Goal: Transaction & Acquisition: Purchase product/service

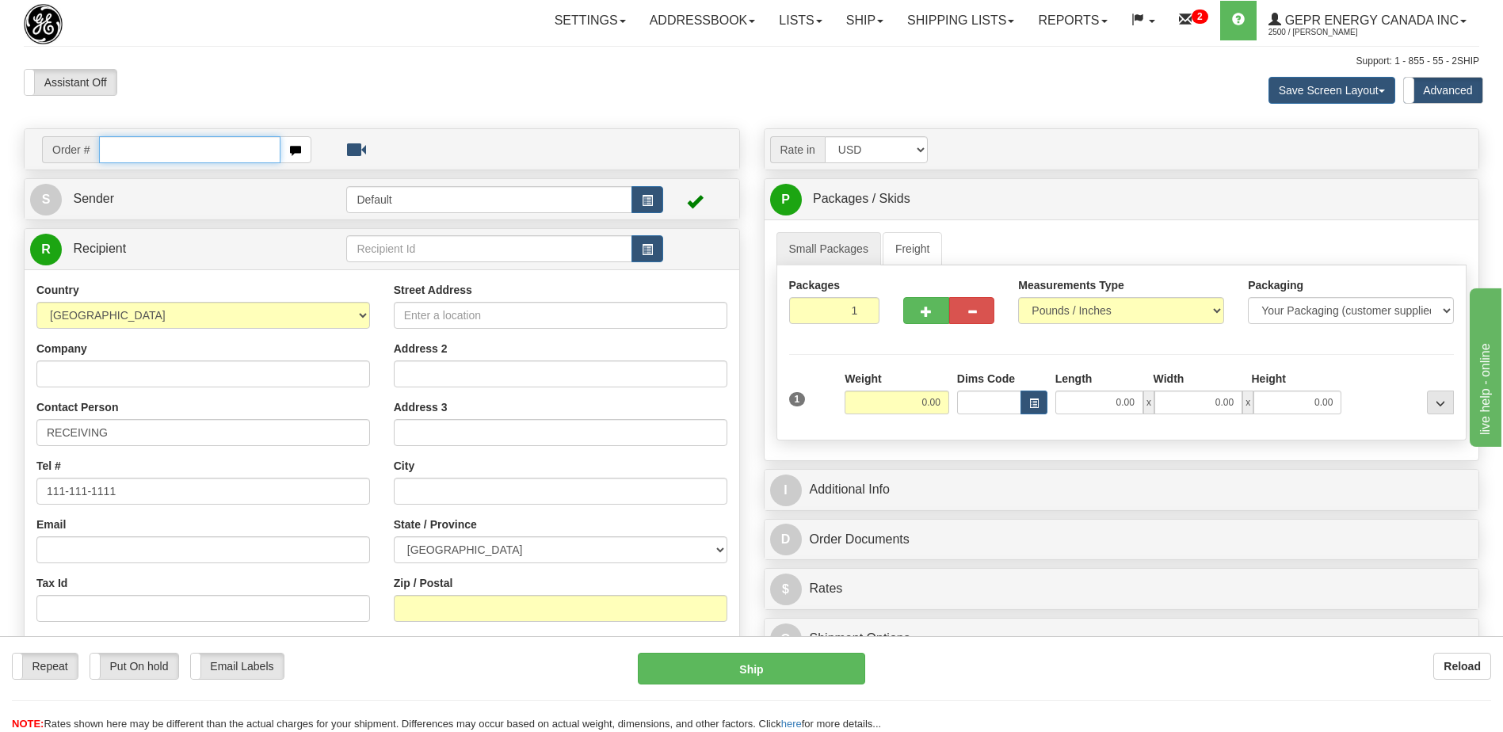
click at [119, 152] on input "text" at bounding box center [189, 149] width 181 height 27
paste input "0086705796"
click at [122, 154] on input "0086705796" at bounding box center [189, 149] width 181 height 27
type input "86705796"
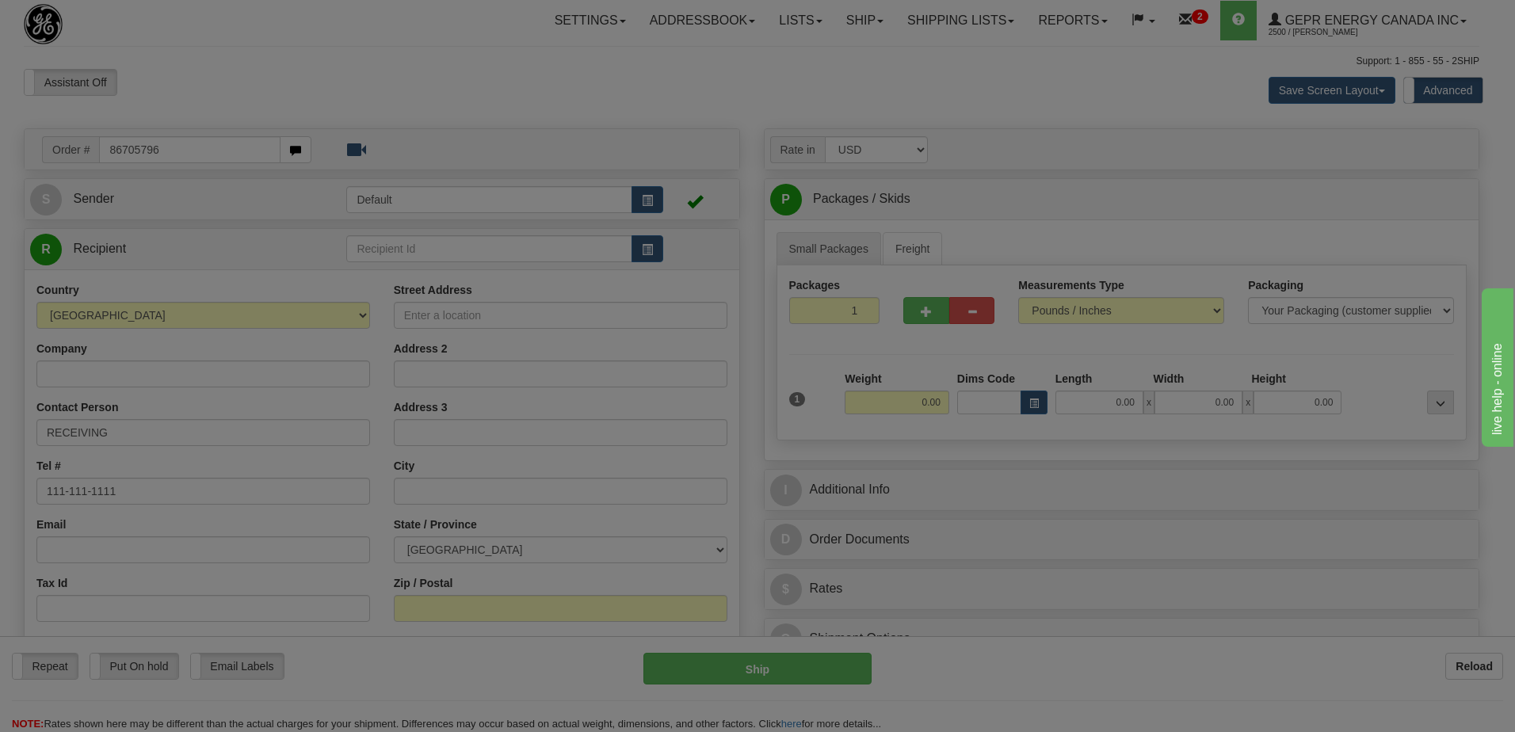
click at [243, 80] on body "Training Course Close Toggle navigation Settings Shipping Preferences New Recip…" at bounding box center [757, 366] width 1515 height 732
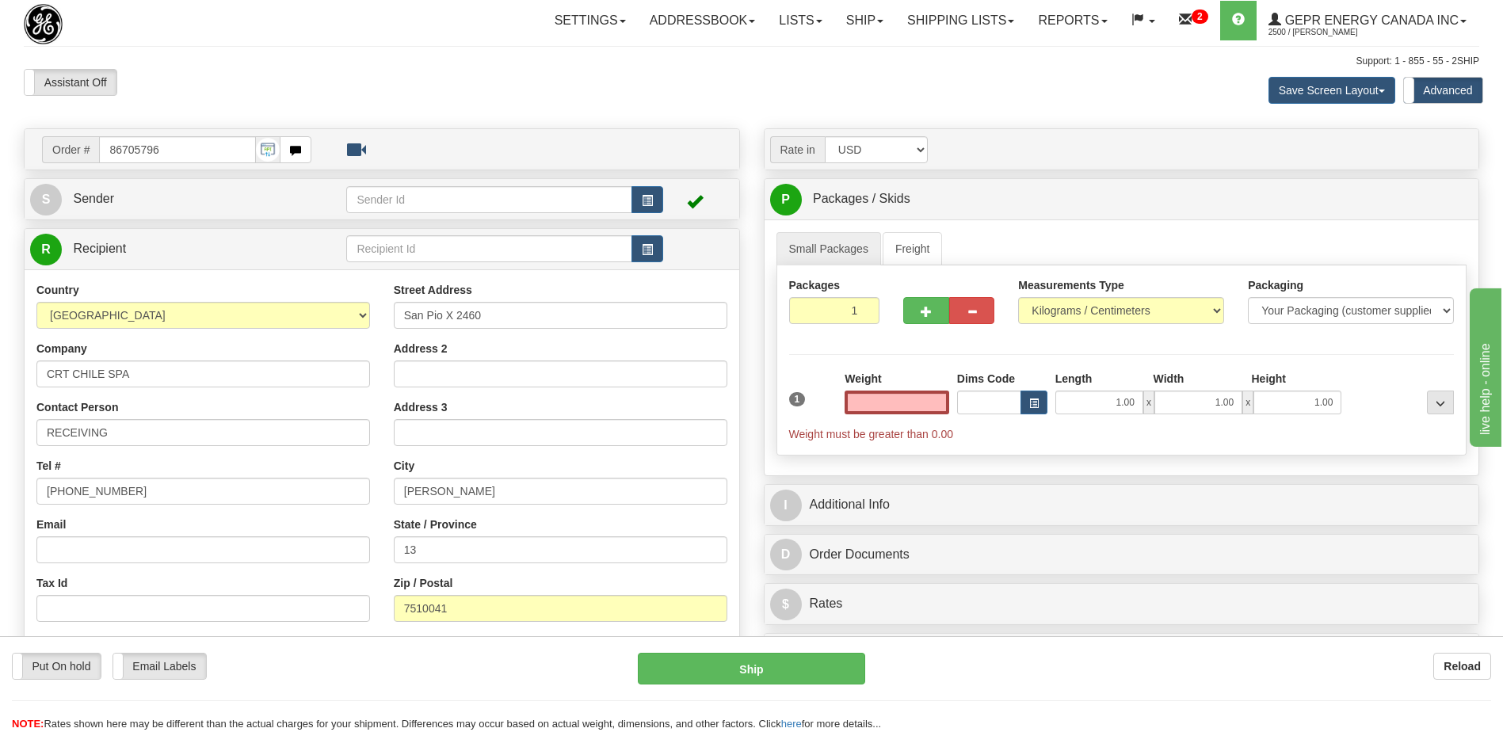
type input "0.00"
click at [686, 91] on div "Assistant On Assistant Off Do a return Do a return Previous Next Save Screen La…" at bounding box center [751, 90] width 1479 height 43
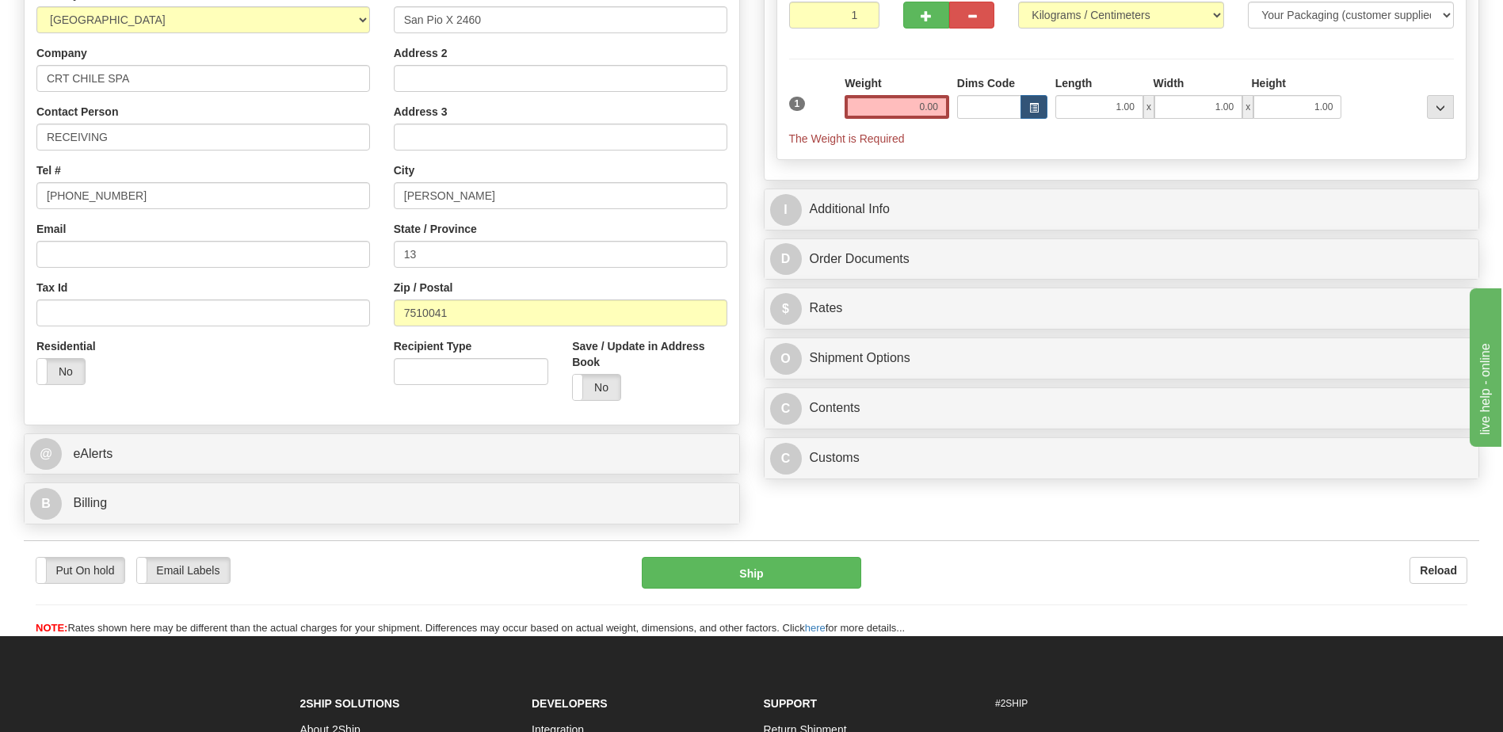
scroll to position [475, 0]
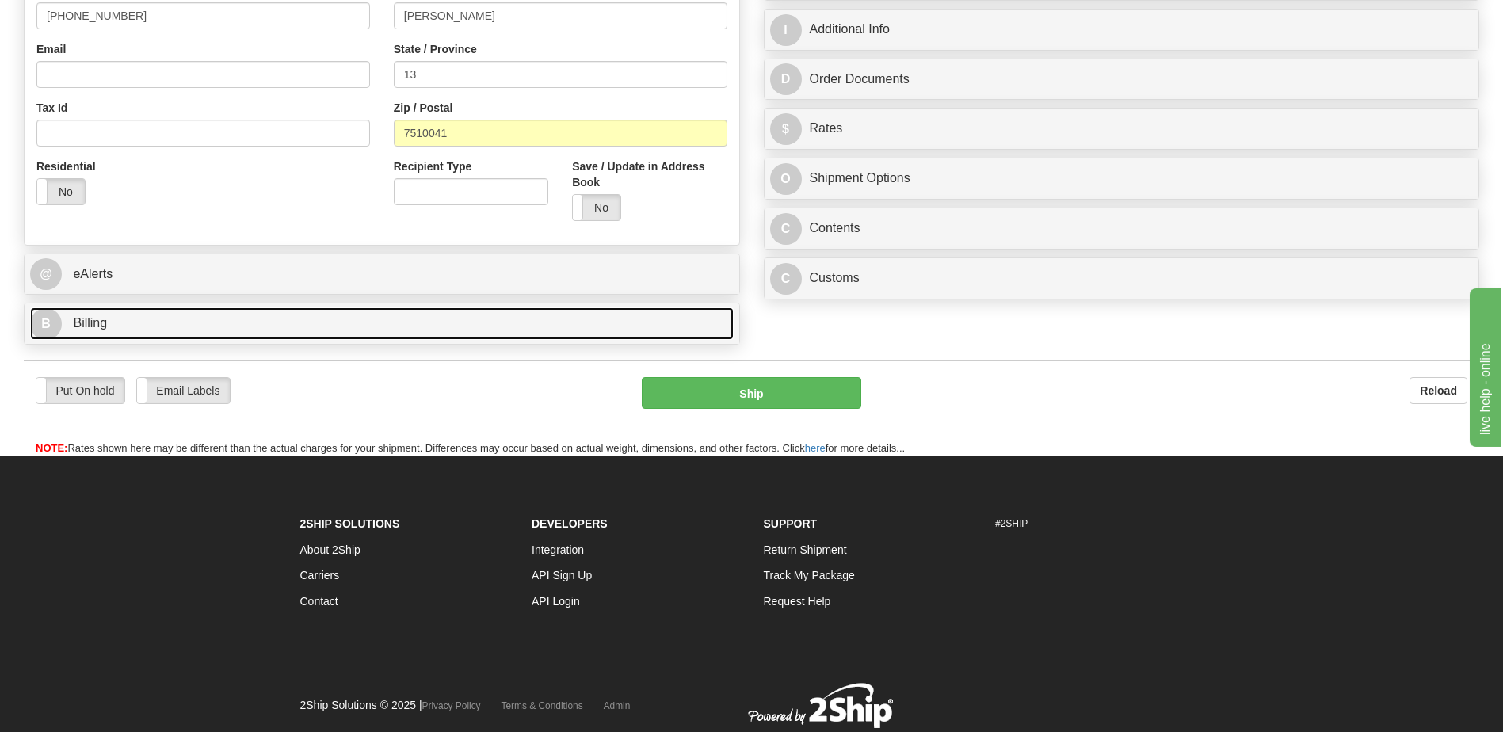
click at [175, 318] on link "B Billing" at bounding box center [382, 323] width 704 height 32
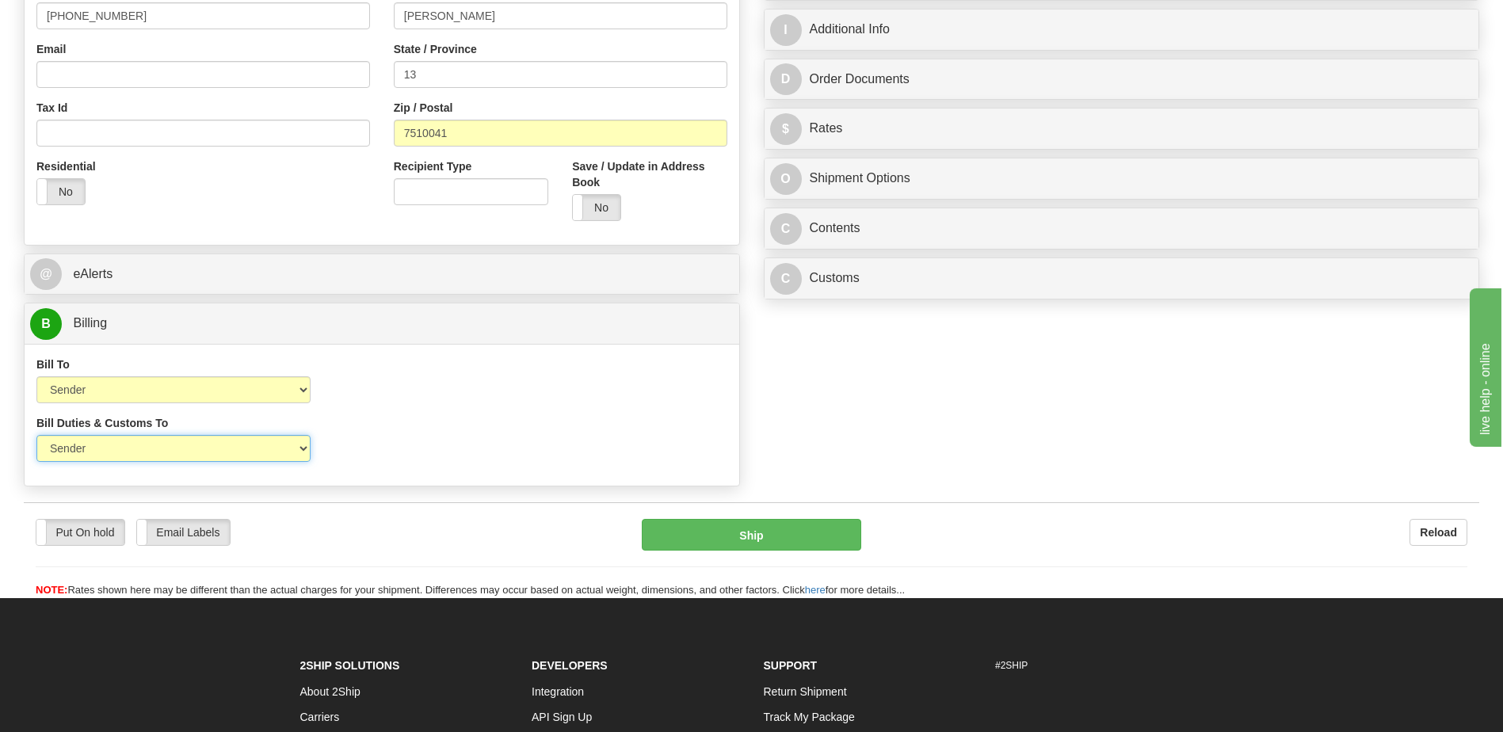
drag, startPoint x: 265, startPoint y: 448, endPoint x: 266, endPoint y: 463, distance: 15.1
click at [265, 448] on select "Sender Recipient Third Party" at bounding box center [173, 448] width 274 height 27
select select "2"
click at [36, 435] on select "Sender Recipient Third Party" at bounding box center [173, 448] width 274 height 27
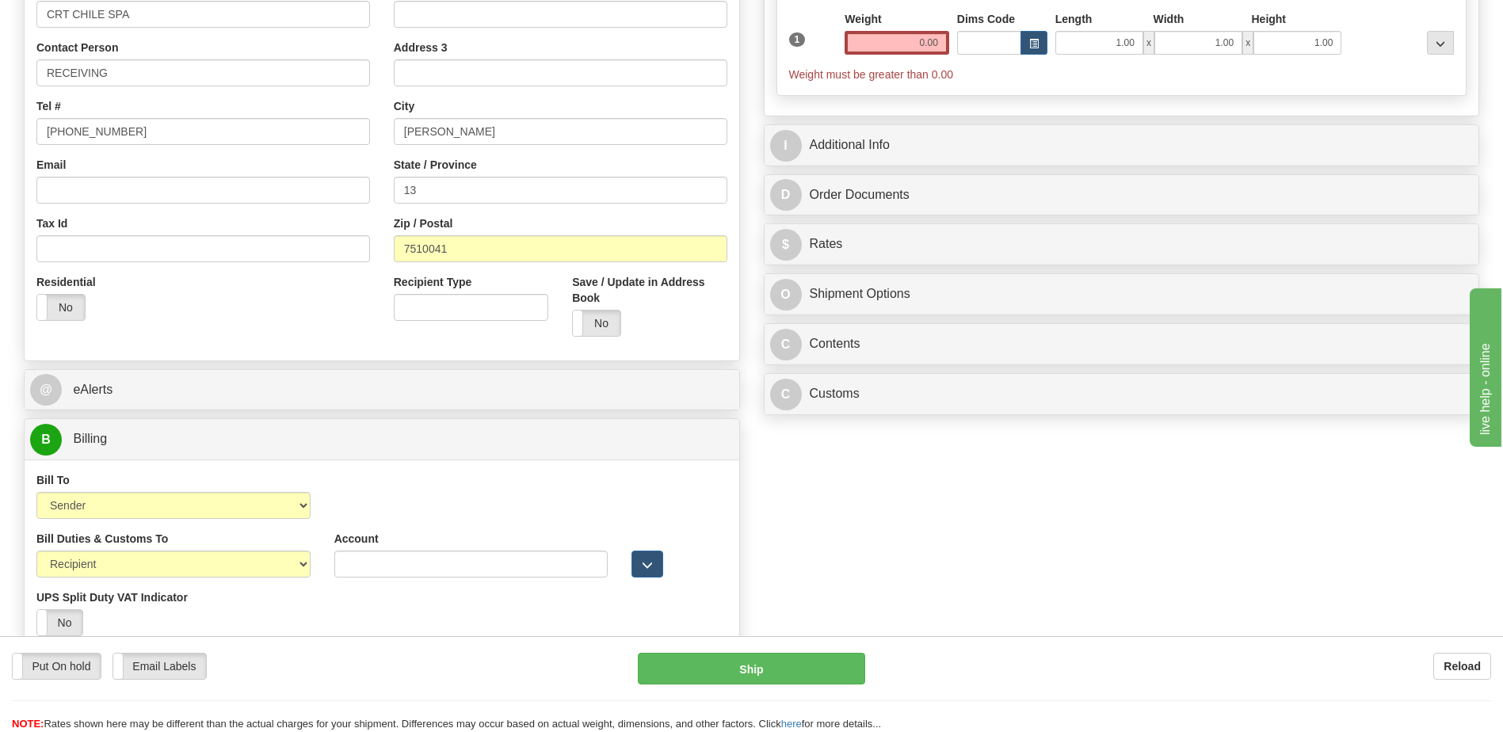
scroll to position [238, 0]
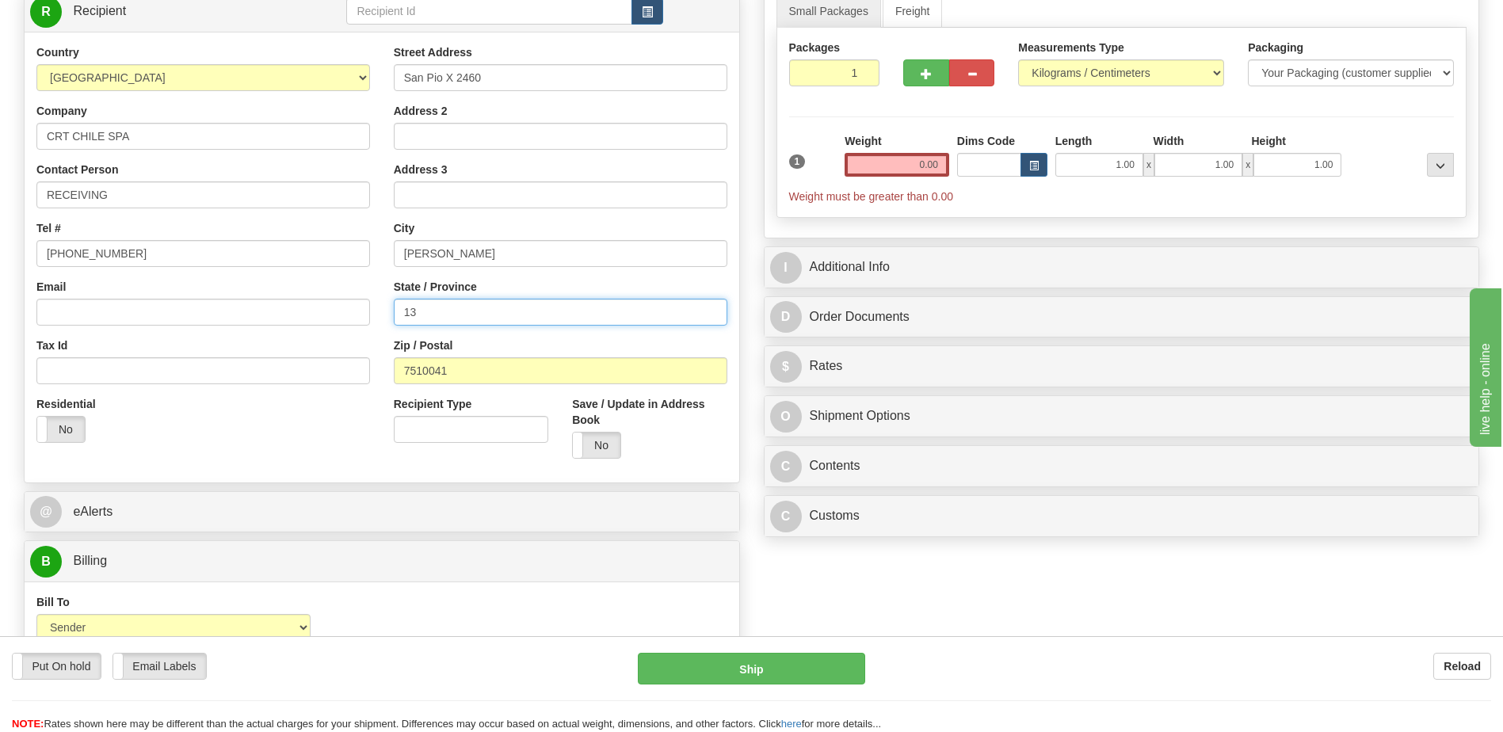
click at [28, 341] on div "Country AFGHANISTAN ALAND ISLANDS ALBANIA ALGERIA AMERICAN SAMOA ANDORRA ANGOLA…" at bounding box center [382, 257] width 715 height 426
drag, startPoint x: 219, startPoint y: 460, endPoint x: 1477, endPoint y: 268, distance: 1272.8
click at [221, 460] on div "Country AFGHANISTAN ALAND ISLANDS ALBANIA ALGERIA AMERICAN SAMOA ANDORRA ANGOLA…" at bounding box center [382, 257] width 715 height 426
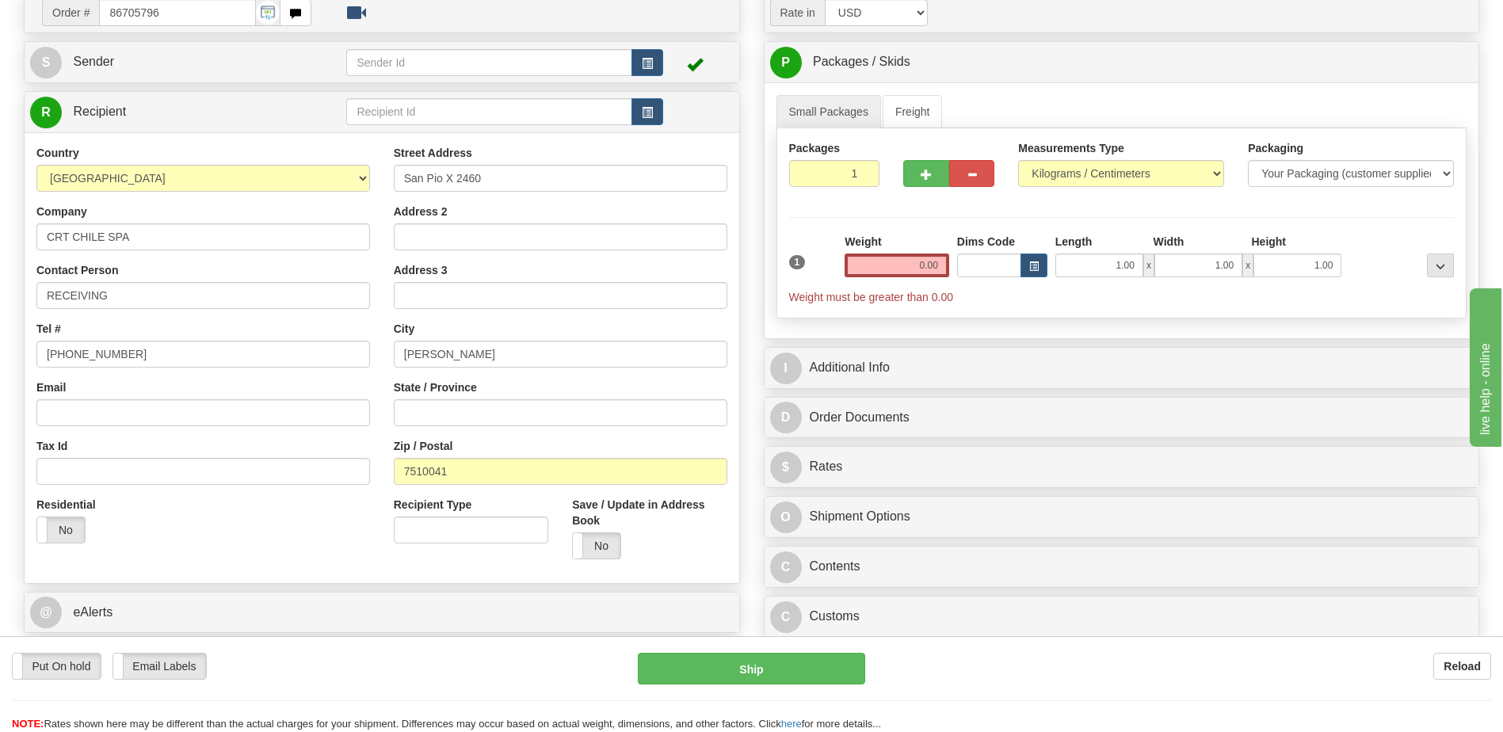
scroll to position [0, 0]
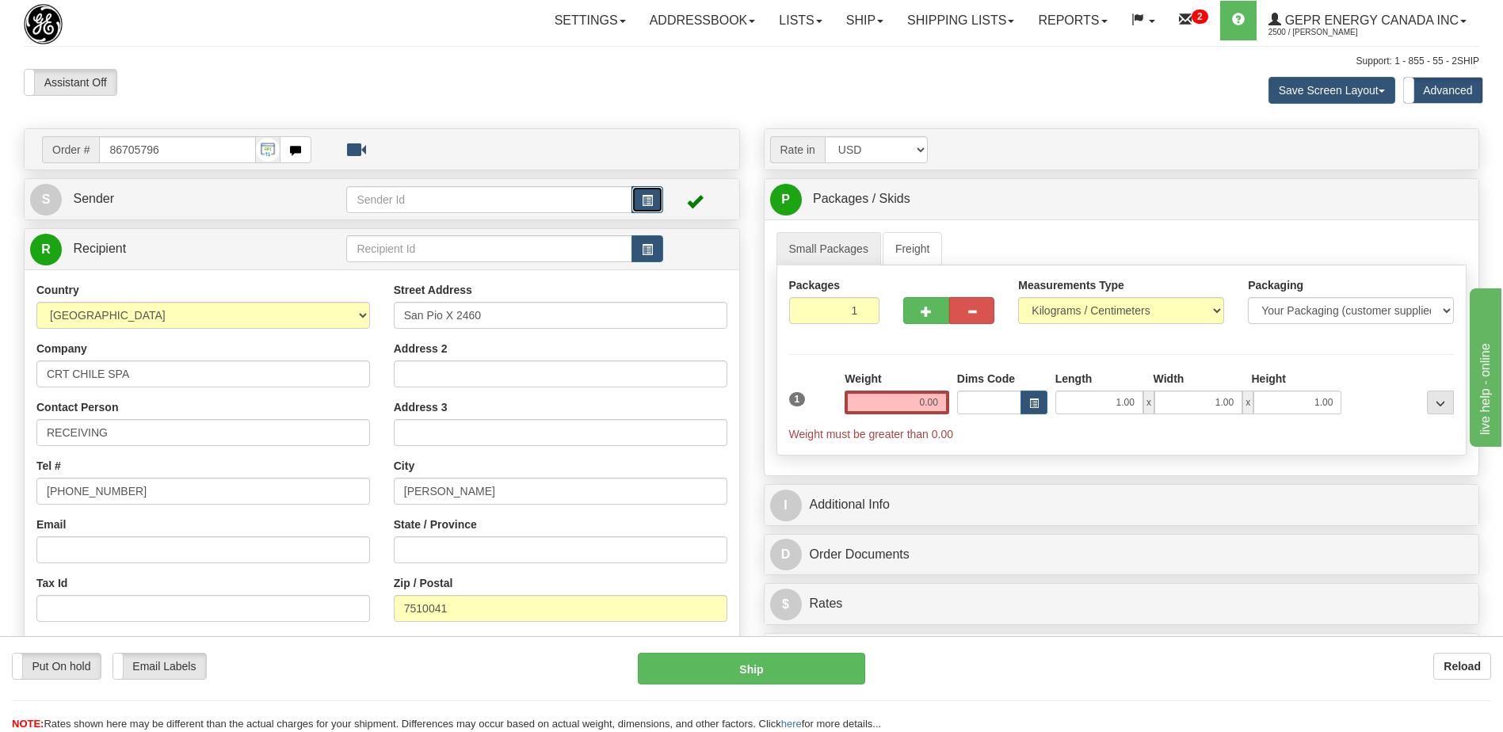
click at [649, 201] on span "button" at bounding box center [647, 201] width 11 height 10
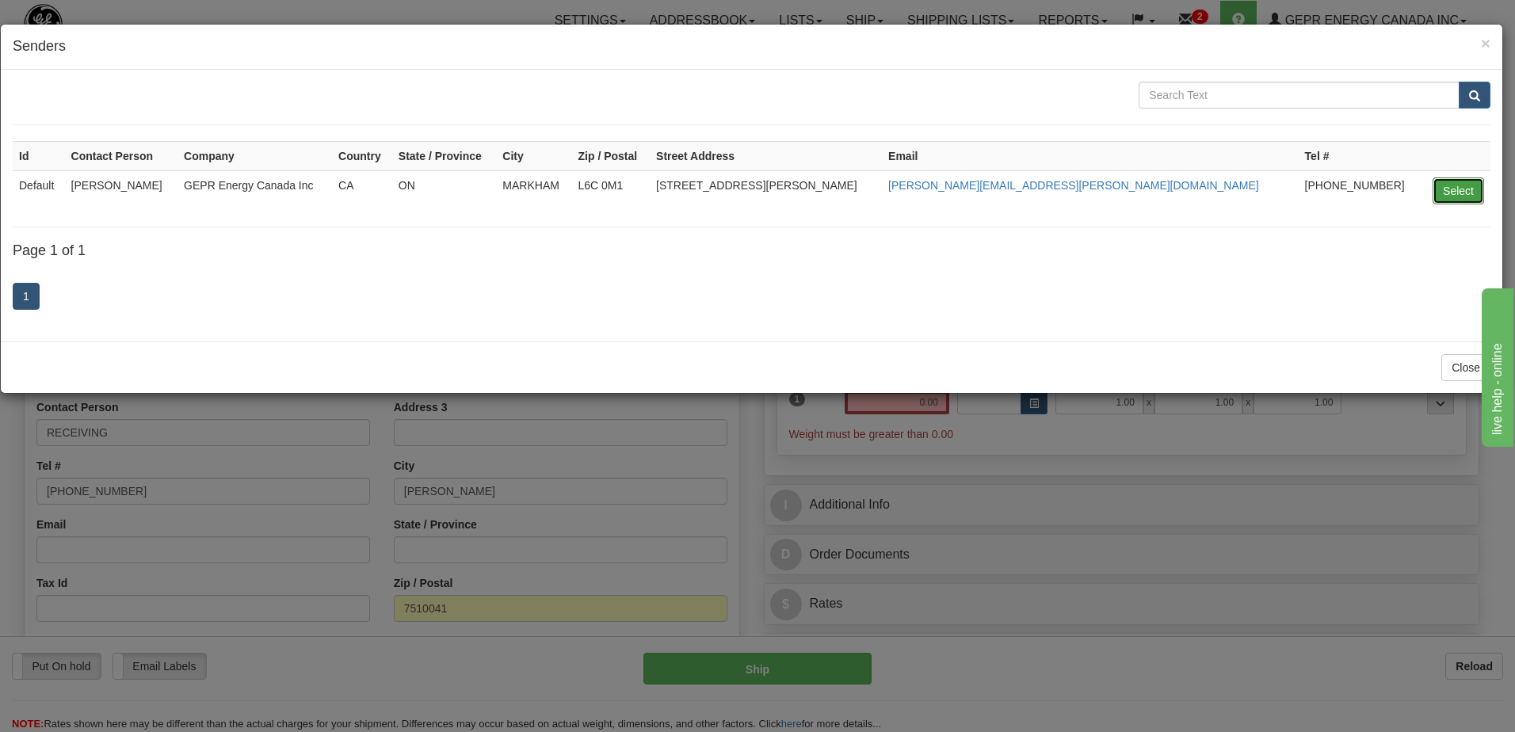
click at [1451, 182] on button "Select" at bounding box center [1457, 190] width 51 height 27
type input "Default"
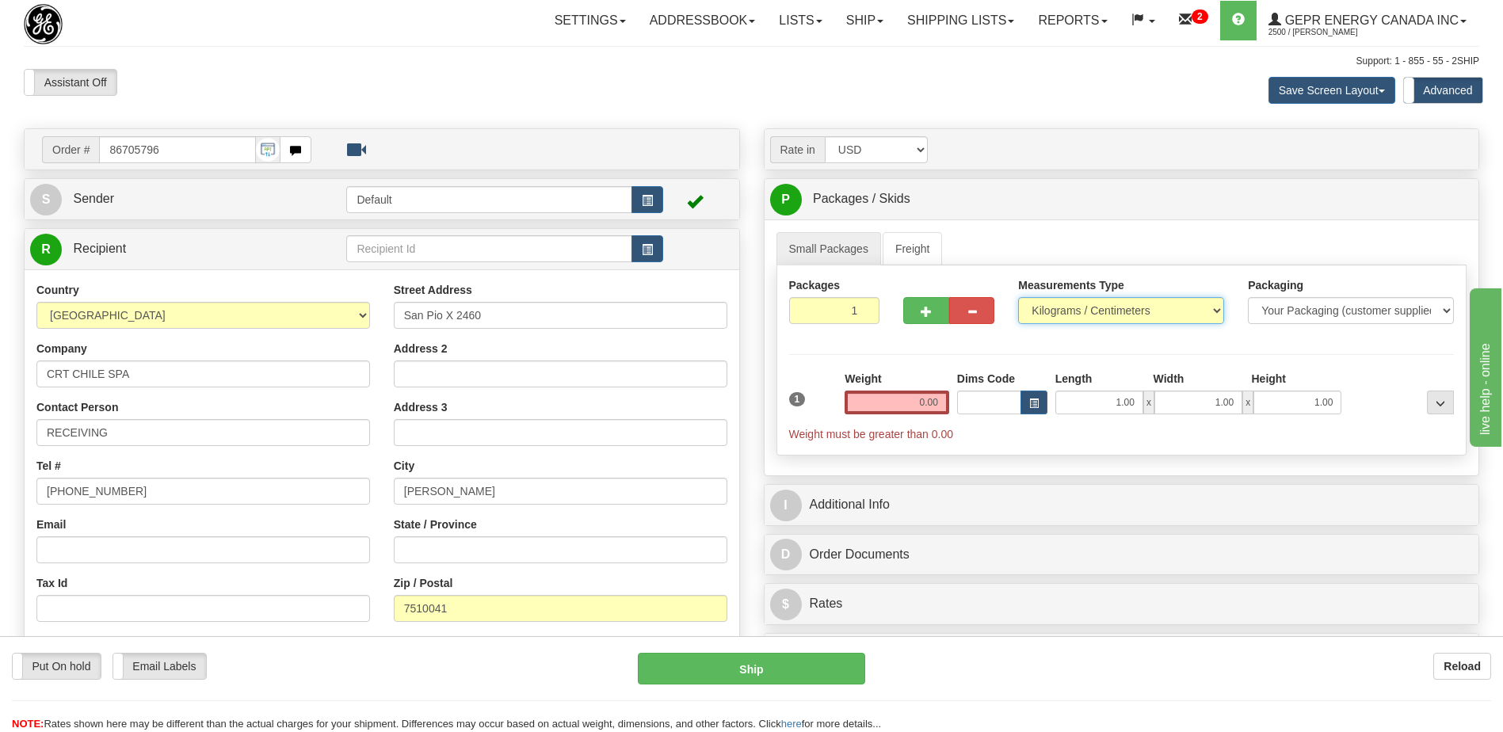
click at [1085, 313] on select "Pounds / Inches Kilograms / Centimeters" at bounding box center [1121, 310] width 206 height 27
select select "0"
click at [1018, 297] on select "Pounds / Inches Kilograms / Centimeters" at bounding box center [1121, 310] width 206 height 27
drag, startPoint x: 912, startPoint y: 401, endPoint x: 1001, endPoint y: 401, distance: 88.7
click at [1001, 401] on div "1 Weight 0.00 Dims Code 1.00" at bounding box center [1121, 406] width 673 height 71
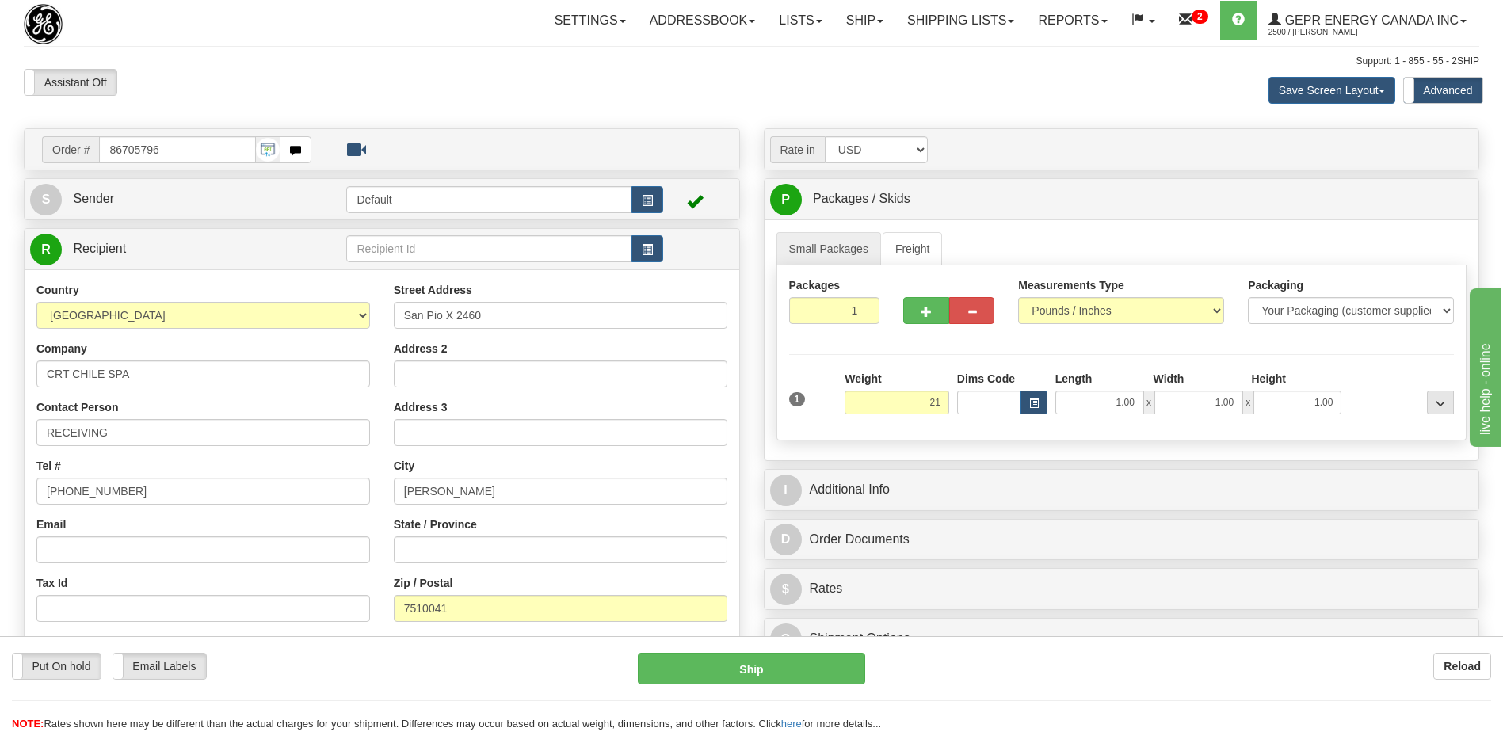
type input "21.00"
drag, startPoint x: 612, startPoint y: 71, endPoint x: 810, endPoint y: 252, distance: 268.0
click at [612, 71] on div "Assistant On Assistant Off Do a return Do a return" at bounding box center [320, 82] width 616 height 27
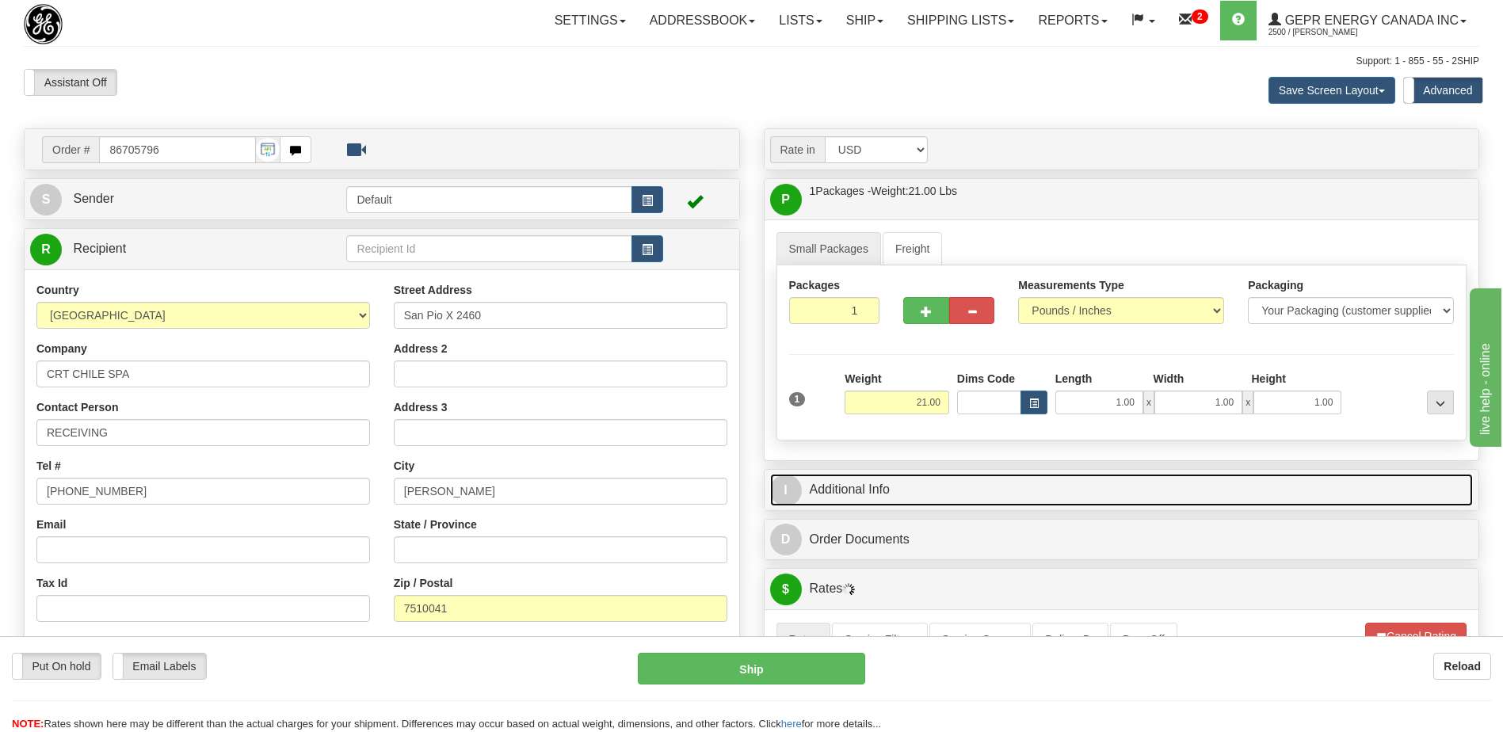
click at [958, 488] on link "I Additional Info" at bounding box center [1122, 490] width 704 height 32
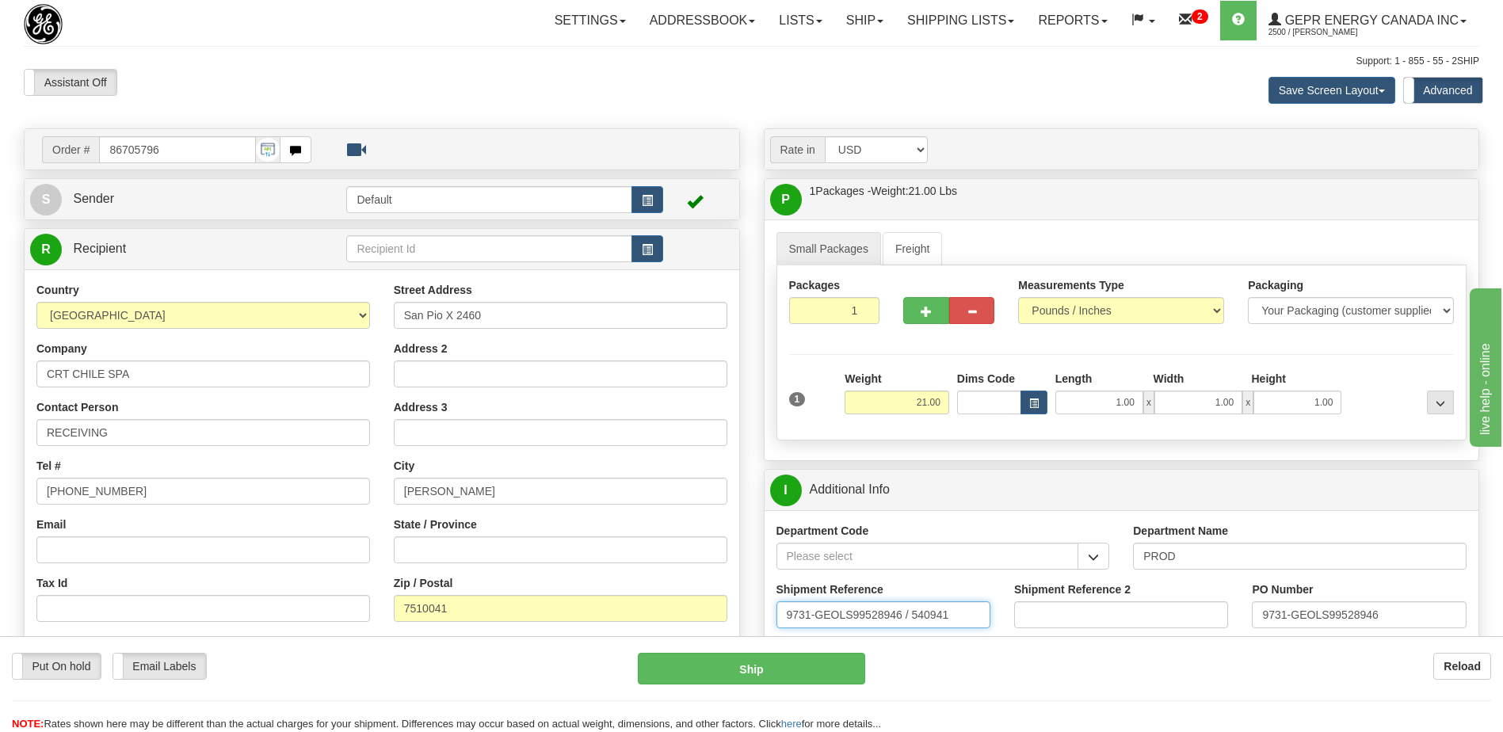
drag, startPoint x: 866, startPoint y: 600, endPoint x: 224, endPoint y: 579, distance: 642.1
click at [199, 128] on div "Order # 86705796" at bounding box center [751, 128] width 1479 height 0
type input "5399006052"
drag, startPoint x: 1398, startPoint y: 612, endPoint x: 1119, endPoint y: 614, distance: 278.1
click at [1123, 618] on div "Shipment Reference 5399006052 Shipment Reference 2 PO Number 9731-GEOLS99528946" at bounding box center [1122, 611] width 715 height 59
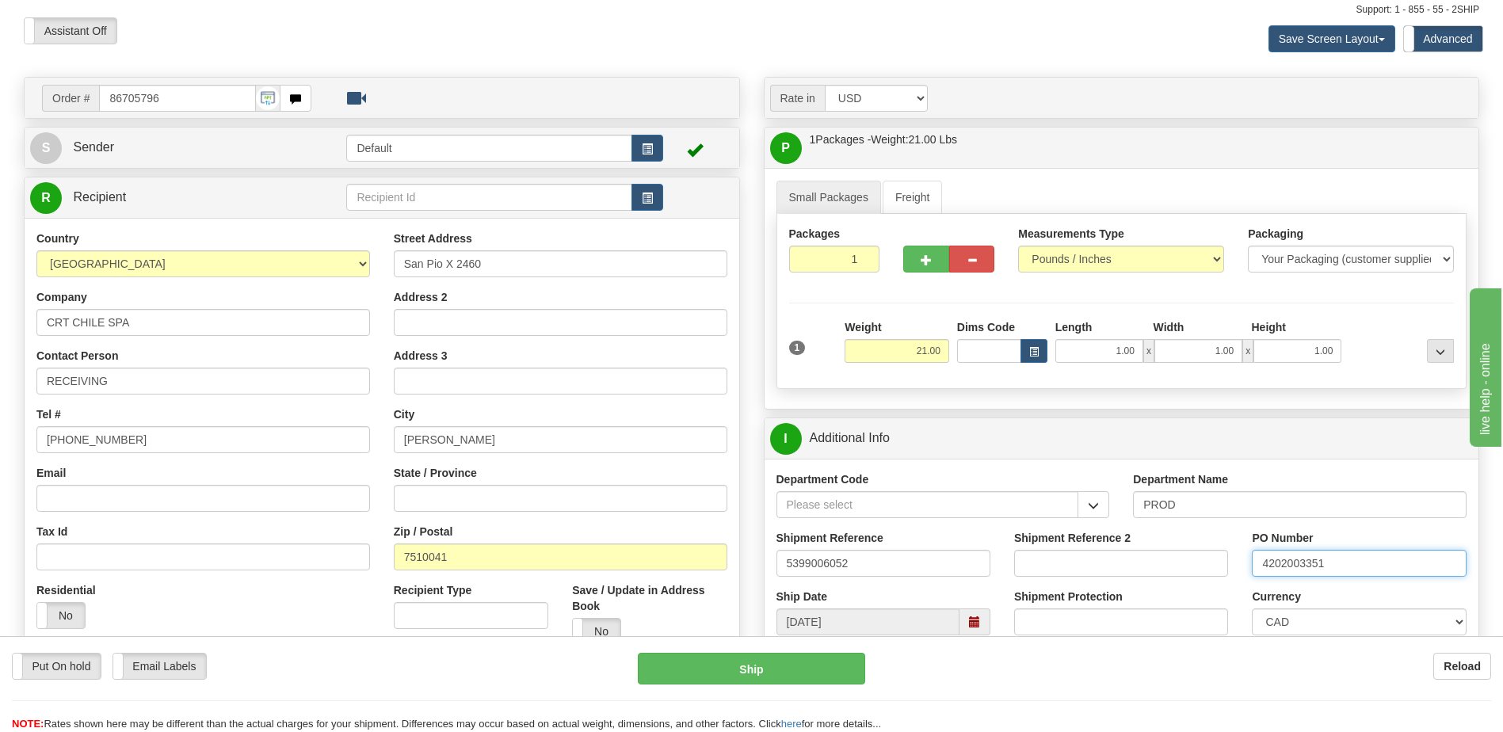
scroll to position [79, 0]
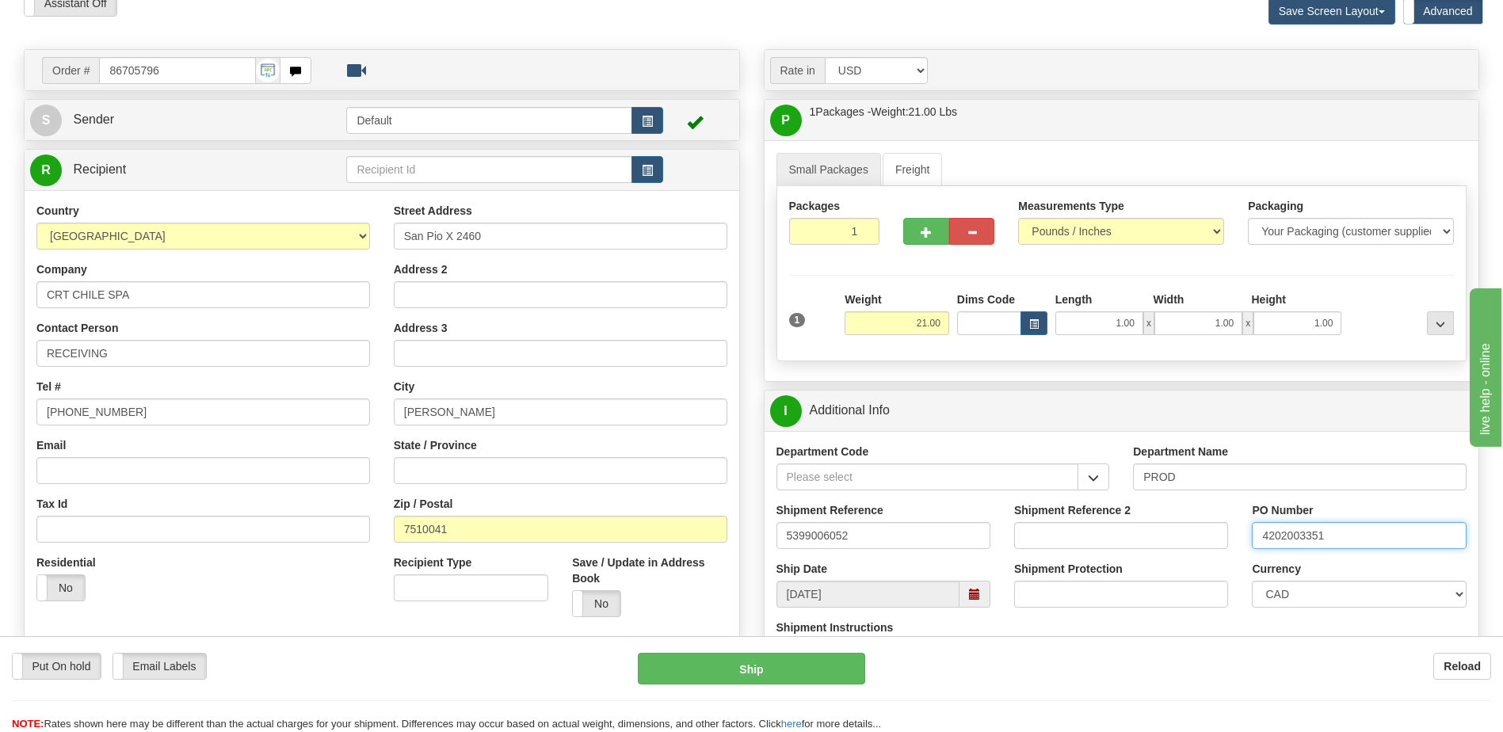
type input "4202003351"
click at [1281, 590] on select "CAD USD EUR ZAR RON ANG ARN AUD AUS AWG BBD BFR BGN BHD BMD BND BRC BRL CHP CKZ…" at bounding box center [1359, 594] width 214 height 27
select select "1"
click at [1252, 581] on select "CAD USD EUR ZAR RON ANG ARN AUD AUS AWG BBD BFR BGN BHD BMD BND BRC BRL CHP CKZ…" at bounding box center [1359, 594] width 214 height 27
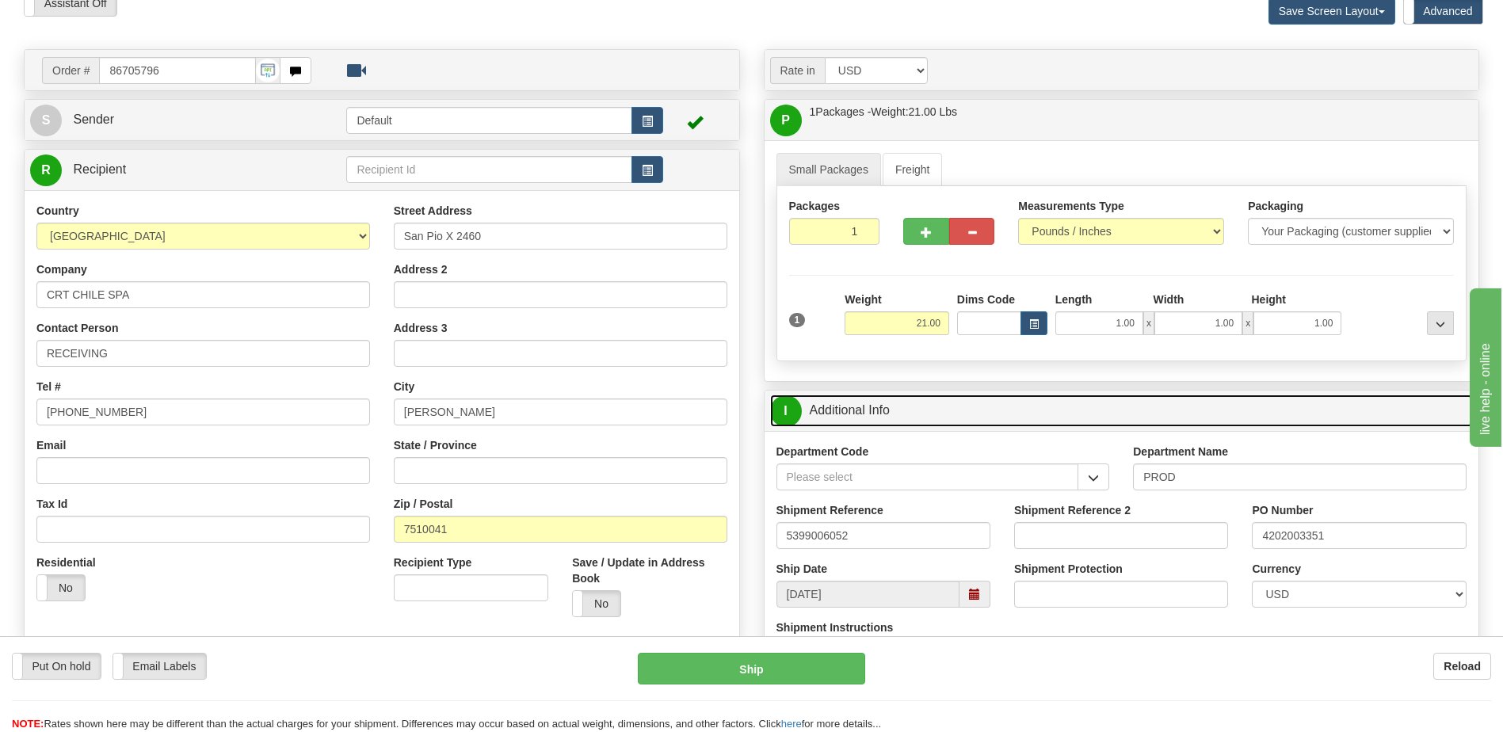
click at [875, 411] on link "I Additional Info" at bounding box center [1122, 411] width 704 height 32
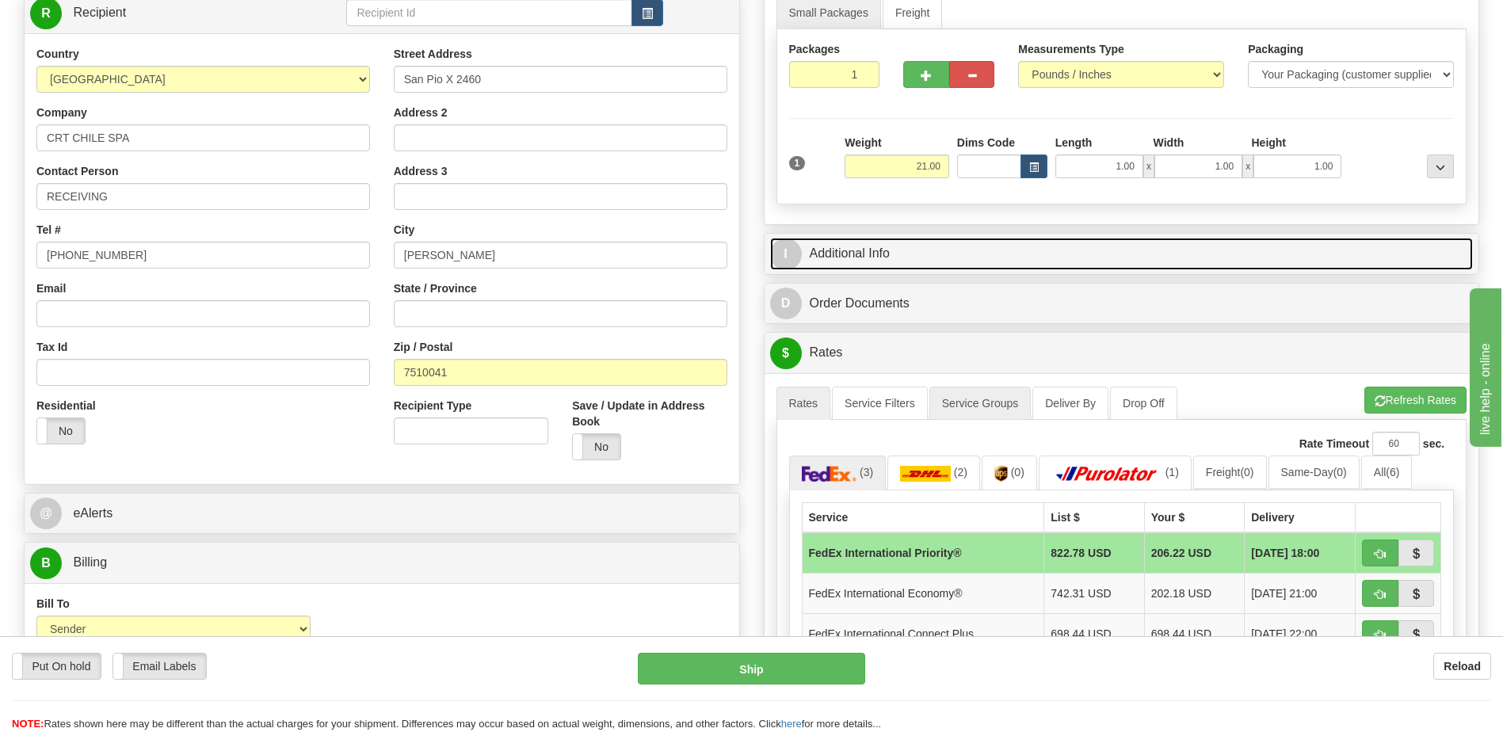
scroll to position [238, 0]
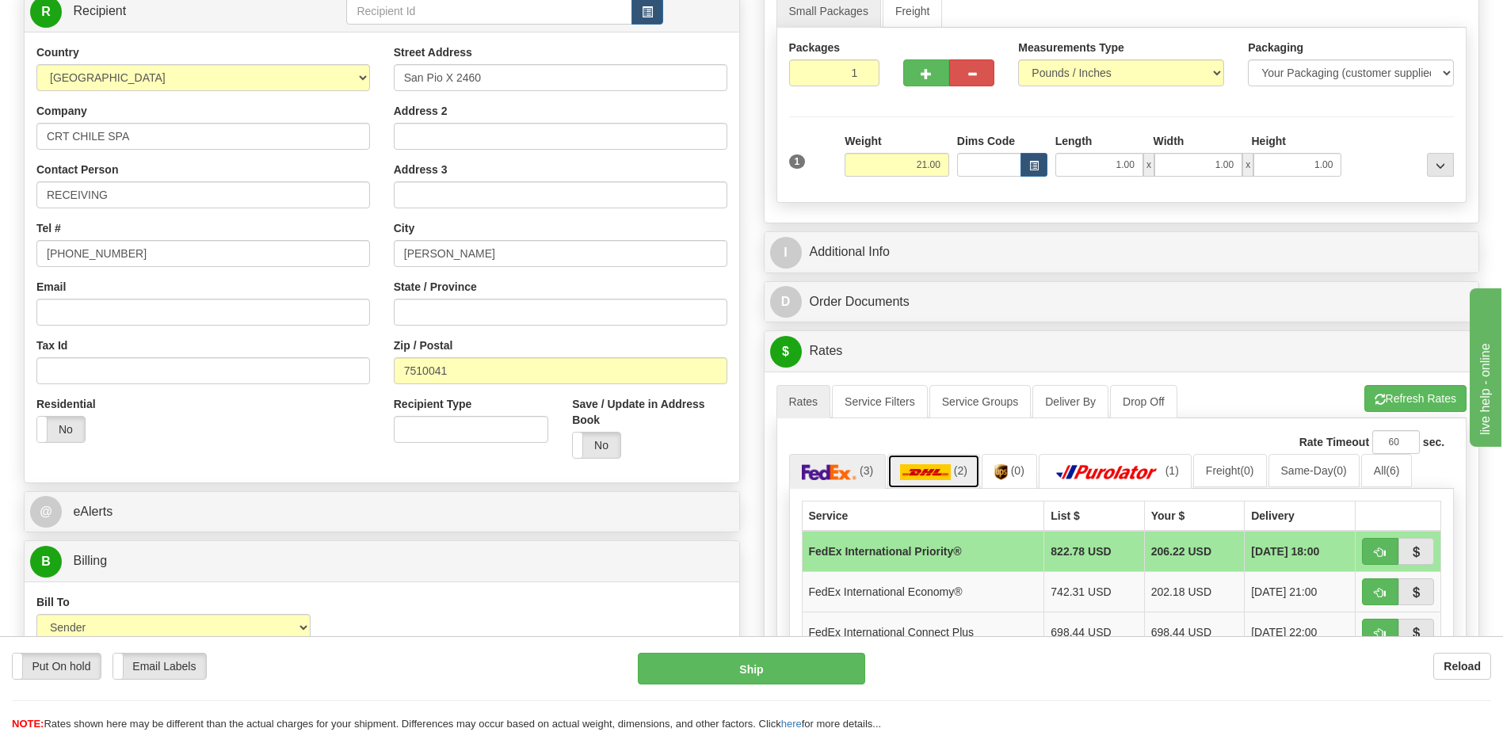
click at [932, 479] on img at bounding box center [925, 472] width 51 height 16
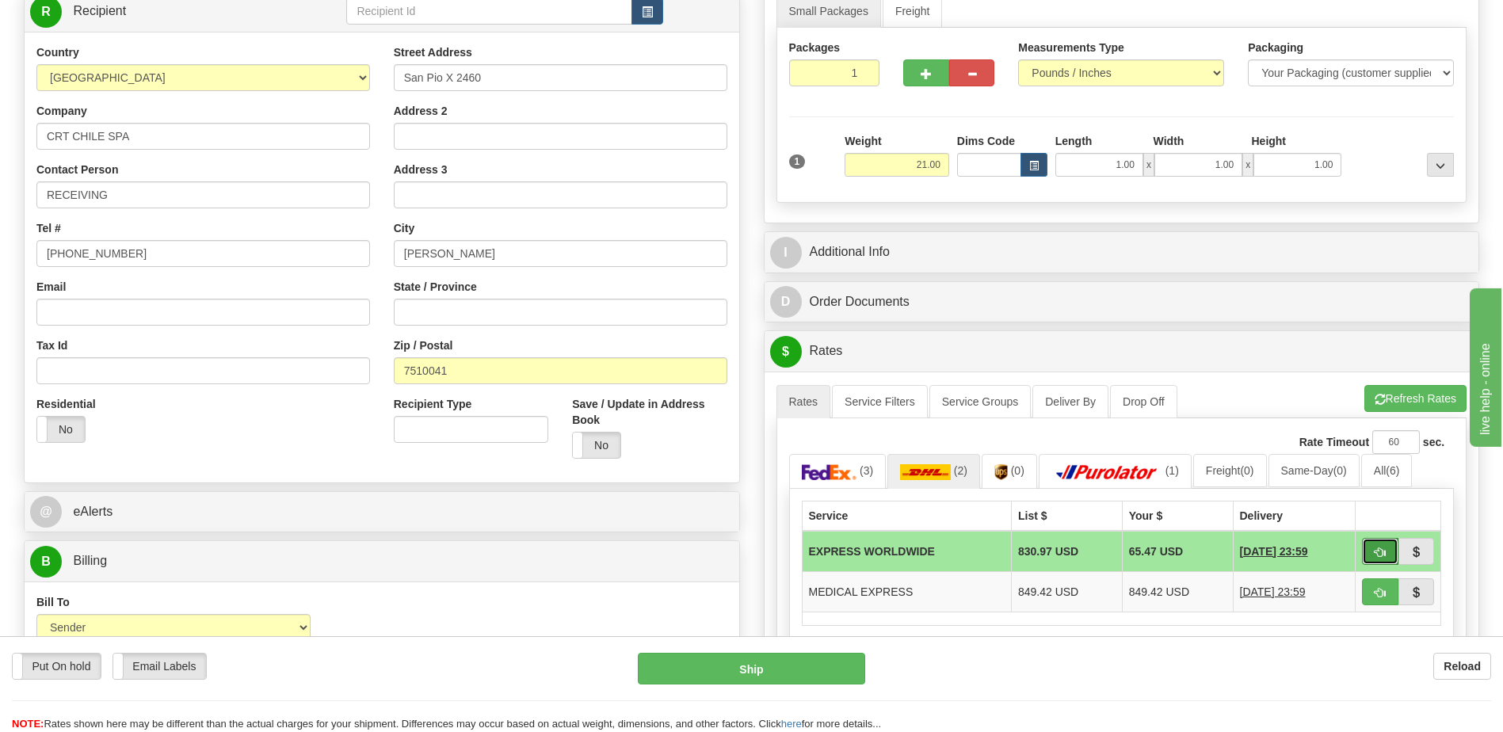
click at [1371, 551] on button "button" at bounding box center [1380, 551] width 36 height 27
type input "P"
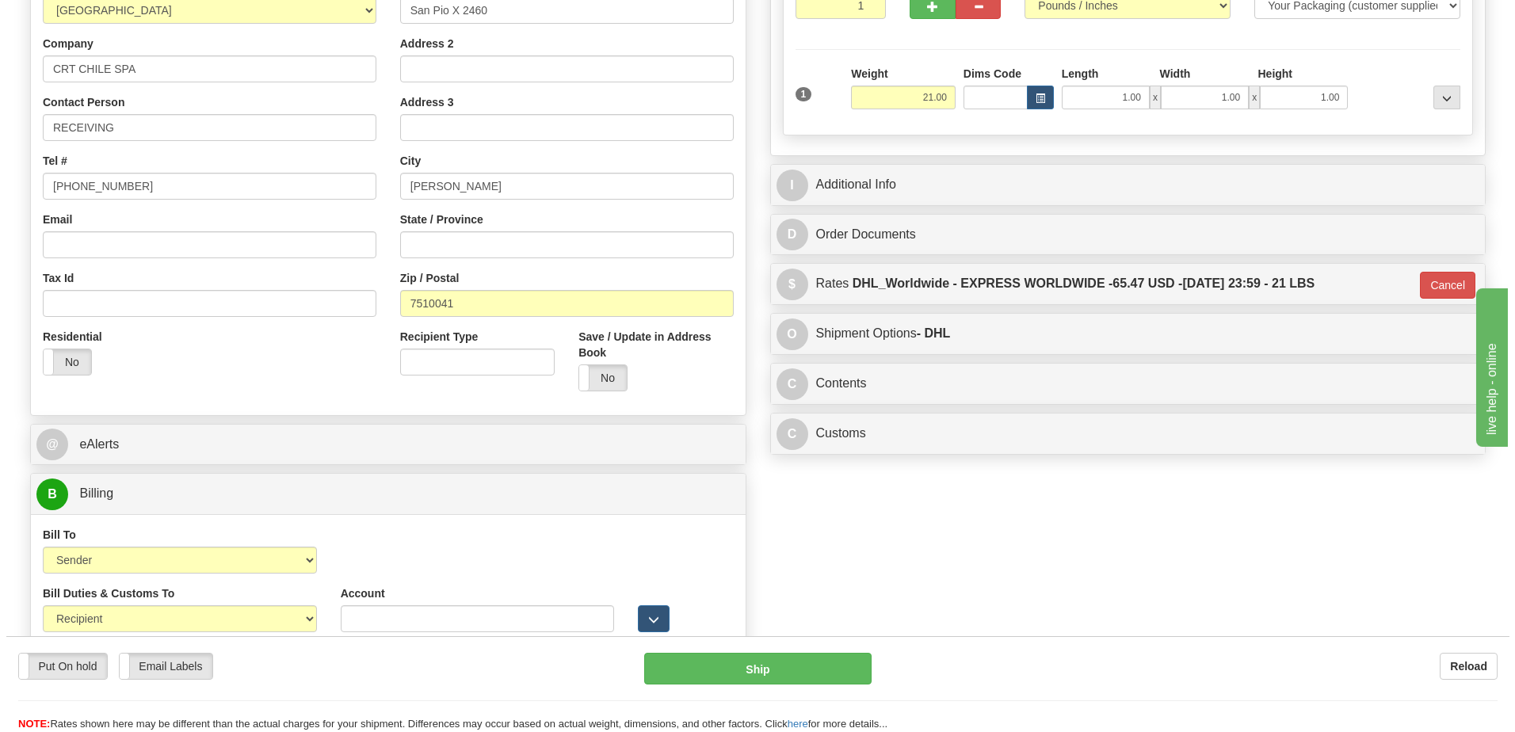
scroll to position [396, 0]
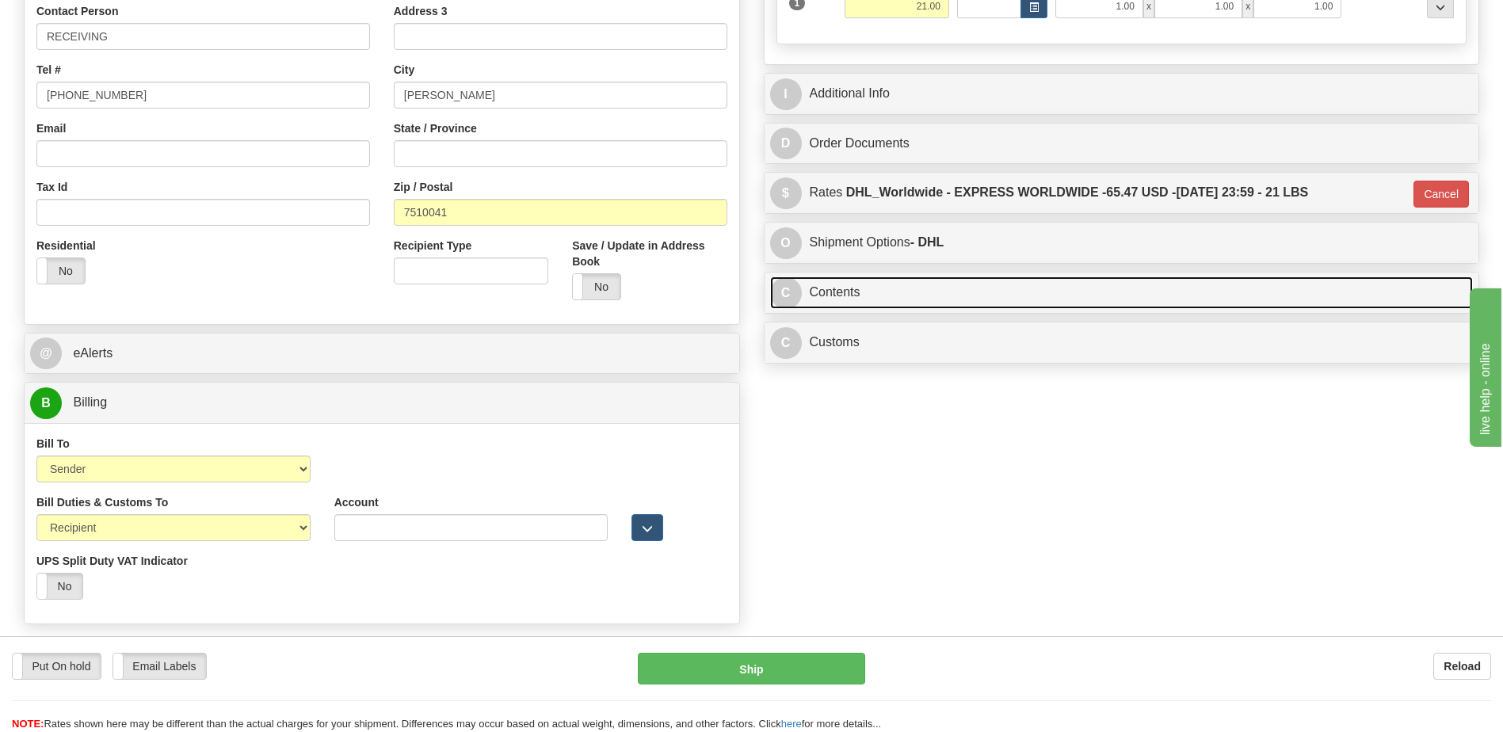
click at [910, 280] on link "C Contents" at bounding box center [1122, 293] width 704 height 32
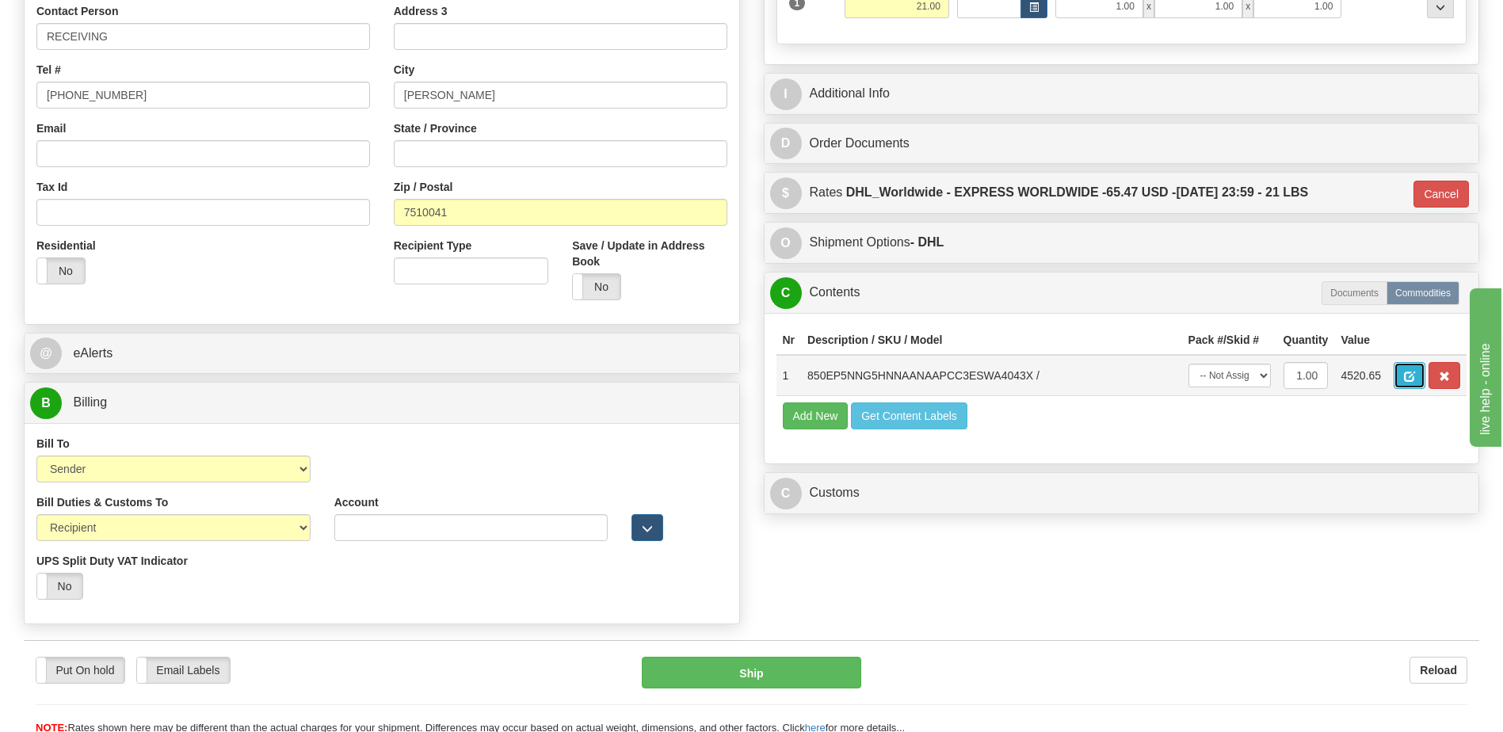
click at [1409, 372] on span "button" at bounding box center [1409, 377] width 11 height 10
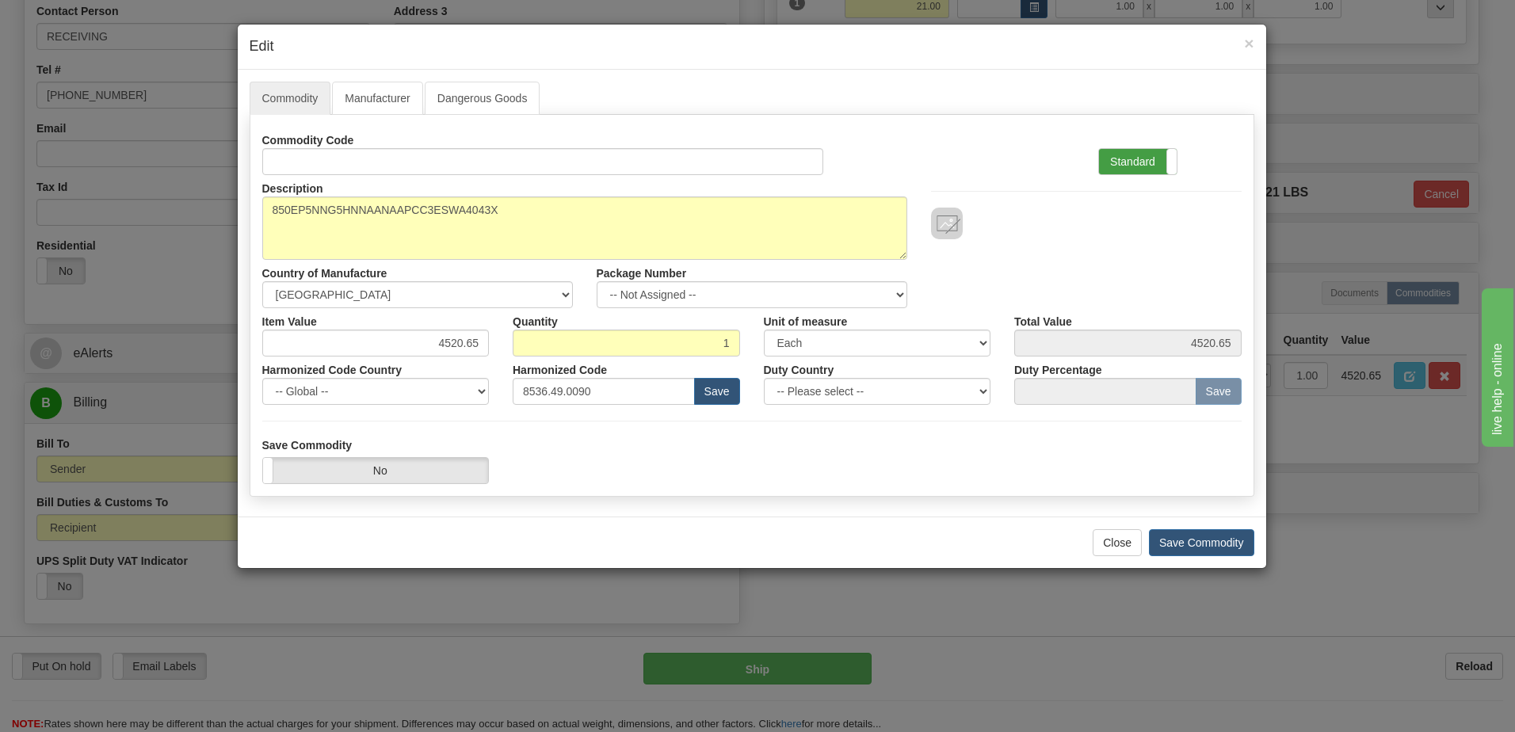
click at [1143, 167] on label "Standard" at bounding box center [1138, 161] width 78 height 25
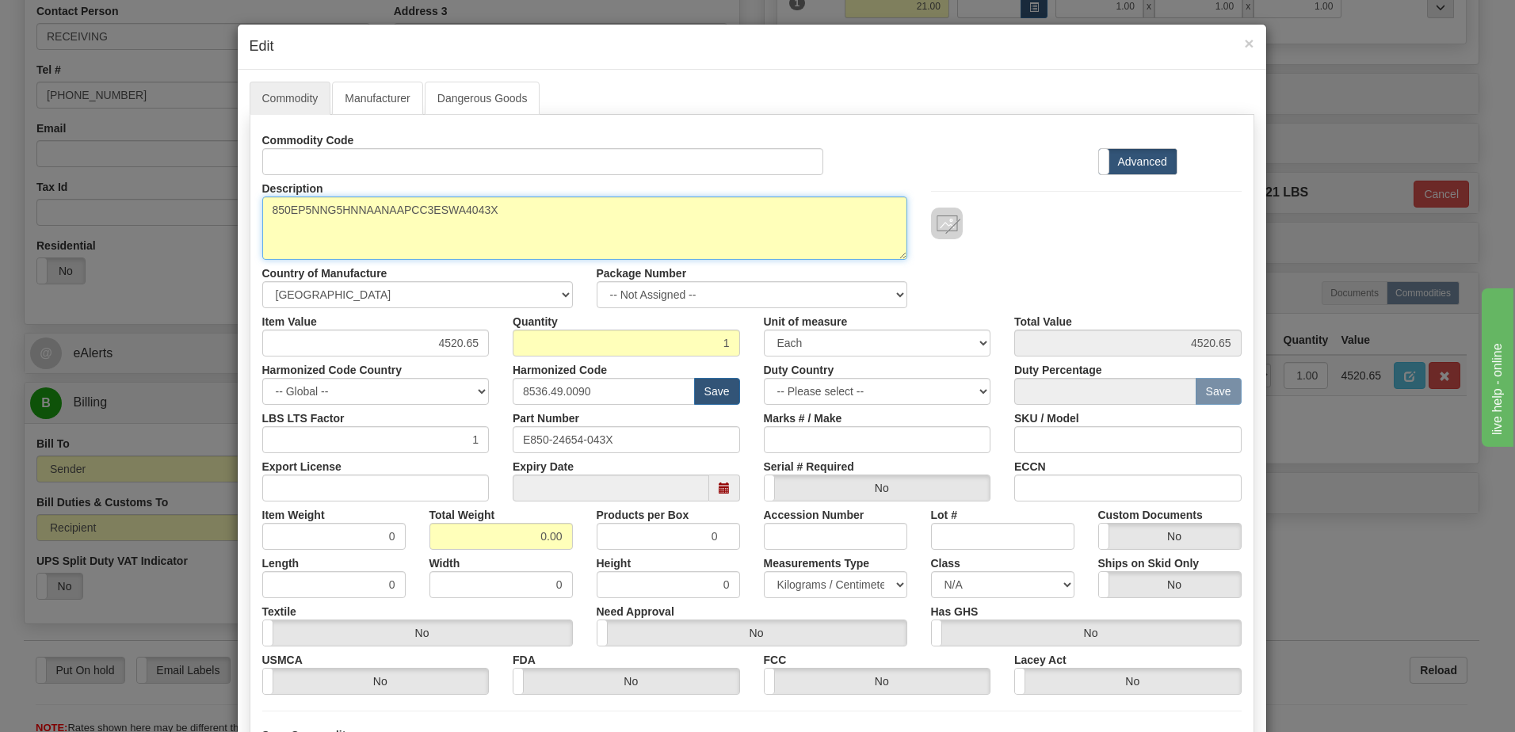
click at [262, 217] on textarea "850EP5NNG5HNNAANAAPCC3ESWA4043X" at bounding box center [584, 227] width 645 height 63
paste textarea "Feeder Protection System"
type textarea "Feeder Protection System P/N 850EP5NNG5HNNAANAAPCC3ESWA4043X"
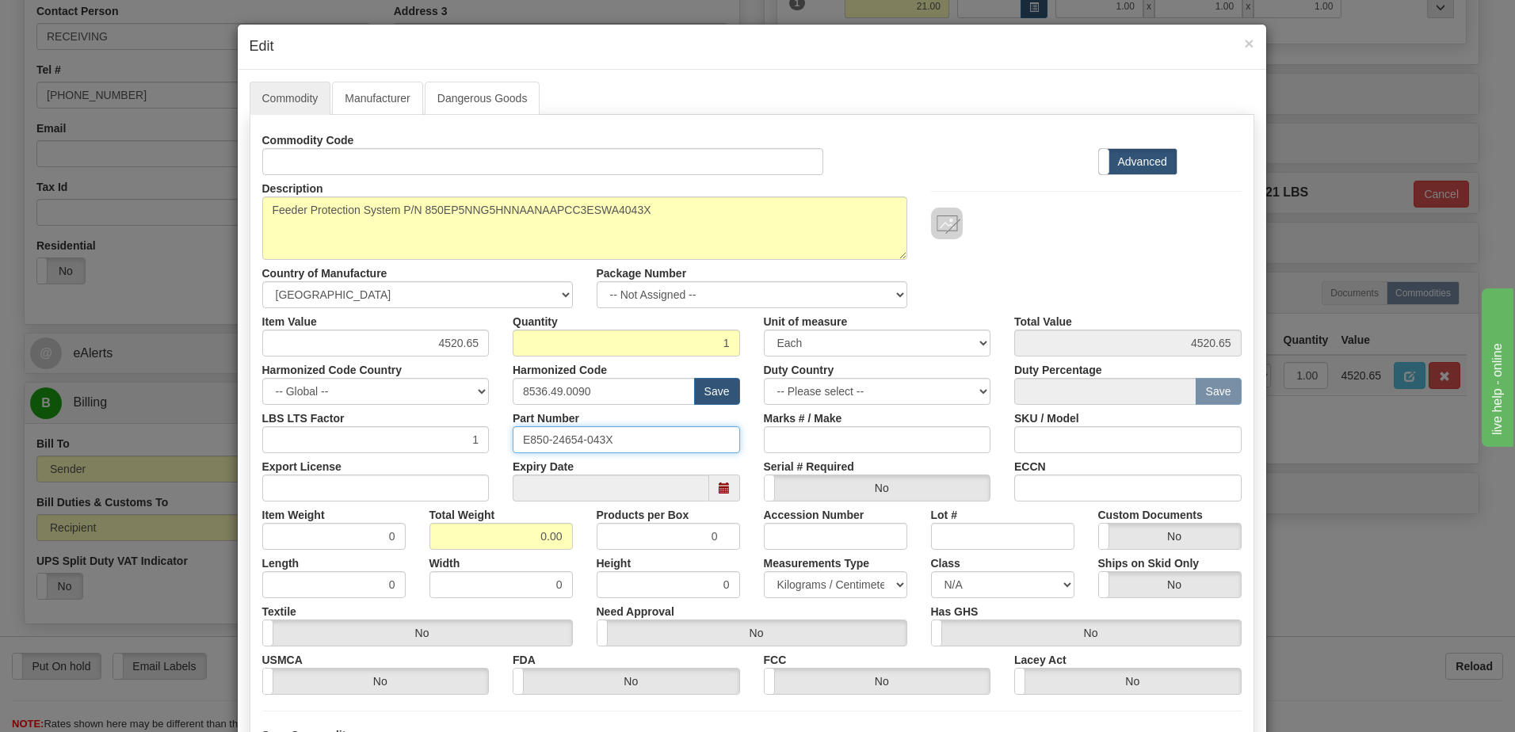
drag, startPoint x: 625, startPoint y: 443, endPoint x: 215, endPoint y: 432, distance: 409.8
click at [215, 432] on div "× Edit Commodity Manufacturer Dangerous Goods Commodity Code Standard Advanced …" at bounding box center [757, 366] width 1515 height 732
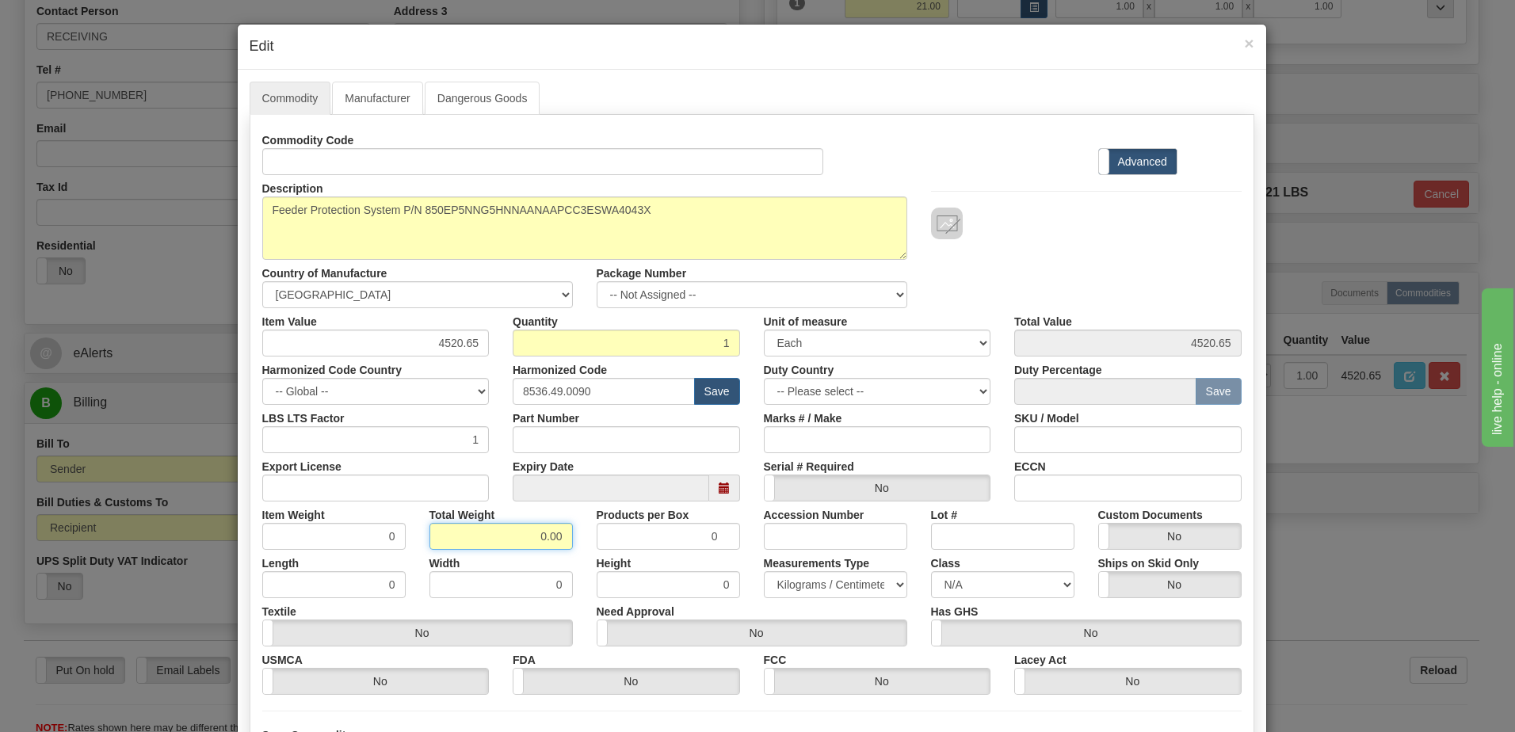
drag, startPoint x: 485, startPoint y: 533, endPoint x: 736, endPoint y: 547, distance: 251.6
click at [736, 547] on div "Item Weight 0 Total Weight 0.00 Products per Box 0 Accession Number Lot # Custo…" at bounding box center [751, 526] width 1003 height 48
type input "1"
type input "1.0000"
click at [338, 540] on input "1.0000" at bounding box center [333, 536] width 143 height 27
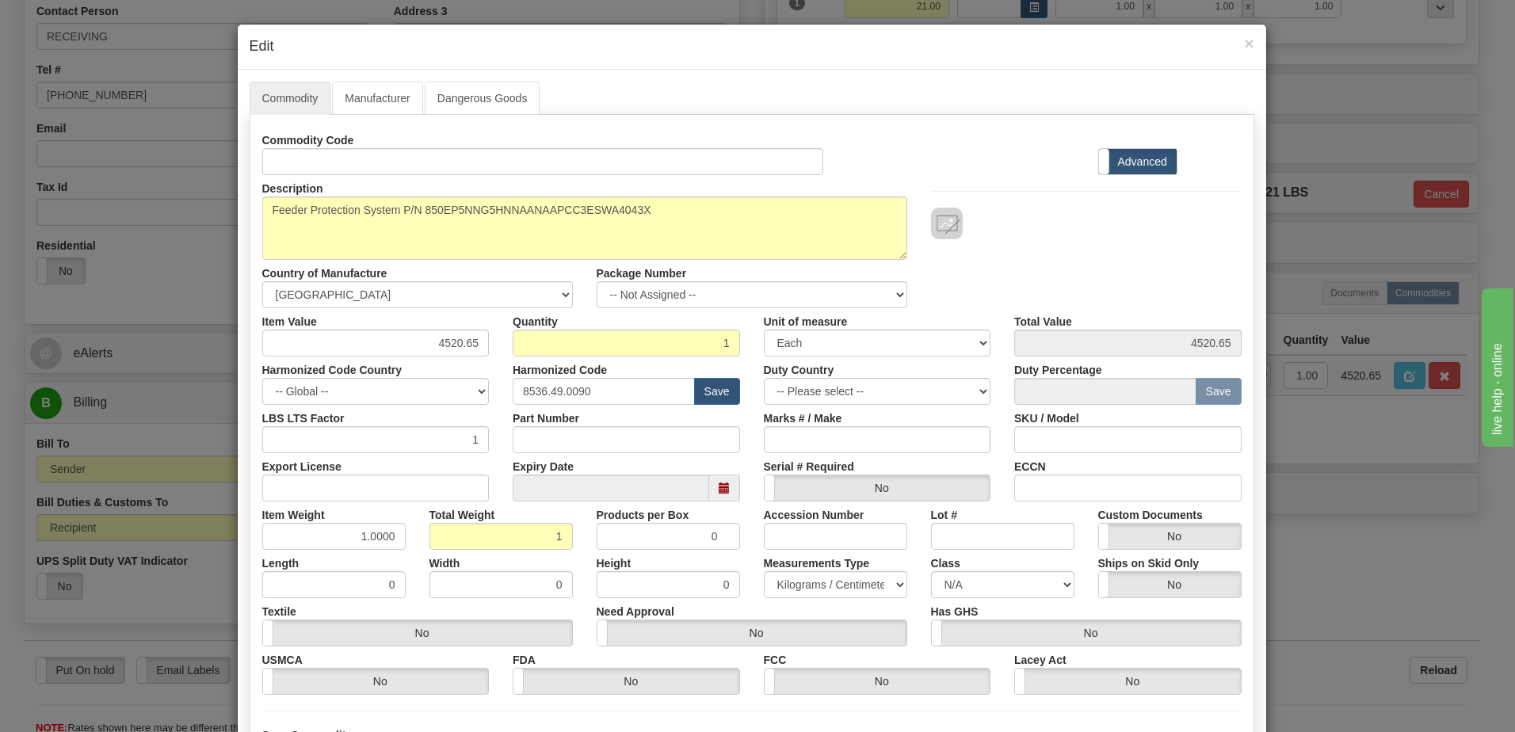
click at [1051, 276] on div "Description 850EP5NNG5HNNAANAAPCC3ESWA4043X Country of Manufacture -- Unknown -…" at bounding box center [751, 241] width 1003 height 133
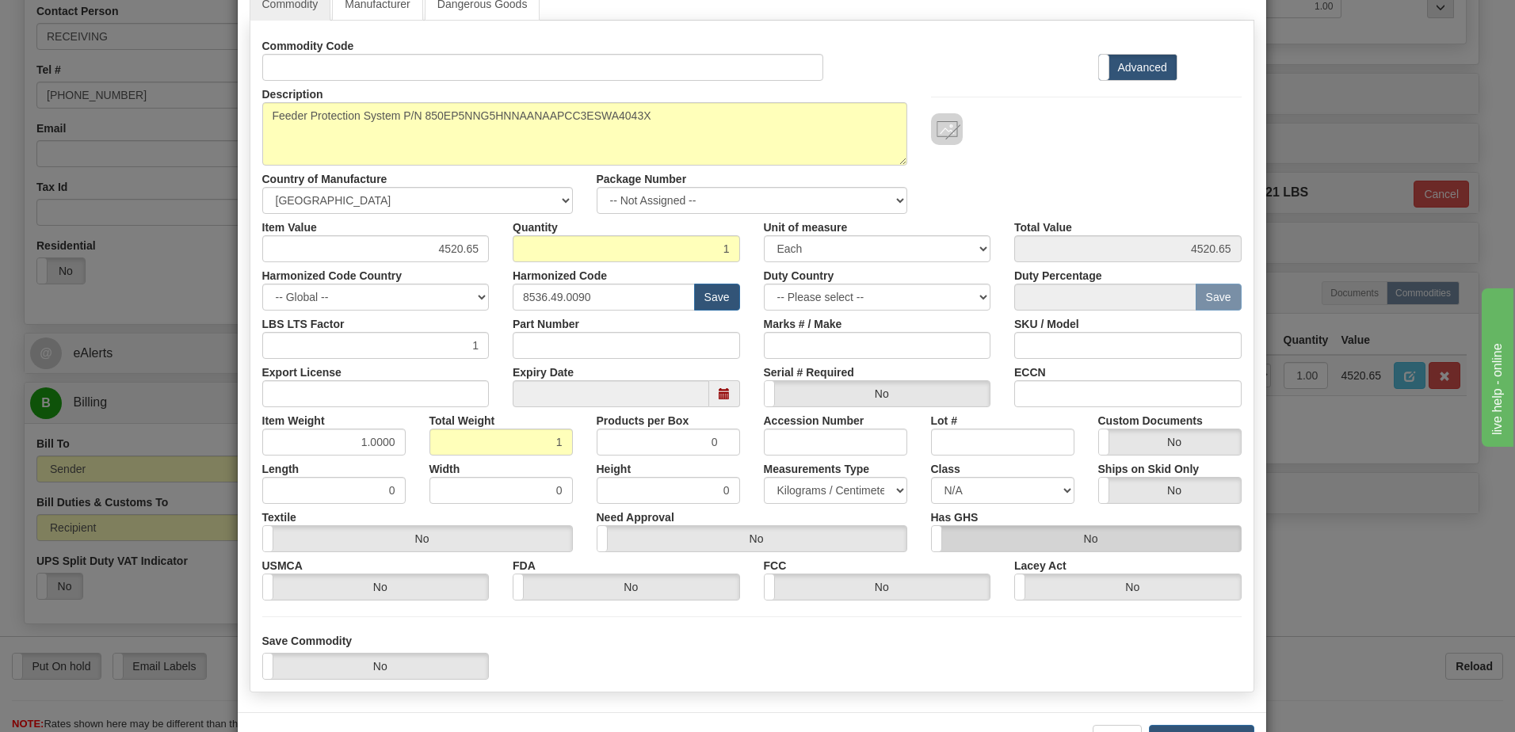
scroll to position [151, 0]
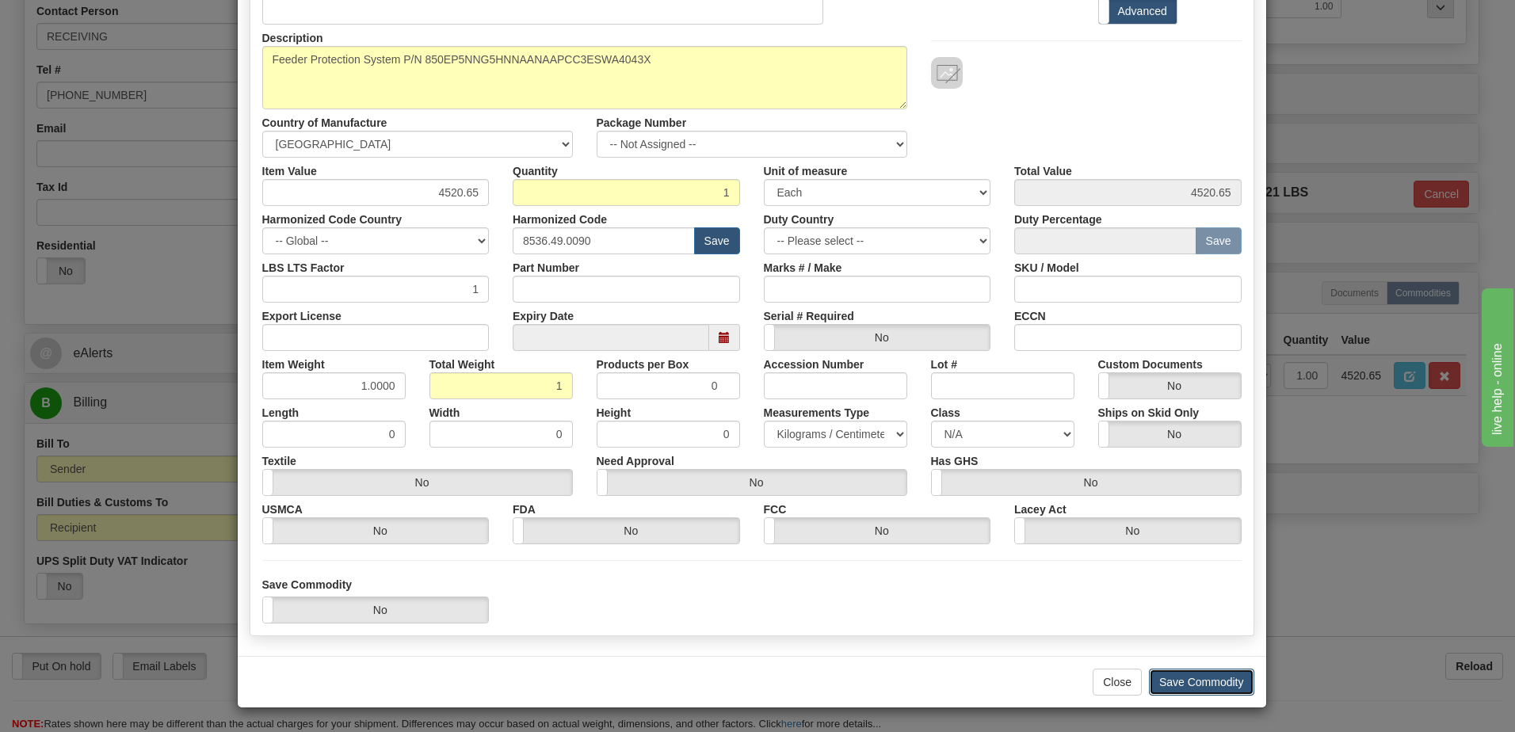
click at [1192, 688] on button "Save Commodity" at bounding box center [1201, 682] width 105 height 27
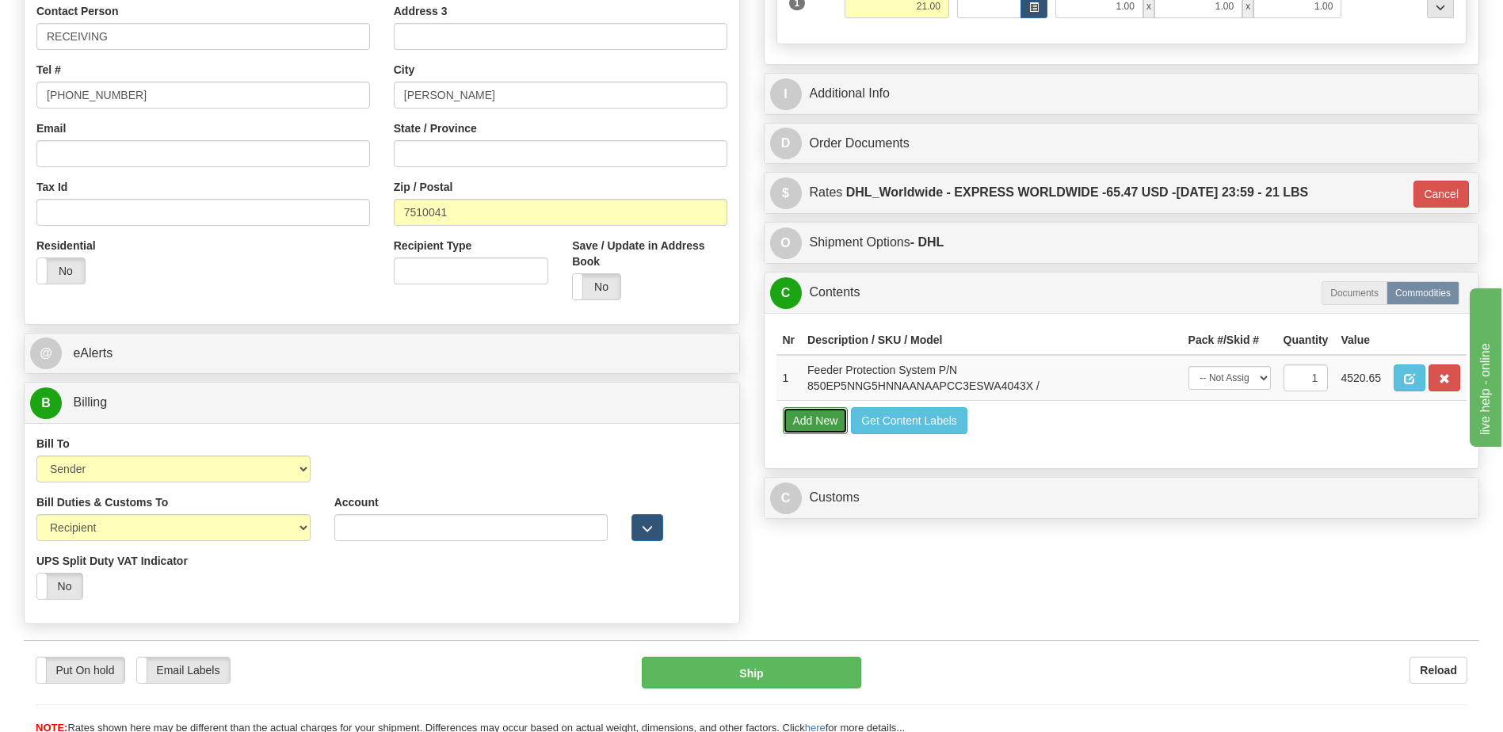
click at [809, 418] on button "Add New" at bounding box center [816, 420] width 66 height 27
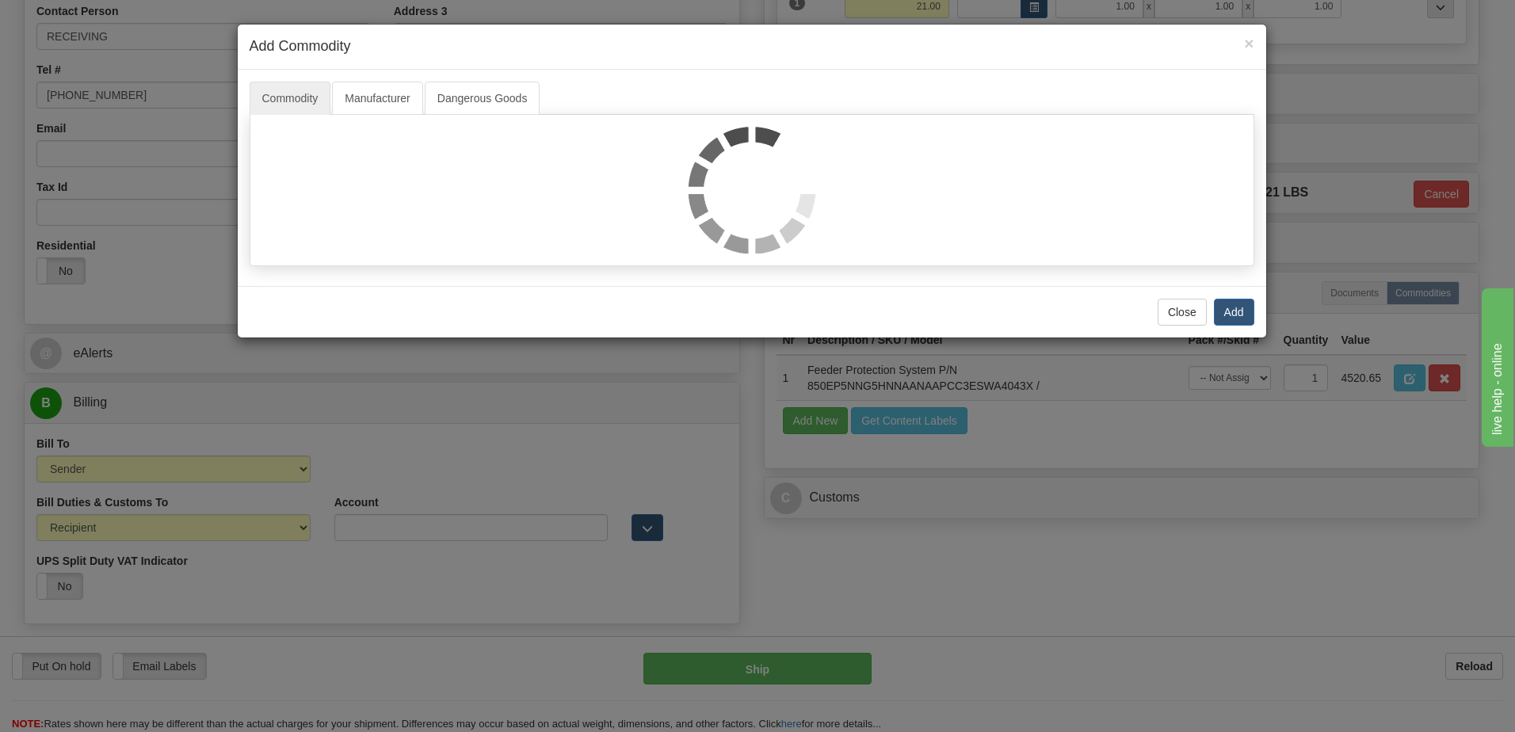
click at [696, 146] on img at bounding box center [751, 190] width 127 height 127
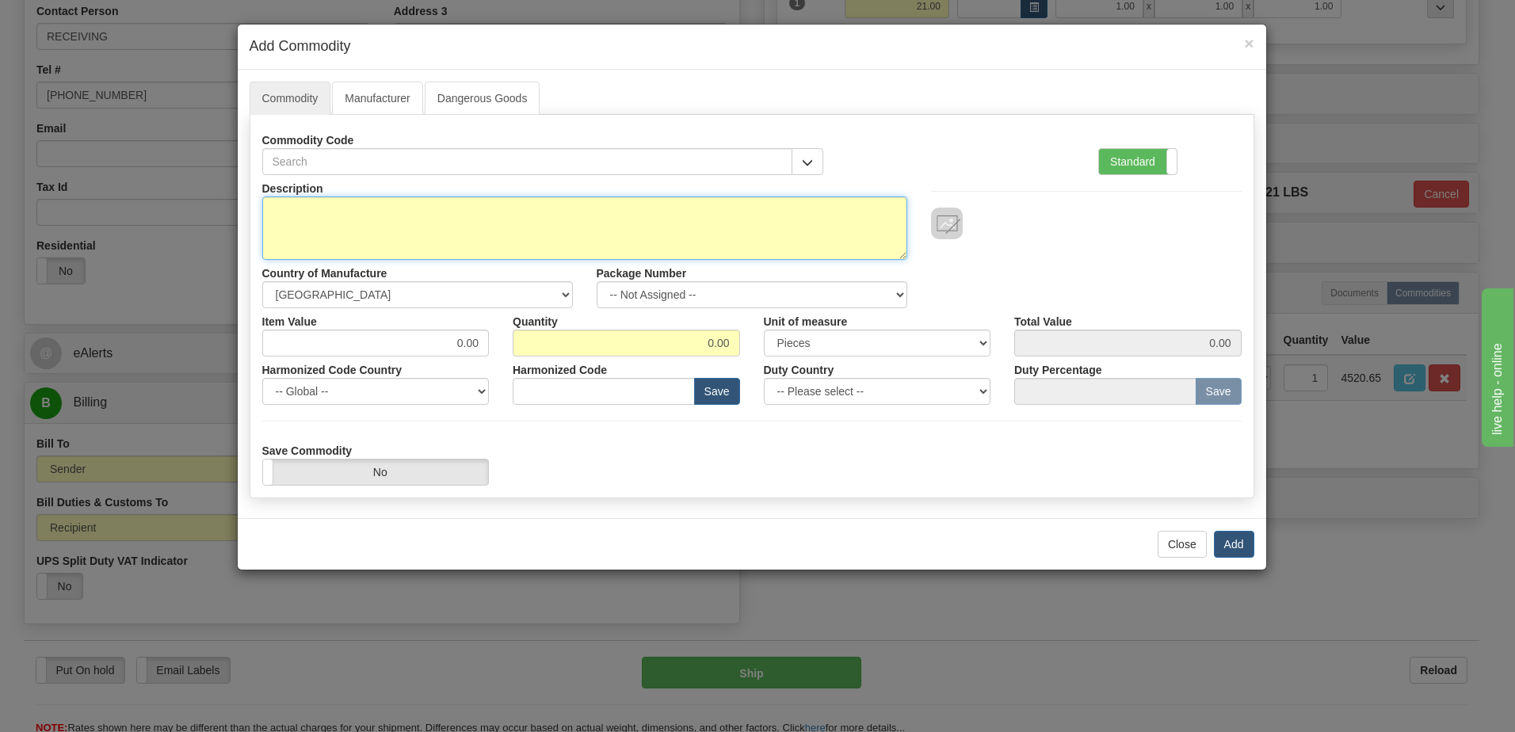
click at [583, 219] on textarea "Description" at bounding box center [584, 227] width 645 height 63
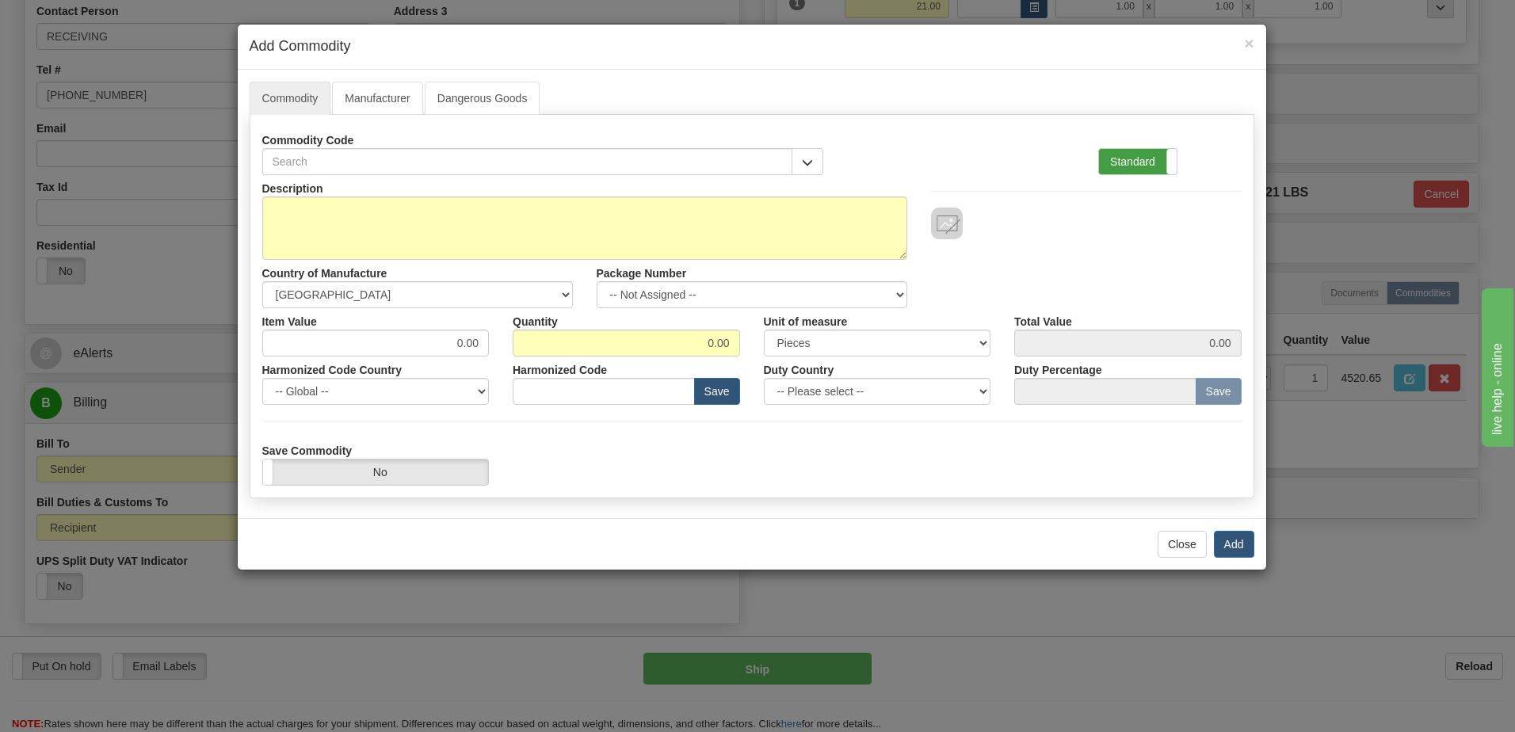
click at [1119, 155] on label "Standard" at bounding box center [1138, 161] width 78 height 25
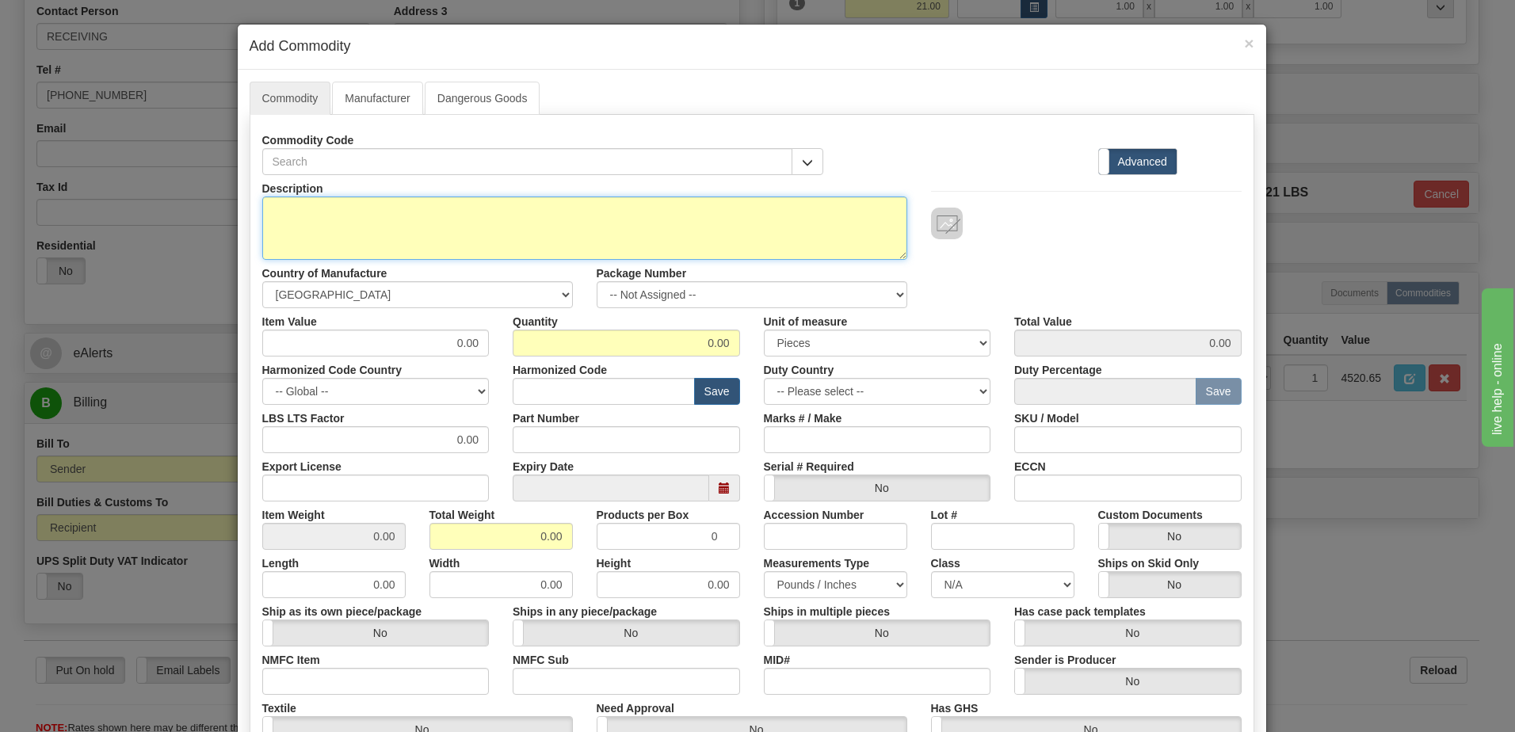
click at [421, 231] on textarea "Description" at bounding box center [584, 227] width 645 height 63
type textarea "FREIGHT"
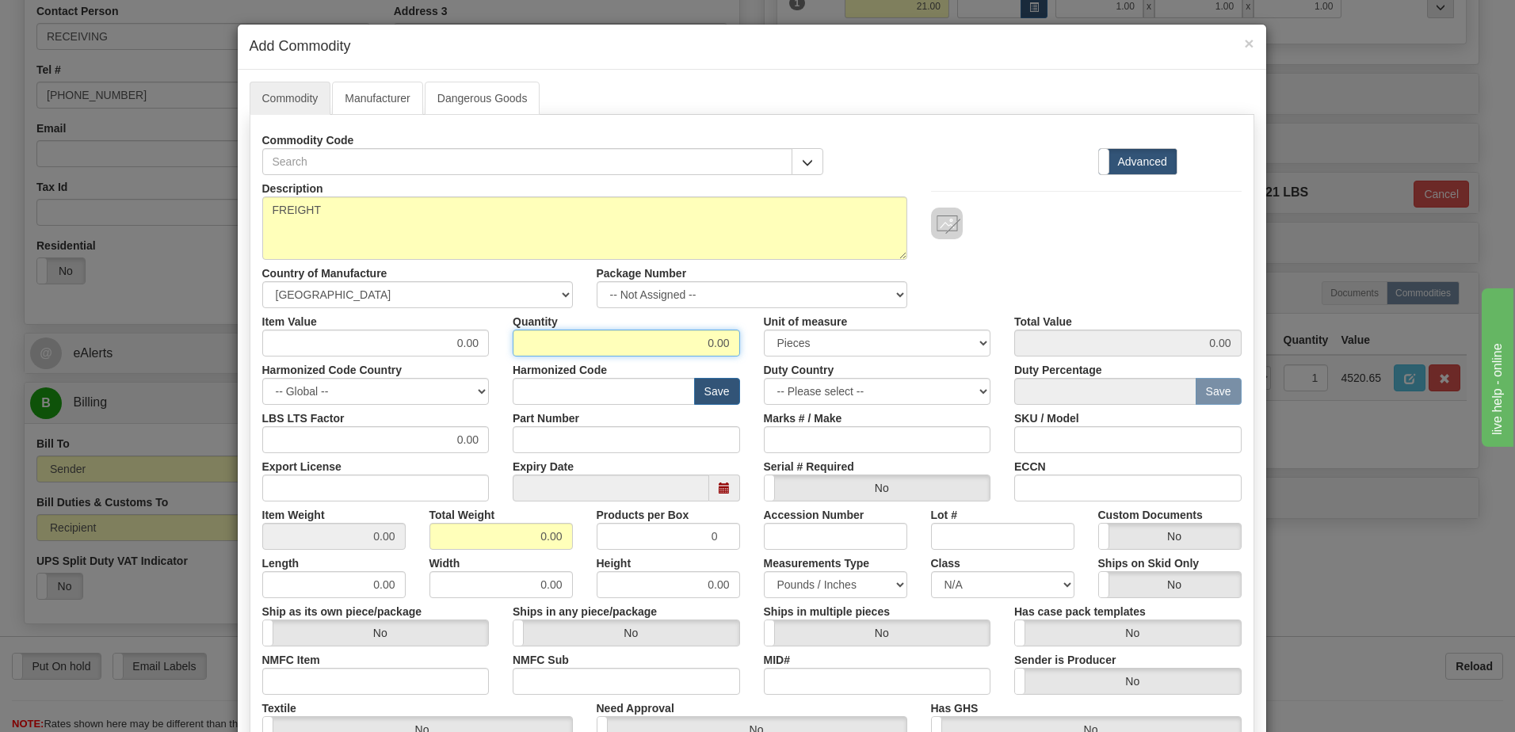
click at [891, 350] on div "Item Value 0.00 Quantity 0.00 Unit of measure 3 Thousand Square Inches Adjustme…" at bounding box center [751, 332] width 1003 height 48
type input "1"
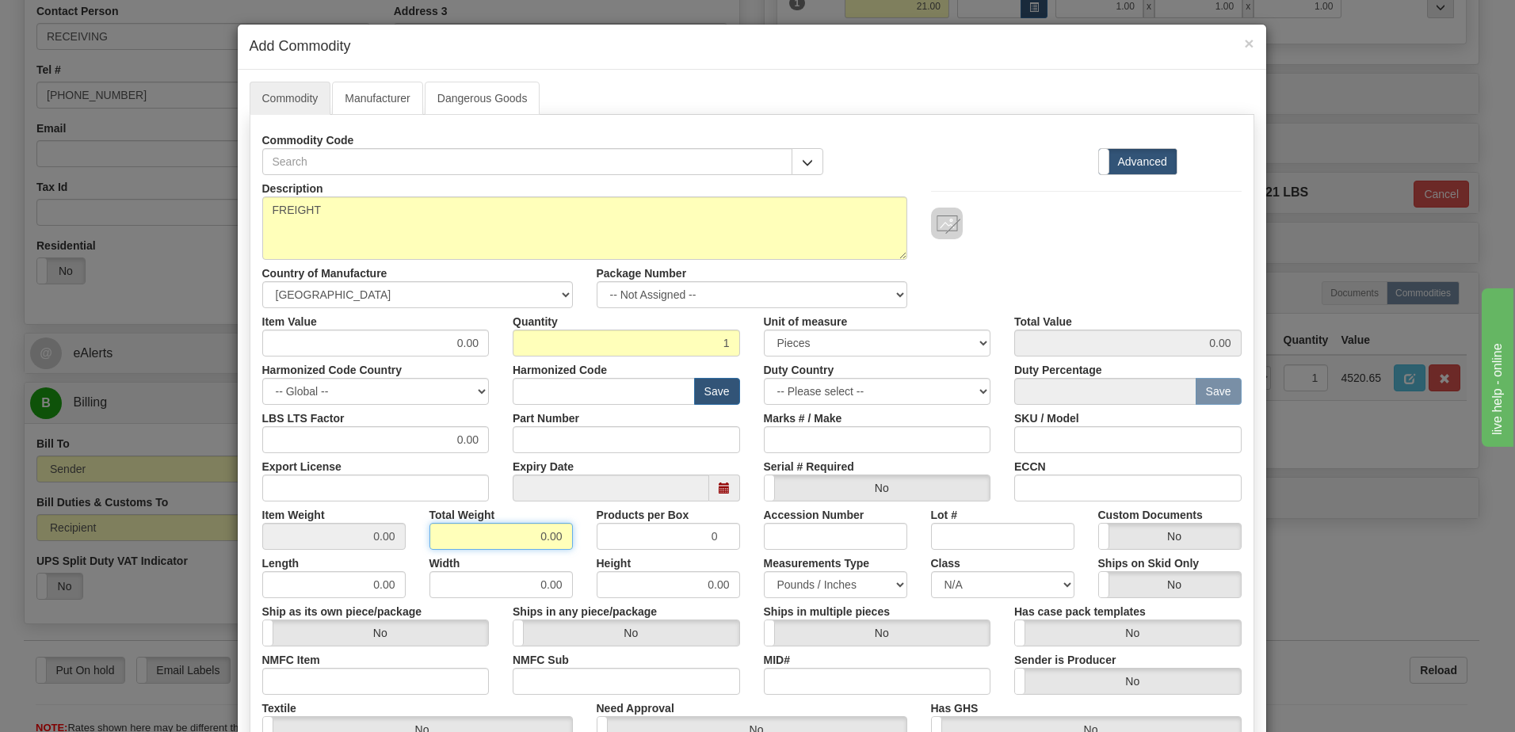
click at [442, 539] on input "0.00" at bounding box center [500, 536] width 143 height 27
drag, startPoint x: 481, startPoint y: 532, endPoint x: 776, endPoint y: 545, distance: 295.0
click at [776, 545] on div "Item Weight 0.00 Total Weight 0.00 Products per Box 0 Accession Number Lot # Cu…" at bounding box center [751, 526] width 1003 height 48
type input "1"
type input "1.0000"
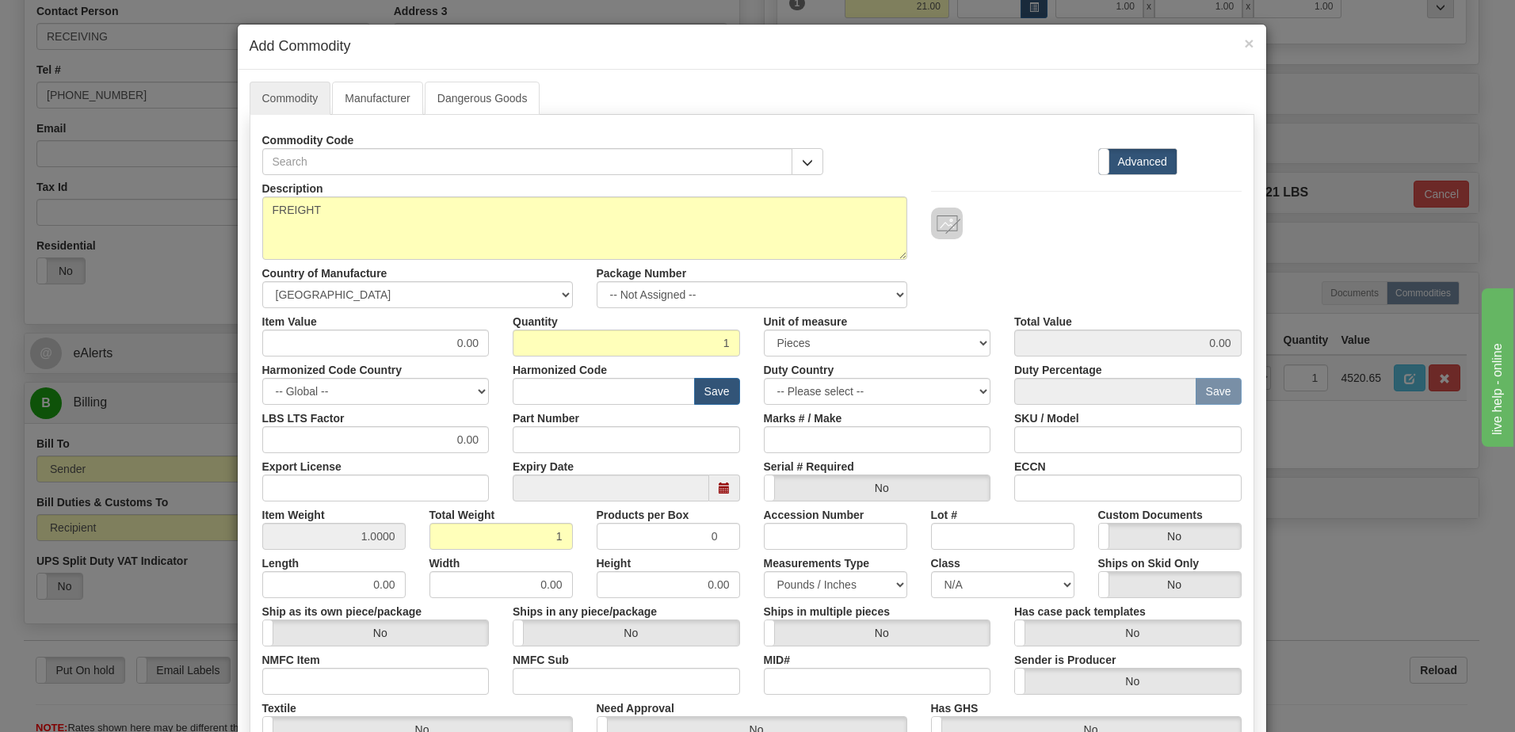
click at [1093, 267] on div "Description FREIGHT Country of Manufacture -- Unknown -- AFGHANISTAN ALAND ISLA…" at bounding box center [751, 241] width 1003 height 133
drag, startPoint x: 431, startPoint y: 337, endPoint x: 616, endPoint y: 337, distance: 184.6
click at [616, 337] on div "Item Value 0.00 Quantity 1 Unit of measure 3 Thousand Square Inches Adjustments…" at bounding box center [751, 332] width 1003 height 48
type input "114.97"
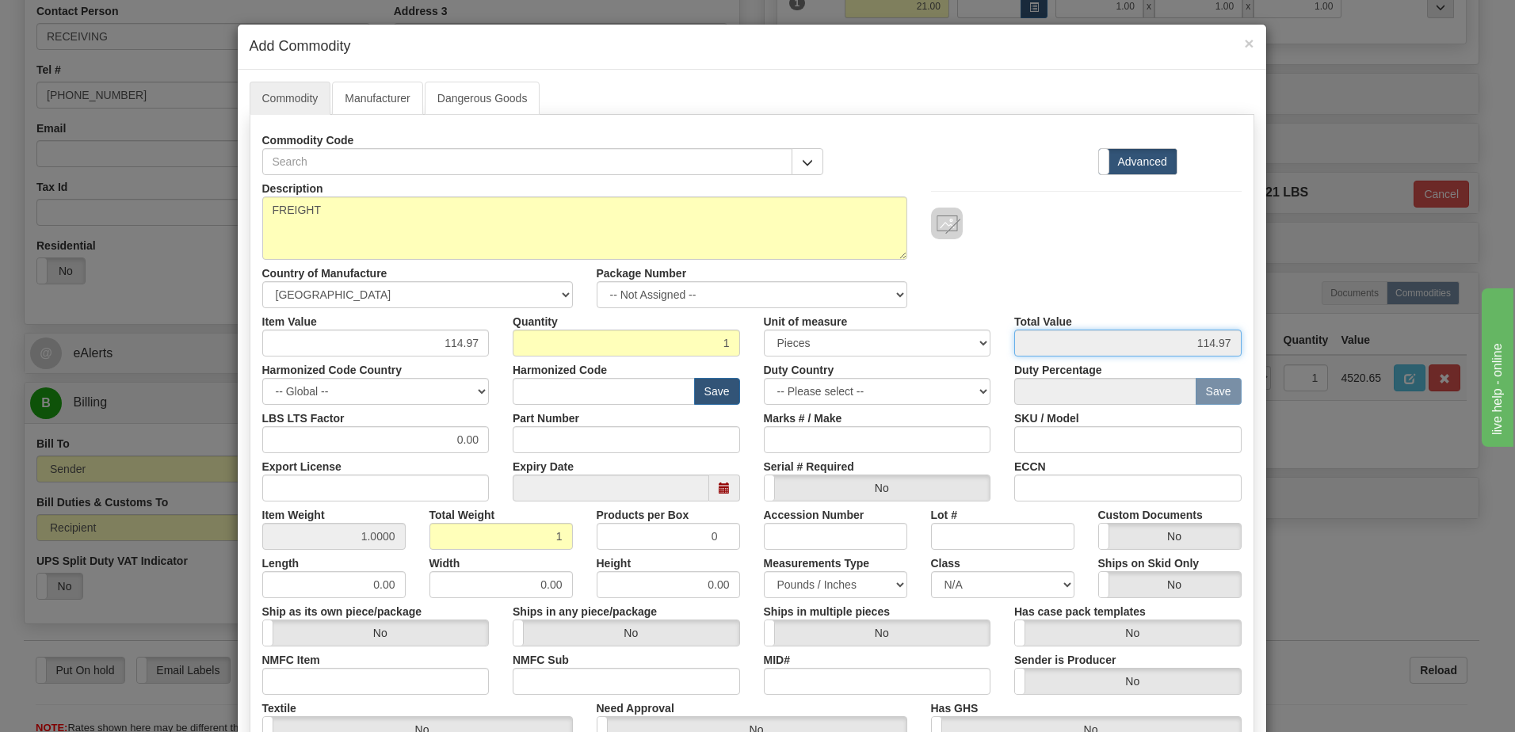
click at [1107, 338] on input "114.97" at bounding box center [1127, 343] width 227 height 27
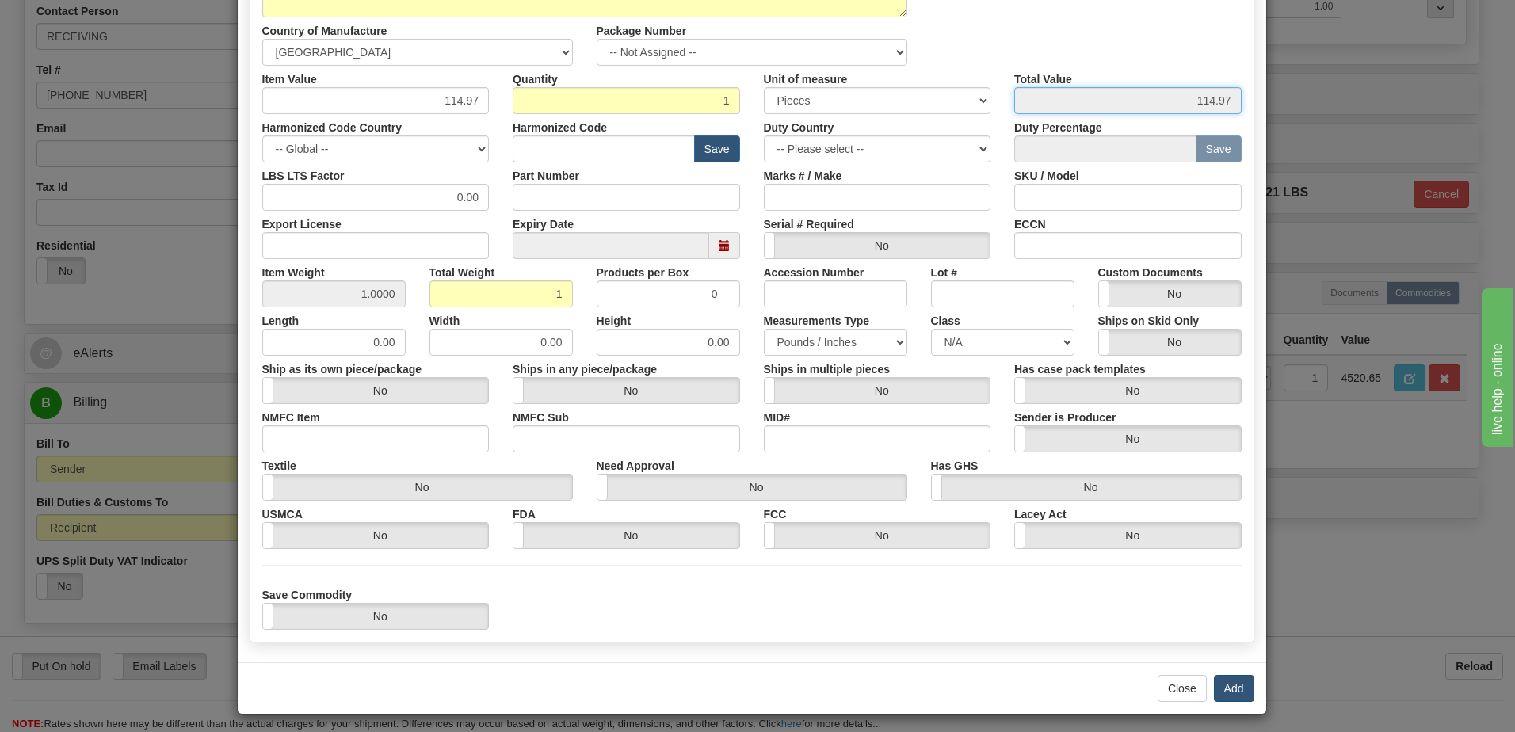
scroll to position [249, 0]
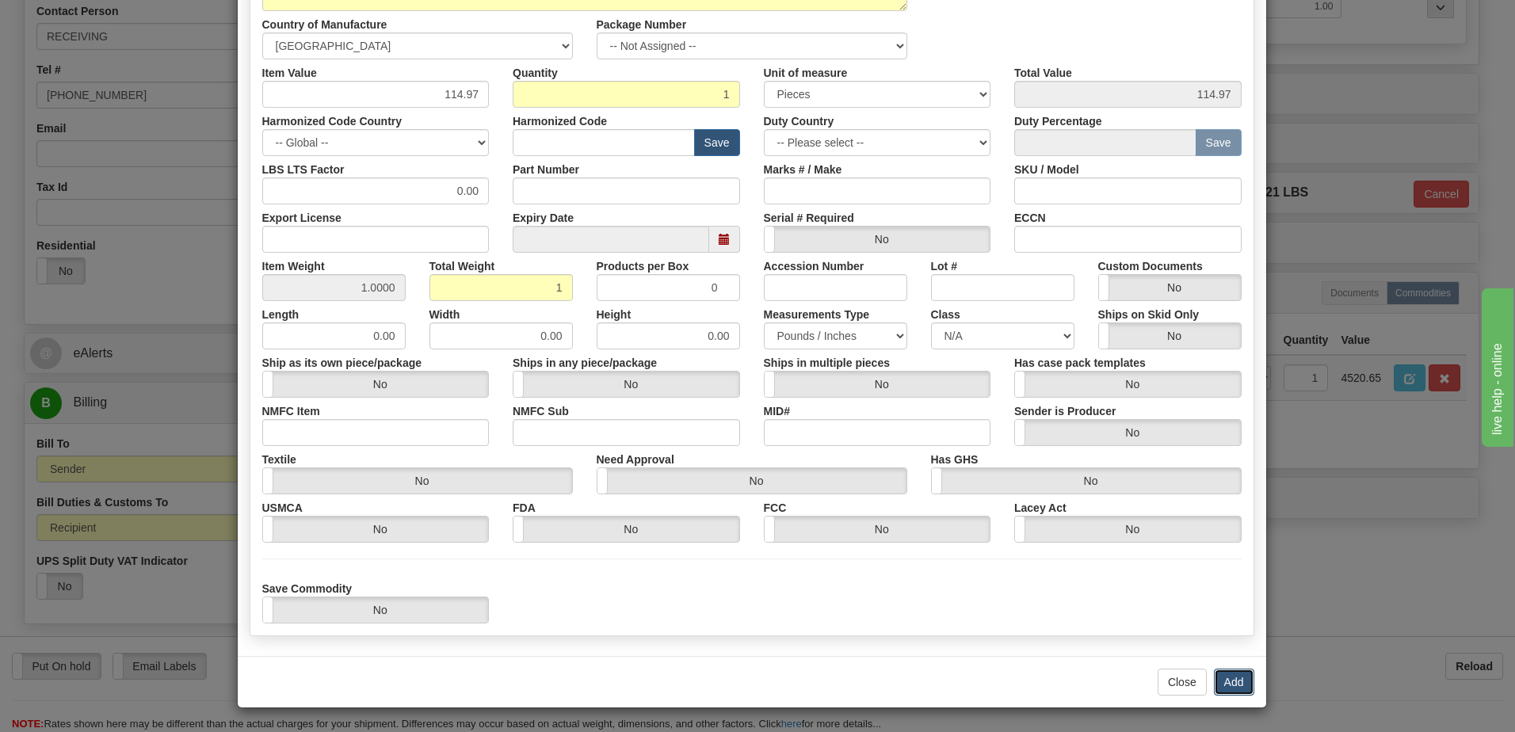
click at [1234, 685] on button "Add" at bounding box center [1234, 682] width 40 height 27
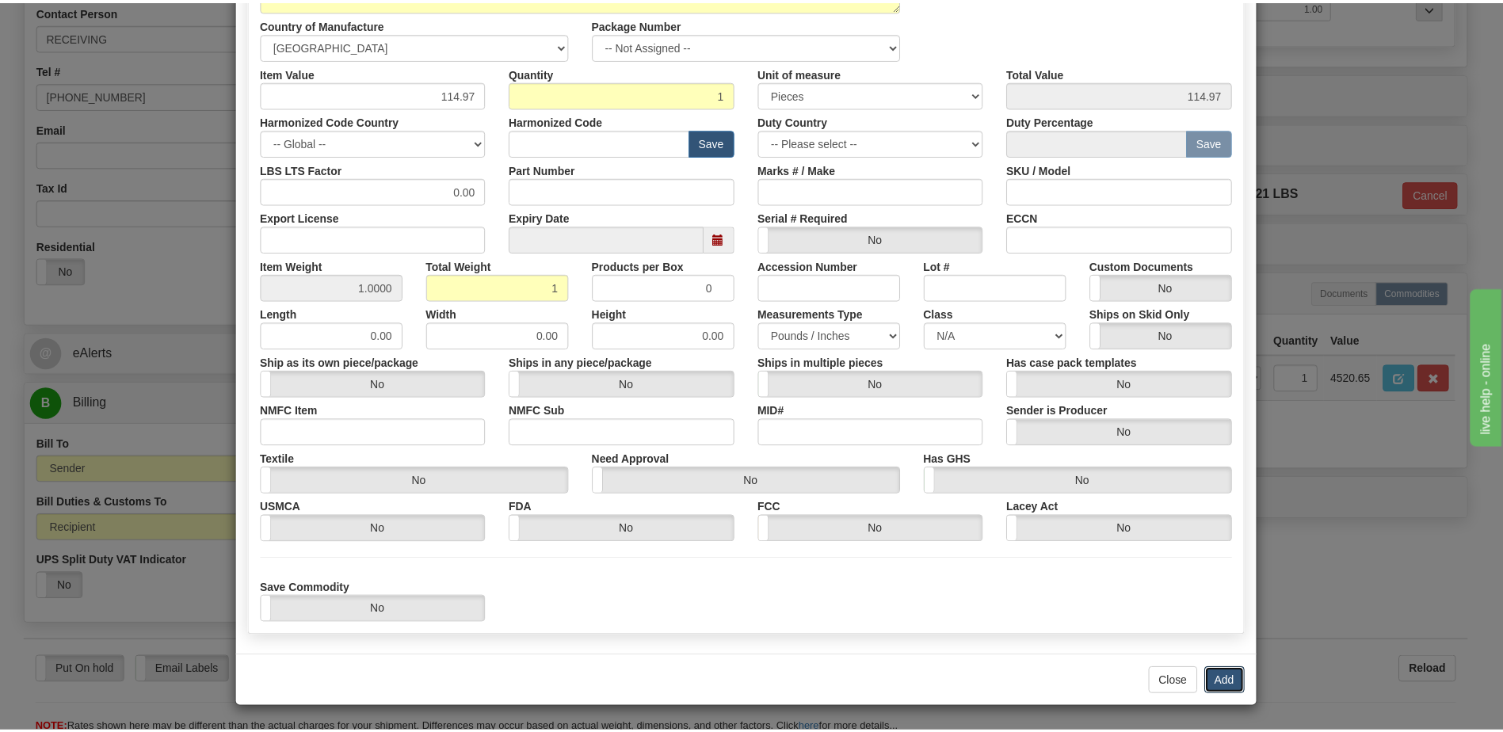
scroll to position [0, 0]
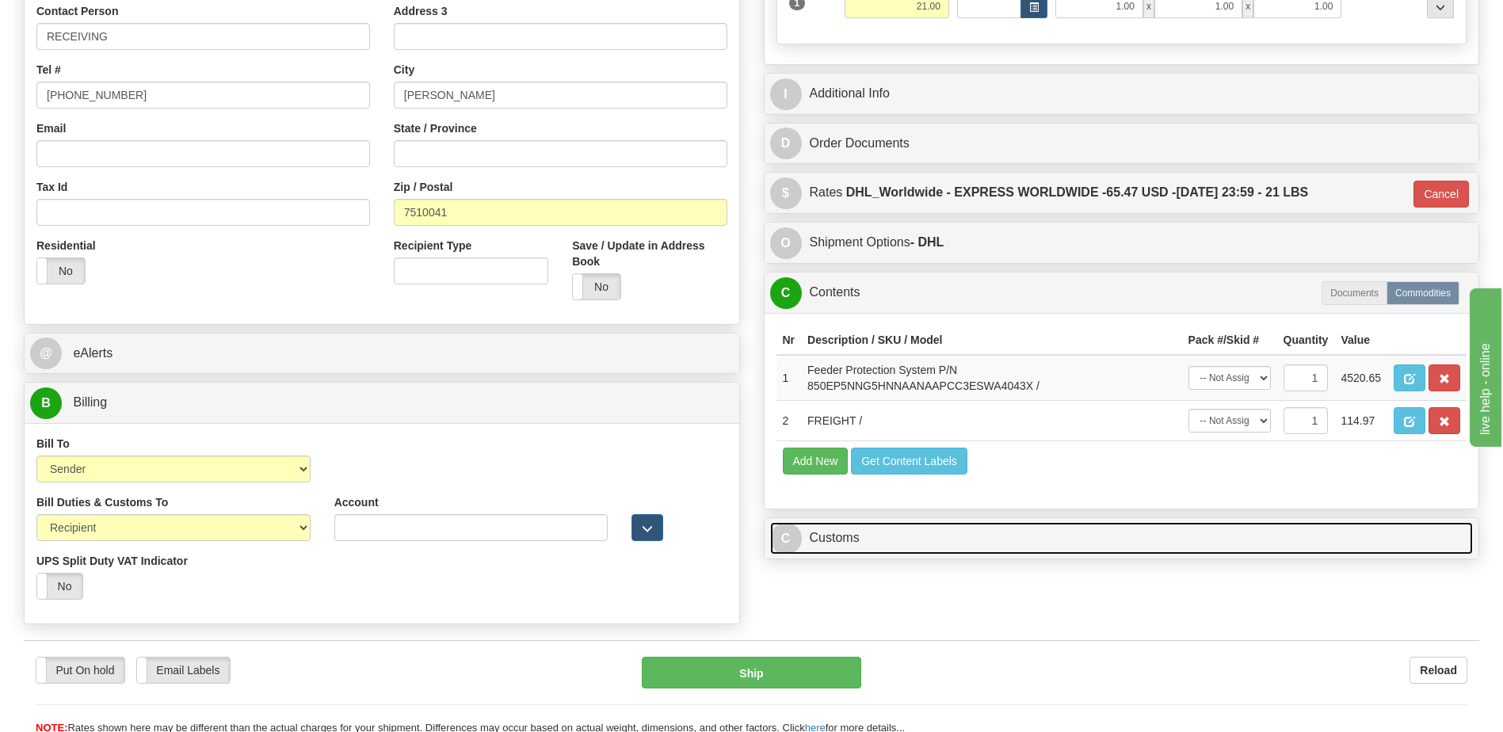
click at [886, 548] on link "C Customs" at bounding box center [1122, 538] width 704 height 32
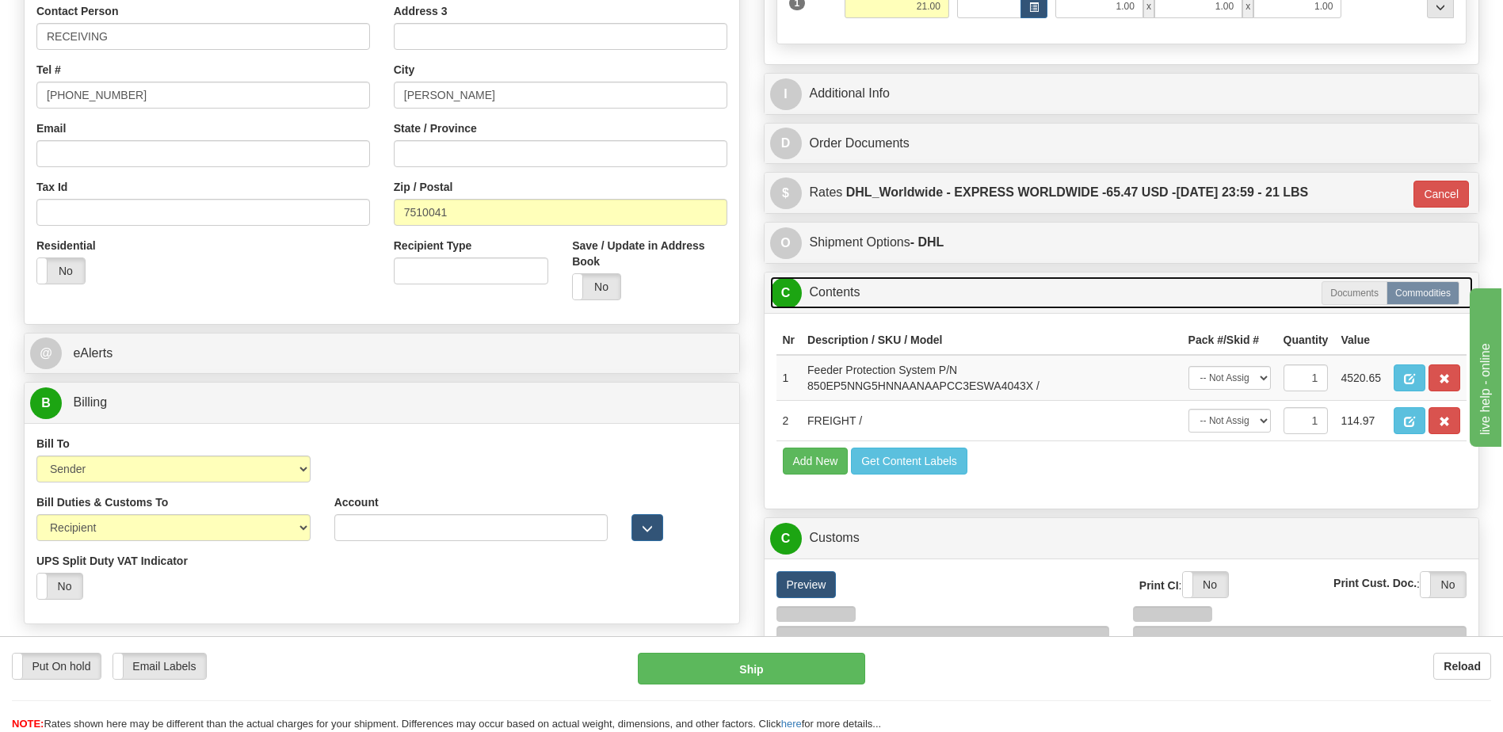
click at [864, 294] on link "C Contents" at bounding box center [1122, 293] width 704 height 32
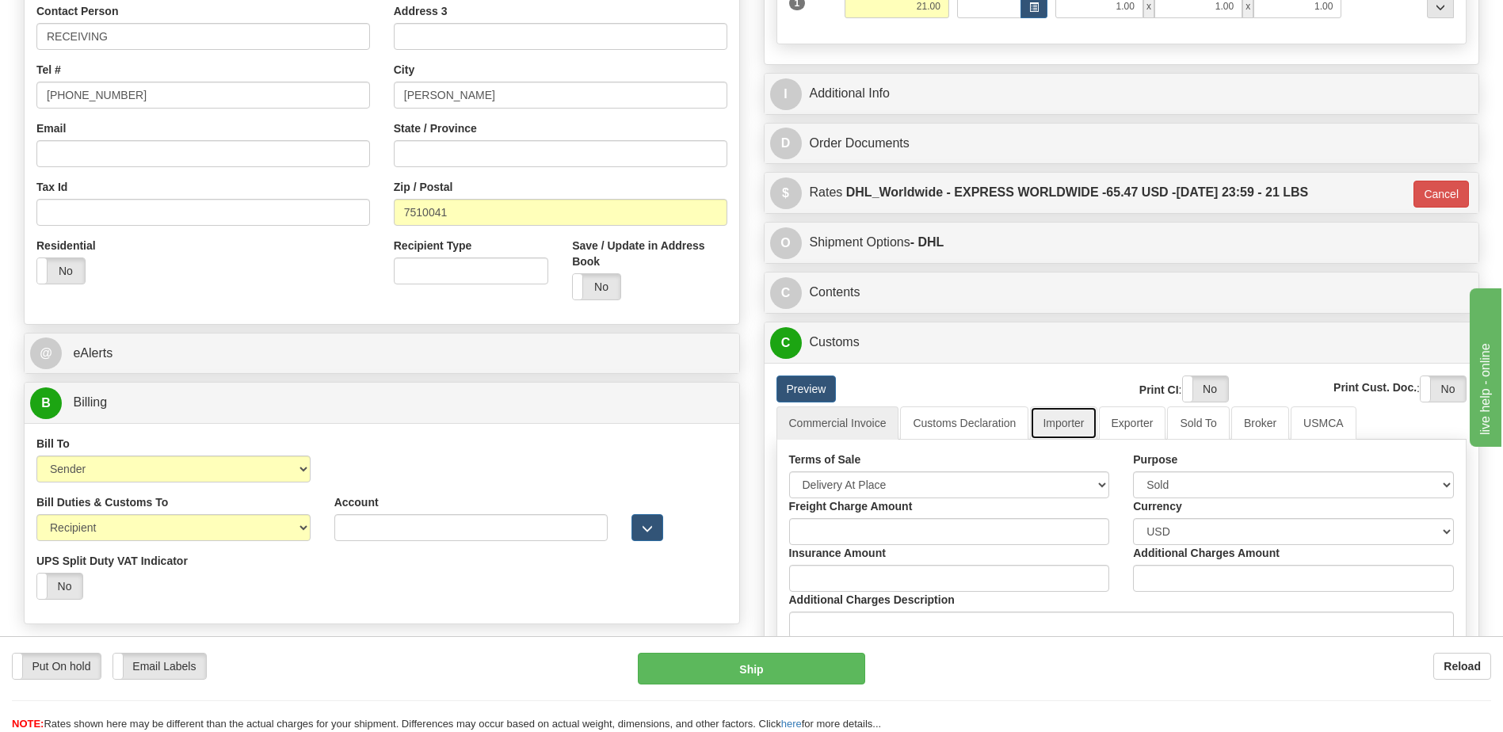
drag, startPoint x: 1052, startPoint y: 427, endPoint x: 1039, endPoint y: 437, distance: 17.0
click at [1051, 428] on link "Importer" at bounding box center [1063, 422] width 67 height 33
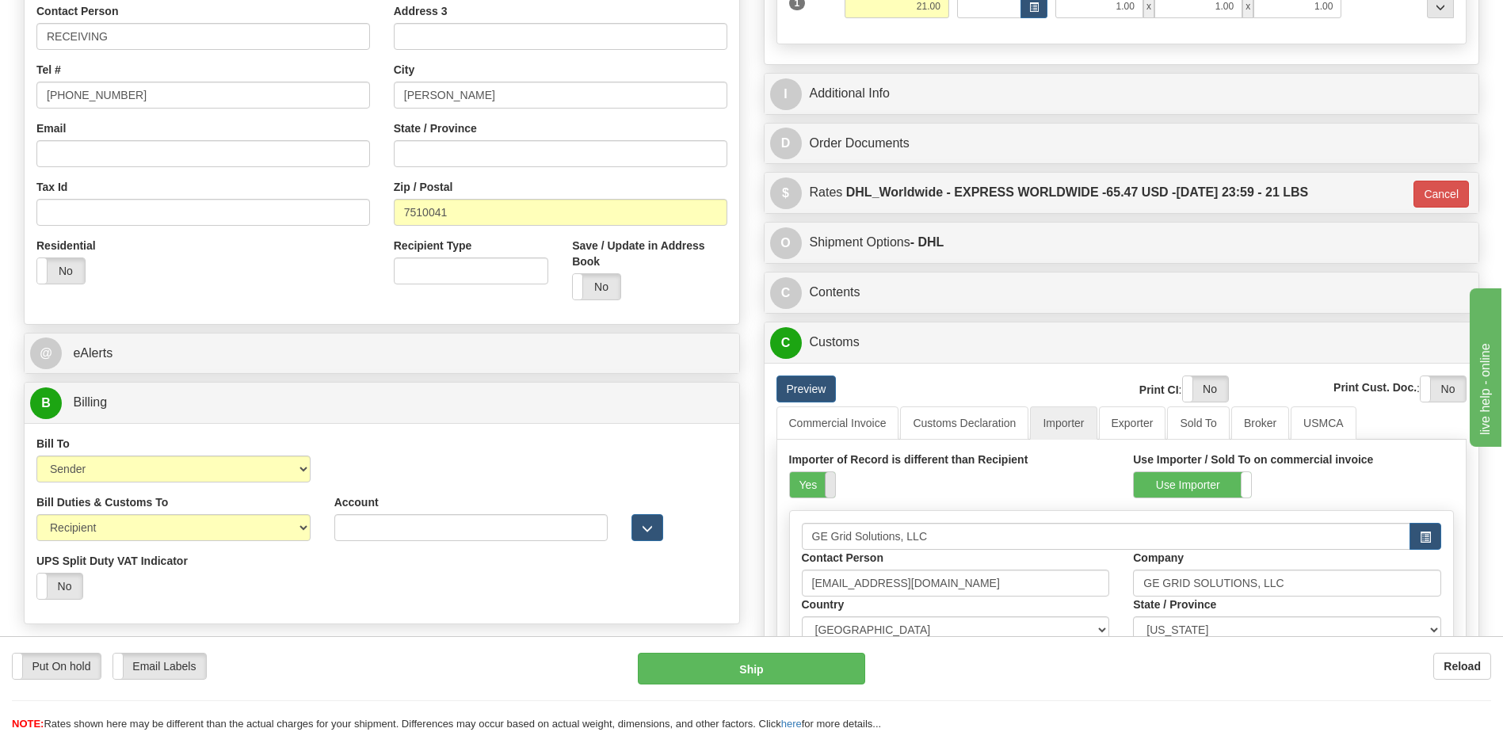
drag, startPoint x: 807, startPoint y: 485, endPoint x: 830, endPoint y: 480, distance: 22.7
click at [810, 485] on label "Yes" at bounding box center [812, 484] width 45 height 25
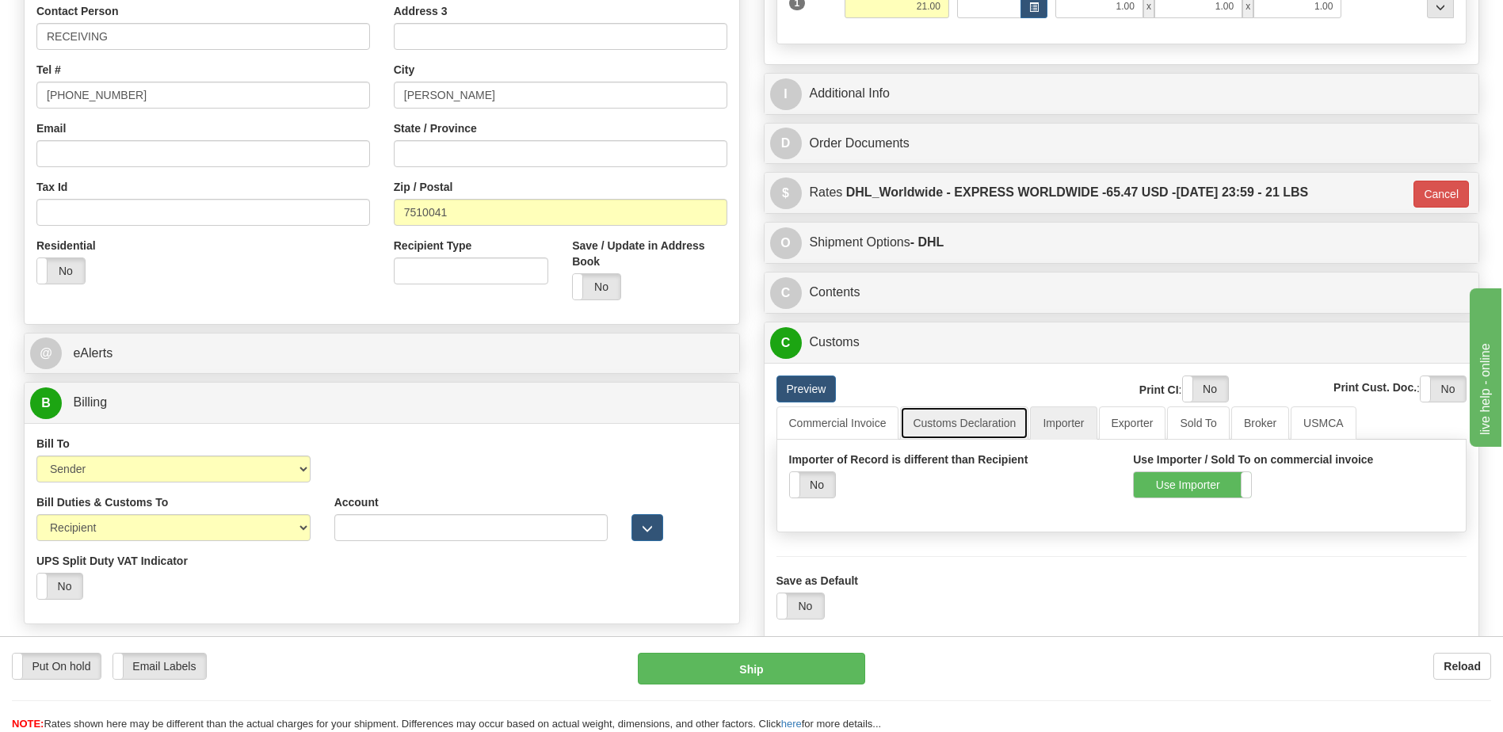
click at [932, 423] on link "Customs Declaration" at bounding box center [964, 422] width 128 height 33
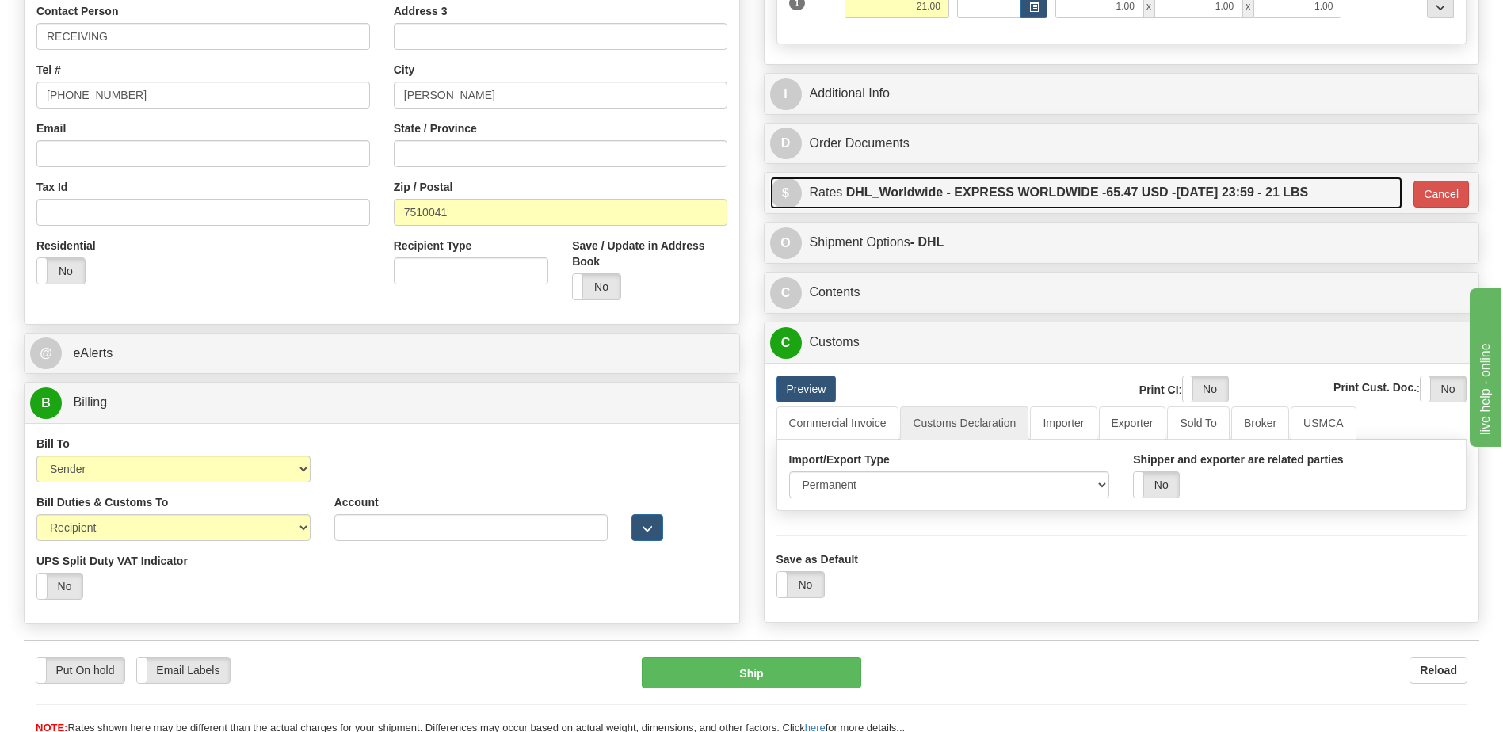
click at [959, 199] on label "DHL_Worldwide - EXPRESS WORLDWIDE - 65.47 USD - 10/07/2025 23:59 - 21 LBS" at bounding box center [1077, 193] width 463 height 32
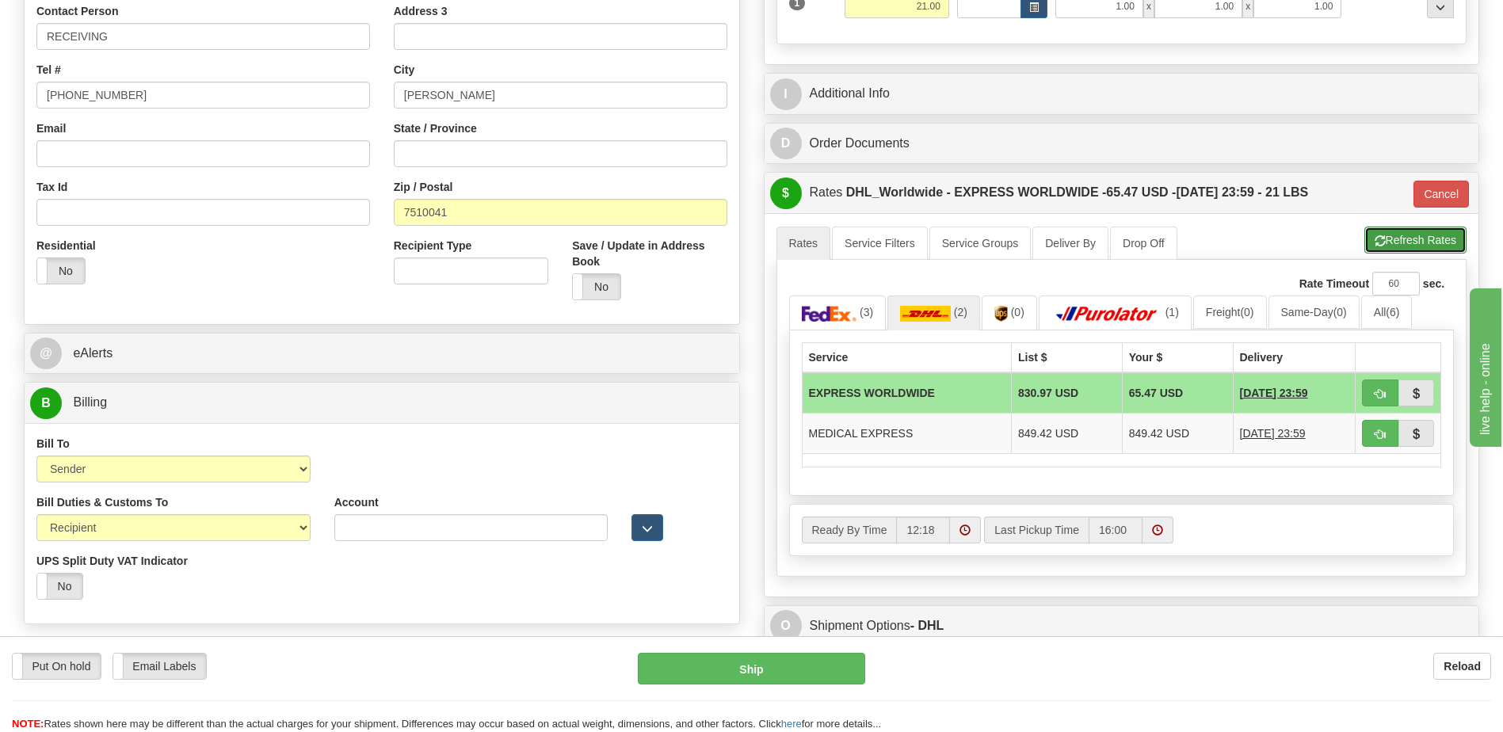
click at [1375, 240] on span "button" at bounding box center [1380, 241] width 11 height 10
type input "P"
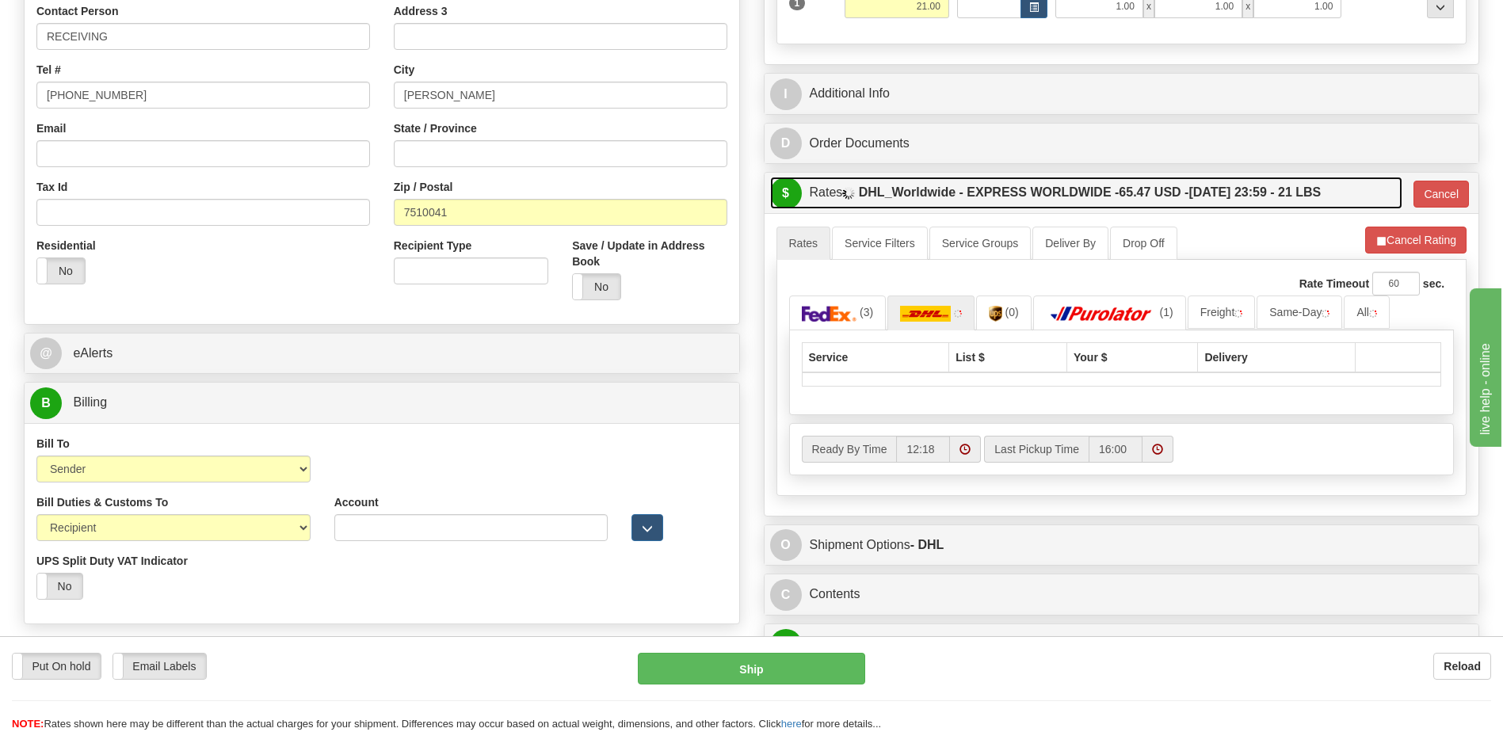
click at [1193, 203] on label "DHL_Worldwide - EXPRESS WORLDWIDE - 65.47 USD - 10/07/2025 23:59 - 21 LBS" at bounding box center [1090, 193] width 463 height 32
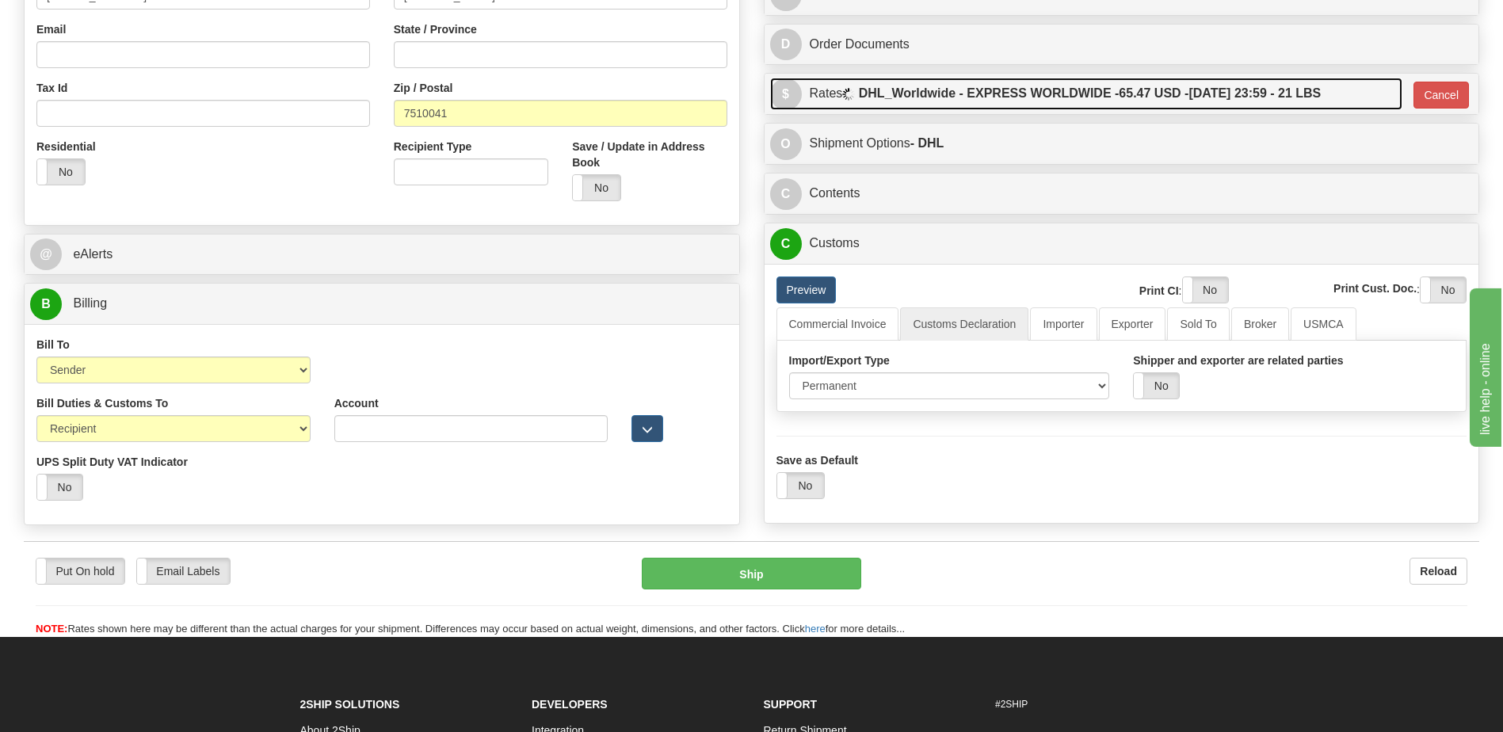
scroll to position [634, 0]
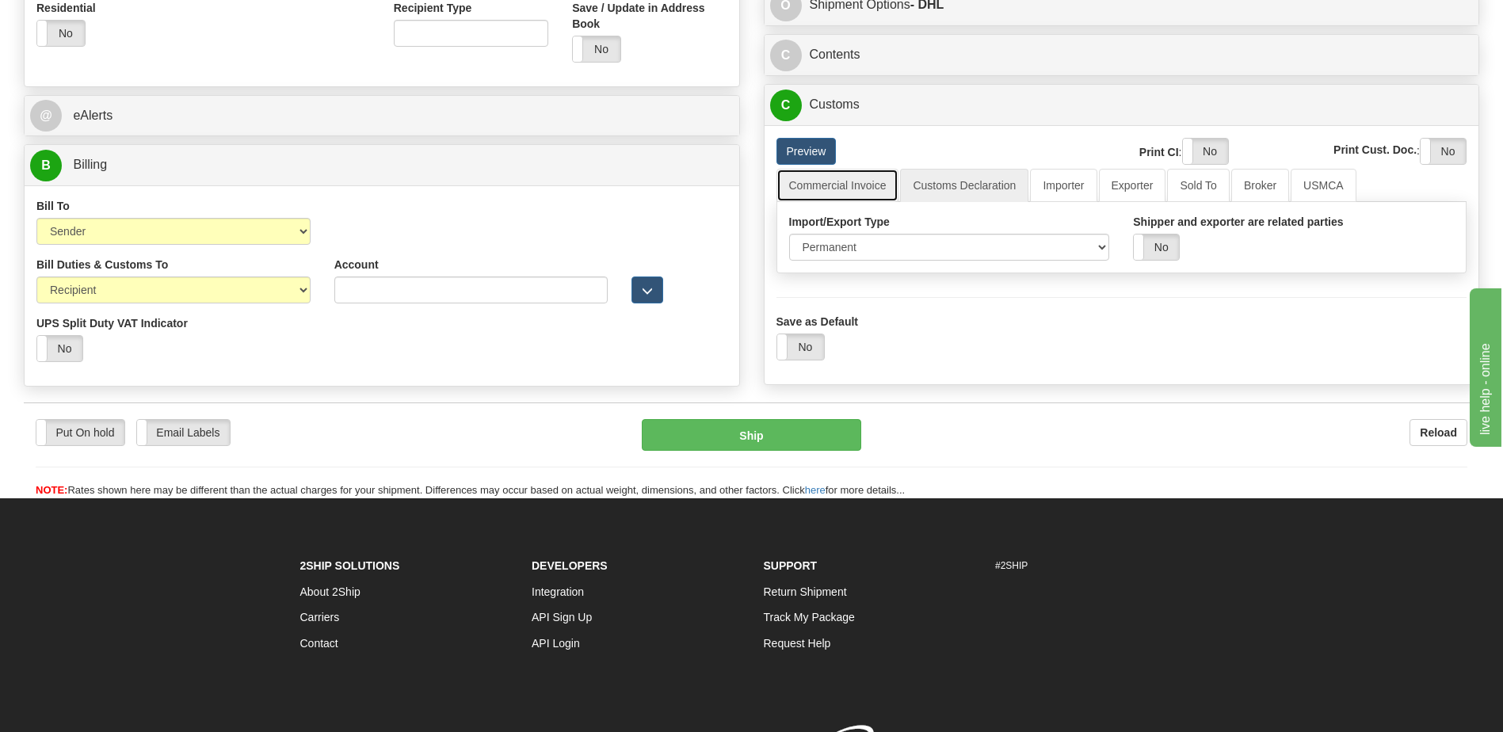
click at [837, 195] on link "Commercial Invoice" at bounding box center [837, 185] width 123 height 33
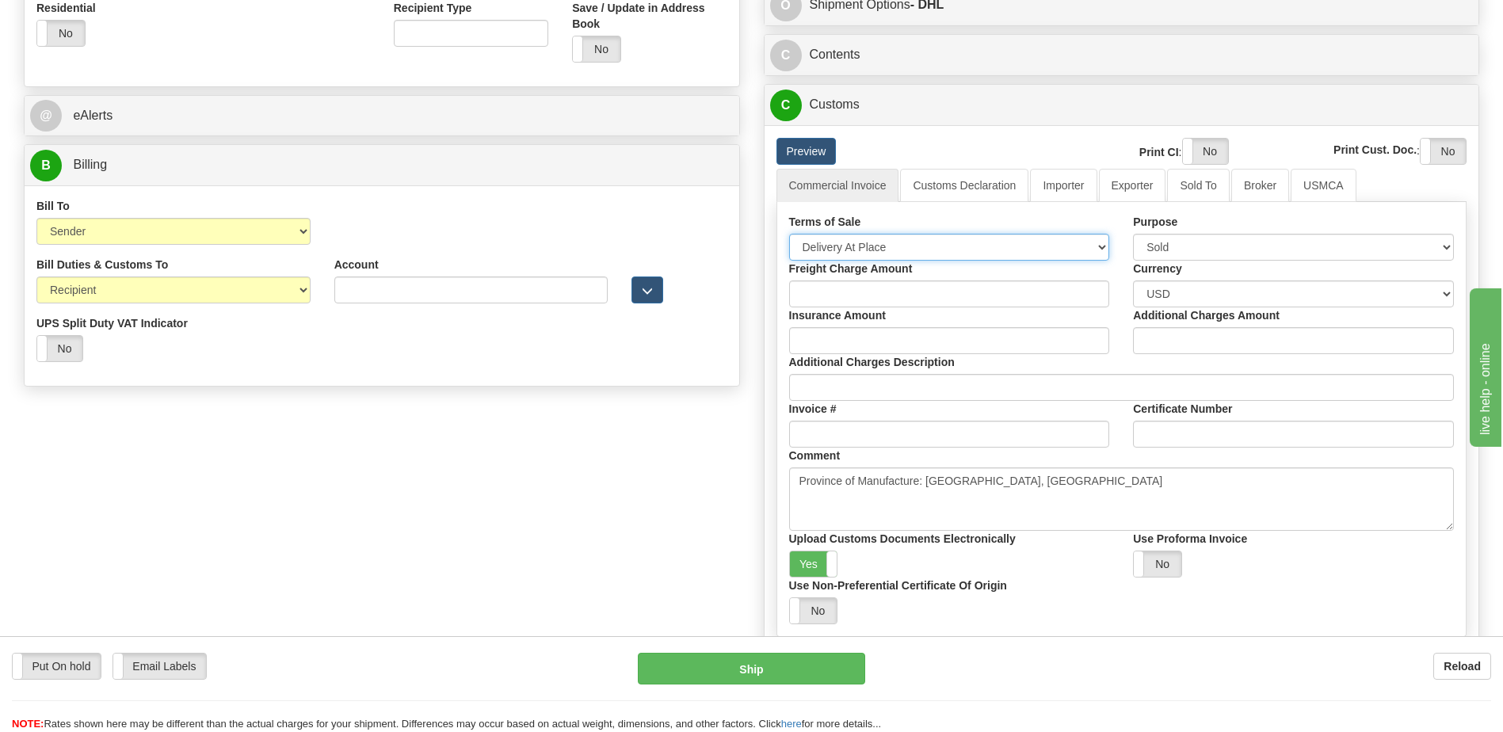
click at [841, 249] on select "Free Carrier Free On Board Ex Works Delivered Duty Unpaid Delivered Duty Paid C…" at bounding box center [949, 247] width 321 height 27
select select "7"
click at [789, 234] on select "Free Carrier Free On Board Ex Works Delivered Duty Unpaid Delivered Duty Paid C…" at bounding box center [949, 247] width 321 height 27
drag, startPoint x: 803, startPoint y: 571, endPoint x: 1269, endPoint y: 219, distance: 583.7
click at [804, 570] on label "Yes" at bounding box center [814, 563] width 48 height 25
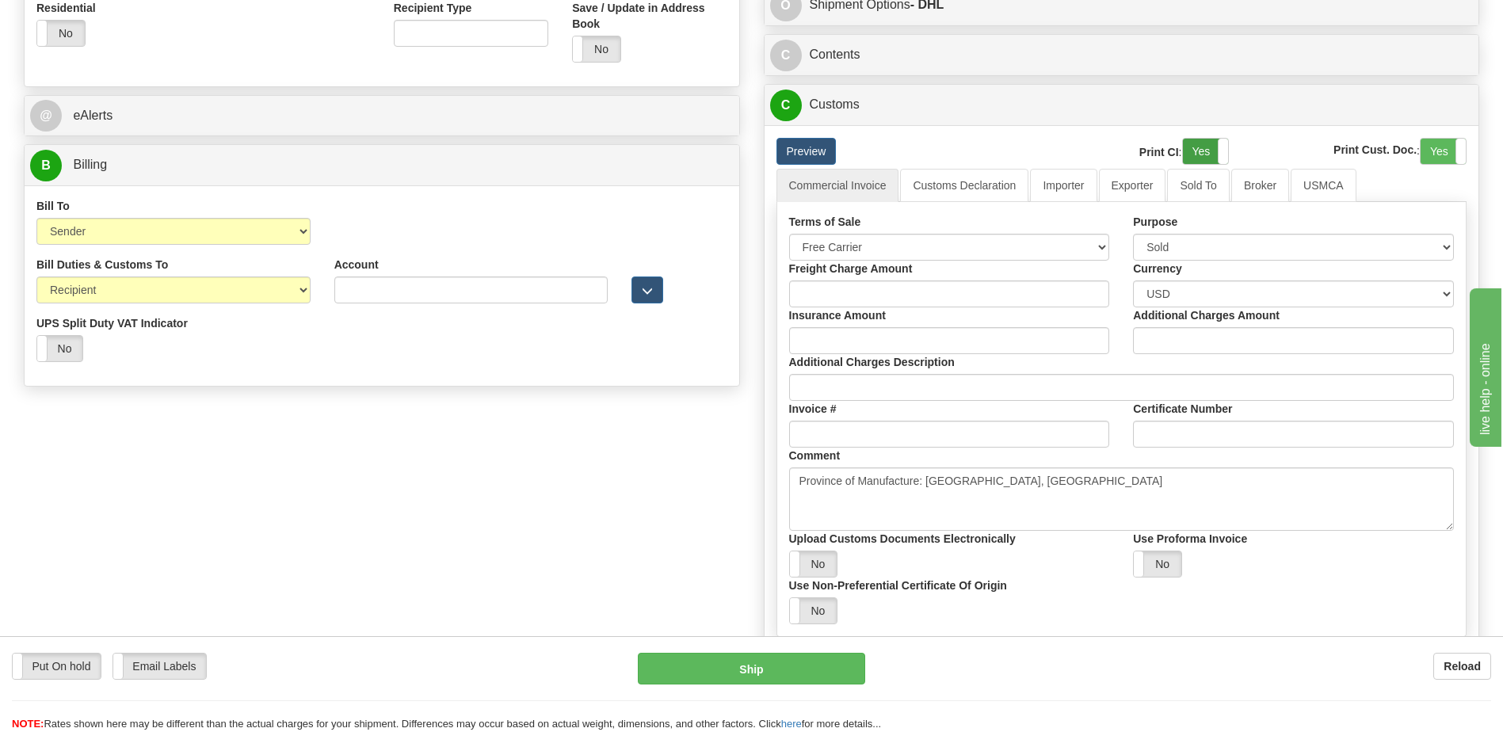
click at [1205, 146] on label "Yes" at bounding box center [1205, 151] width 45 height 25
click at [1436, 144] on label "Yes" at bounding box center [1443, 151] width 45 height 25
drag, startPoint x: 506, startPoint y: 527, endPoint x: 494, endPoint y: 513, distance: 18.5
click at [511, 524] on div "Order # 86705796 S Sender" at bounding box center [751, 125] width 1479 height 1261
click at [1000, 190] on link "Customs Declaration" at bounding box center [964, 185] width 128 height 33
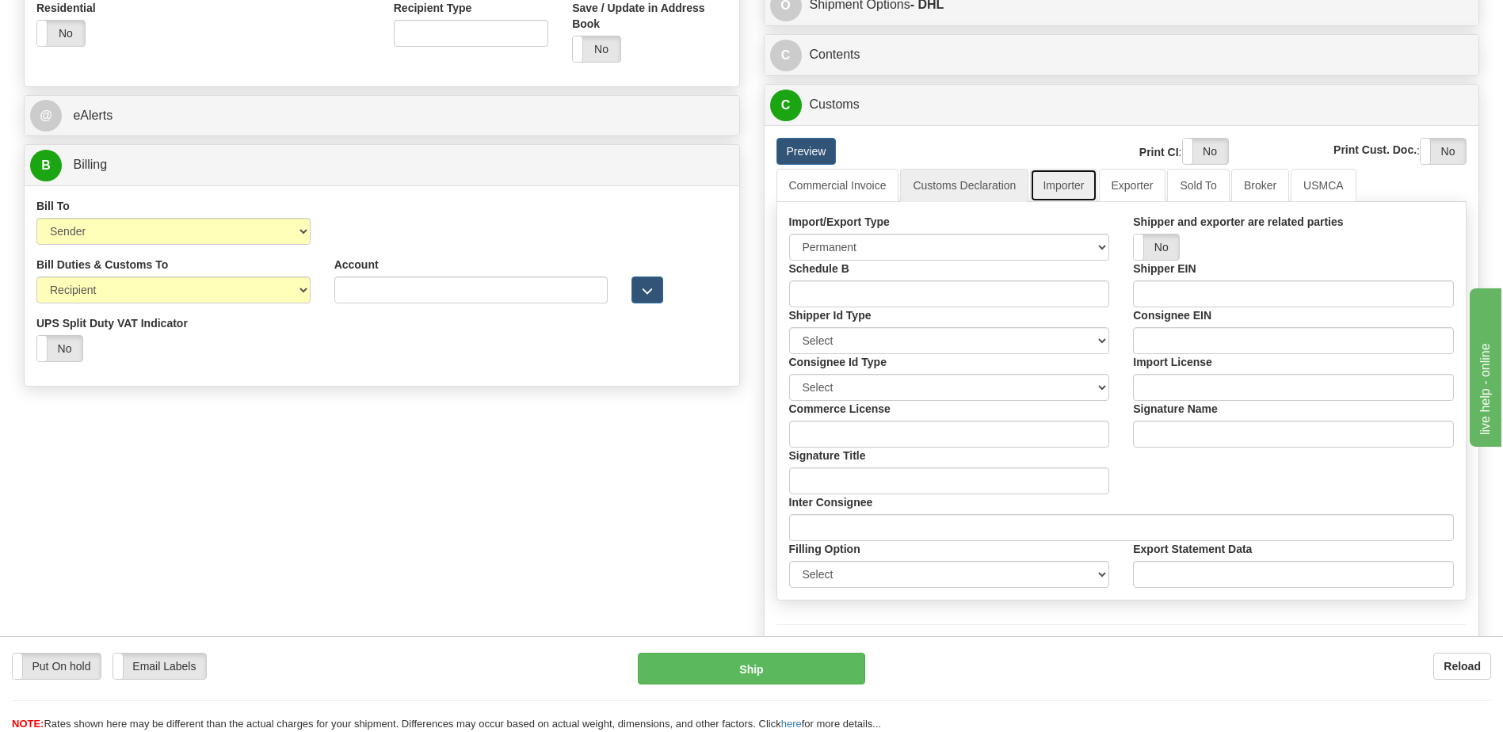
click at [1058, 194] on link "Importer" at bounding box center [1063, 185] width 67 height 33
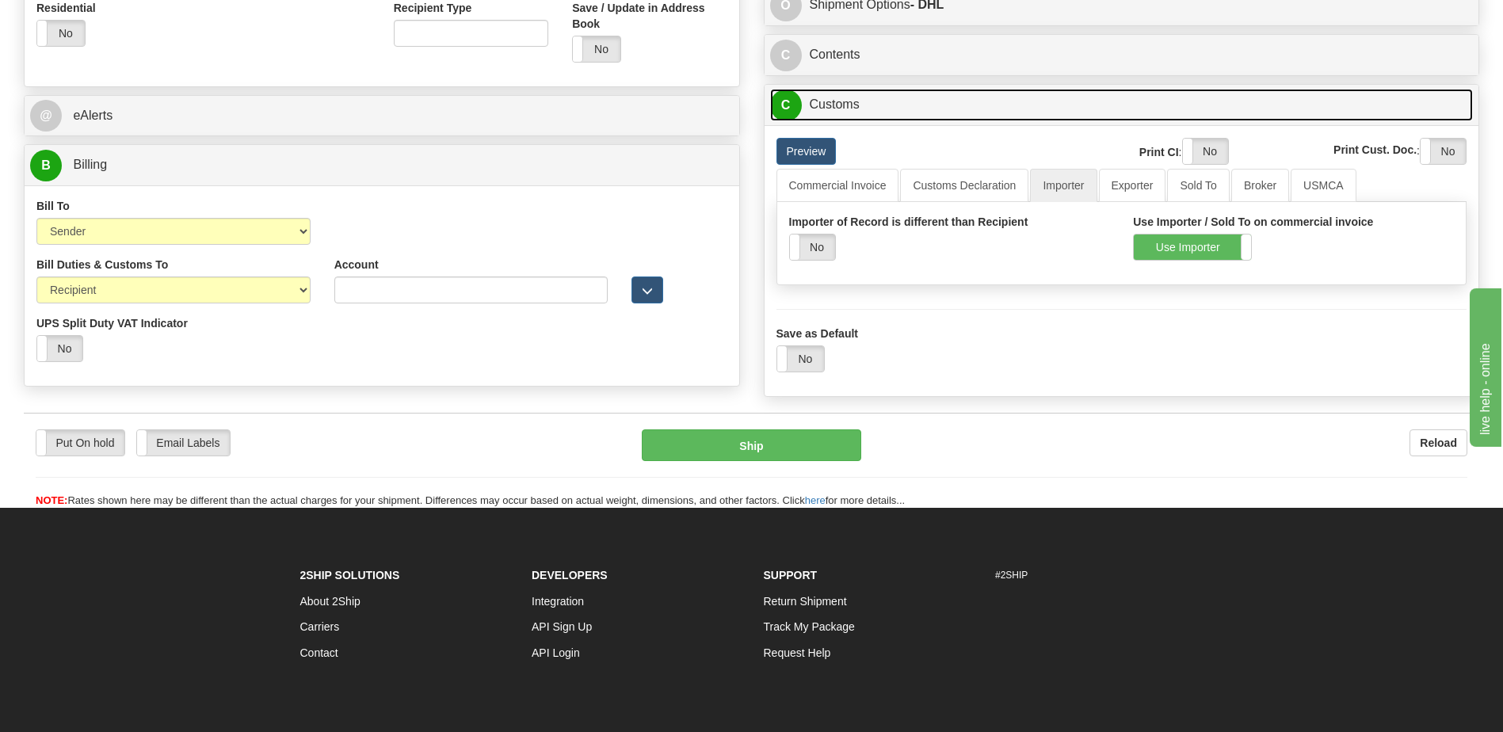
click at [883, 111] on link "C Customs" at bounding box center [1122, 105] width 704 height 32
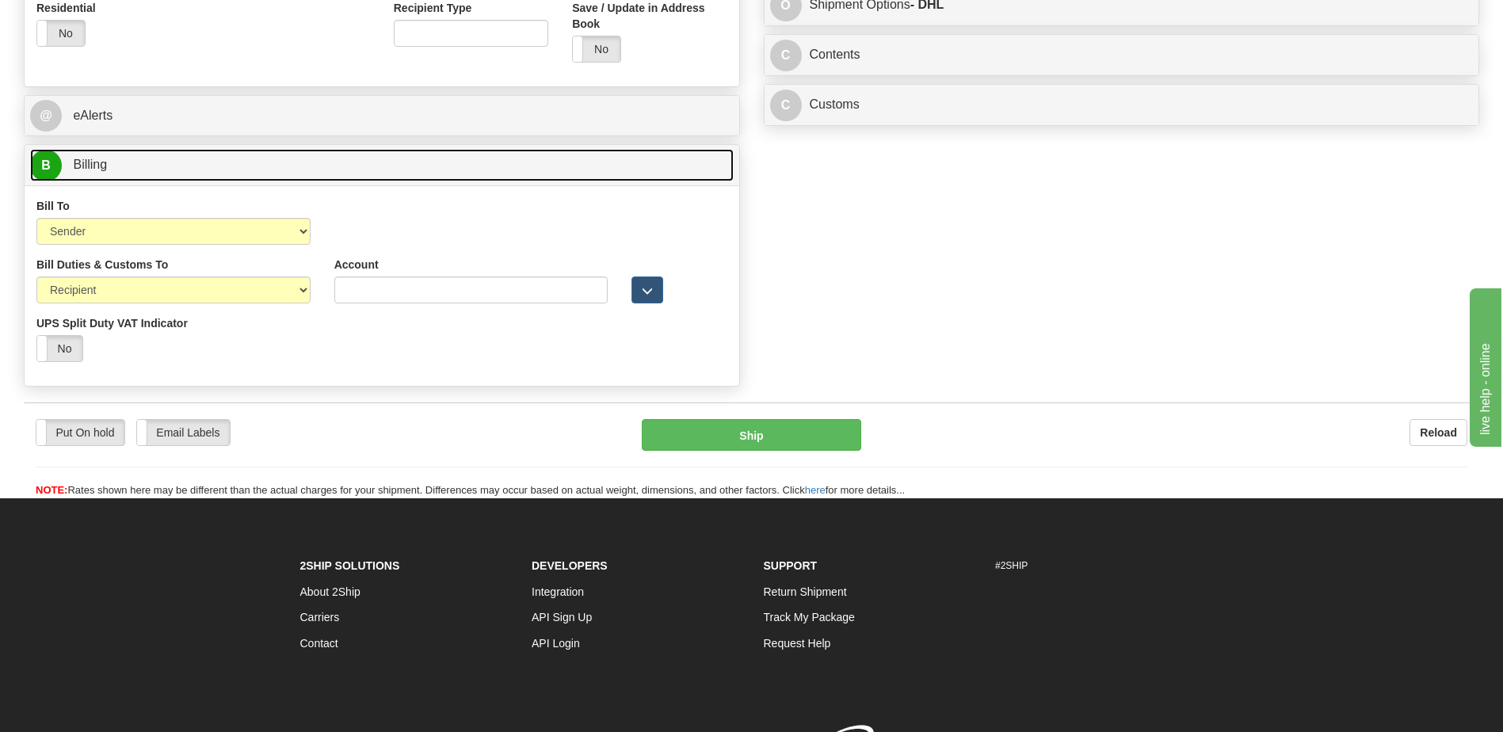
click at [464, 170] on link "B Billing" at bounding box center [382, 165] width 704 height 32
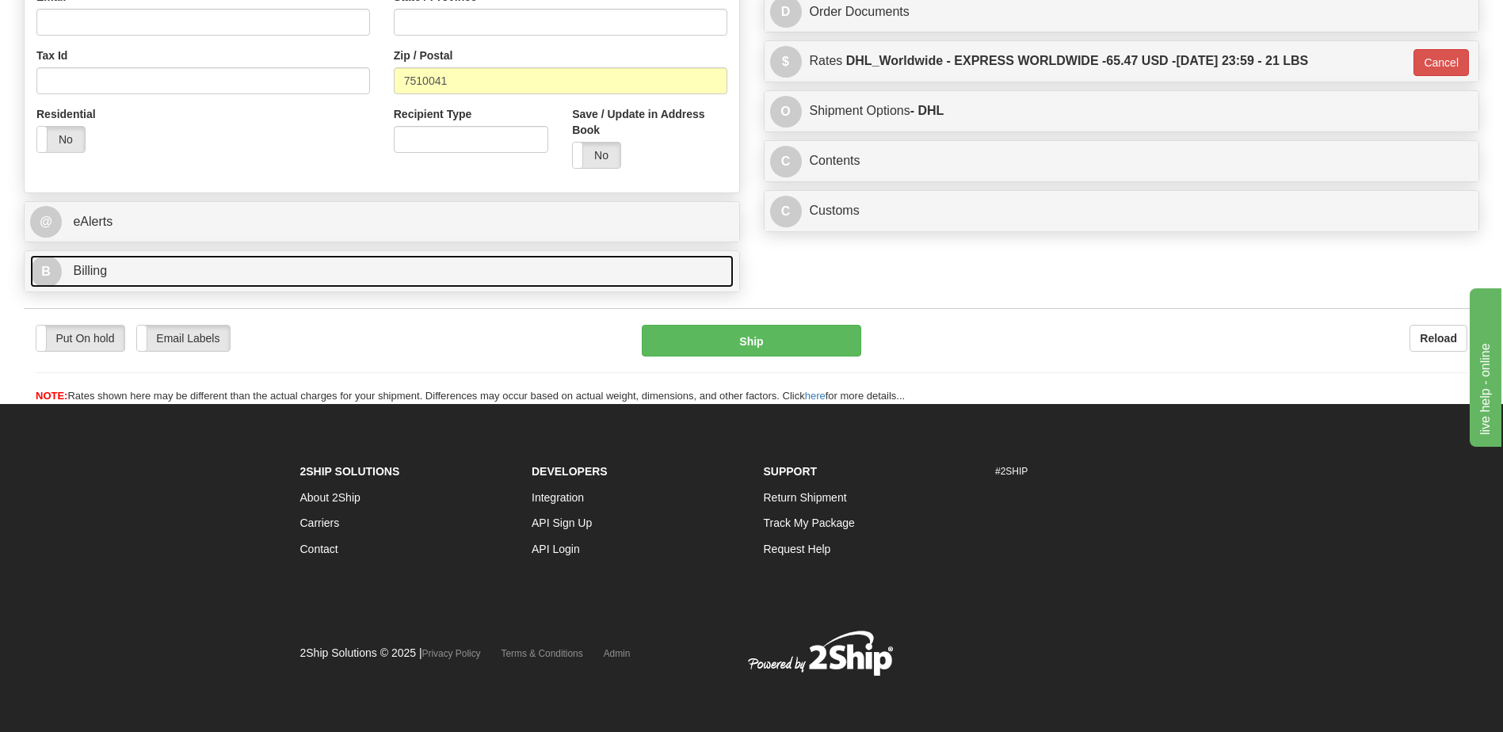
scroll to position [528, 0]
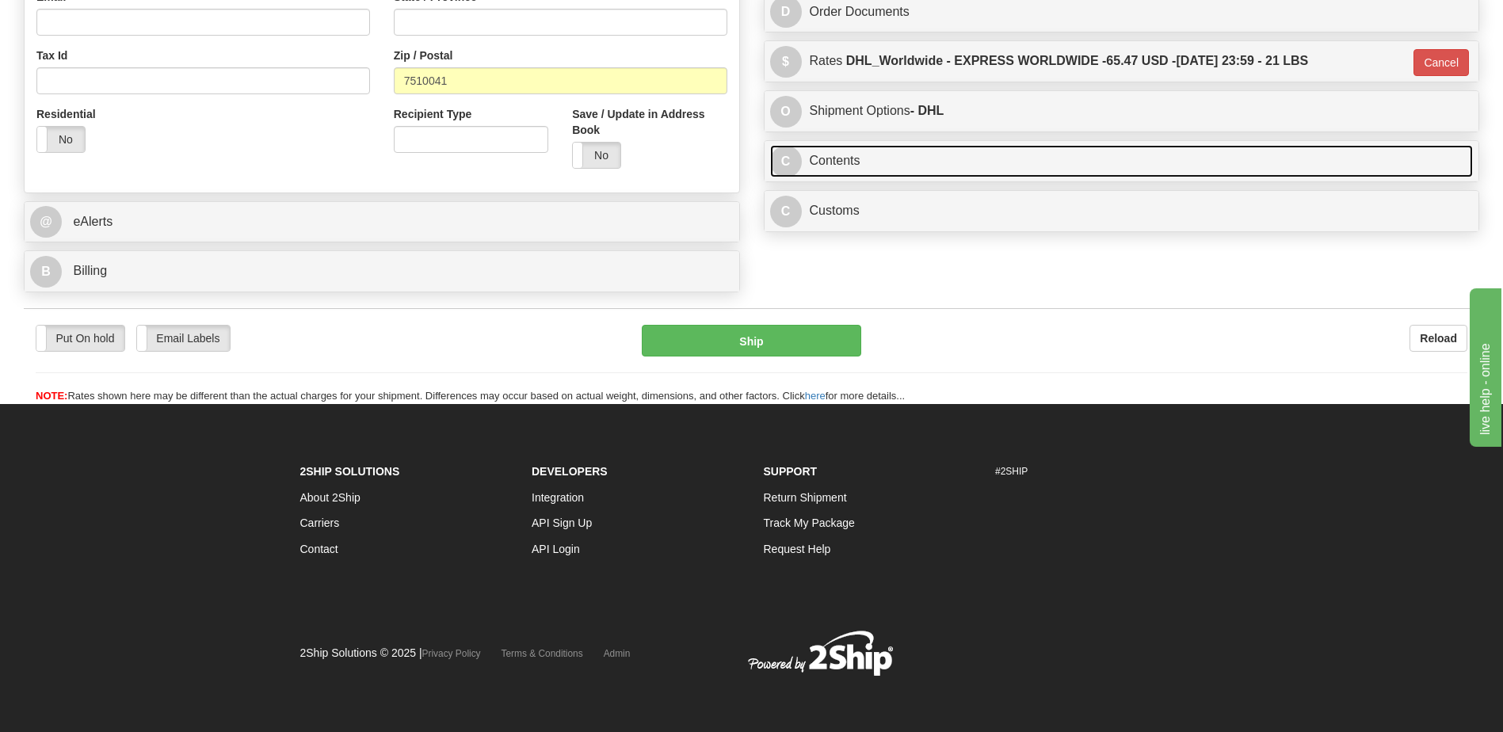
click at [851, 165] on link "C Contents" at bounding box center [1122, 161] width 704 height 32
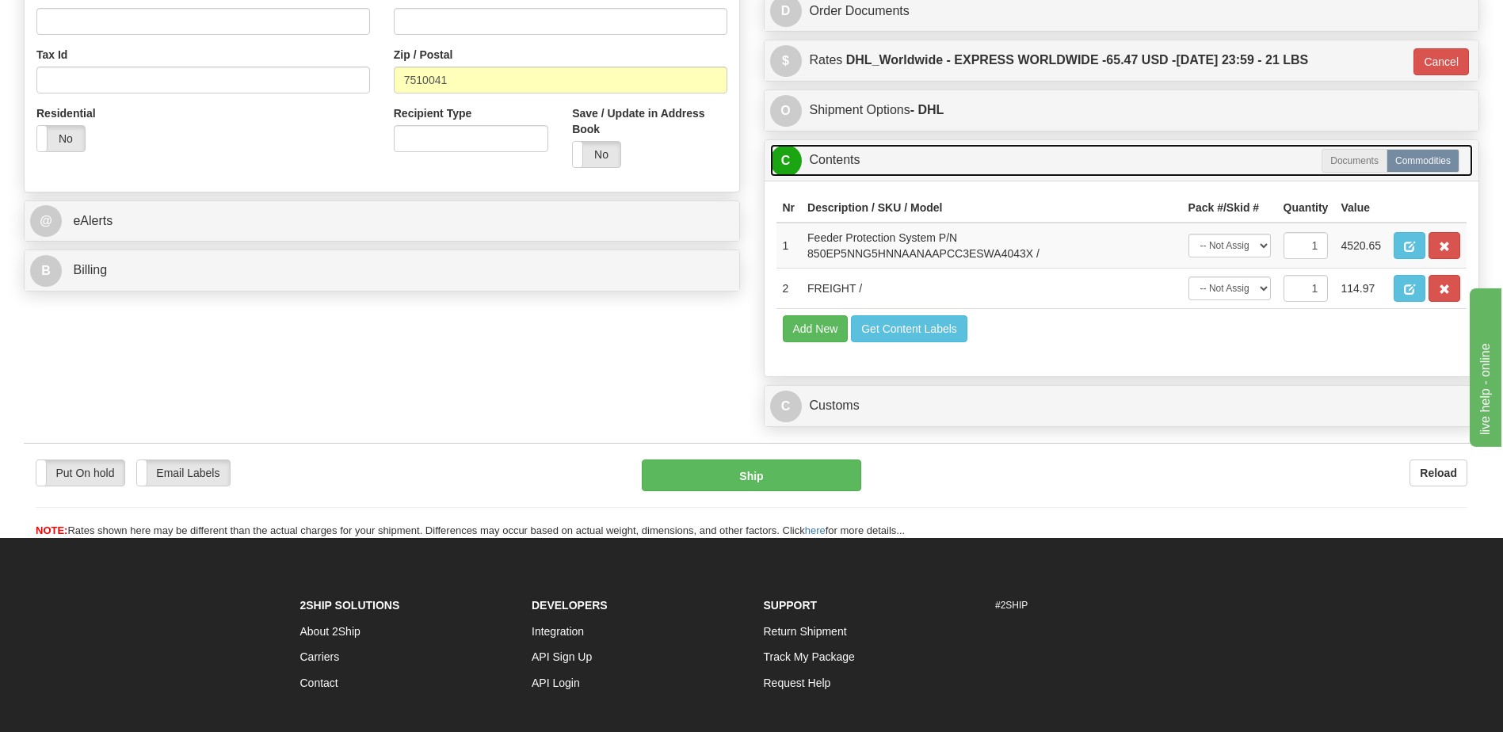
click at [851, 165] on link "C Contents" at bounding box center [1122, 160] width 704 height 32
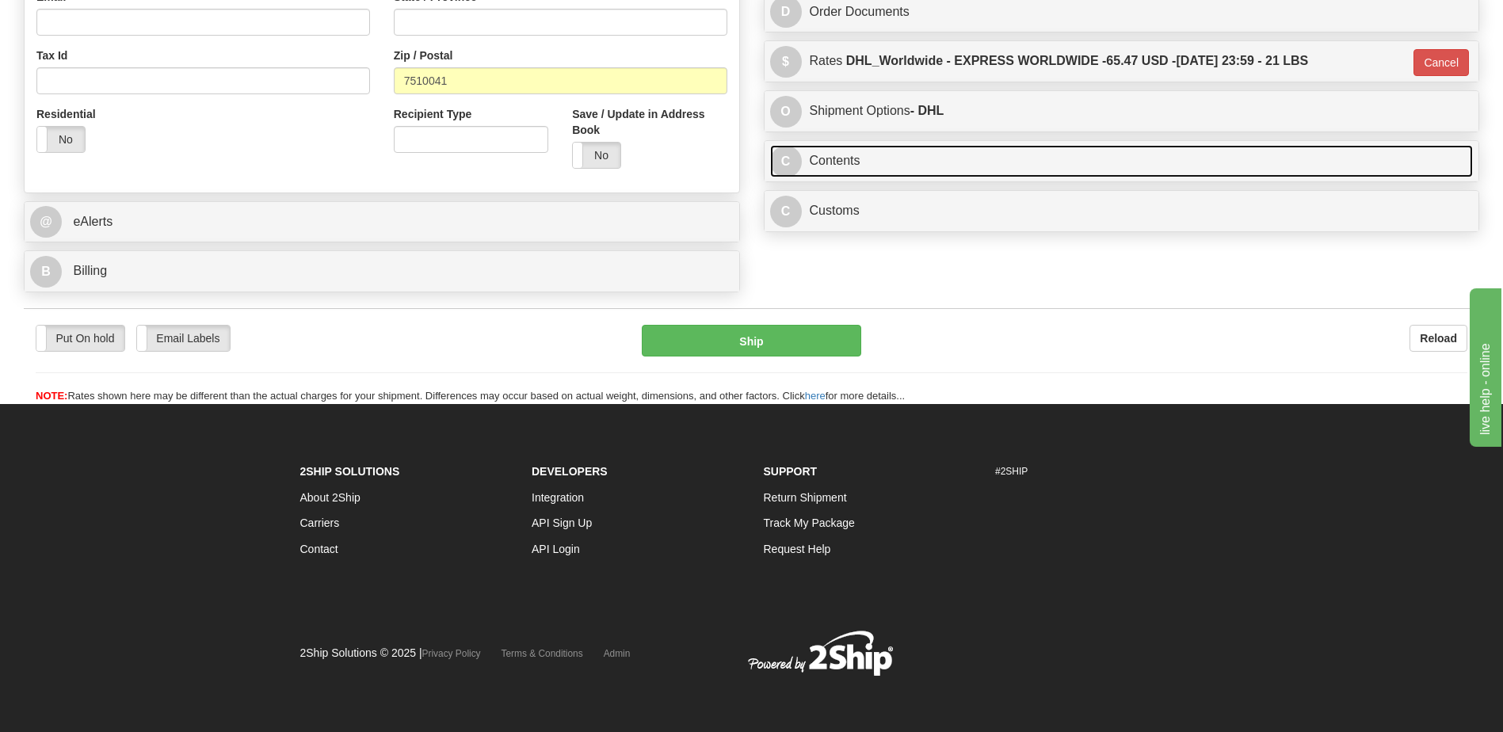
scroll to position [212, 0]
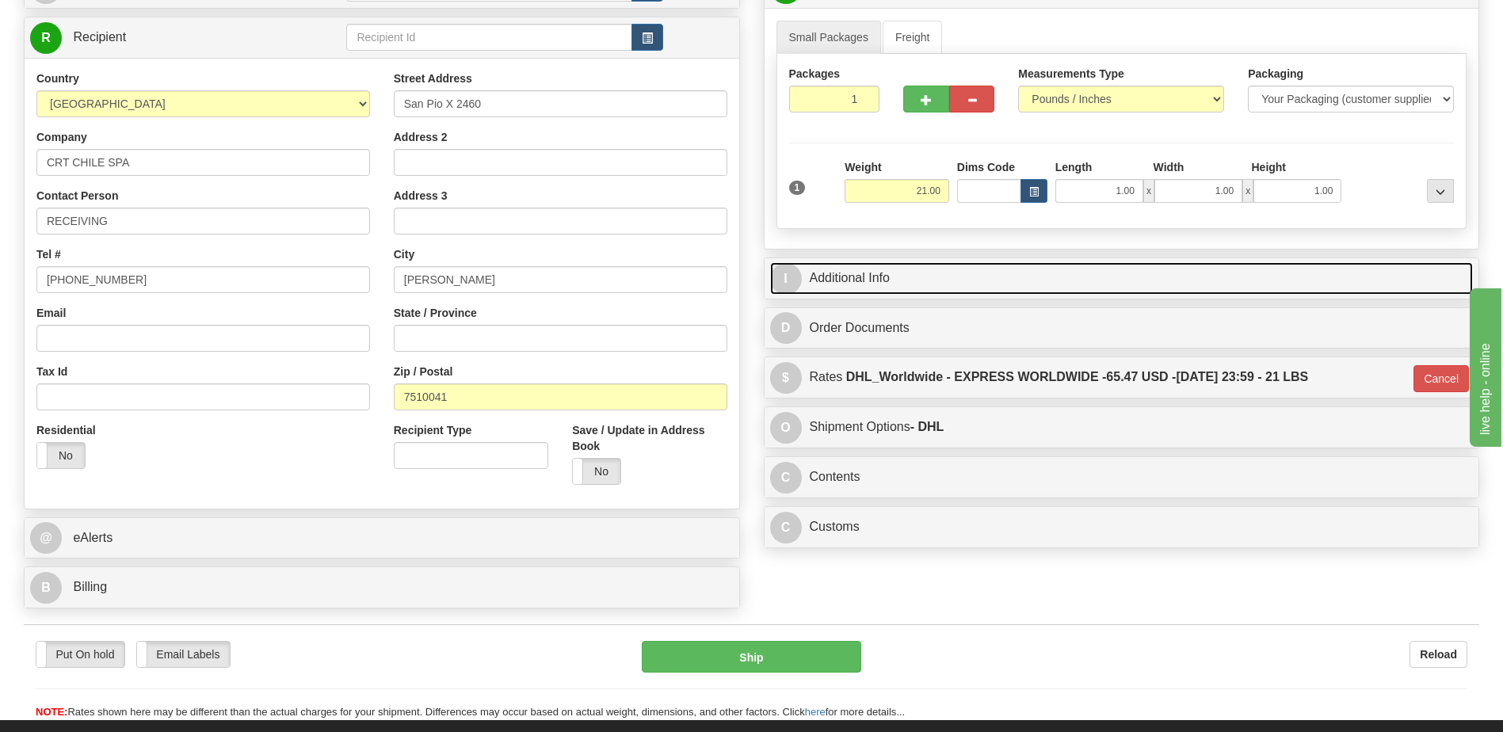
click at [872, 280] on link "I Additional Info" at bounding box center [1122, 278] width 704 height 32
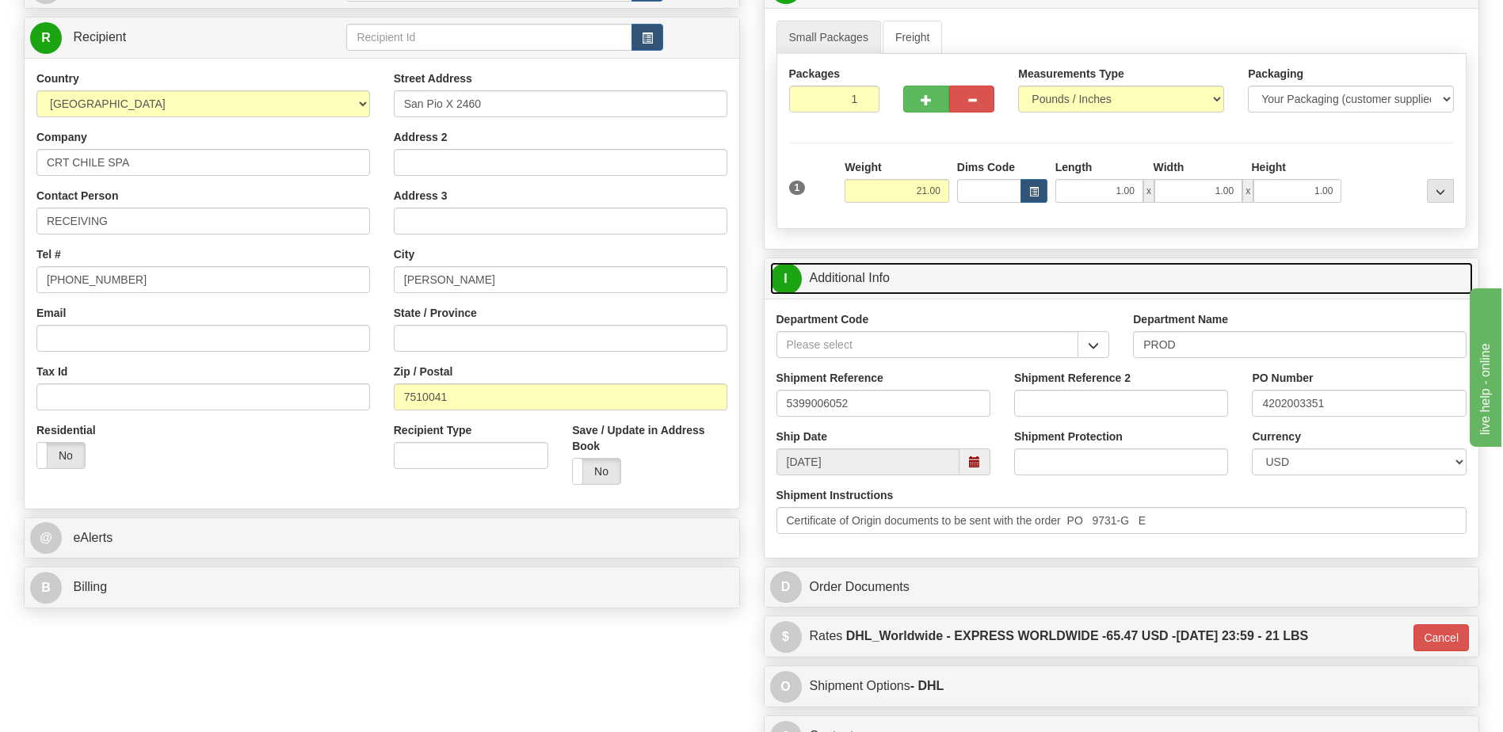
click at [873, 280] on link "I Additional Info" at bounding box center [1122, 278] width 704 height 32
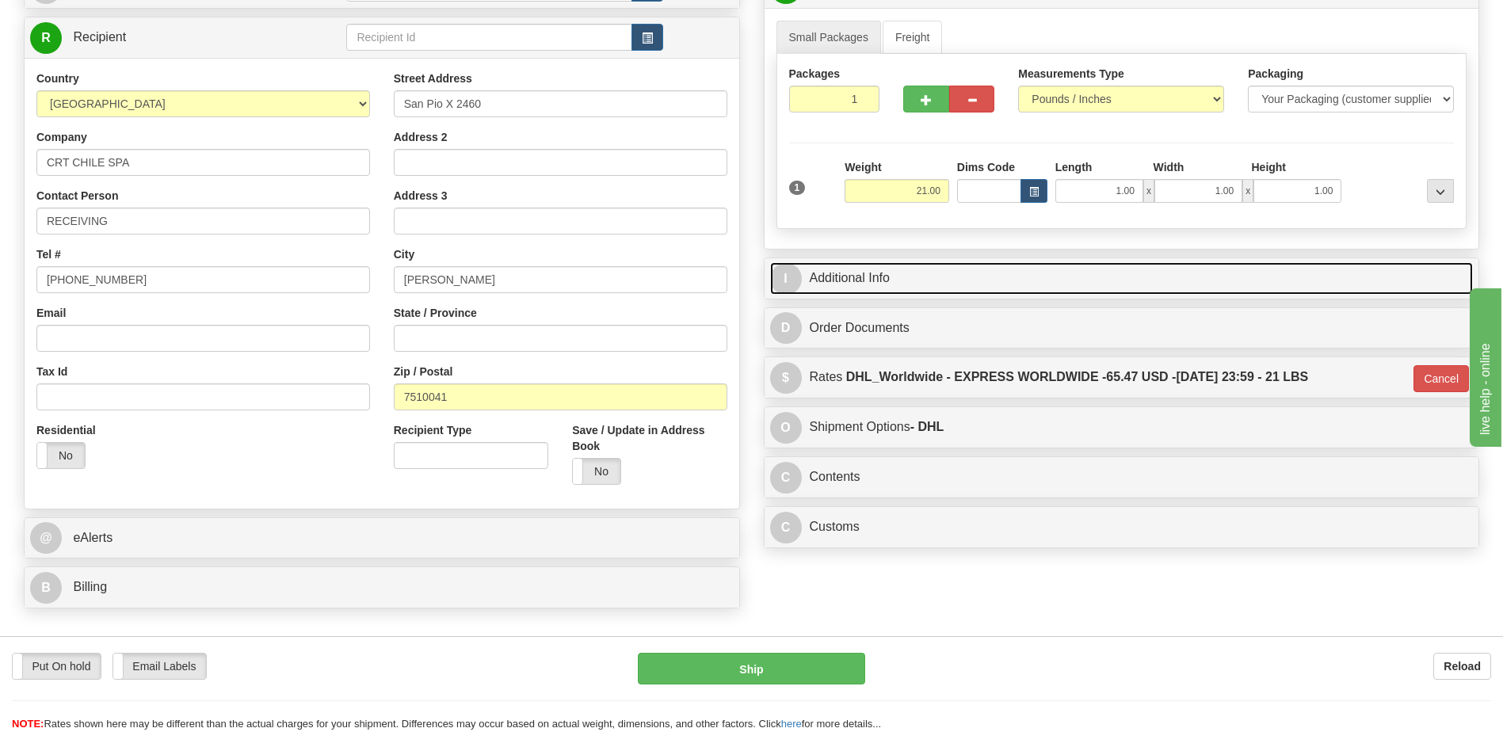
click at [873, 280] on link "I Additional Info" at bounding box center [1122, 278] width 704 height 32
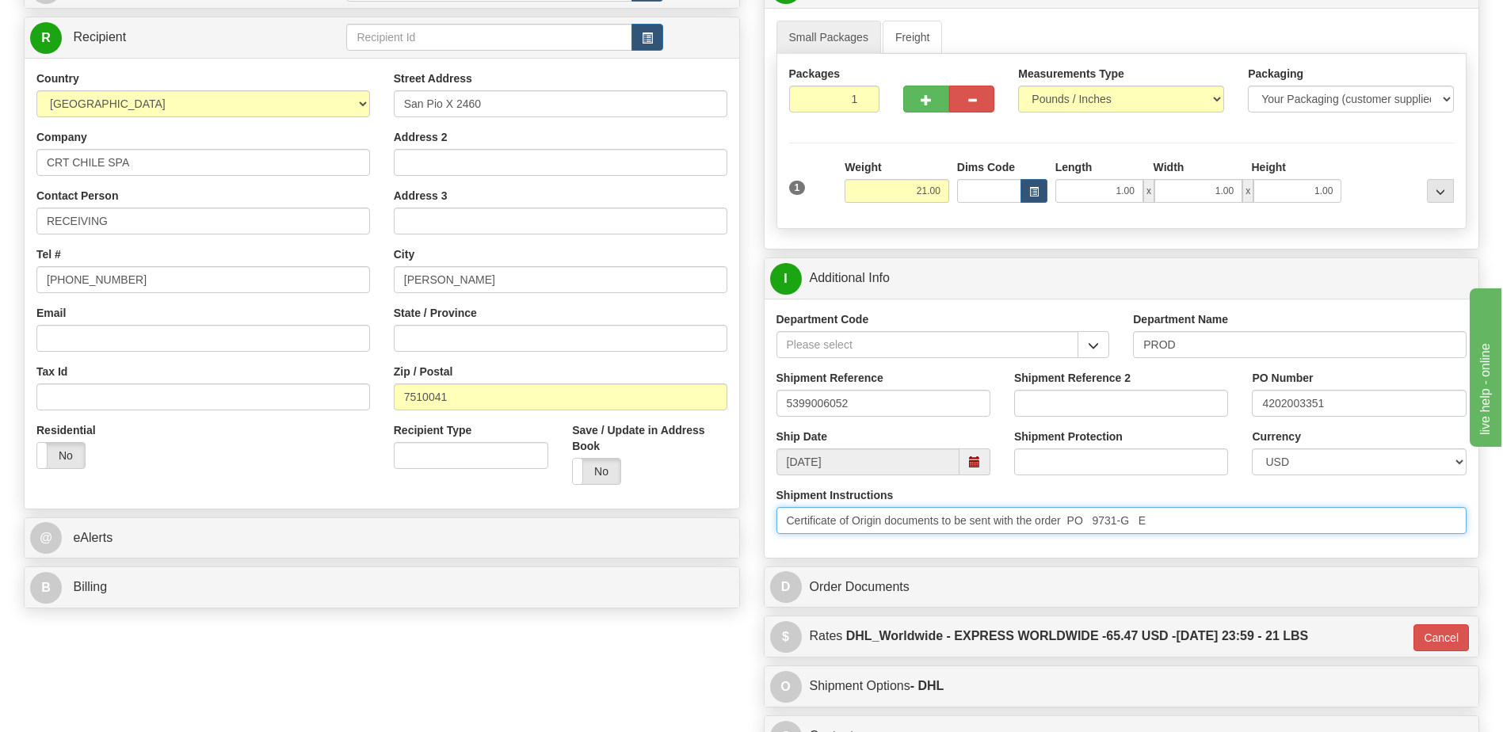
drag, startPoint x: 1182, startPoint y: 515, endPoint x: 143, endPoint y: 478, distance: 1039.3
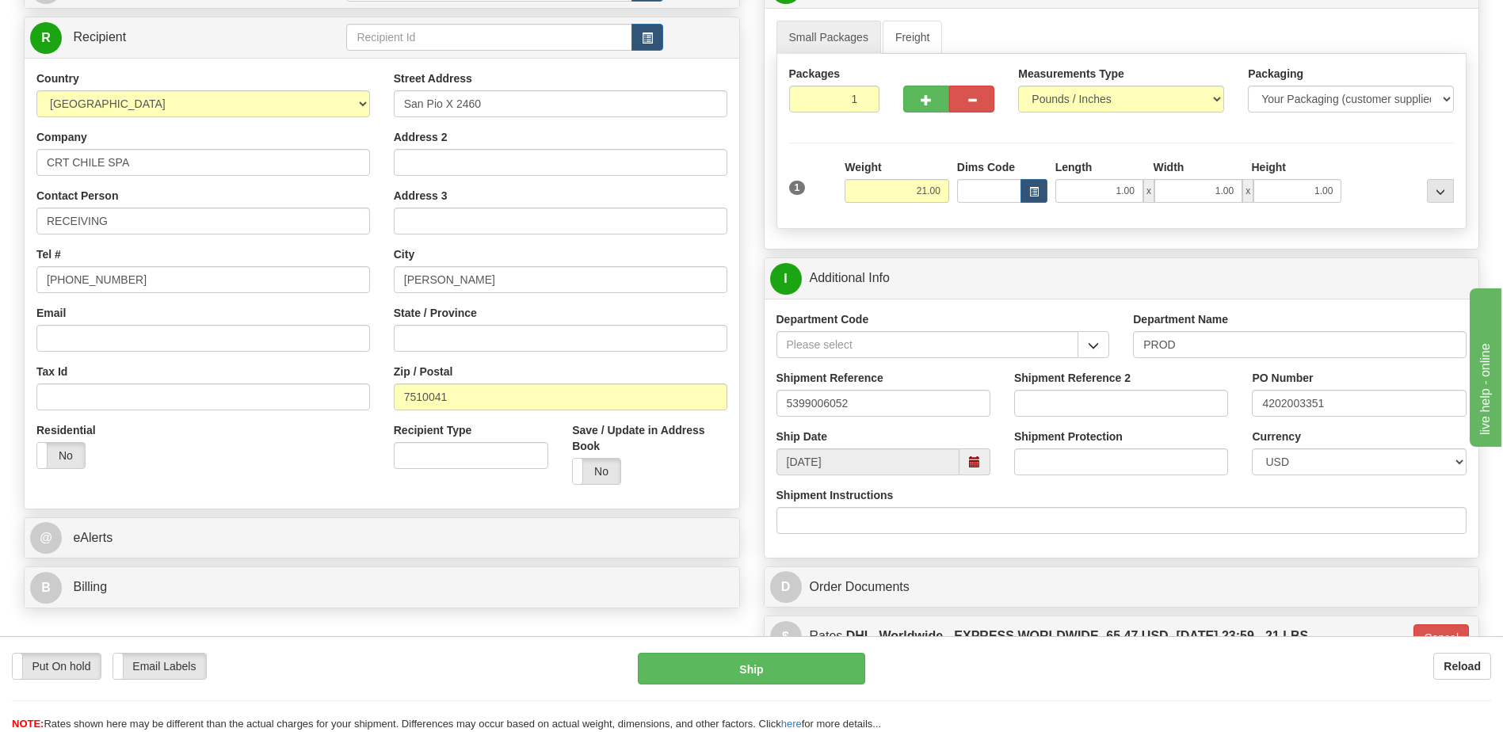
click at [191, 468] on div "Residential Yes No" at bounding box center [203, 451] width 357 height 59
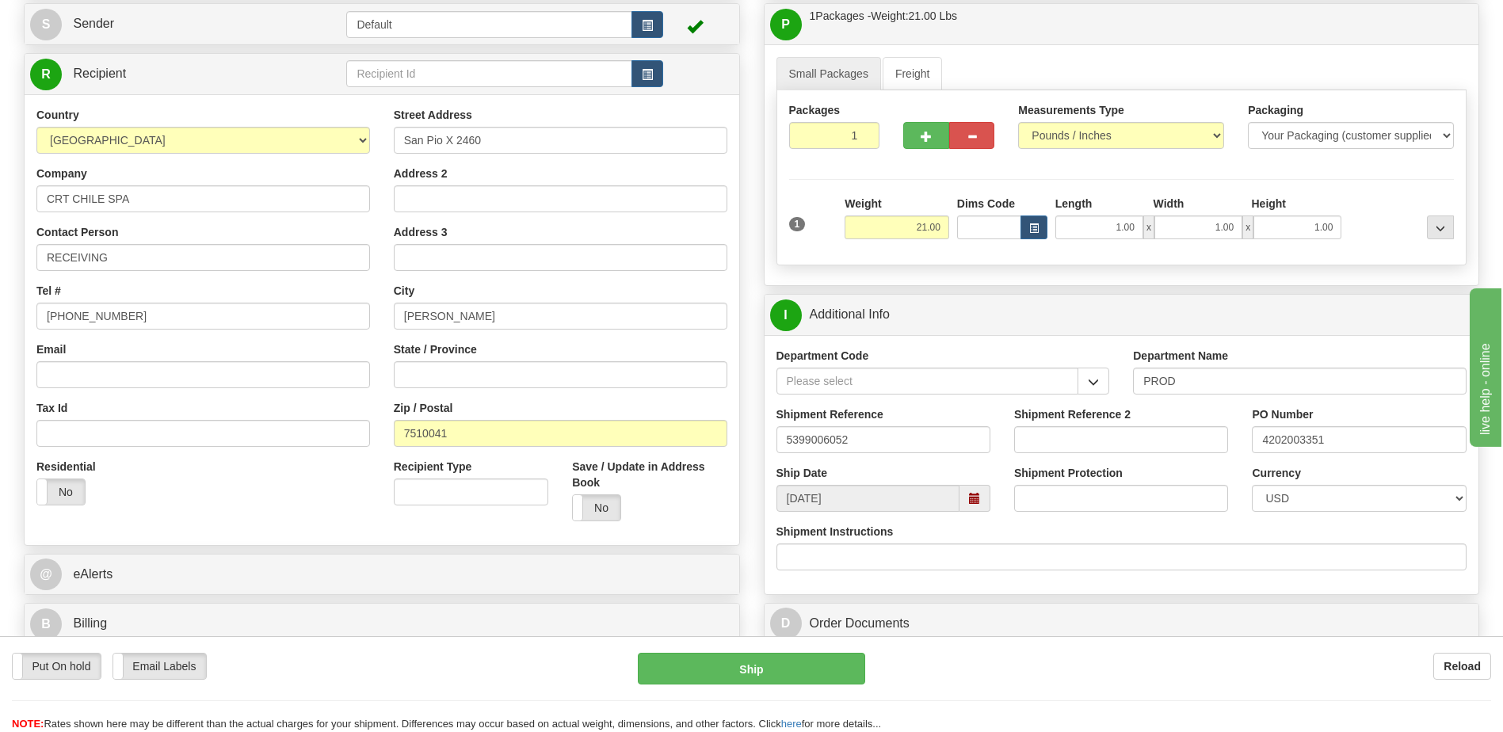
scroll to position [396, 0]
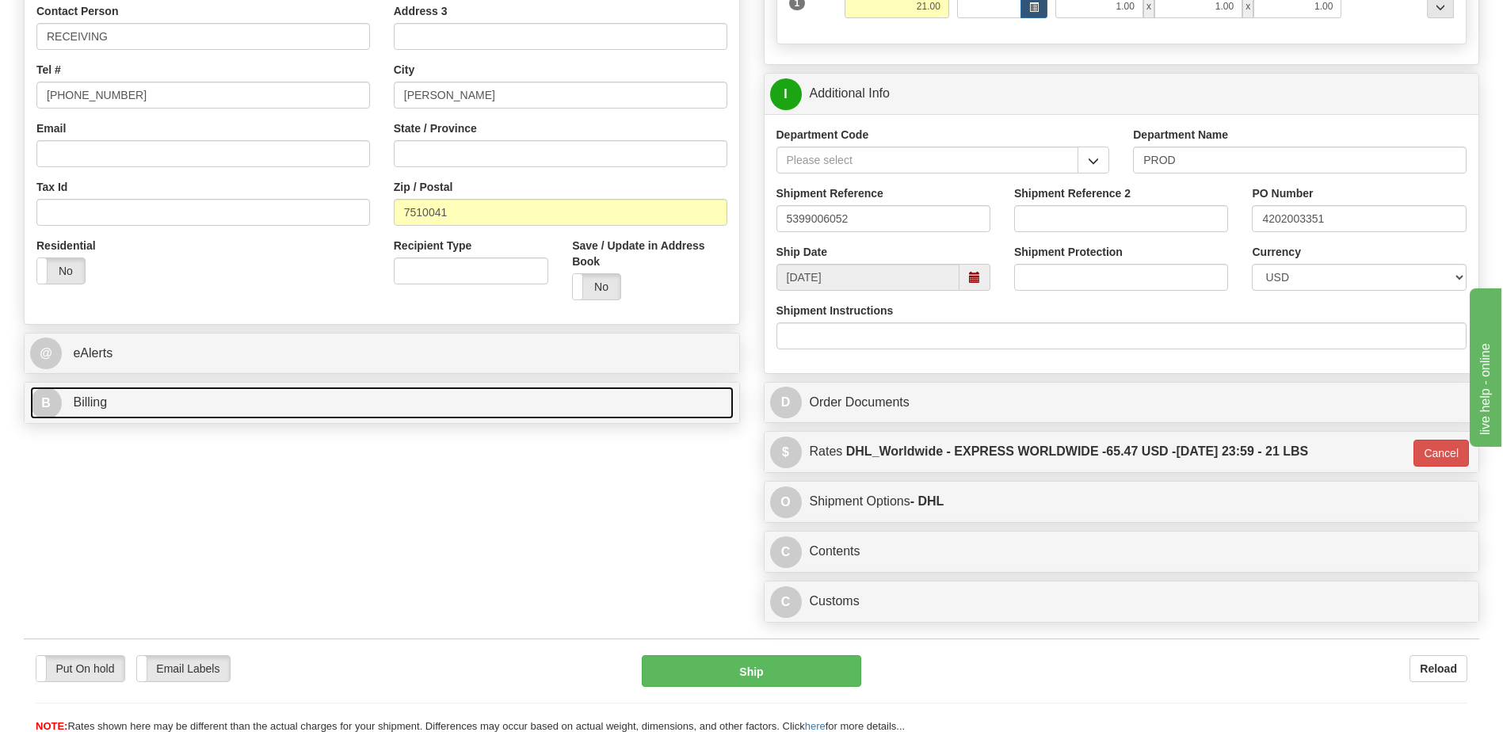
click at [135, 415] on link "B Billing" at bounding box center [382, 403] width 704 height 32
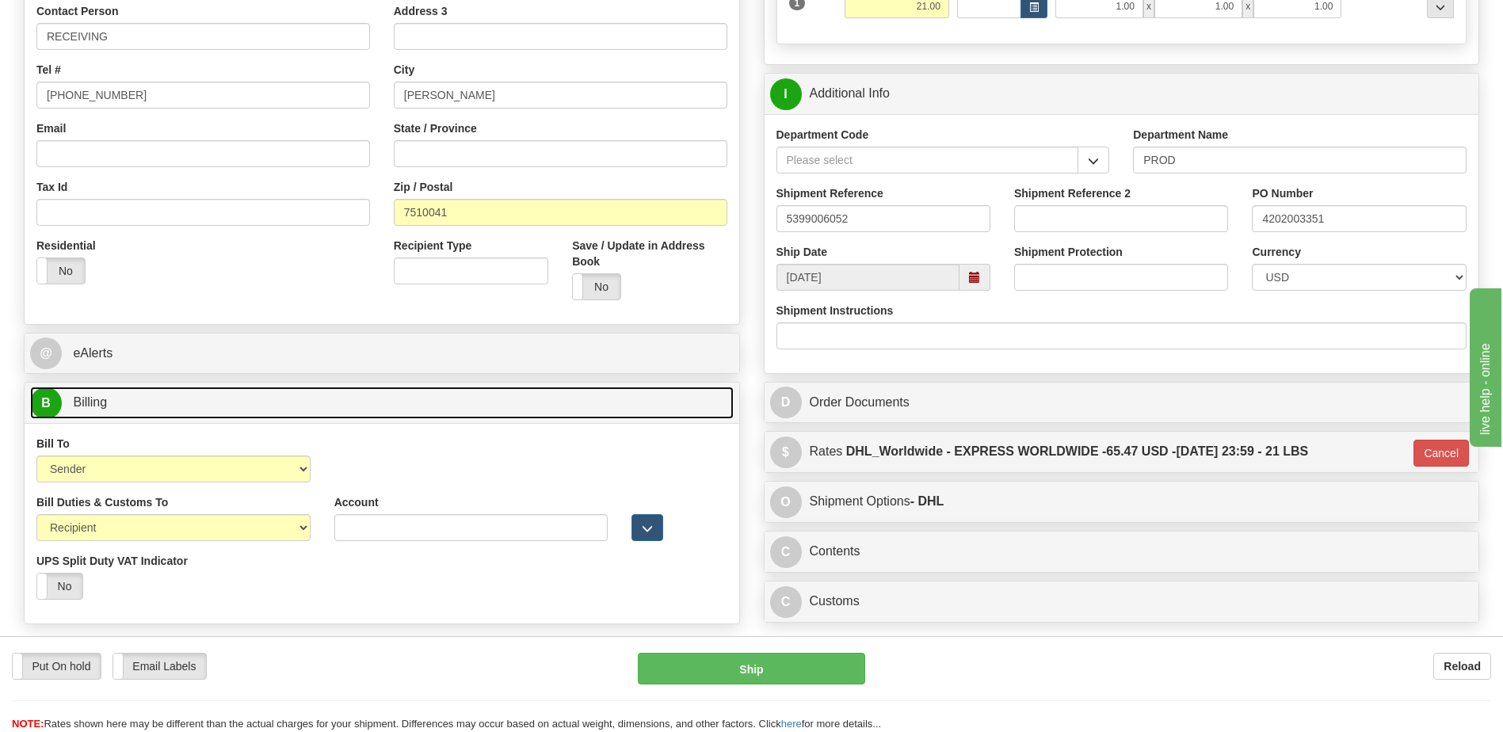
click at [135, 415] on link "B Billing" at bounding box center [382, 403] width 704 height 32
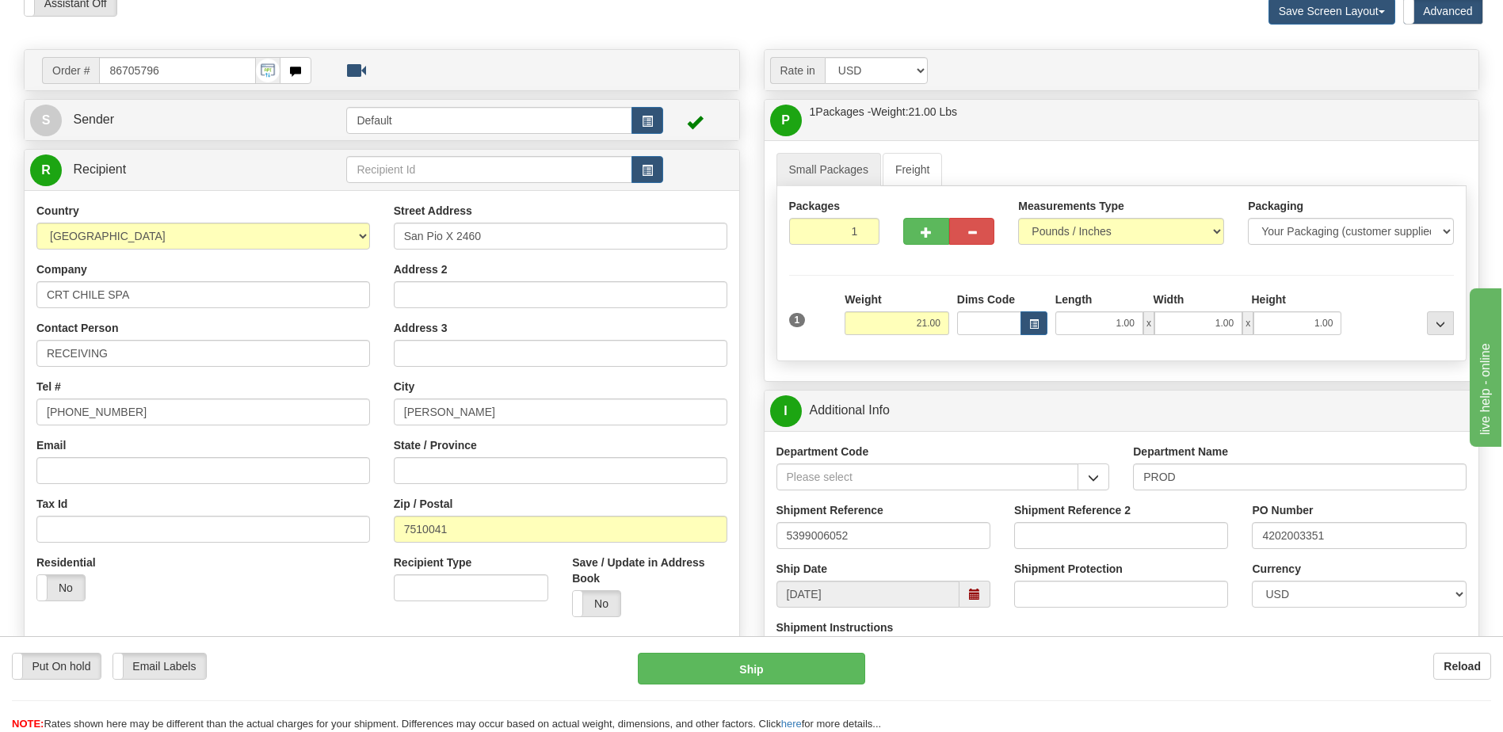
scroll to position [0, 0]
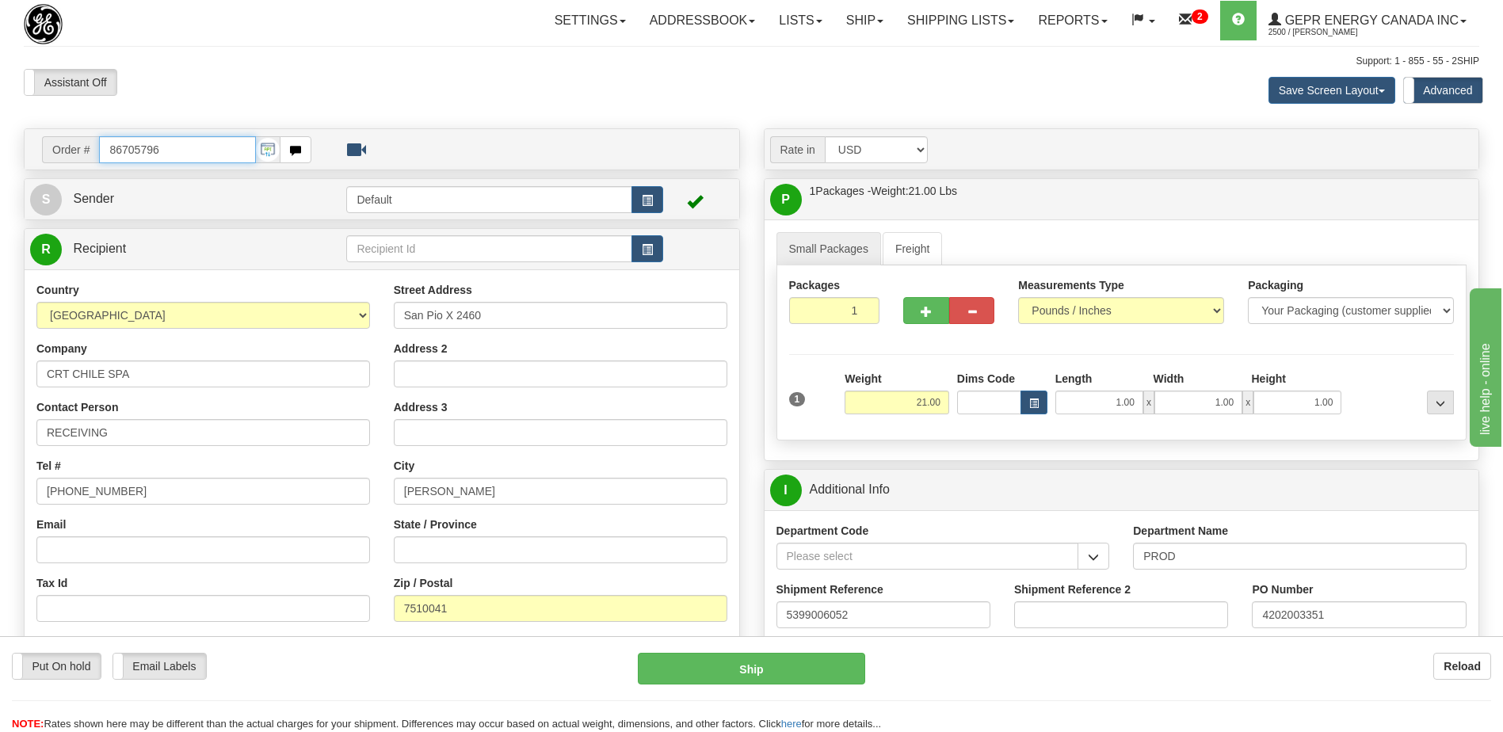
drag, startPoint x: 124, startPoint y: 147, endPoint x: 82, endPoint y: 149, distance: 42.1
click at [76, 148] on div "Order # 86705796" at bounding box center [176, 149] width 269 height 27
click at [188, 66] on div "Support: 1 - 855 - 55 - 2SHIP" at bounding box center [751, 61] width 1455 height 13
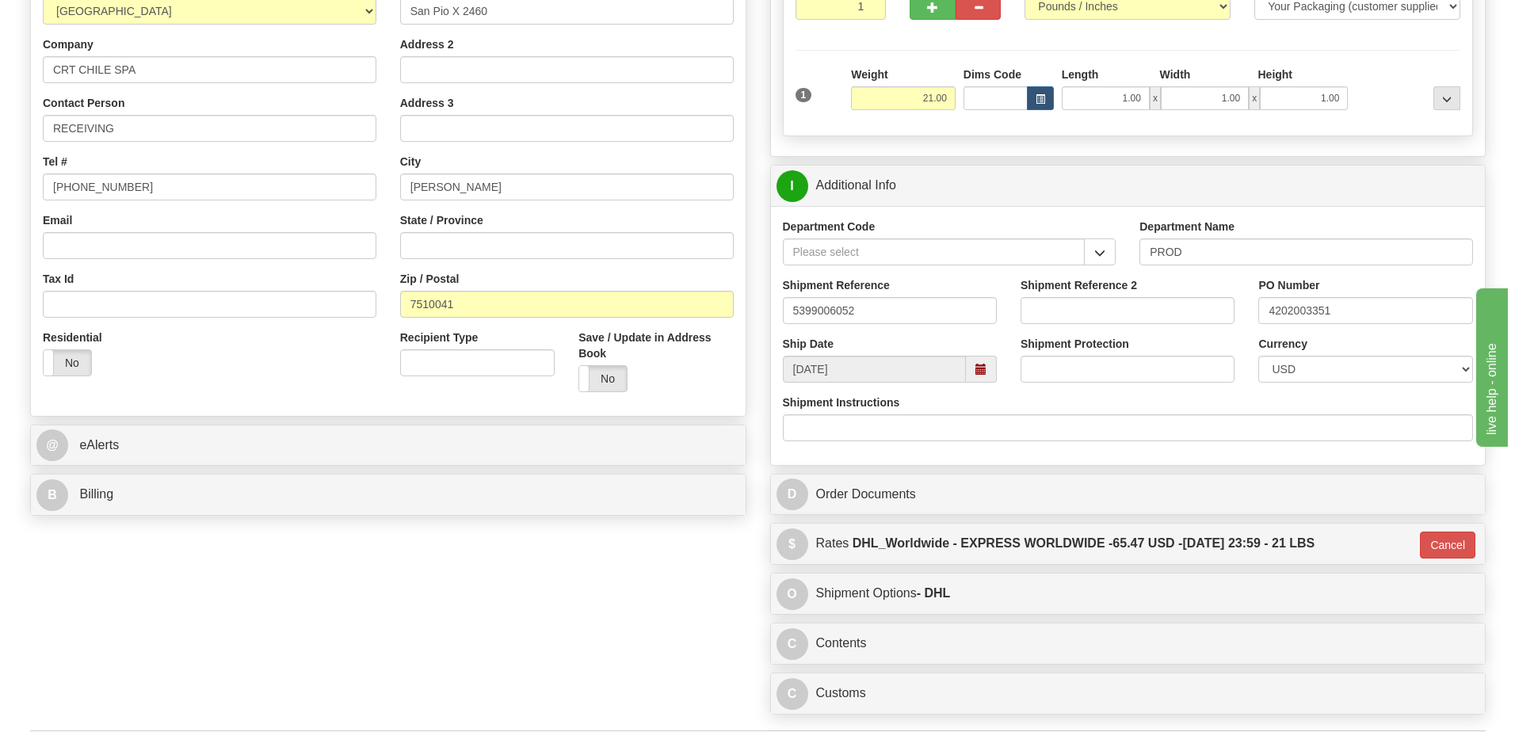
scroll to position [475, 0]
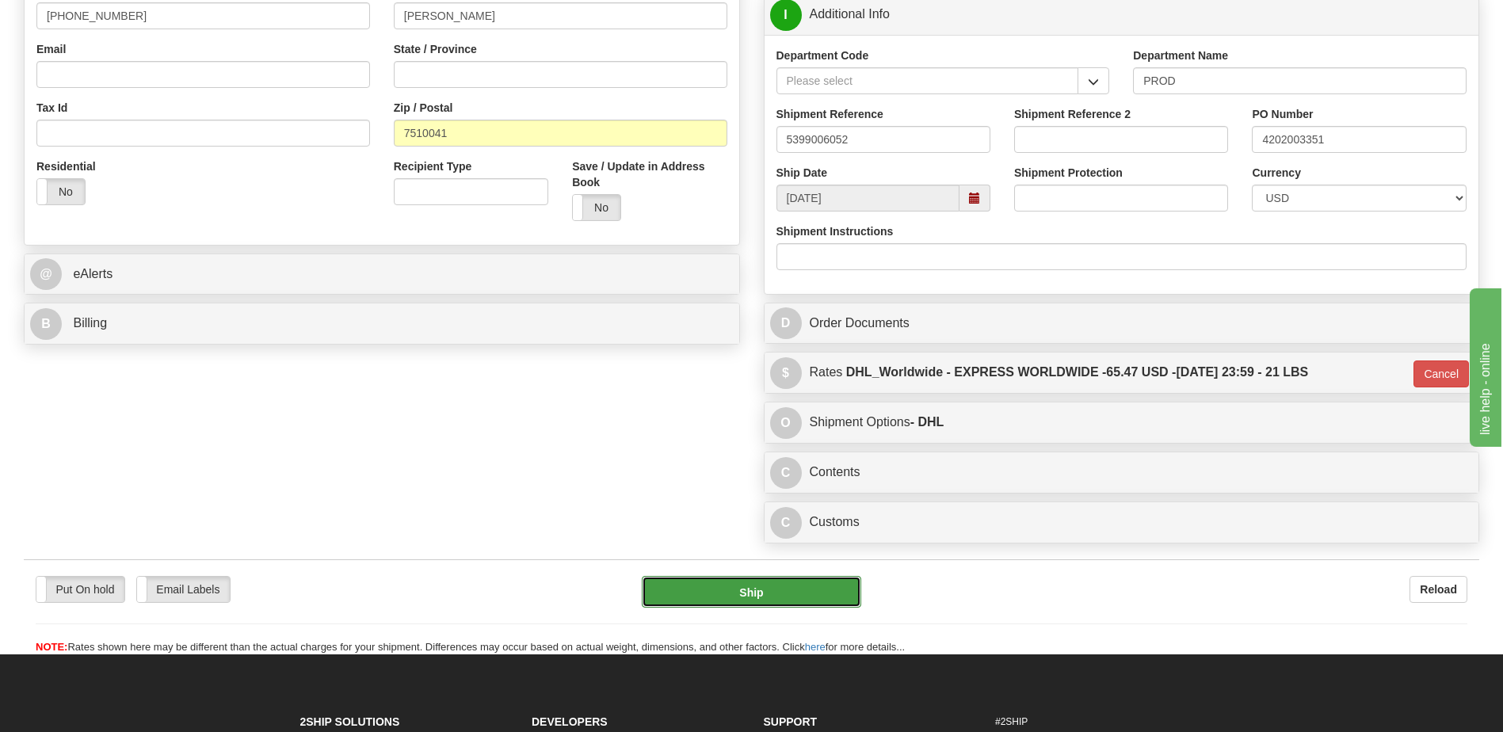
click at [738, 593] on button "Ship" at bounding box center [751, 592] width 219 height 32
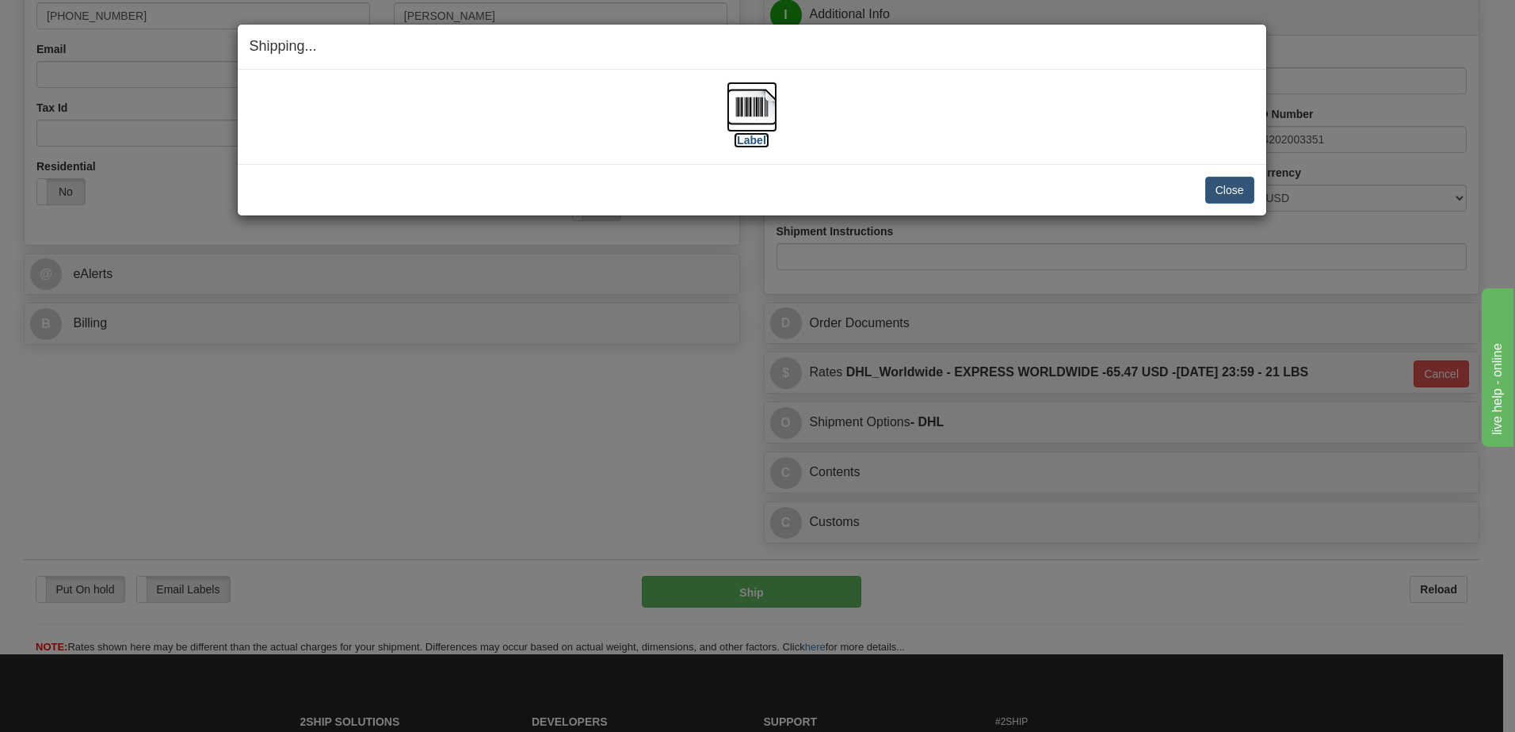
click at [743, 98] on img at bounding box center [752, 107] width 51 height 51
click at [1215, 190] on button "Close" at bounding box center [1229, 190] width 49 height 27
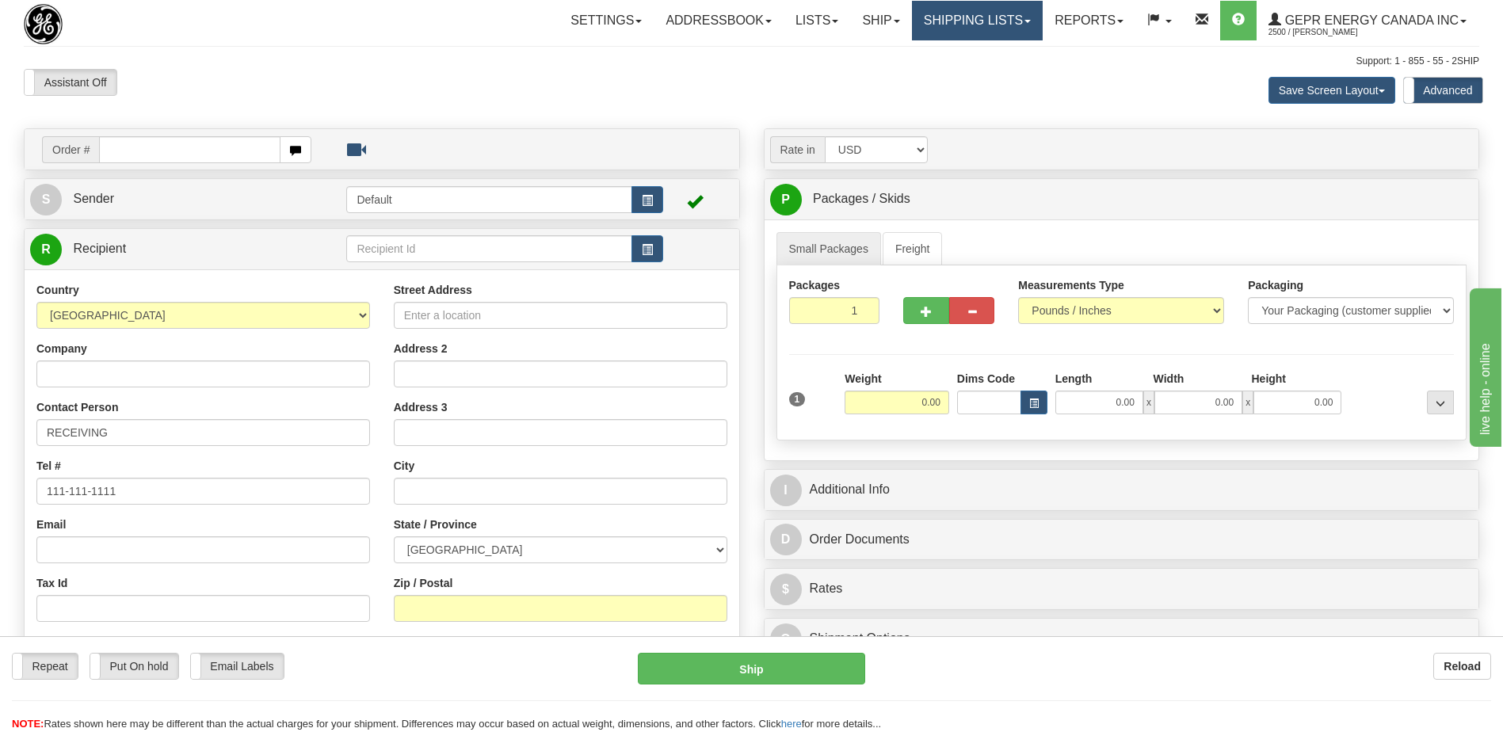
click at [919, 13] on link "Shipping lists" at bounding box center [977, 21] width 131 height 40
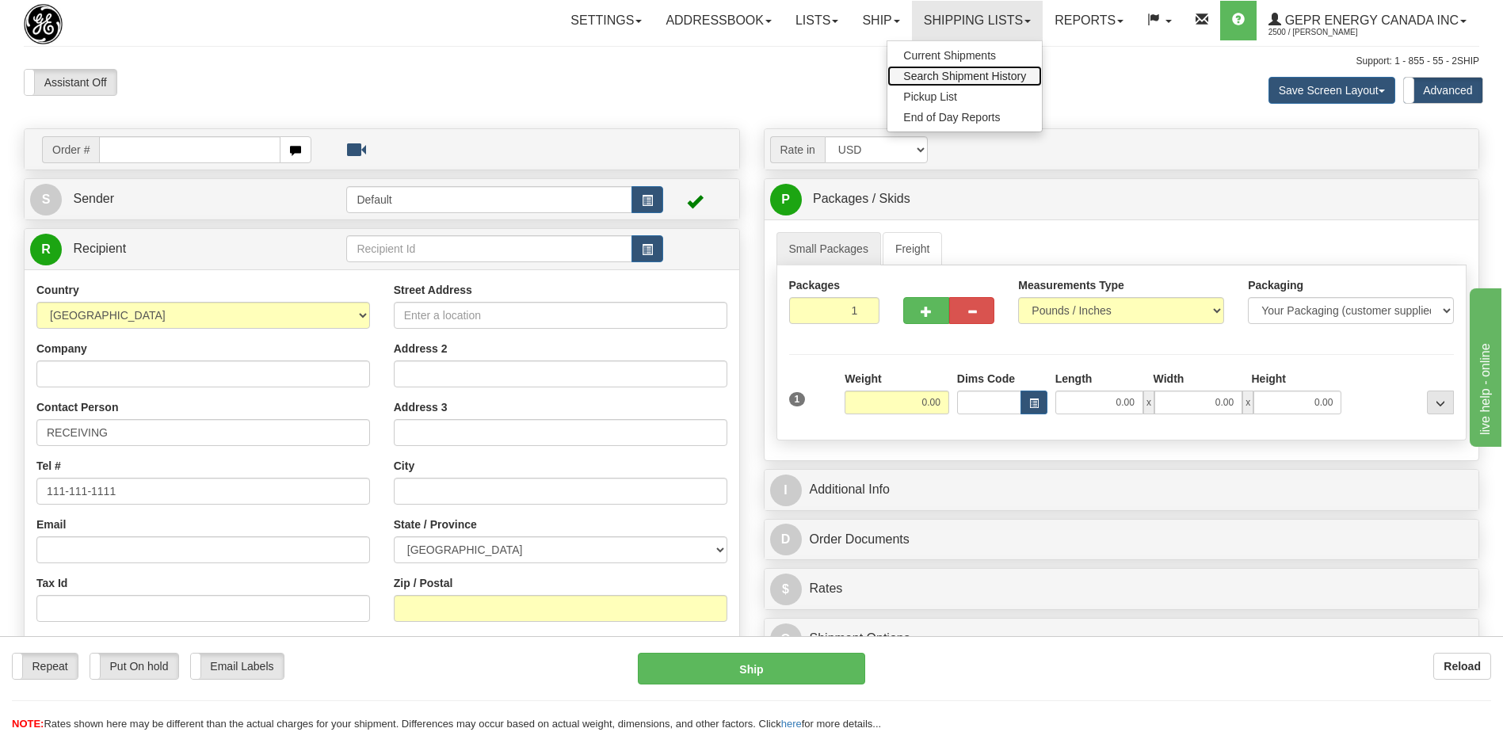
click at [917, 73] on span "Search Shipment History" at bounding box center [964, 76] width 123 height 13
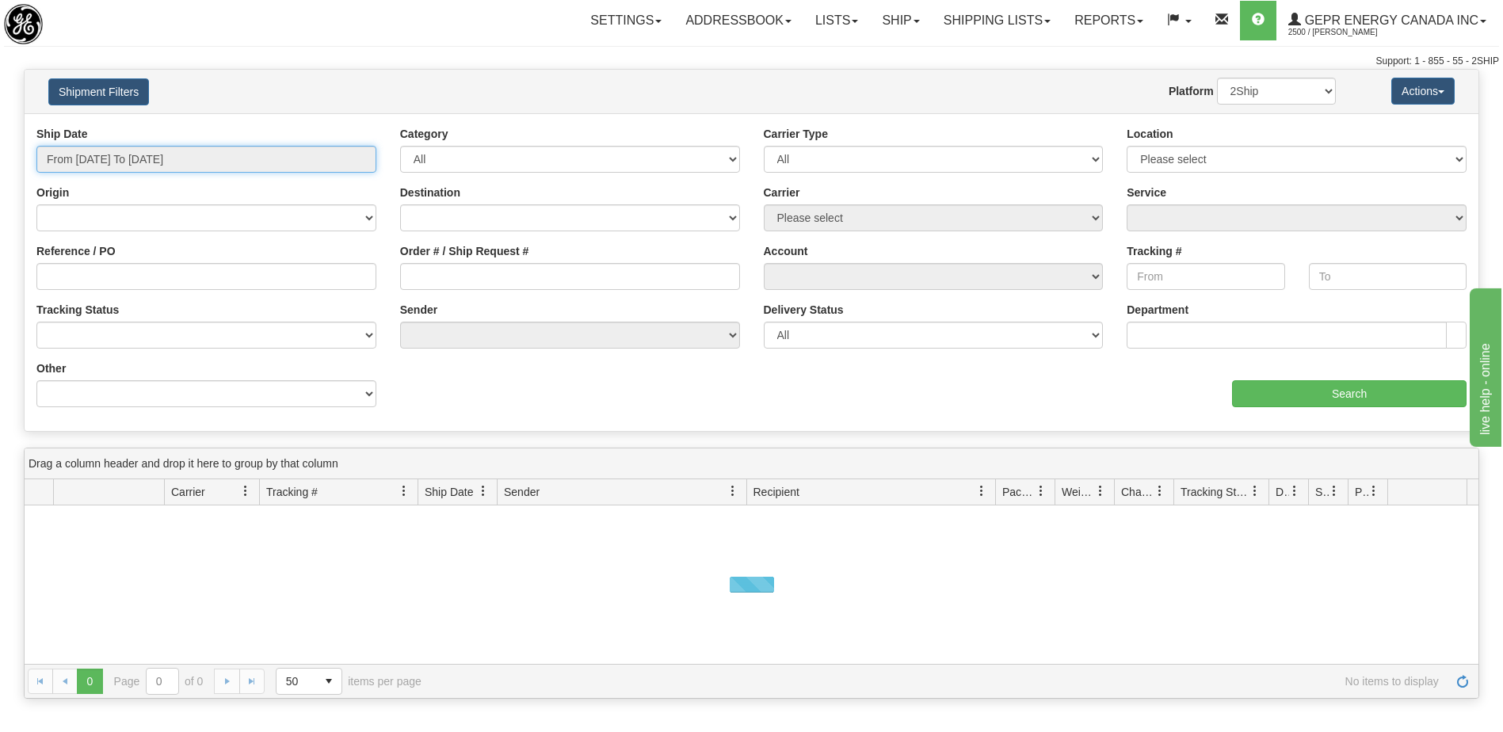
type input "[DATE]"
click at [254, 166] on input "From 10/02/2025 To 10/03/2025" at bounding box center [206, 159] width 340 height 27
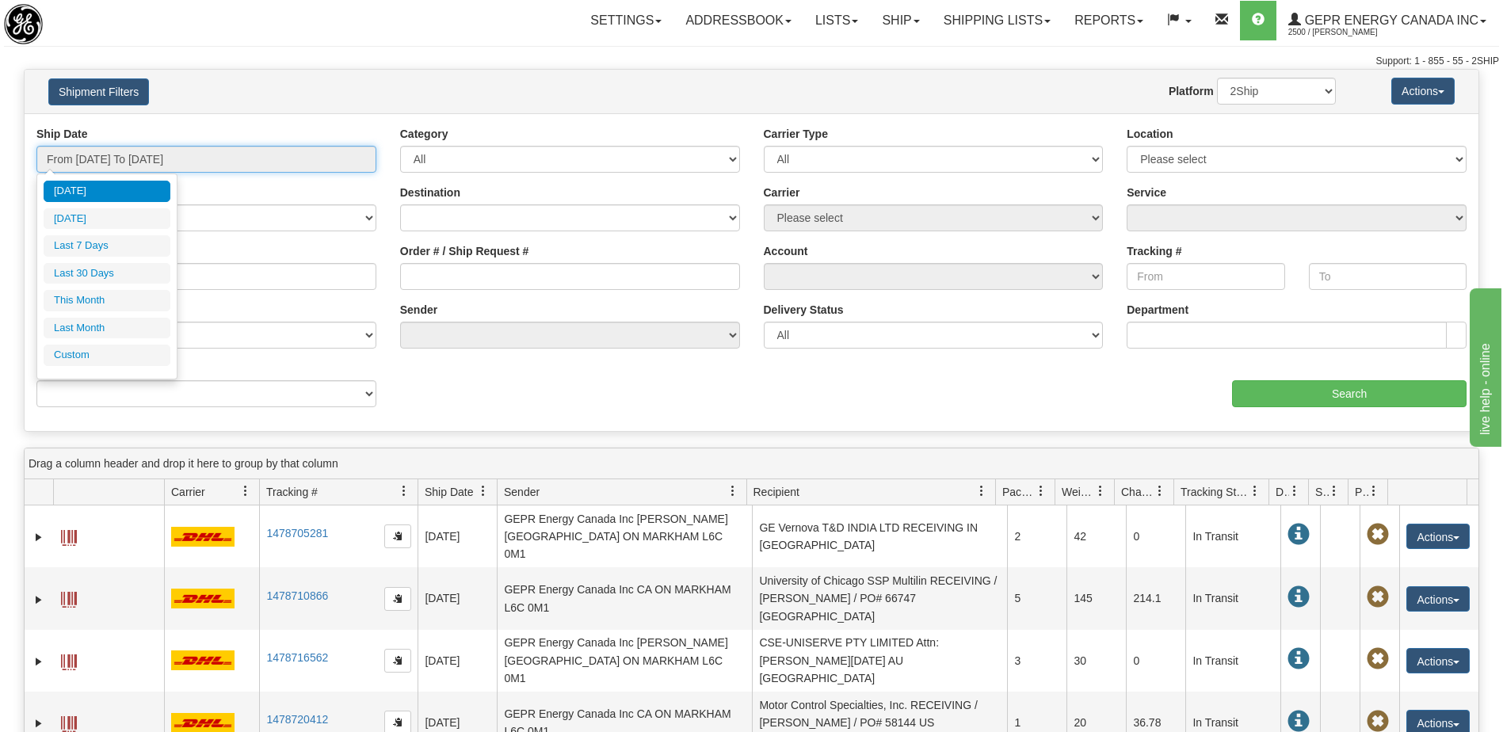
type input "10/01/2025"
type input "10/31/2025"
type input "[DATE]"
type input "09/01/2025"
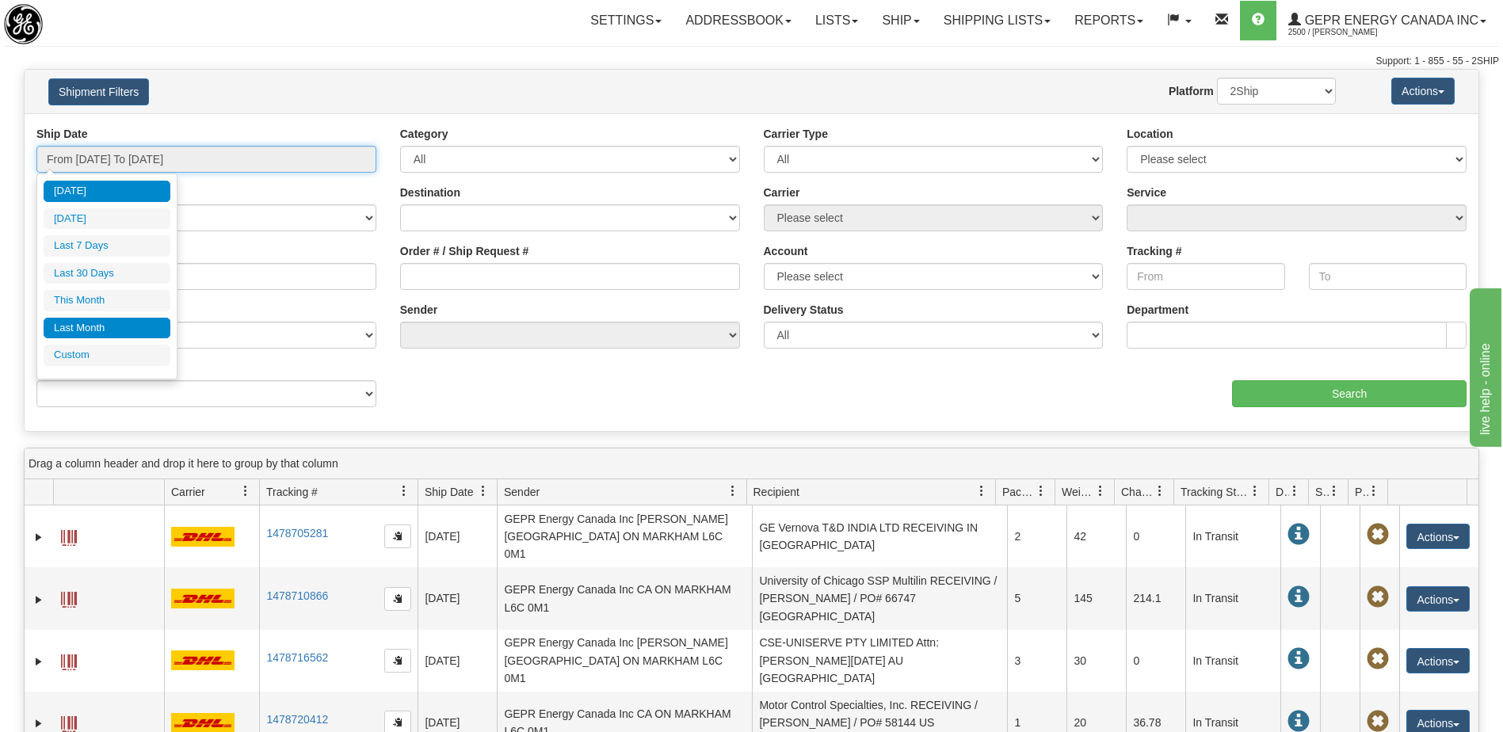
type input "09/30/2025"
type input "[DATE]"
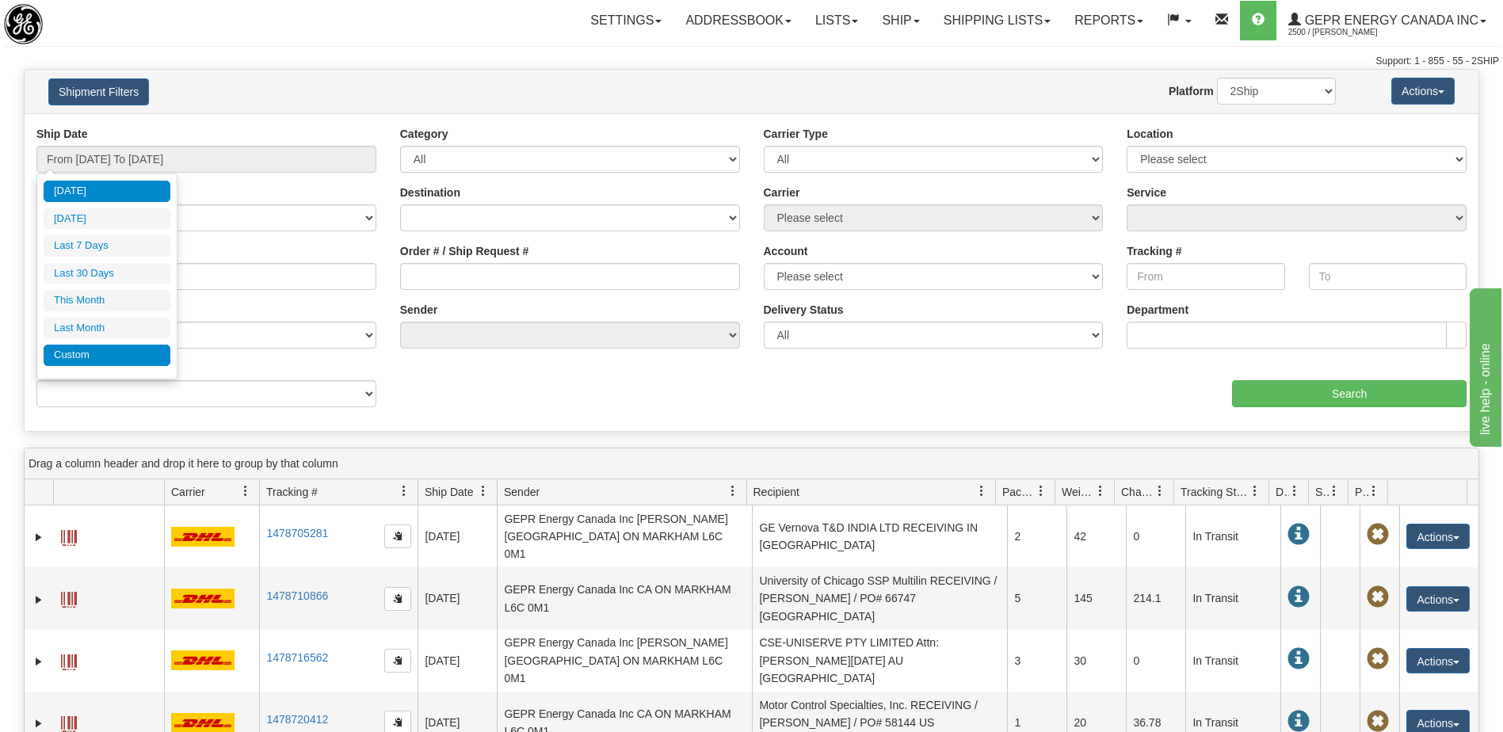
drag, startPoint x: 124, startPoint y: 349, endPoint x: 135, endPoint y: 346, distance: 11.5
click at [127, 349] on li "Custom" at bounding box center [107, 355] width 127 height 21
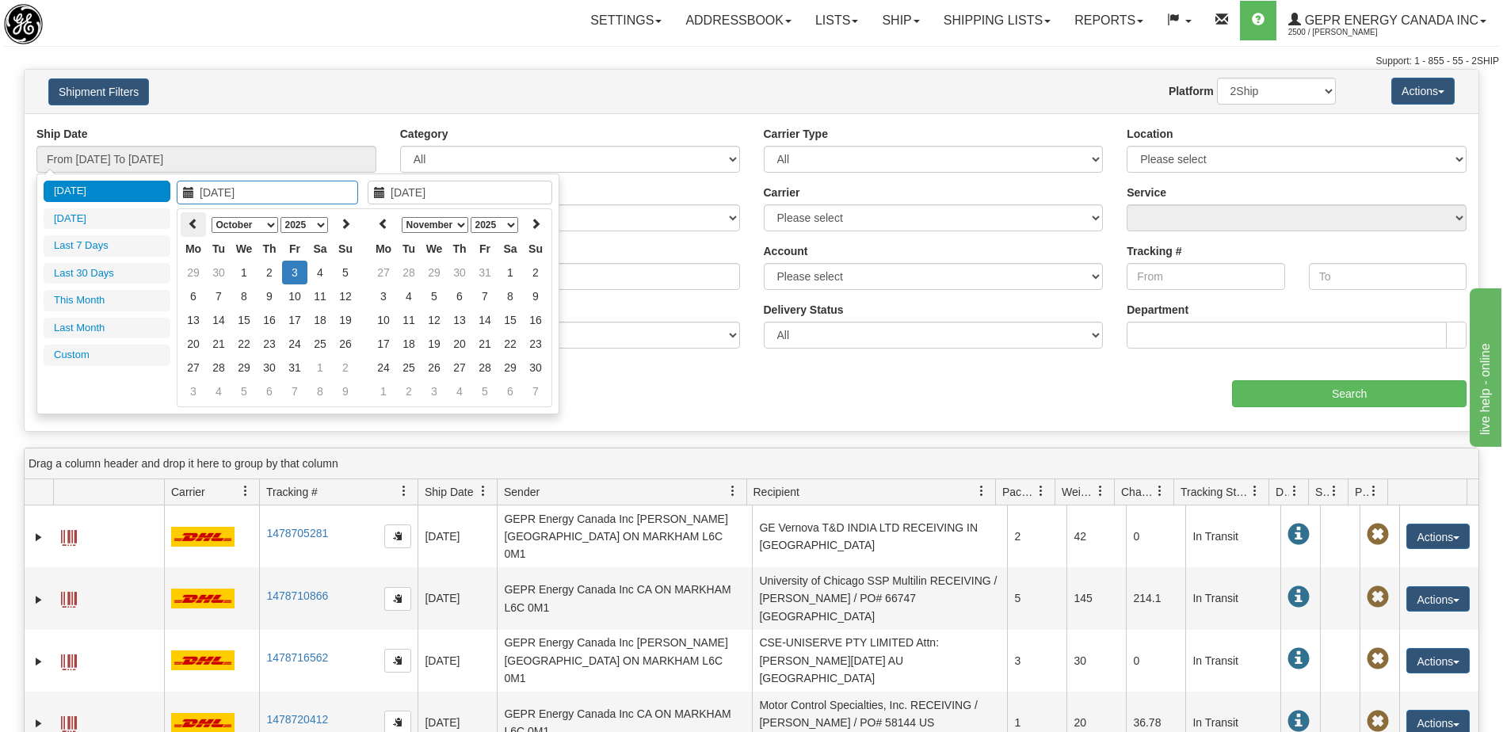
click at [189, 222] on icon at bounding box center [193, 223] width 11 height 11
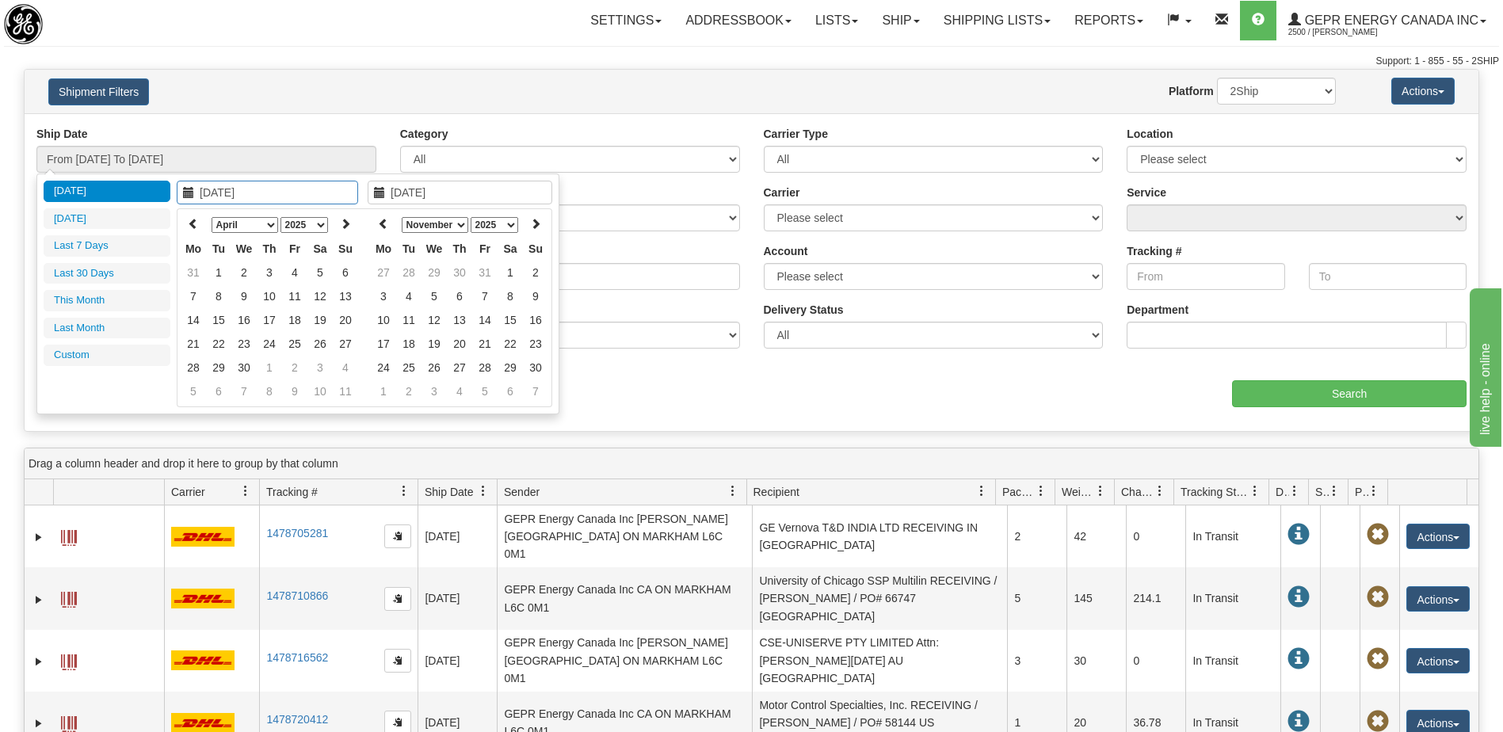
click at [189, 222] on icon at bounding box center [193, 223] width 11 height 11
click at [189, 220] on icon at bounding box center [193, 223] width 11 height 11
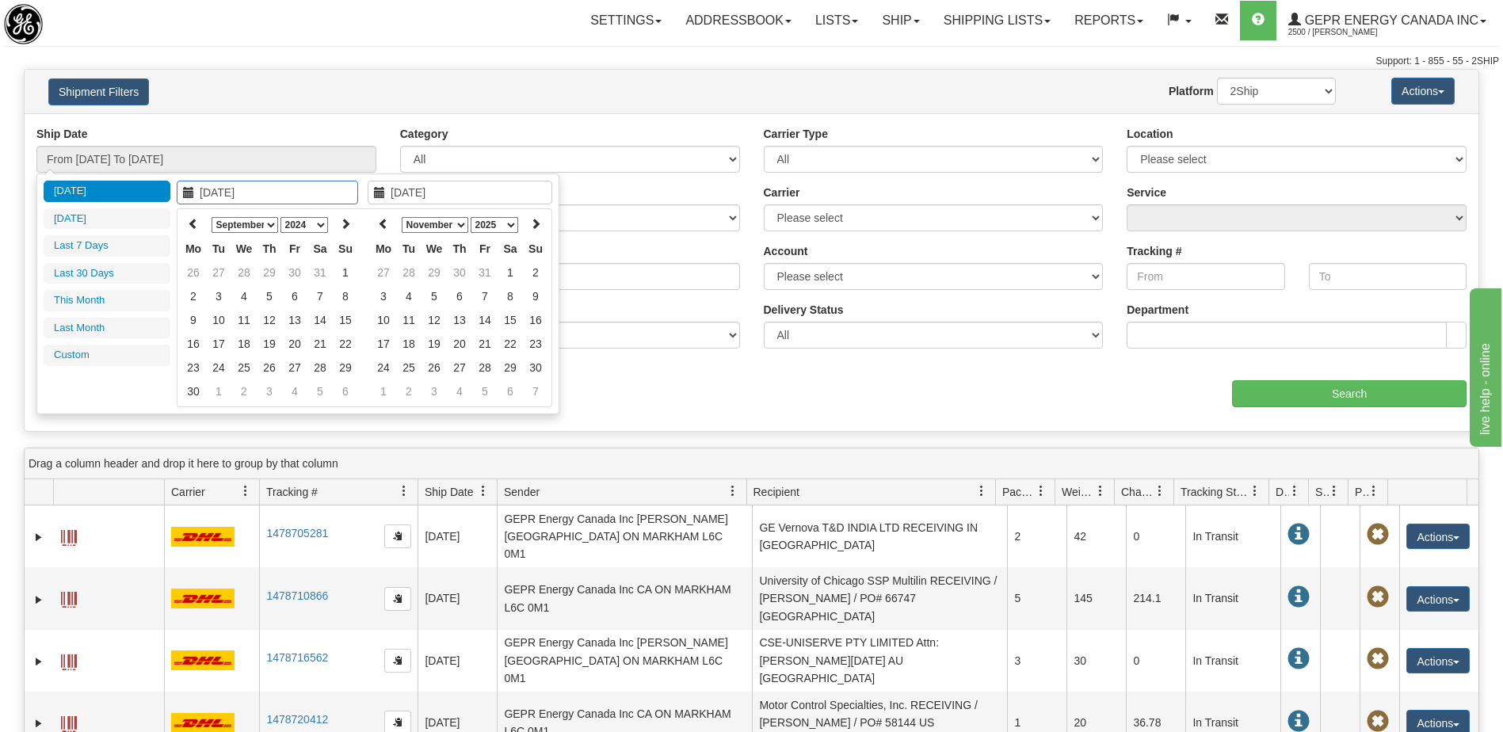
click at [189, 220] on icon at bounding box center [193, 223] width 11 height 11
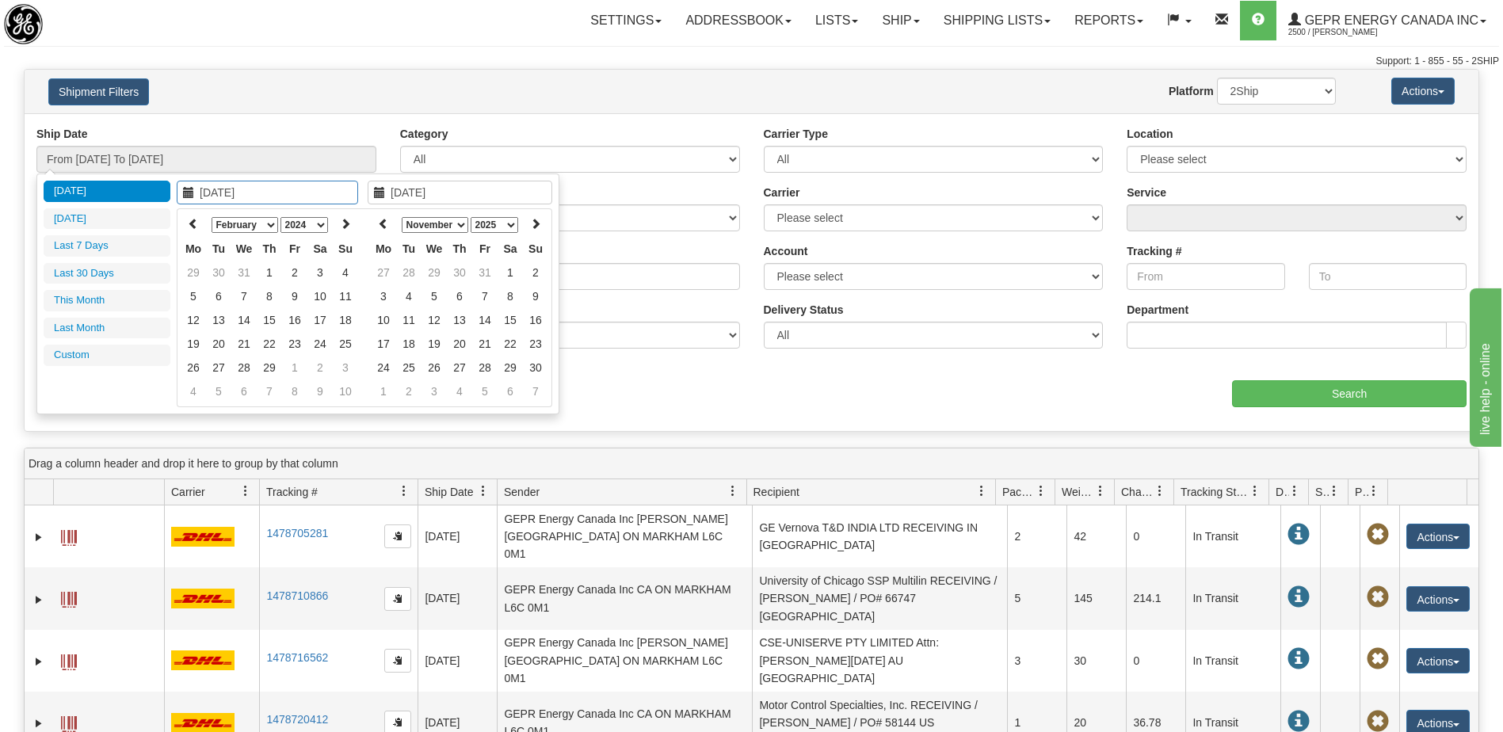
click at [189, 220] on icon at bounding box center [193, 223] width 11 height 11
type input "01/01/2024"
click at [197, 300] on td "1" at bounding box center [193, 296] width 25 height 24
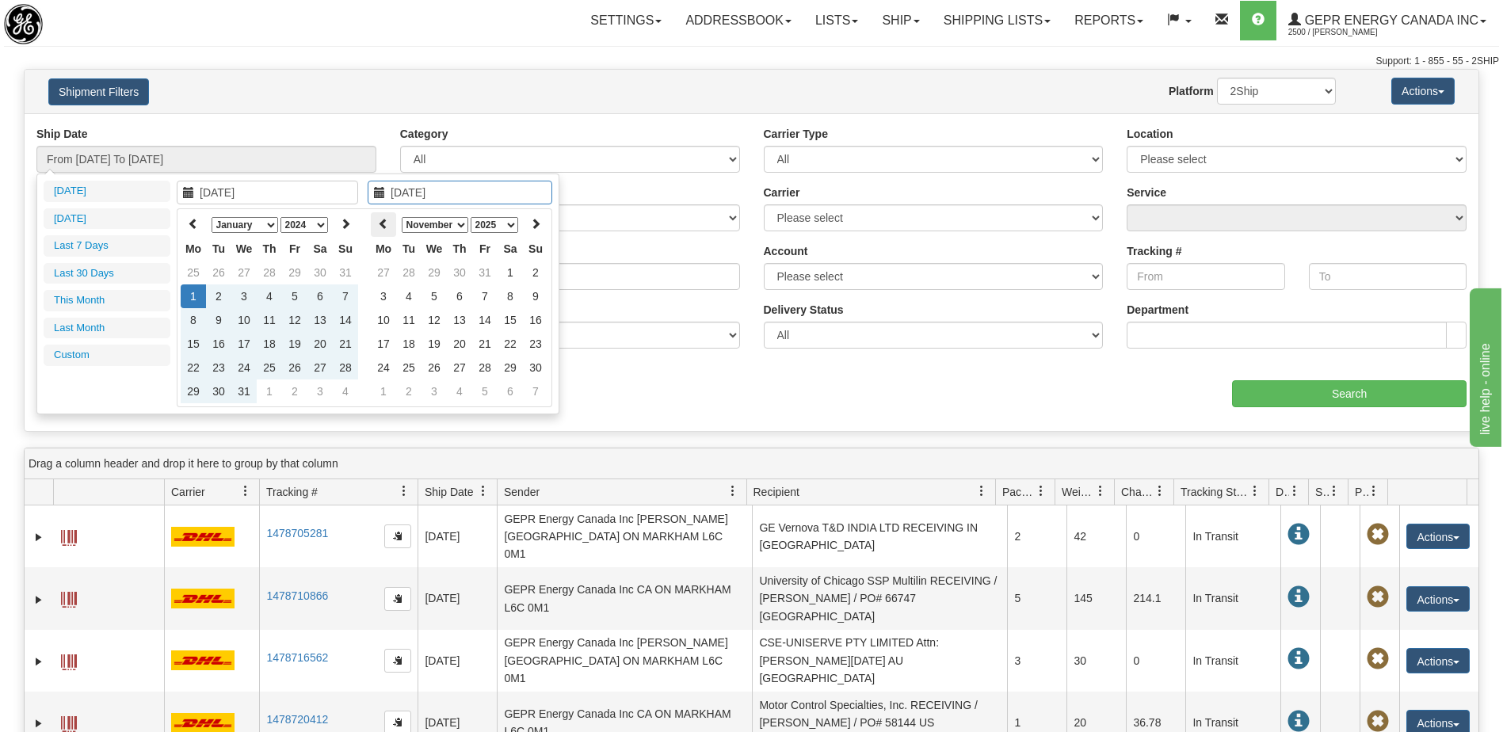
click at [383, 229] on icon at bounding box center [383, 223] width 11 height 11
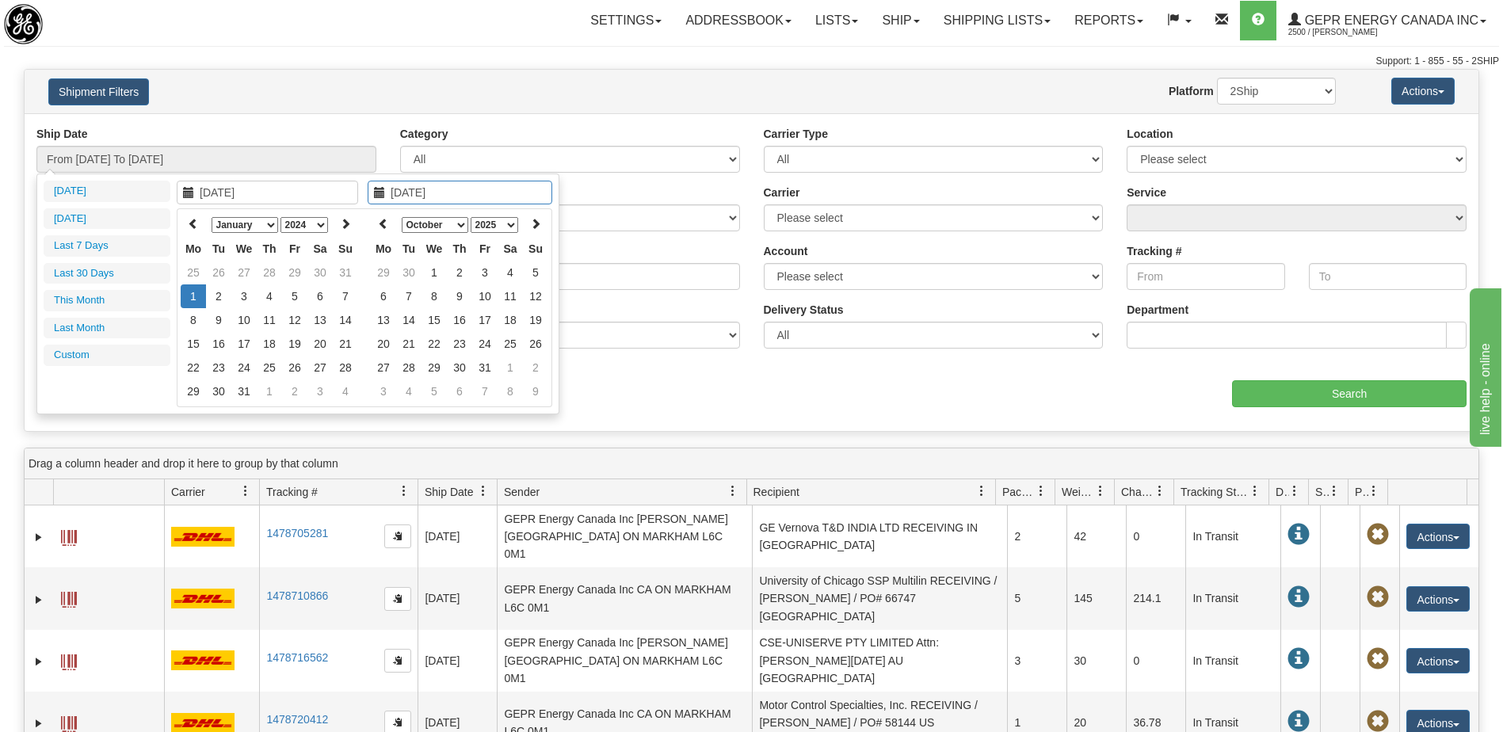
click at [383, 229] on icon at bounding box center [383, 223] width 11 height 11
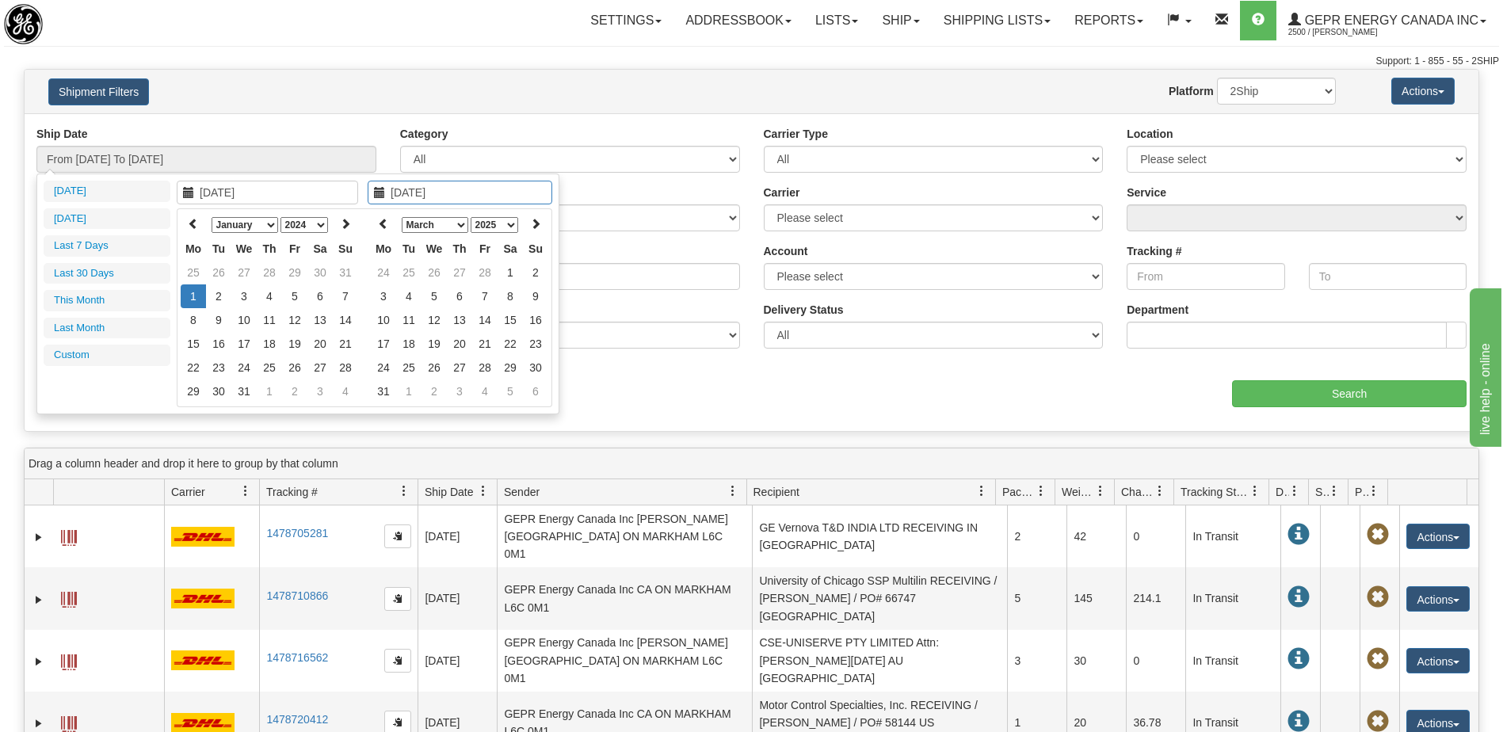
click at [383, 229] on icon at bounding box center [383, 223] width 11 height 11
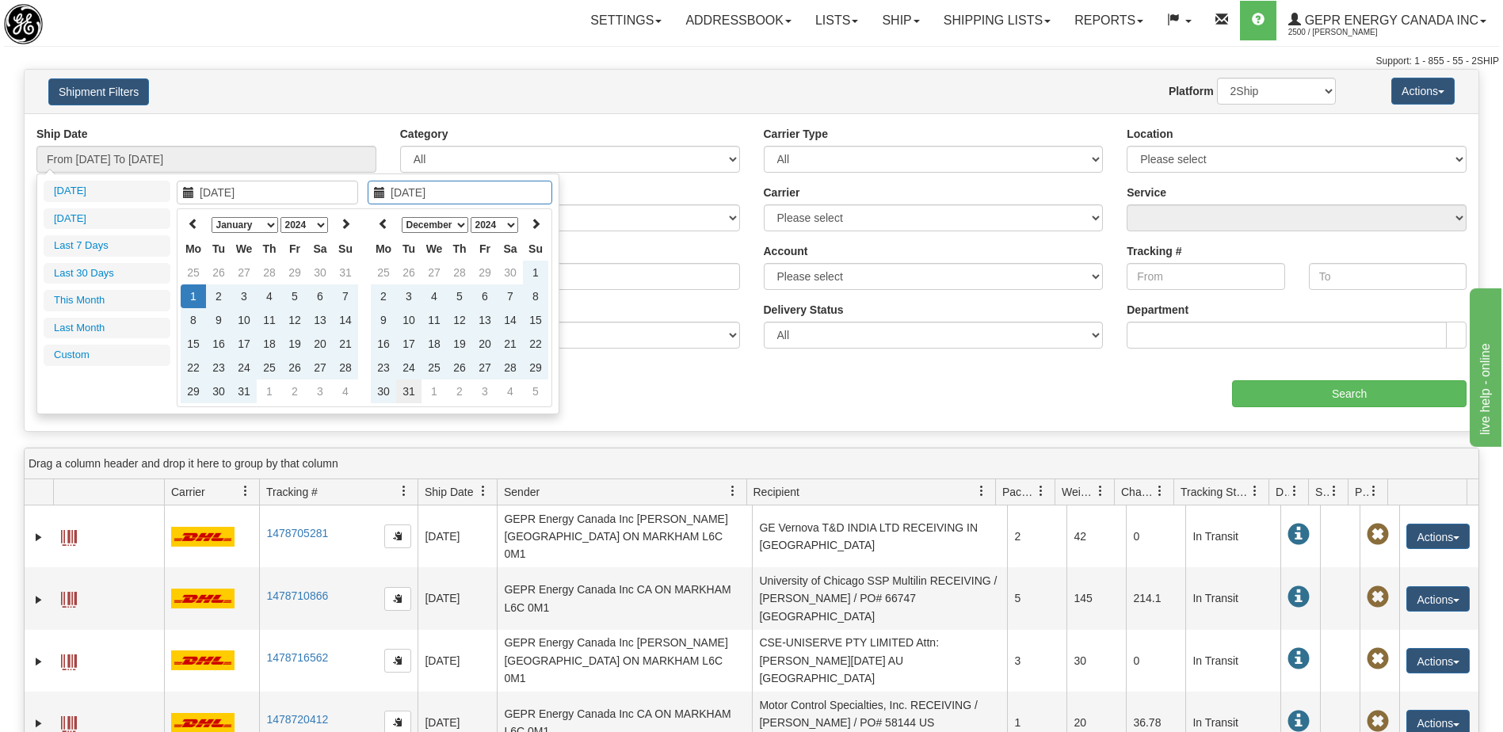
type input "12/31/2024"
click at [410, 390] on td "31" at bounding box center [408, 391] width 25 height 24
type input "From 01/01/2024 To 12/31/2024"
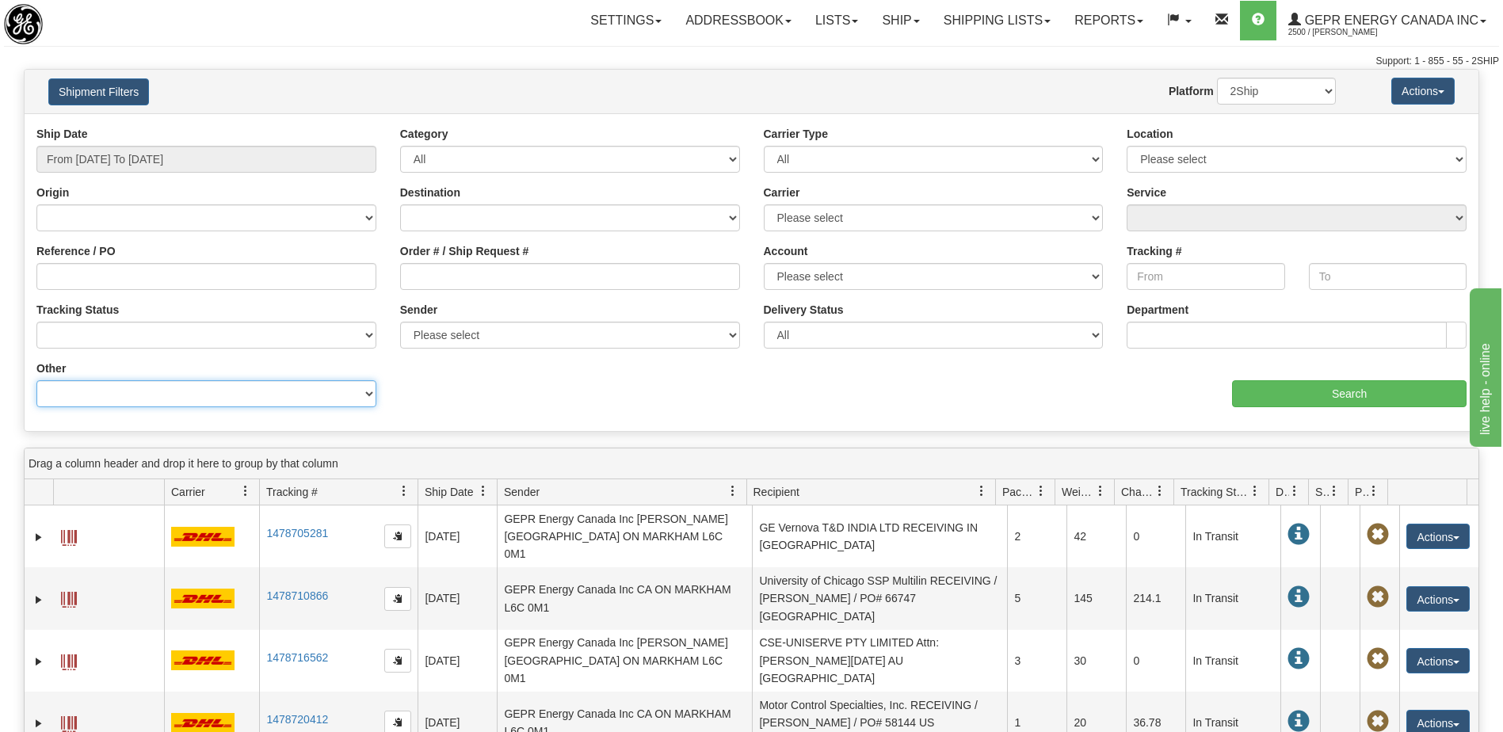
drag, startPoint x: 307, startPoint y: 395, endPoint x: 300, endPoint y: 389, distance: 8.4
click at [307, 395] on select "Billing Account # Billing Type BOL # (LTL) Commodity Or Documents Consolidation…" at bounding box center [206, 393] width 340 height 27
select select "Recipient_ZIP"
click at [36, 380] on select "Billing Account # Billing Type BOL # (LTL) Commodity Or Documents Consolidation…" at bounding box center [206, 393] width 340 height 27
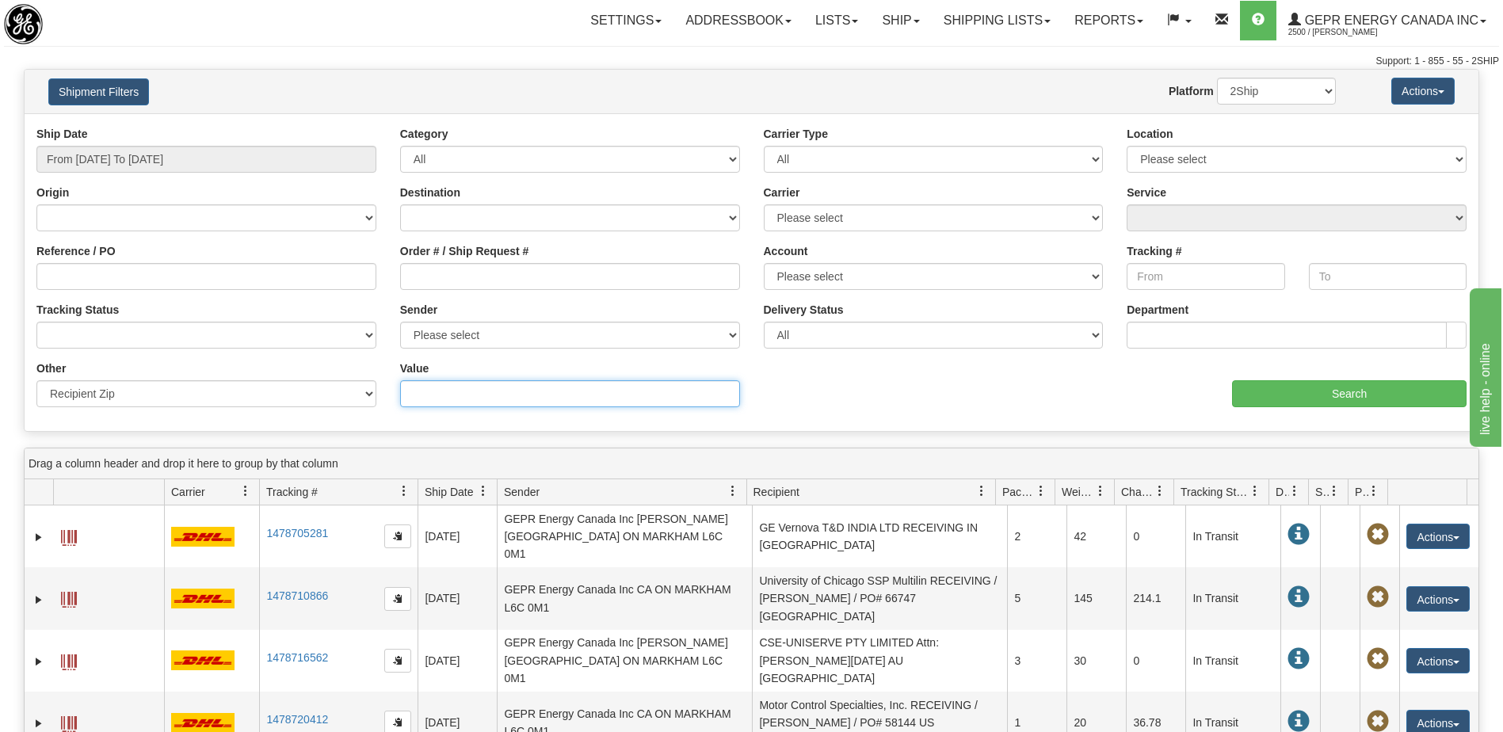
click at [449, 399] on input "Value" at bounding box center [570, 393] width 340 height 27
drag, startPoint x: 454, startPoint y: 397, endPoint x: 440, endPoint y: 379, distance: 22.5
click at [453, 398] on input "Value" at bounding box center [570, 393] width 340 height 27
type input "M1V 2P9"
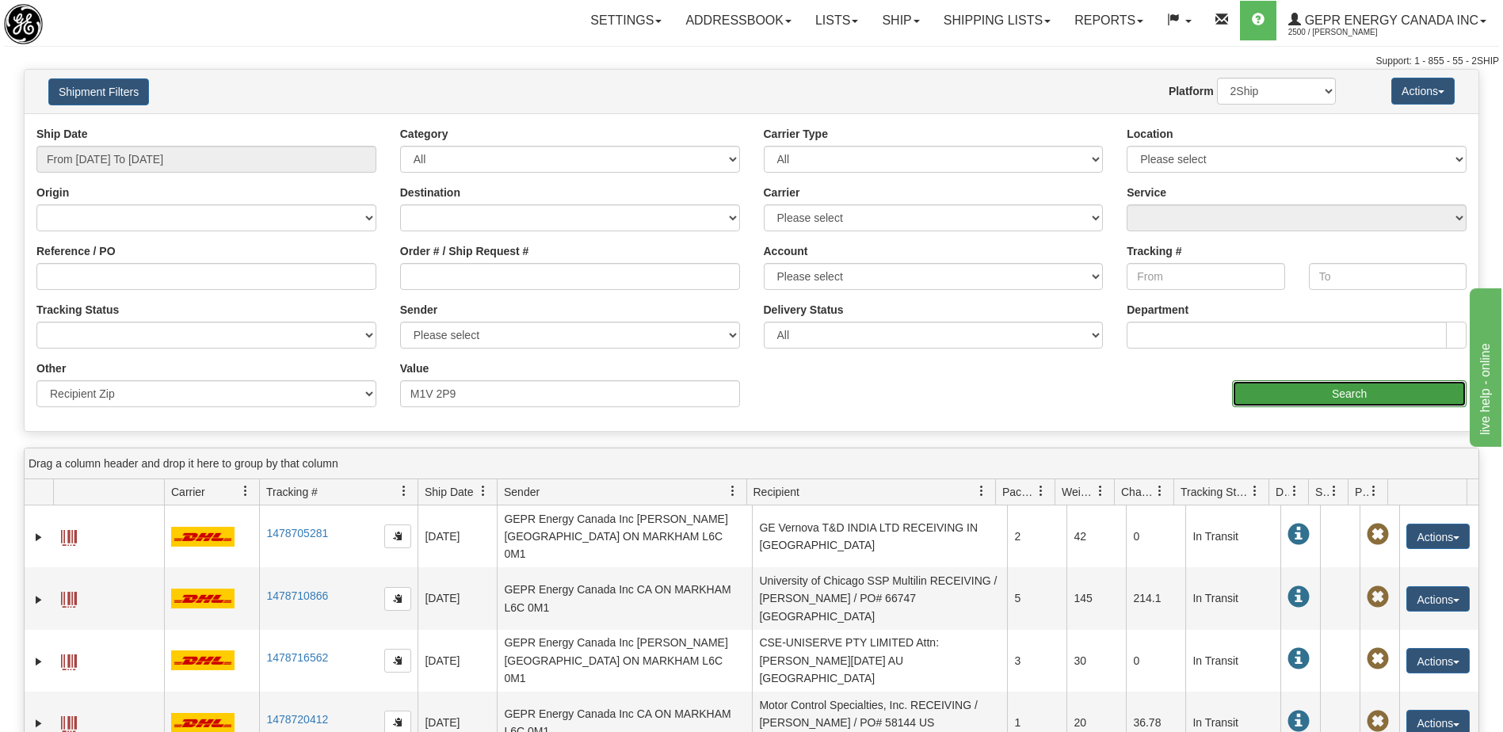
click at [1277, 395] on input "Search" at bounding box center [1349, 393] width 235 height 27
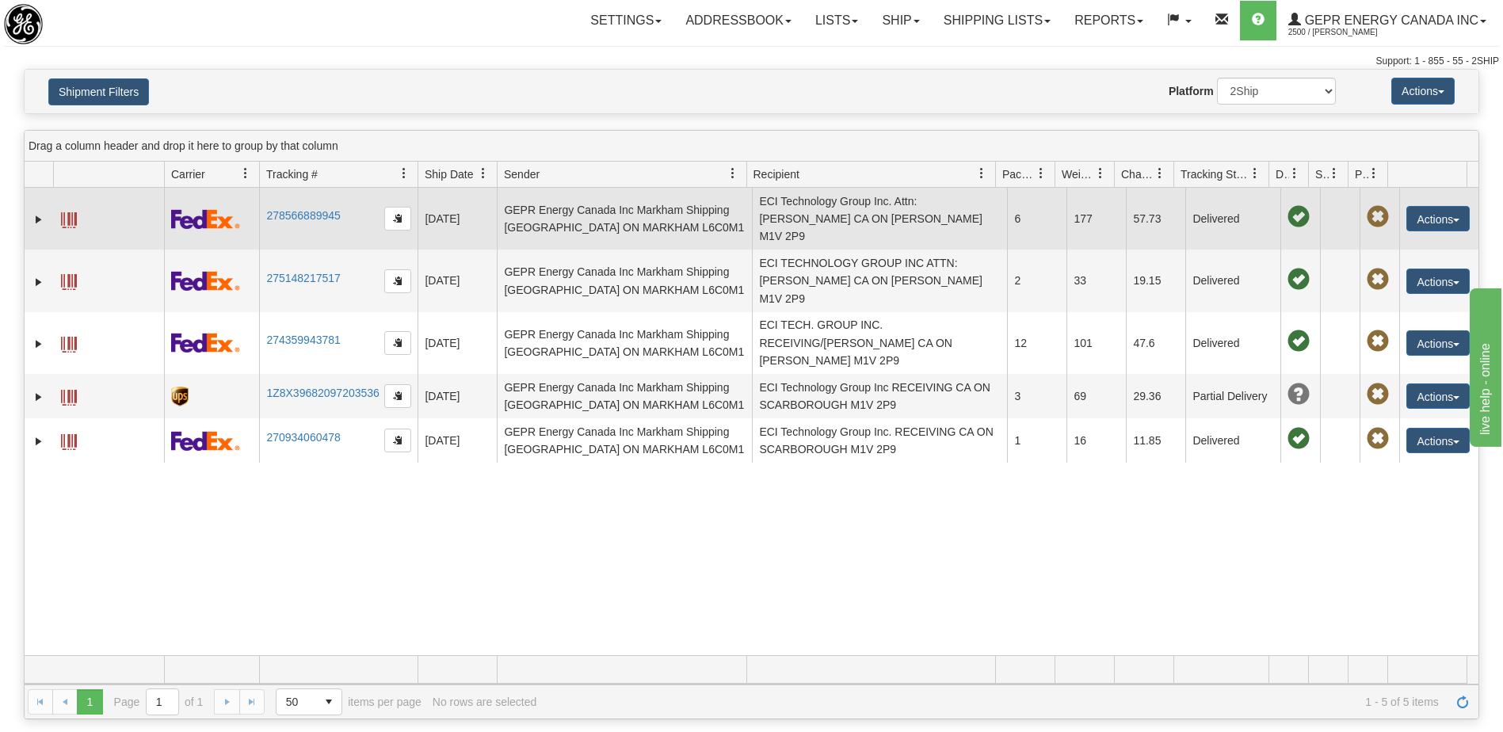
click at [925, 212] on td "ECI Technology Group Inc. Attn: Jash Patel CA ON SCARBOROUGH M1V 2P9" at bounding box center [879, 219] width 255 height 62
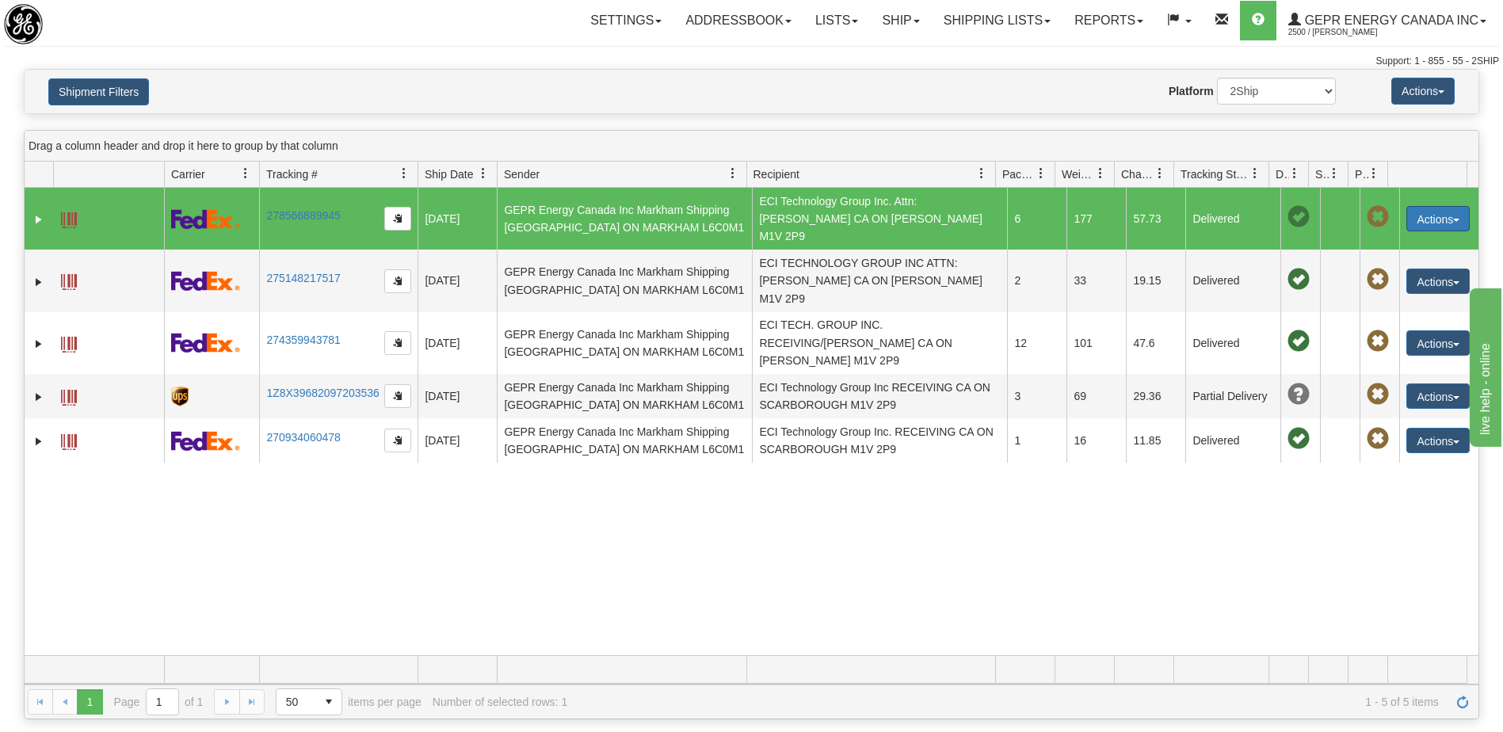
click at [1436, 212] on button "Actions" at bounding box center [1437, 218] width 63 height 25
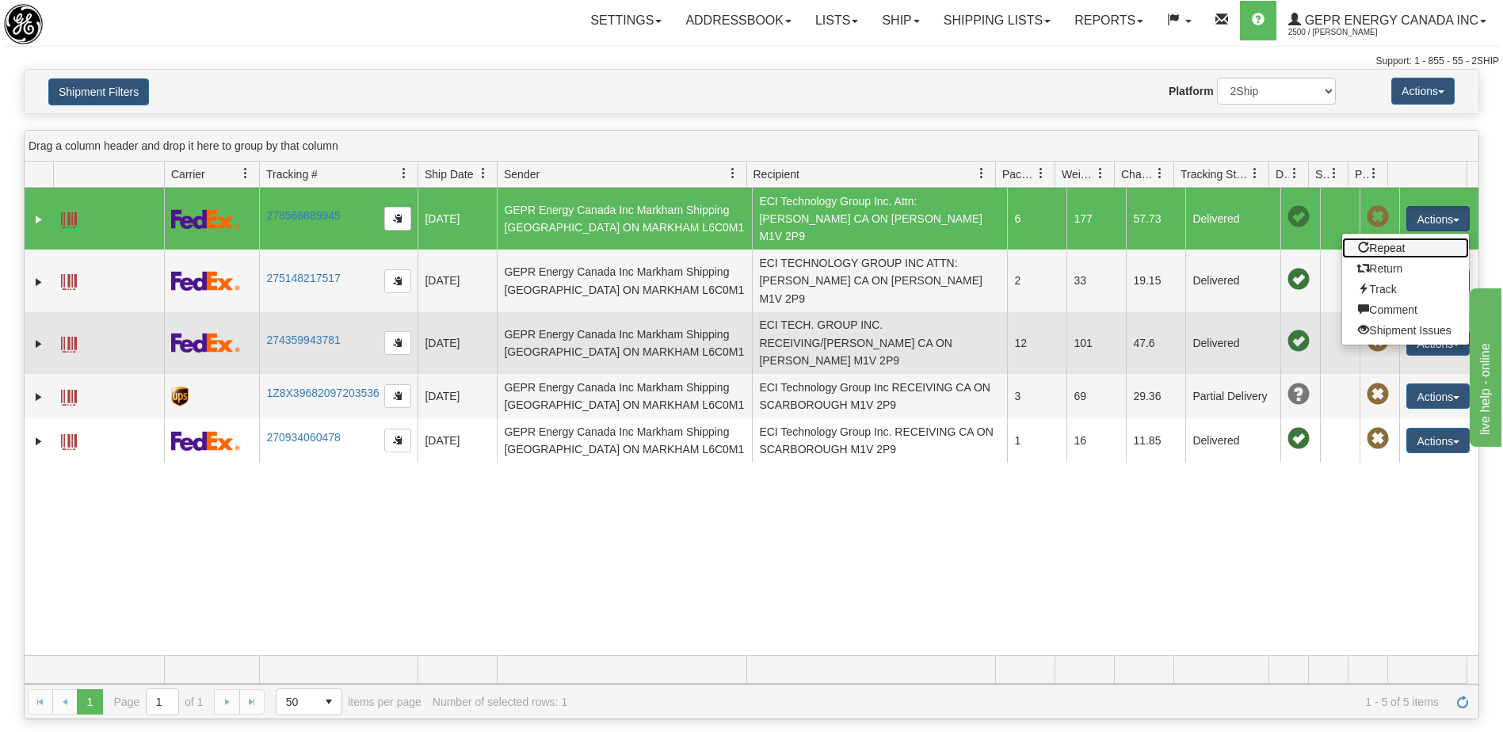
drag, startPoint x: 1379, startPoint y: 245, endPoint x: 1392, endPoint y: 300, distance: 57.1
click at [1379, 245] on link "Repeat" at bounding box center [1405, 248] width 127 height 21
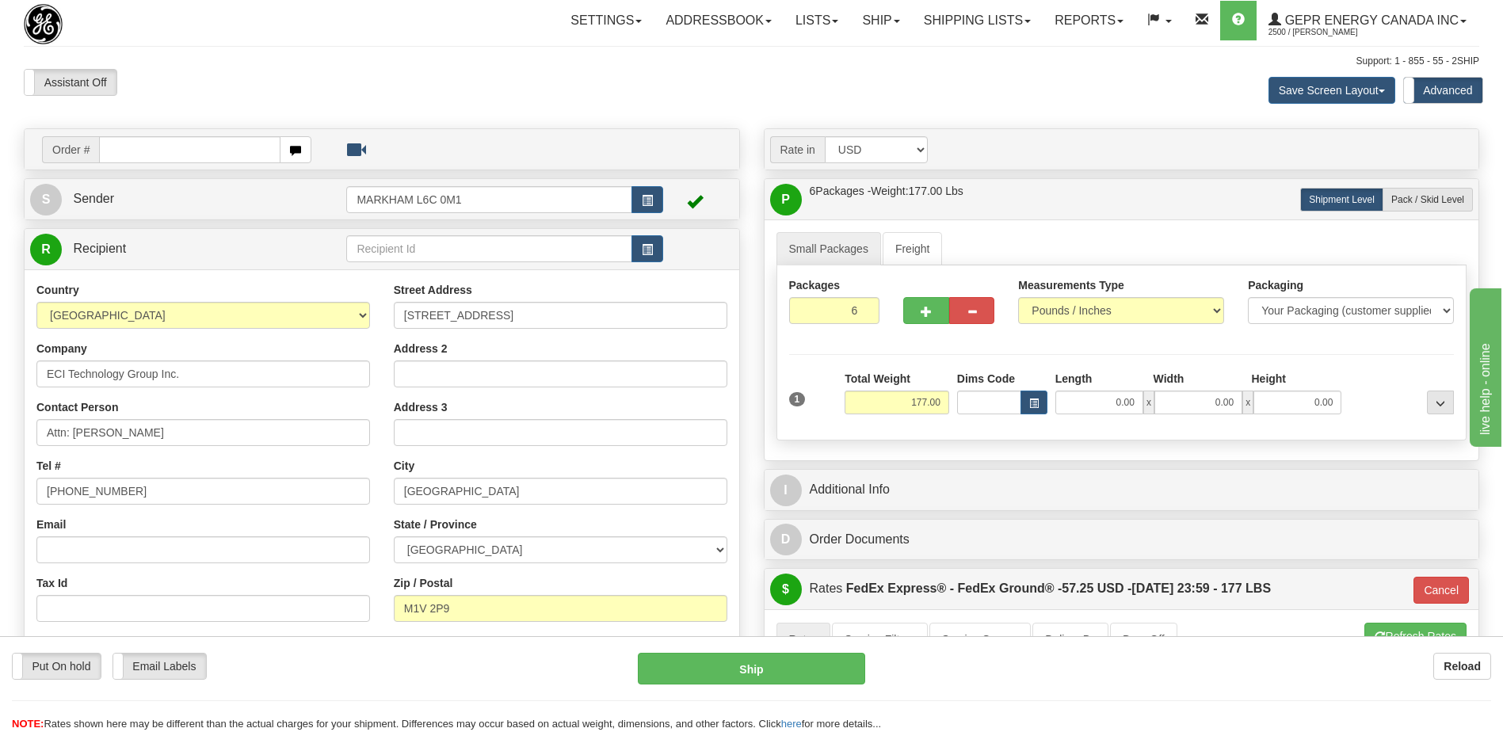
click at [653, 92] on div "Assistant On Assistant Off Do a return Do a return Previous Next Save Screen La…" at bounding box center [751, 90] width 1479 height 43
click at [871, 25] on link "Ship" at bounding box center [880, 21] width 61 height 40
click at [822, 56] on span "Ship Screen" at bounding box center [814, 55] width 60 height 13
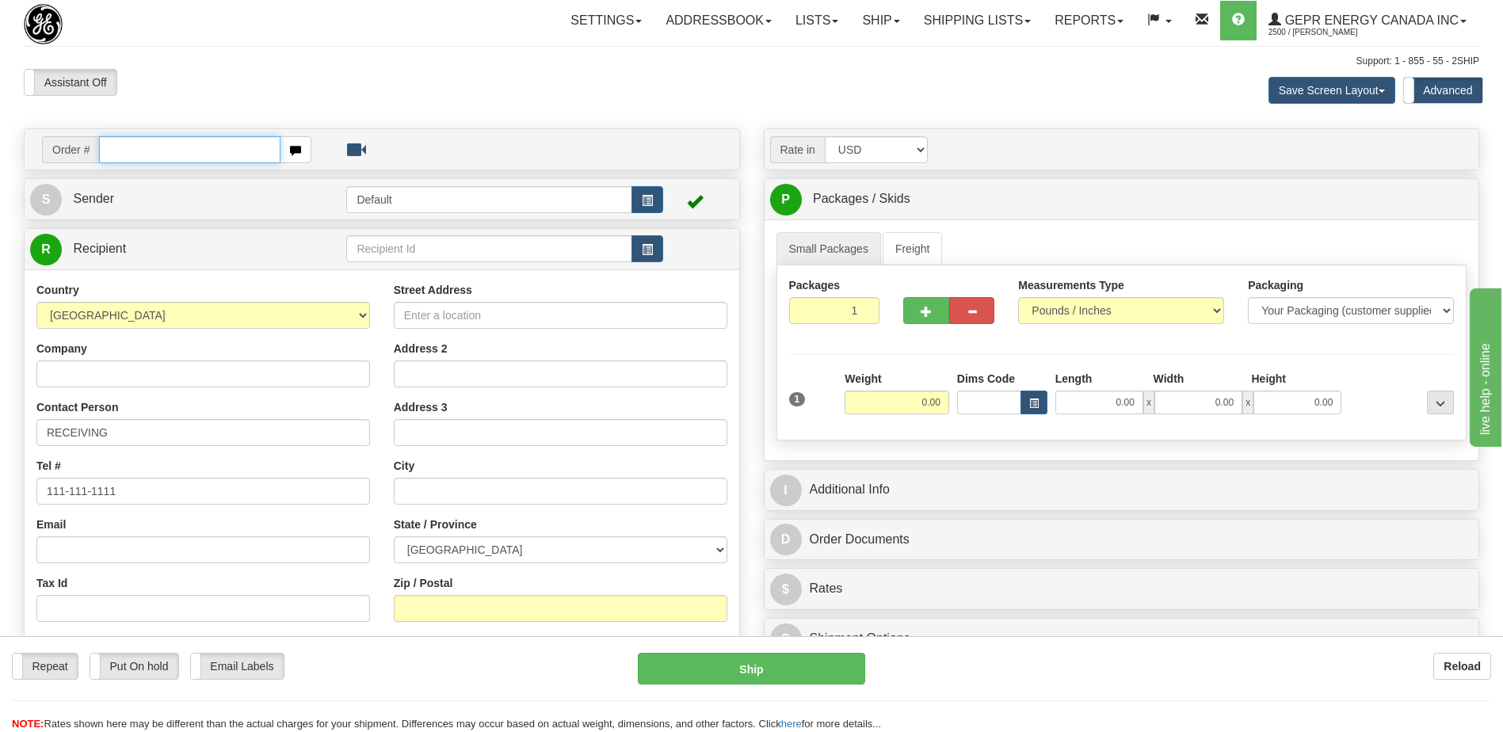
click at [177, 155] on input "text" at bounding box center [189, 149] width 181 height 27
paste input "86705495"
type input "86705495"
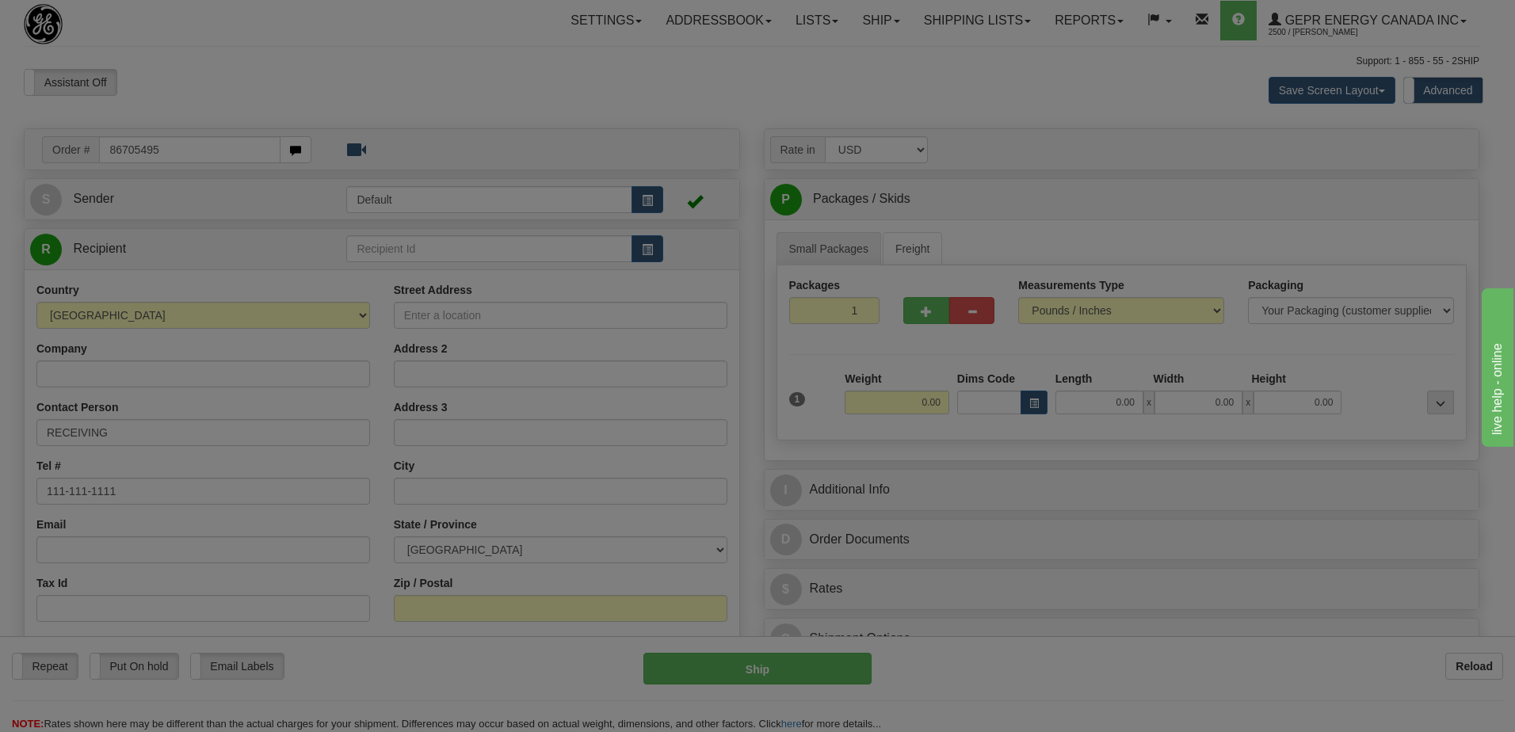
click at [235, 68] on body "Training Course Close Toggle navigation Settings Shipping Preferences New Recip…" at bounding box center [757, 366] width 1515 height 732
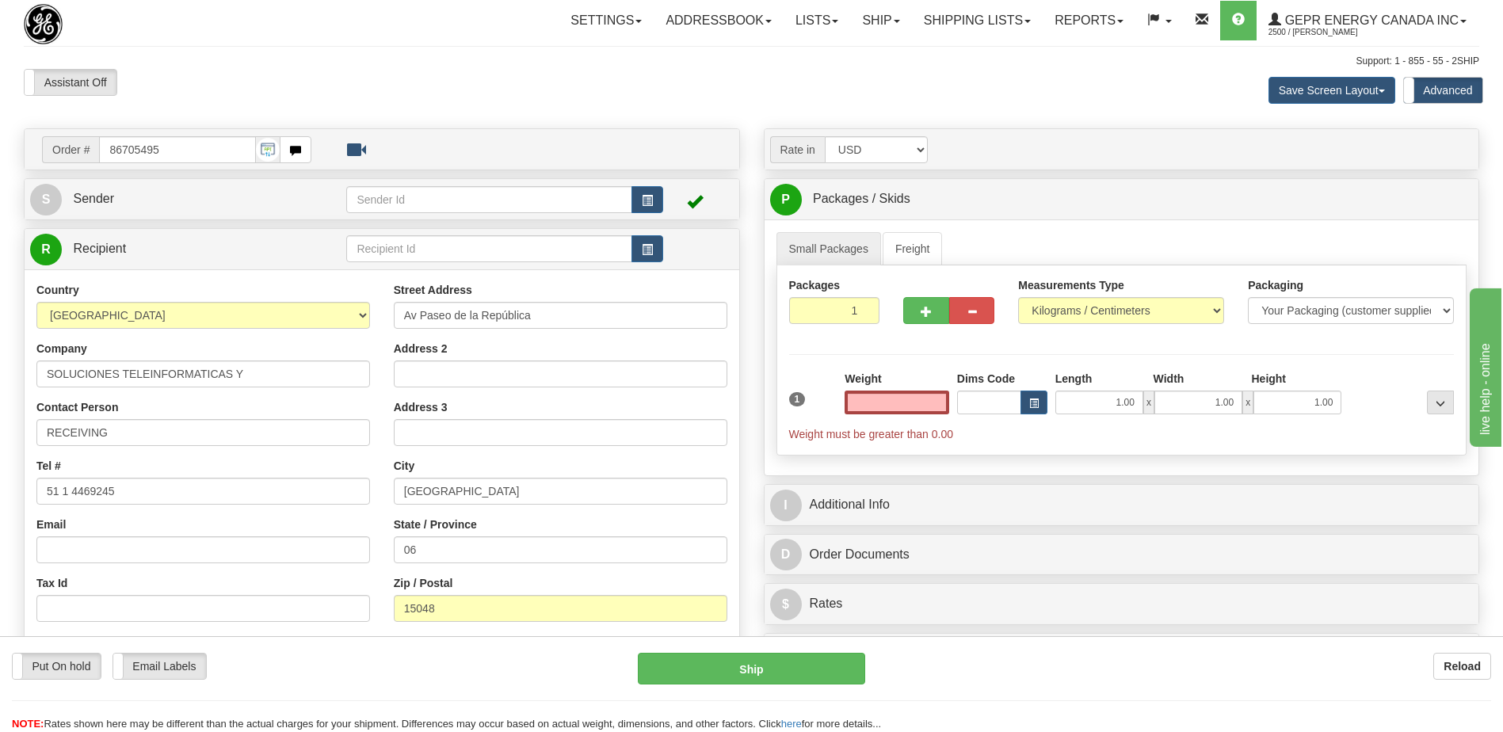
type input "0.00"
drag, startPoint x: 100, startPoint y: 437, endPoint x: 0, endPoint y: 417, distance: 101.8
click at [0, 432] on html "Training Course Close Toggle navigation Settings Shipping Preferences New Sende…" at bounding box center [751, 366] width 1503 height 732
paste input "PATRICIA ZEVALLOS MONTOYA"
type input "ATTN: PATRICIA ZEVALLOS MONTOYA"
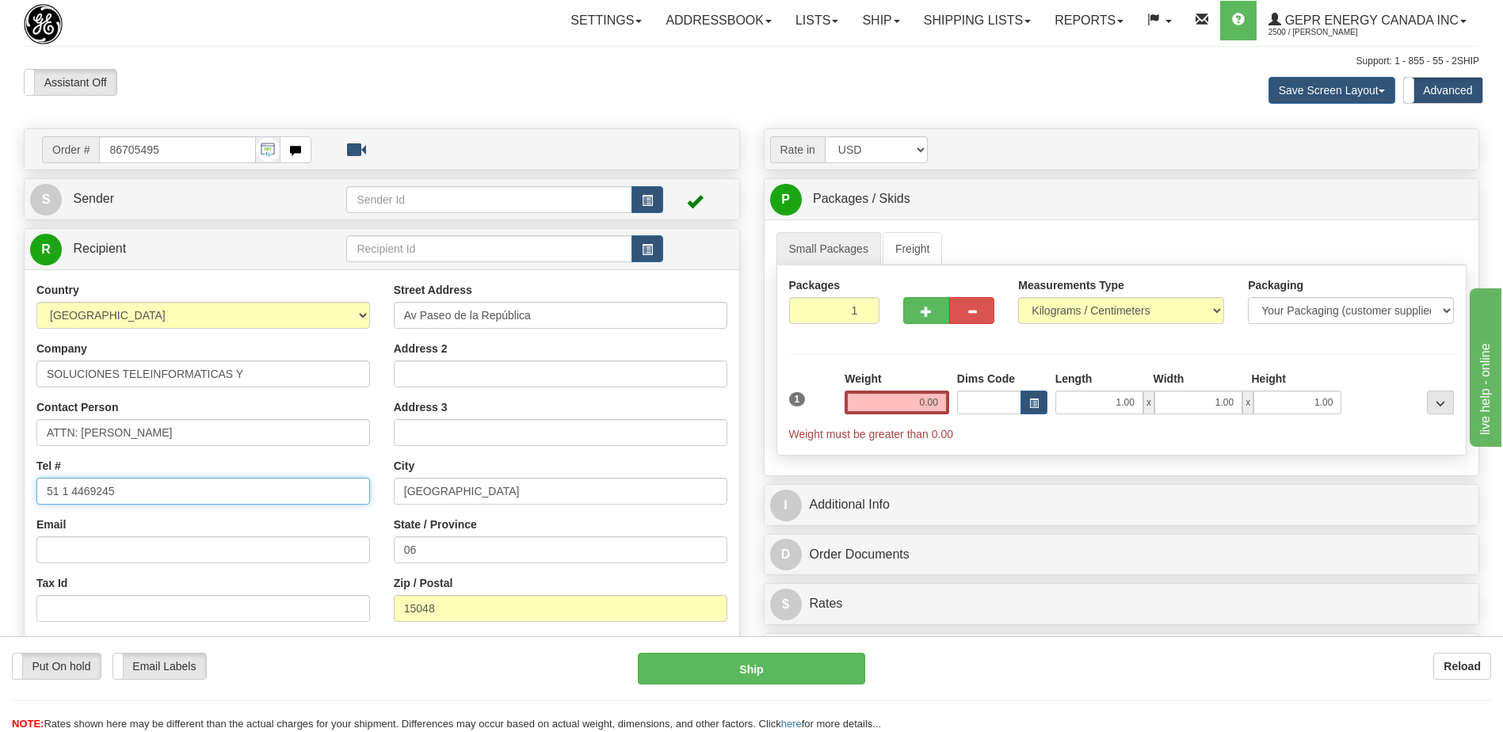
drag, startPoint x: 160, startPoint y: 495, endPoint x: 0, endPoint y: 468, distance: 162.3
click at [0, 468] on html "Training Course Close Toggle navigation Settings Shipping Preferences New Sende…" at bounding box center [751, 366] width 1503 height 732
paste input "+(511)"
type input "+(511) 4469245"
drag, startPoint x: 363, startPoint y: 46, endPoint x: 360, endPoint y: 69, distance: 23.1
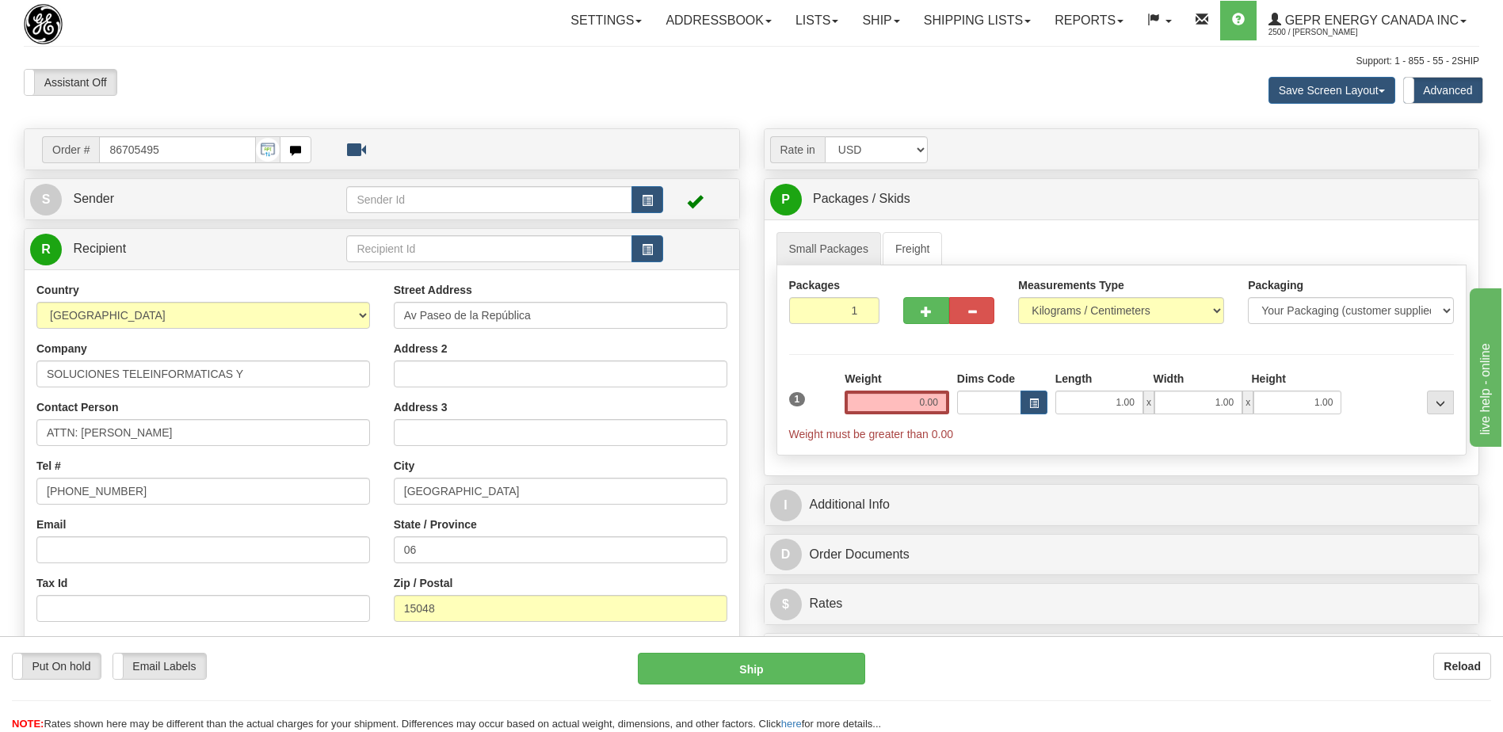
click at [363, 46] on hr at bounding box center [751, 46] width 1455 height 1
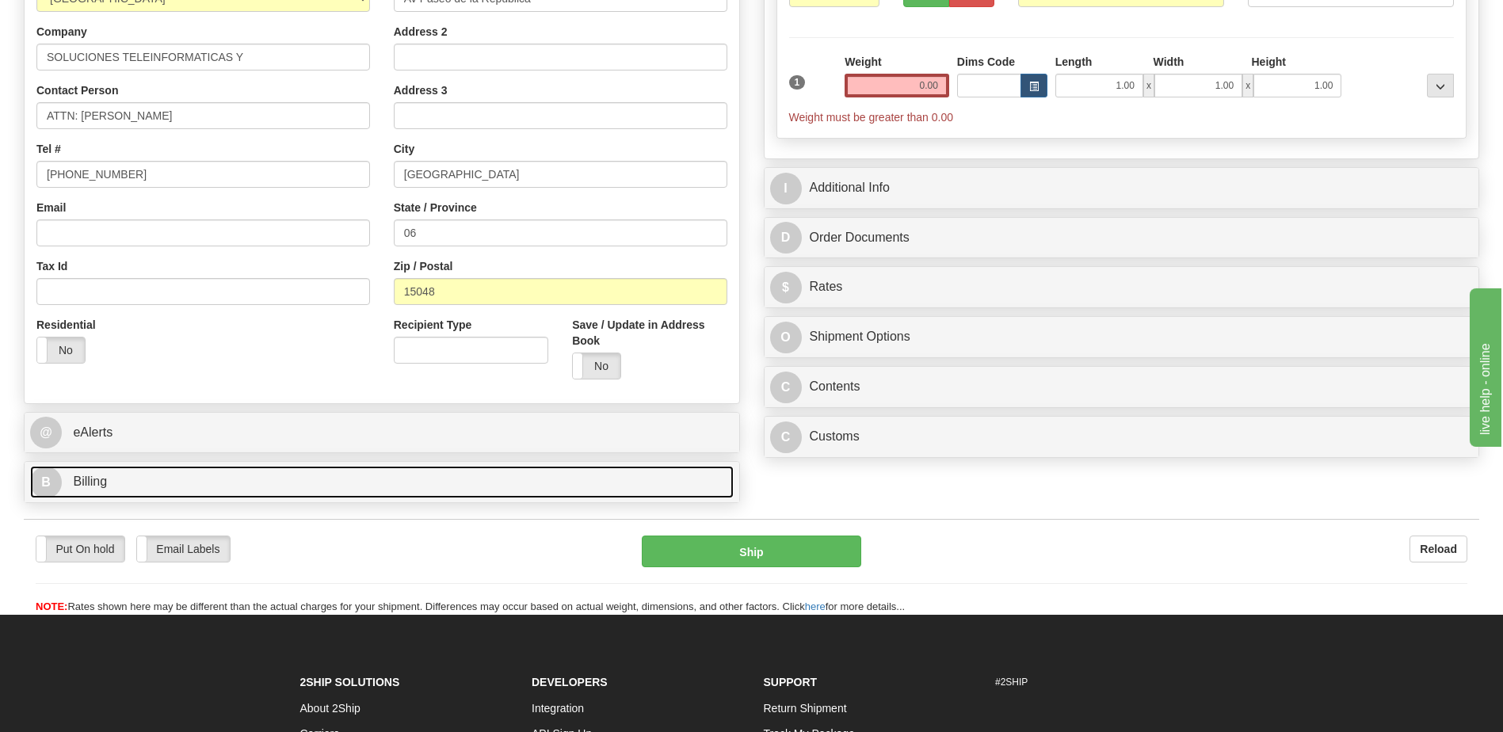
click at [194, 491] on link "B Billing" at bounding box center [382, 482] width 704 height 32
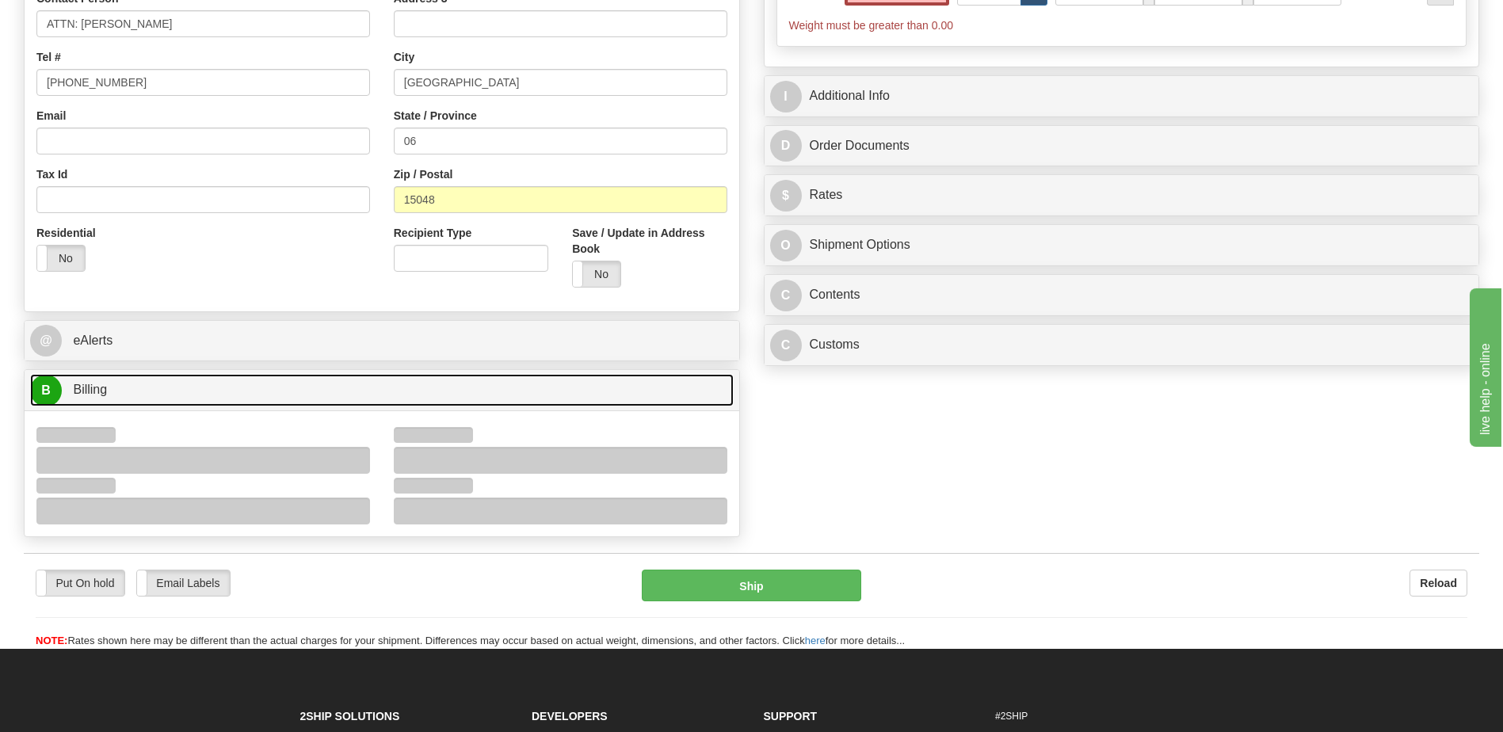
scroll to position [555, 0]
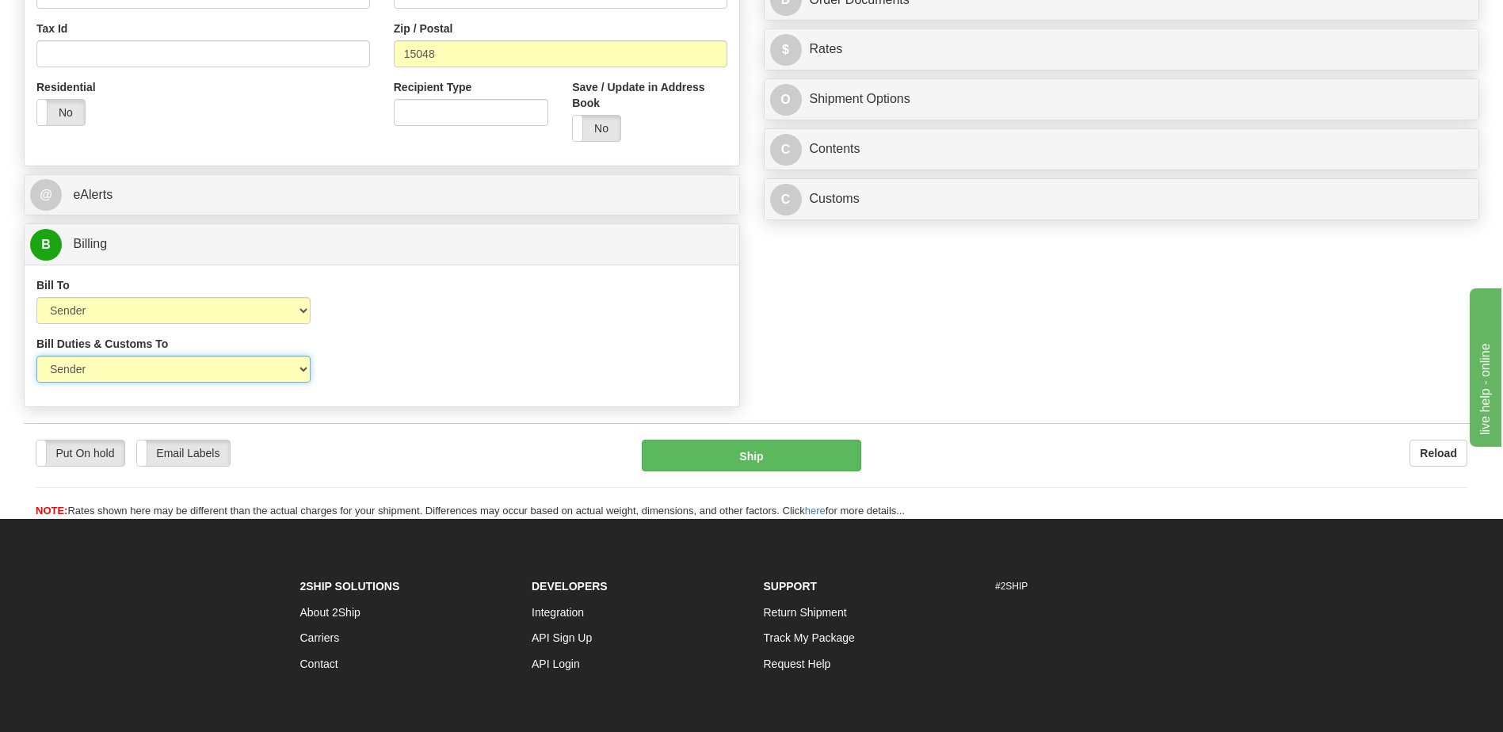
drag, startPoint x: 261, startPoint y: 376, endPoint x: 261, endPoint y: 385, distance: 8.7
click at [261, 376] on select "Sender Recipient Third Party" at bounding box center [173, 369] width 274 height 27
select select "2"
click at [36, 356] on select "Sender Recipient Third Party" at bounding box center [173, 369] width 274 height 27
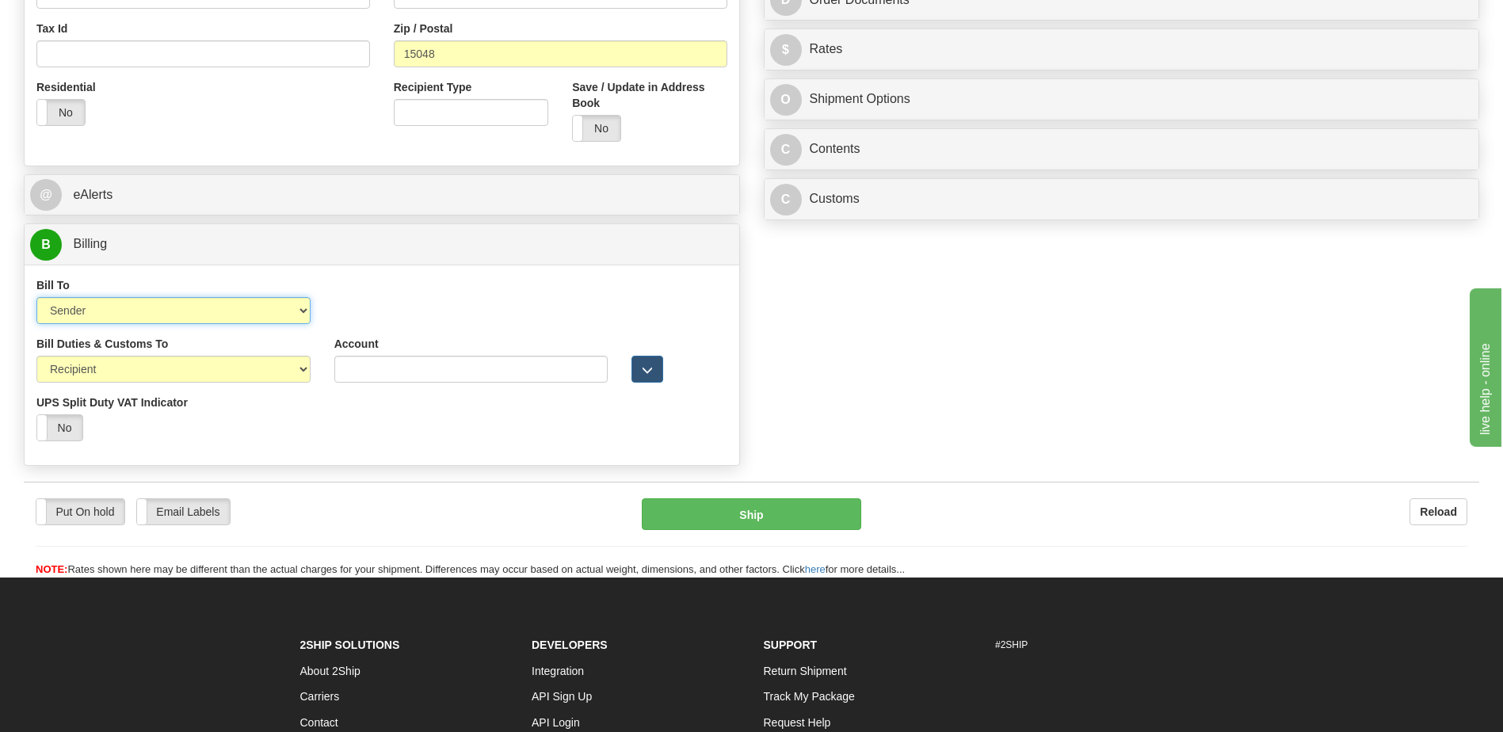
click at [209, 314] on select "Sender Recipient Third Party Collect" at bounding box center [173, 310] width 274 height 27
select select "2"
click at [36, 297] on select "Sender Recipient Third Party Collect" at bounding box center [173, 310] width 274 height 27
click at [341, 308] on input "Account" at bounding box center [471, 310] width 274 height 27
paste input "964959255"
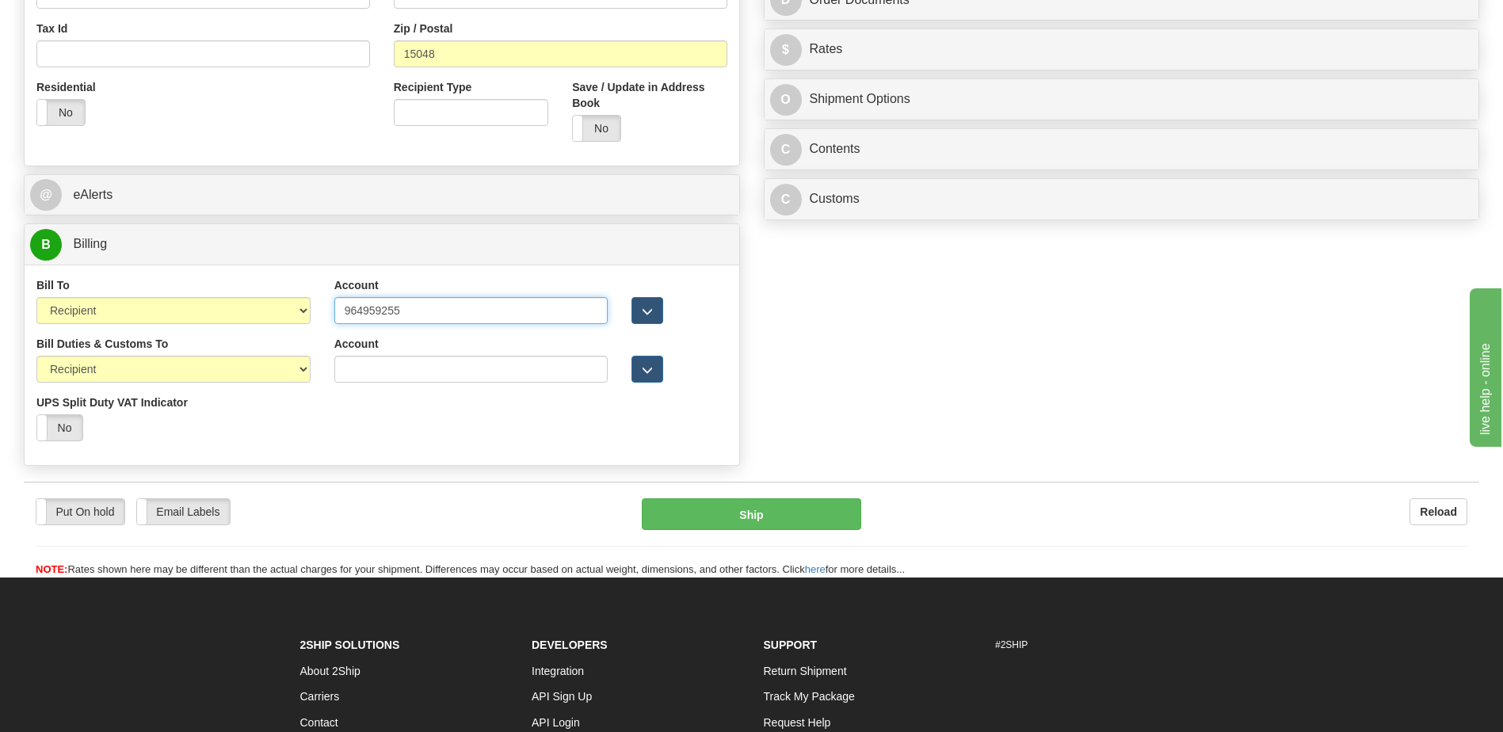
type input "964959255"
click at [376, 431] on div "Bill Duties & Customs To Sender Recipient Third Party UPS Split Duty VAT Indica…" at bounding box center [382, 394] width 715 height 117
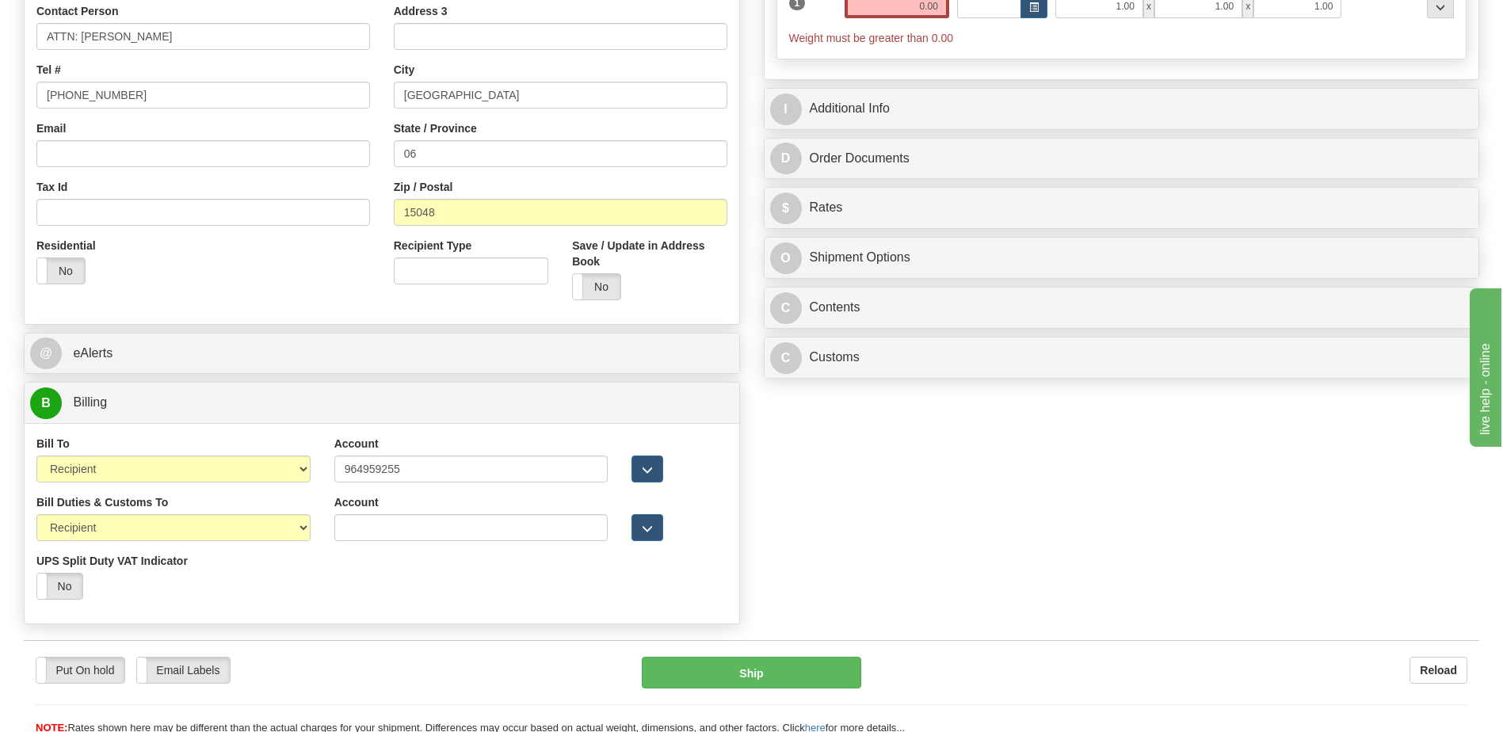
drag, startPoint x: 299, startPoint y: 299, endPoint x: 327, endPoint y: 288, distance: 30.9
click at [299, 299] on div "Country [GEOGRAPHIC_DATA] [GEOGRAPHIC_DATA] [GEOGRAPHIC_DATA] [GEOGRAPHIC_DATA]…" at bounding box center [382, 99] width 715 height 426
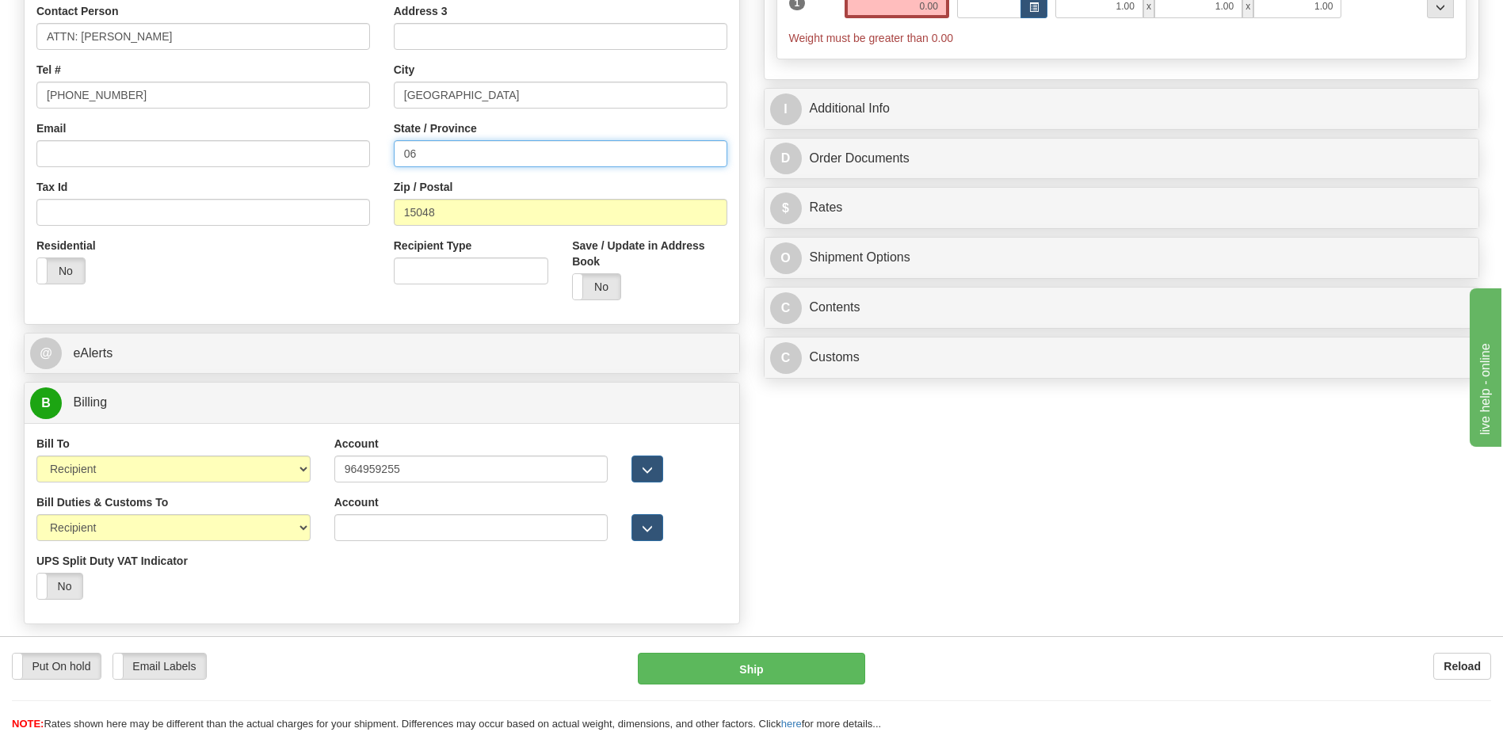
drag, startPoint x: 413, startPoint y: 172, endPoint x: 343, endPoint y: 162, distance: 70.5
click at [350, 165] on div "Country [GEOGRAPHIC_DATA] [GEOGRAPHIC_DATA] [GEOGRAPHIC_DATA] [GEOGRAPHIC_DATA]…" at bounding box center [382, 99] width 715 height 426
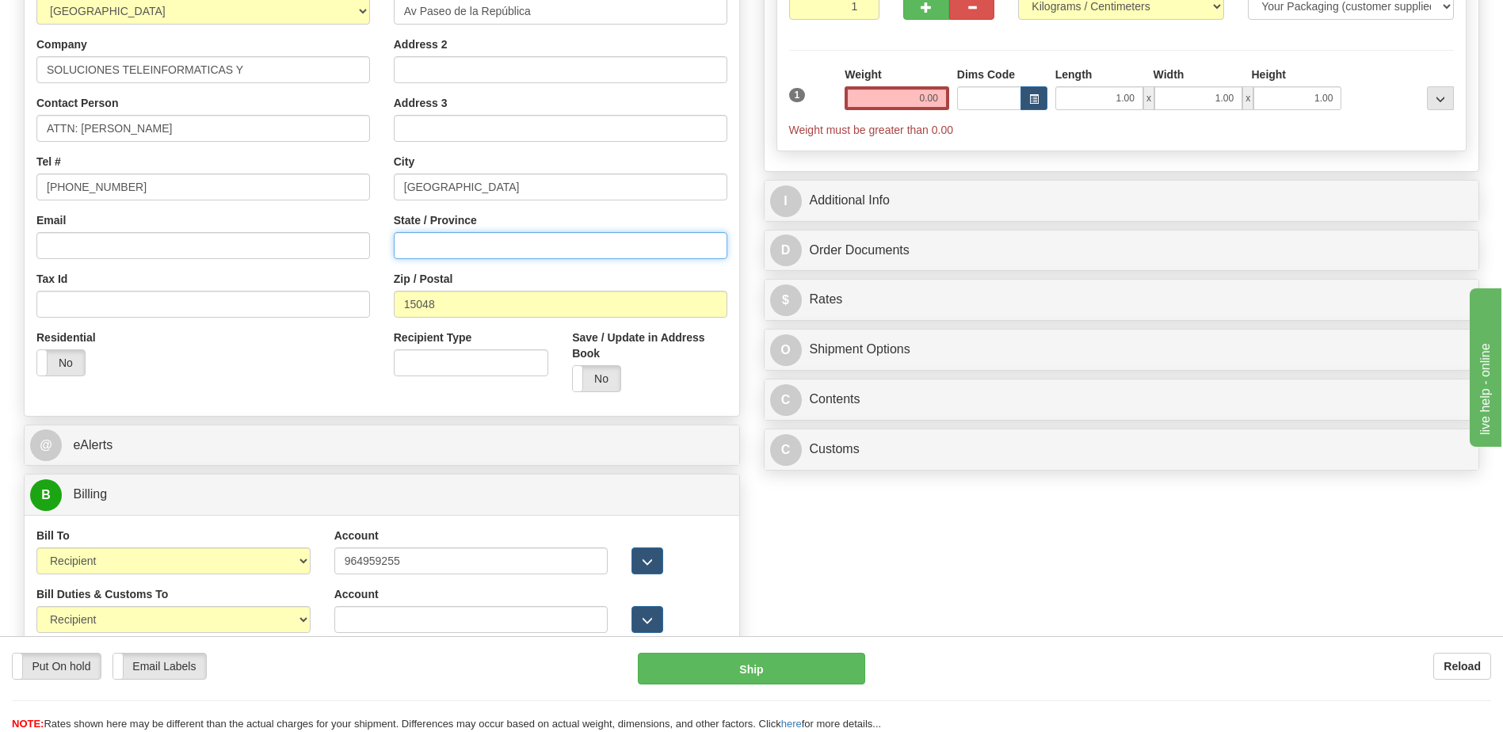
scroll to position [238, 0]
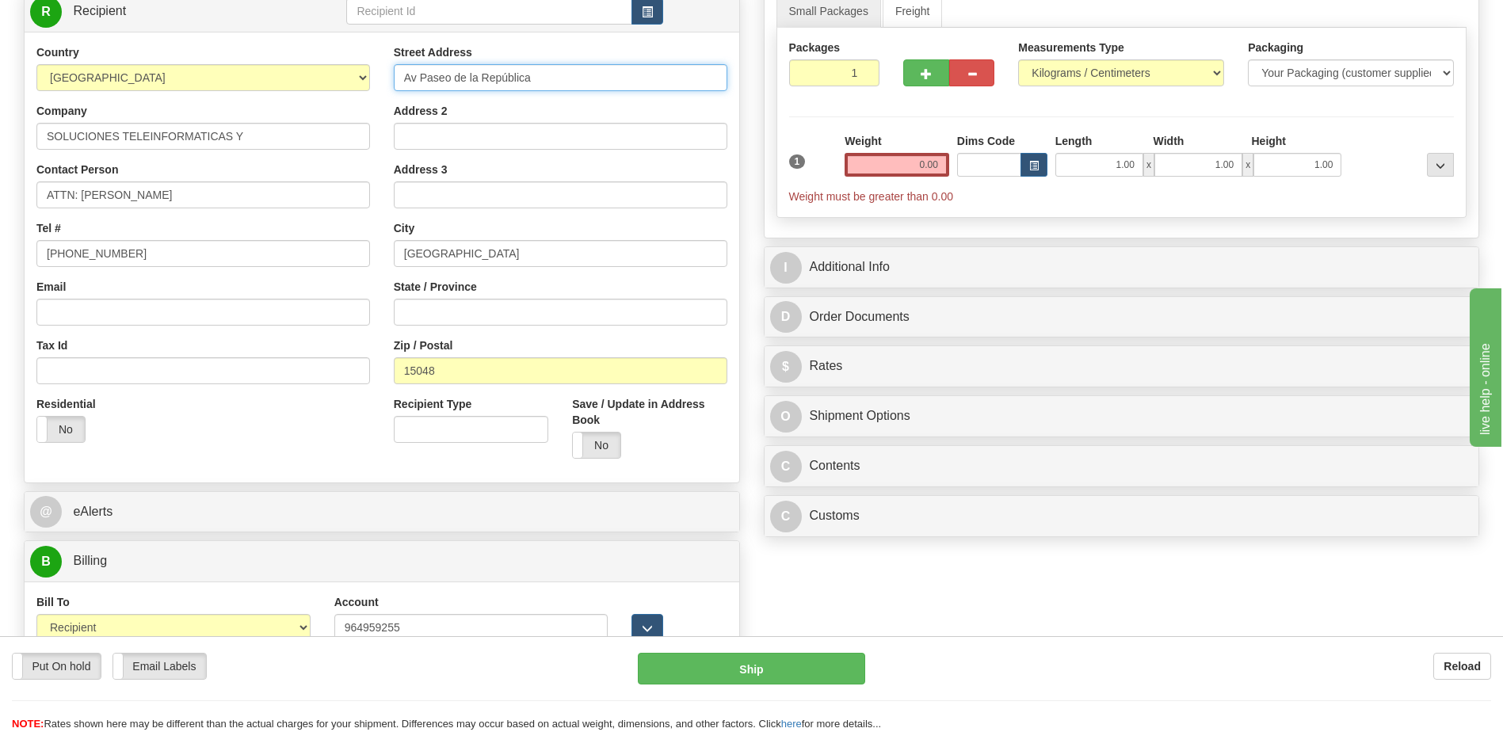
drag, startPoint x: 546, startPoint y: 81, endPoint x: 396, endPoint y: 82, distance: 149.7
click at [341, 78] on div "Country [GEOGRAPHIC_DATA] [GEOGRAPHIC_DATA] [GEOGRAPHIC_DATA] [GEOGRAPHIC_DATA]…" at bounding box center [382, 257] width 715 height 426
click at [414, 137] on input "Address 2" at bounding box center [561, 136] width 334 height 27
paste input "Av Paseo de la República"
type input "Av Paseo de la República"
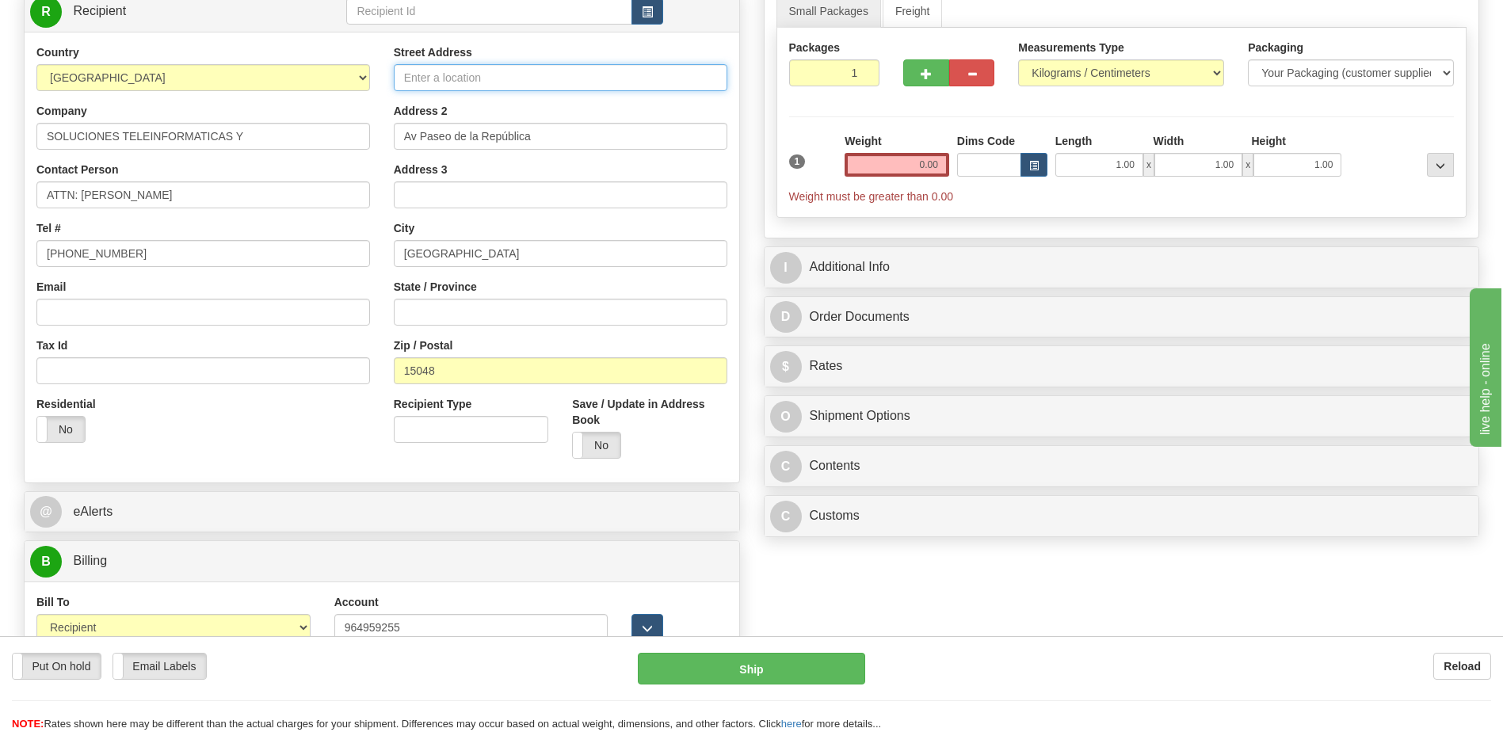
click at [409, 78] on input "Street Address" at bounding box center [561, 77] width 334 height 27
paste input "Jefe de Administración y Finanzas"
type input "Jefe de Administración y Finanzas"
click at [555, 141] on input "Av Paseo de la República" at bounding box center [561, 136] width 334 height 27
paste input "6287"
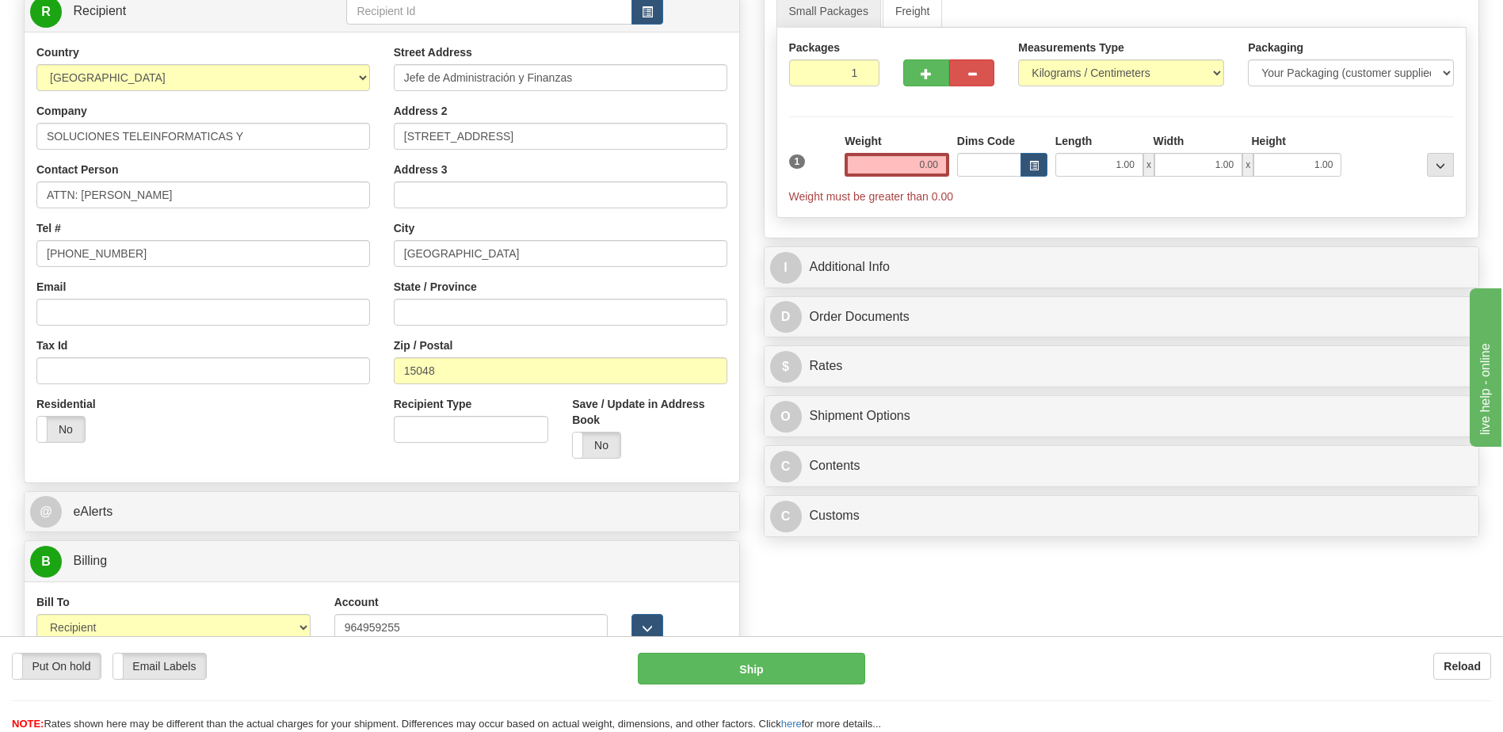
click at [246, 439] on div "Residential Yes No" at bounding box center [203, 425] width 357 height 59
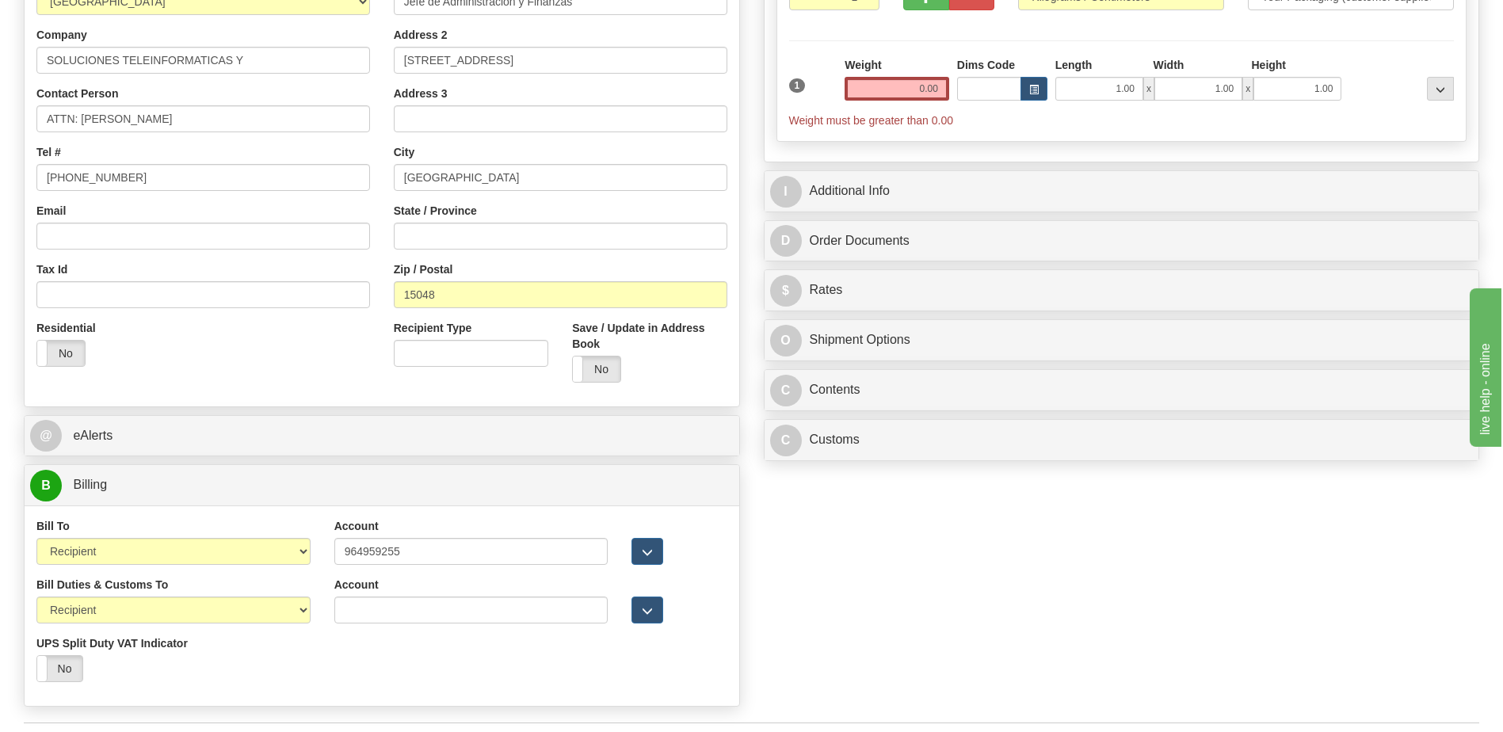
scroll to position [158, 0]
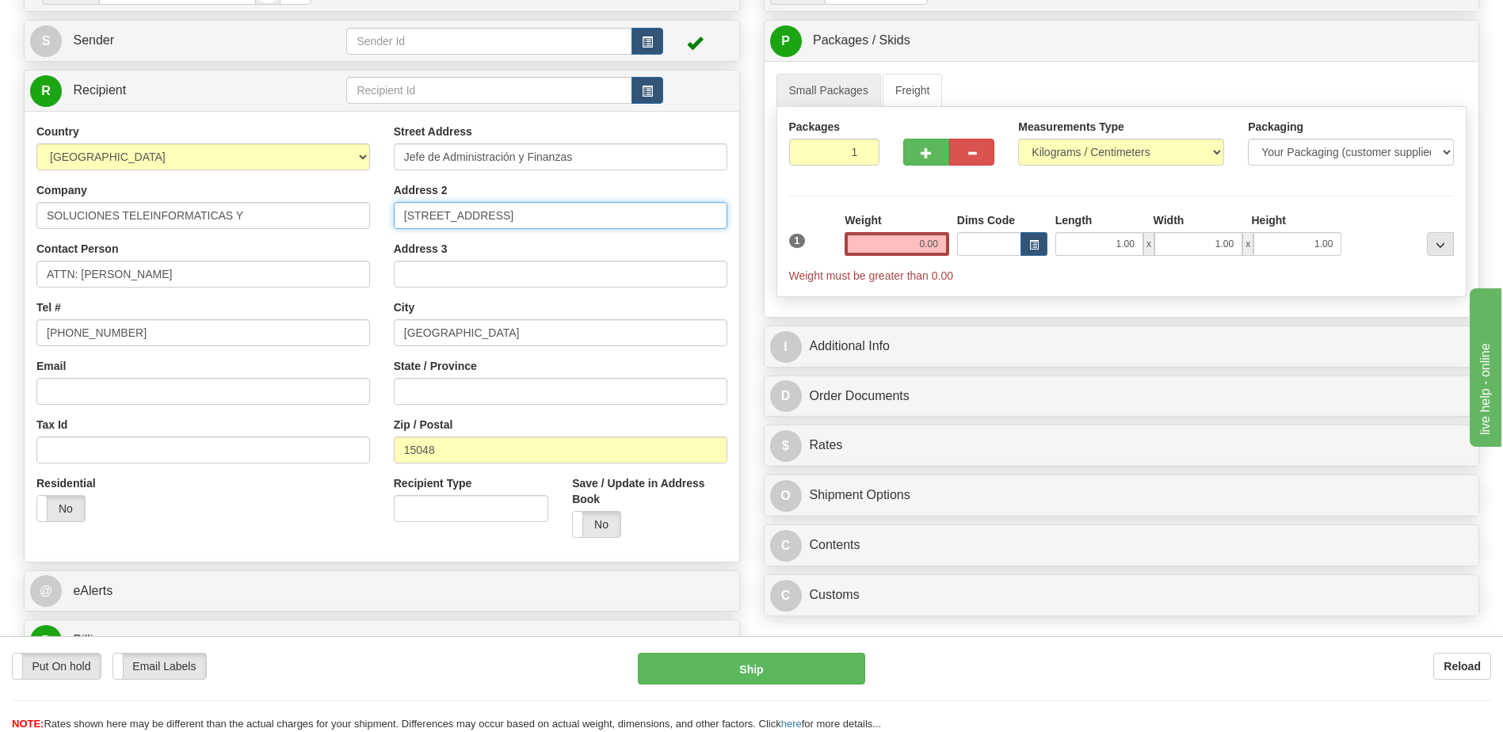
click at [573, 215] on input "Av Paseo de la República 6287" at bounding box center [561, 215] width 334 height 27
paste input ", Urb. San A"
type input "Av Paseo de la República 6287, Urb. San A"
click at [260, 510] on div "Residential Yes No" at bounding box center [203, 504] width 357 height 59
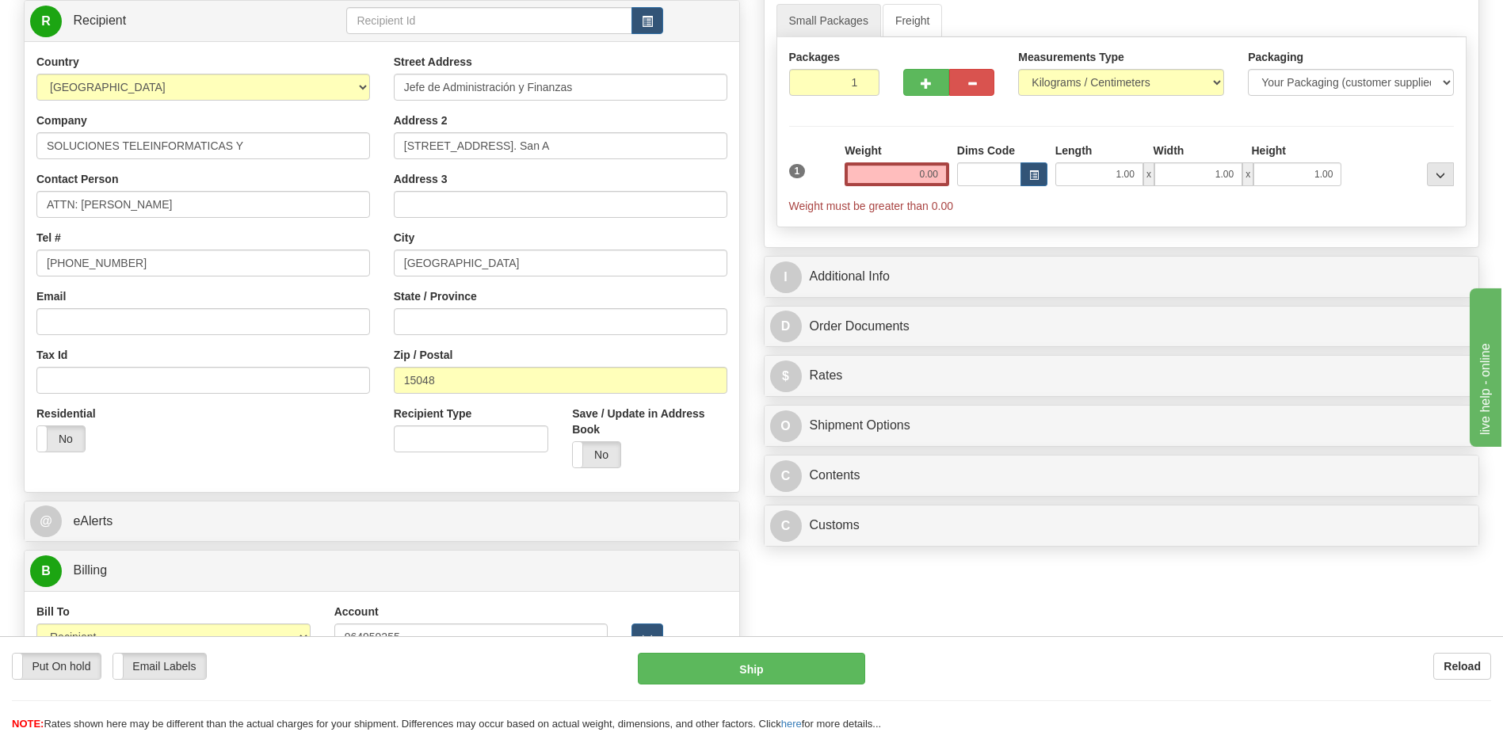
scroll to position [0, 0]
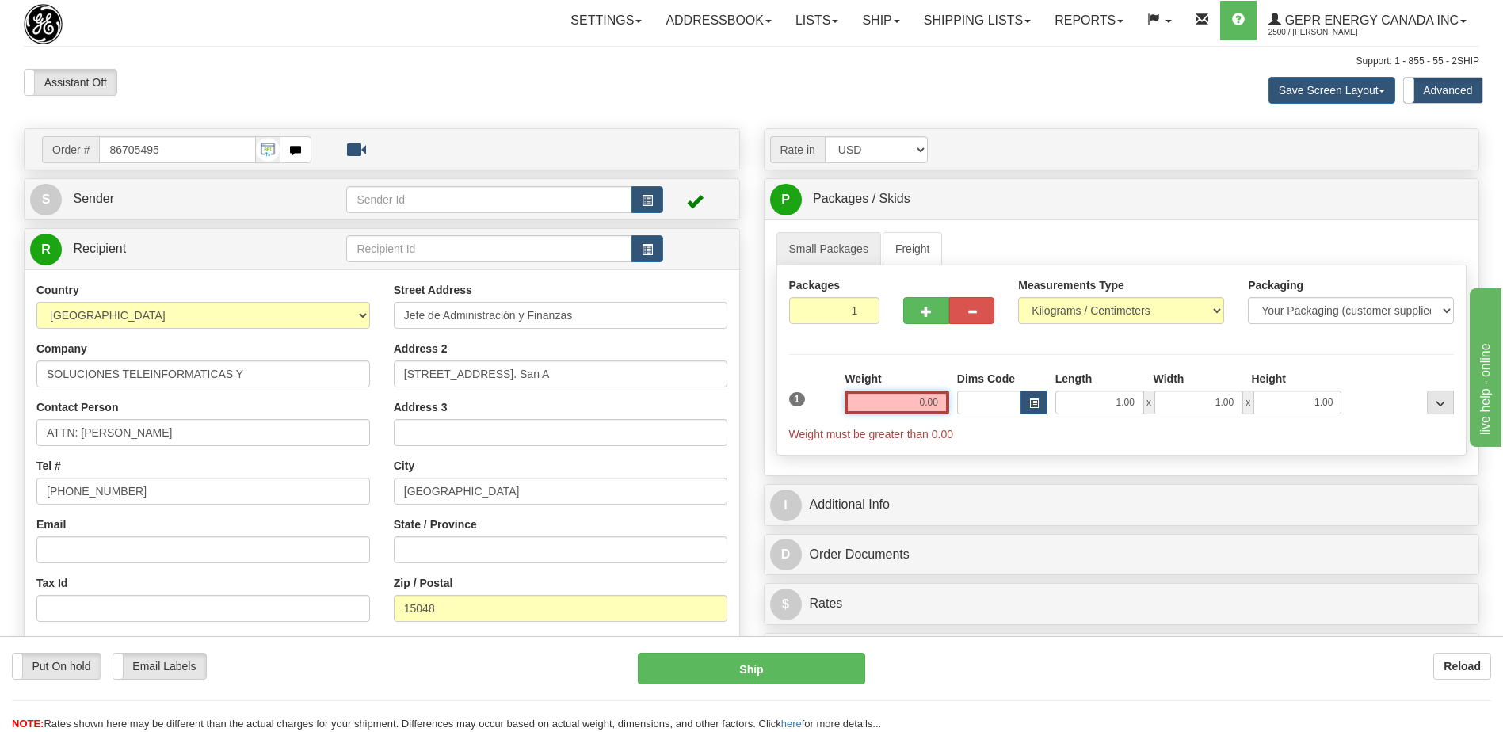
click at [925, 407] on input "0.00" at bounding box center [897, 403] width 105 height 24
type input "0.00"
click at [931, 401] on input "0.00" at bounding box center [897, 403] width 105 height 24
click at [931, 401] on input "text" at bounding box center [897, 403] width 105 height 24
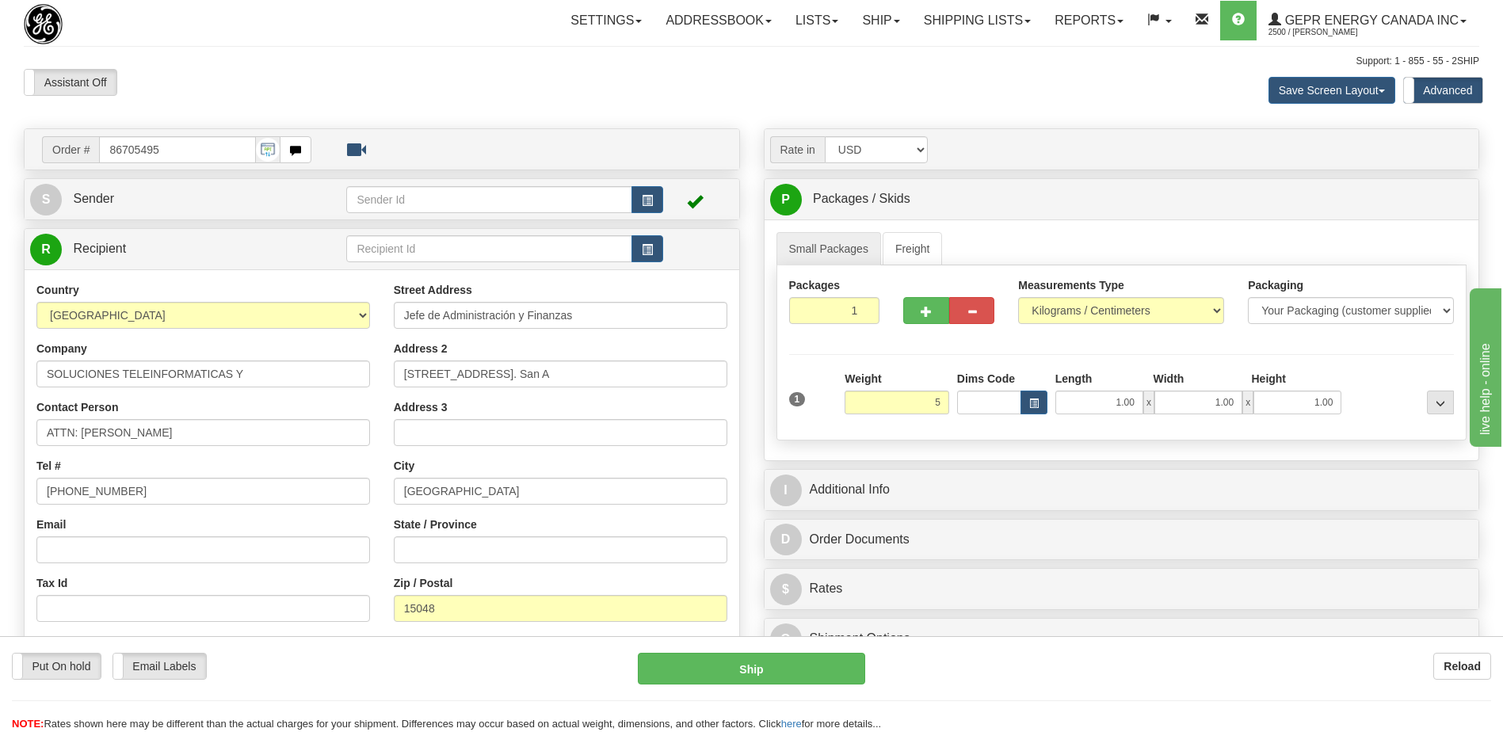
type input "5.00"
click at [604, 81] on div "Assistant On Assistant Off Do a return Do a return" at bounding box center [320, 82] width 616 height 27
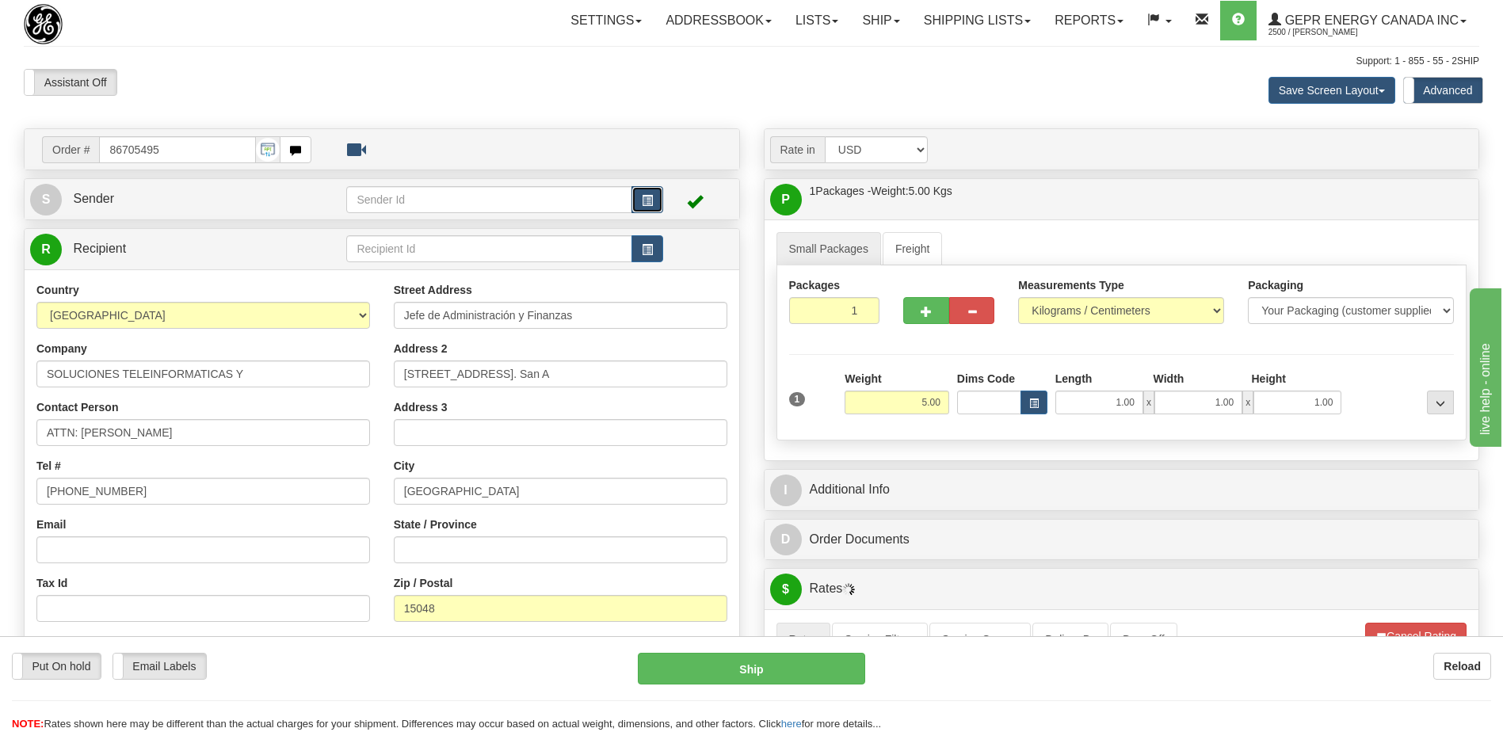
click at [643, 196] on span "button" at bounding box center [647, 201] width 11 height 10
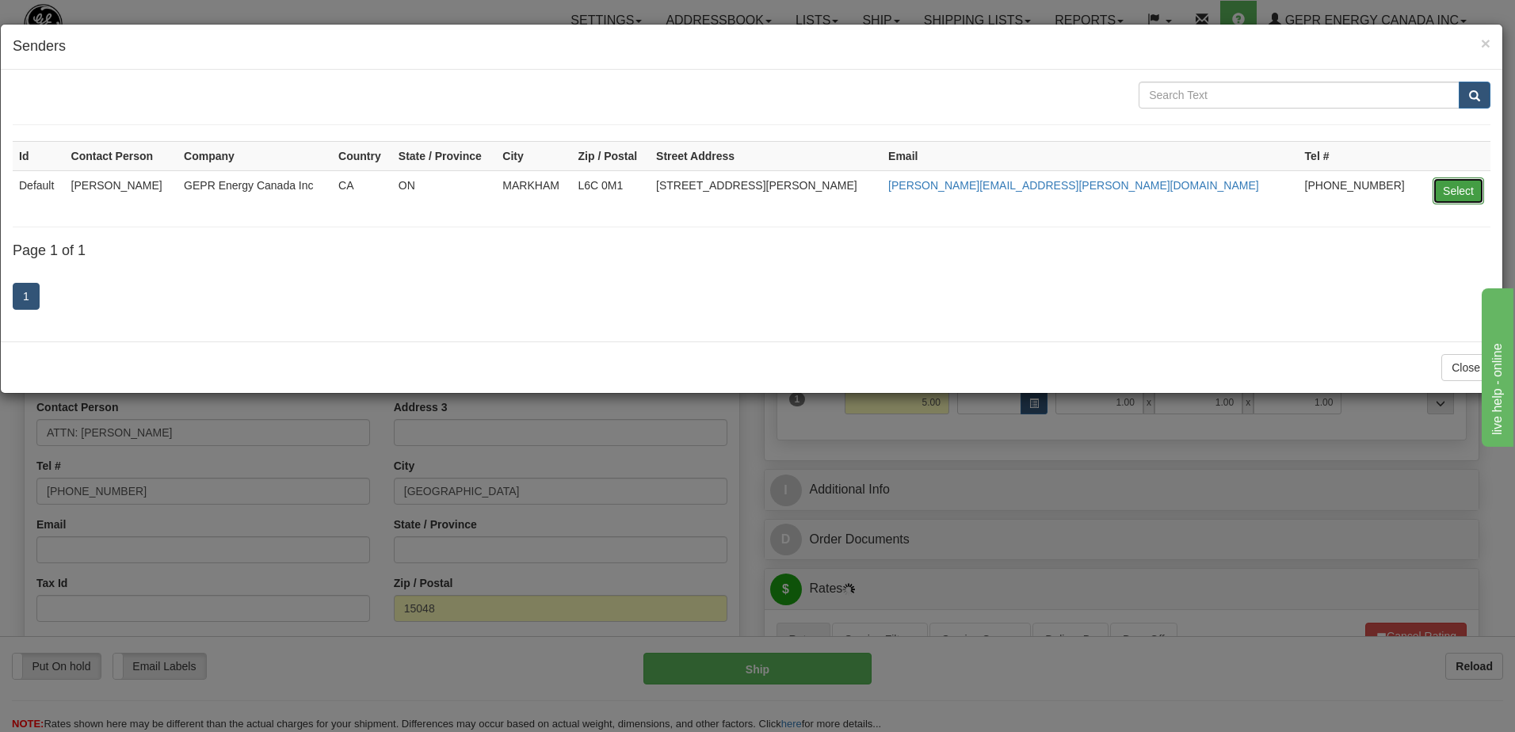
click at [1448, 194] on button "Select" at bounding box center [1457, 190] width 51 height 27
type input "Default"
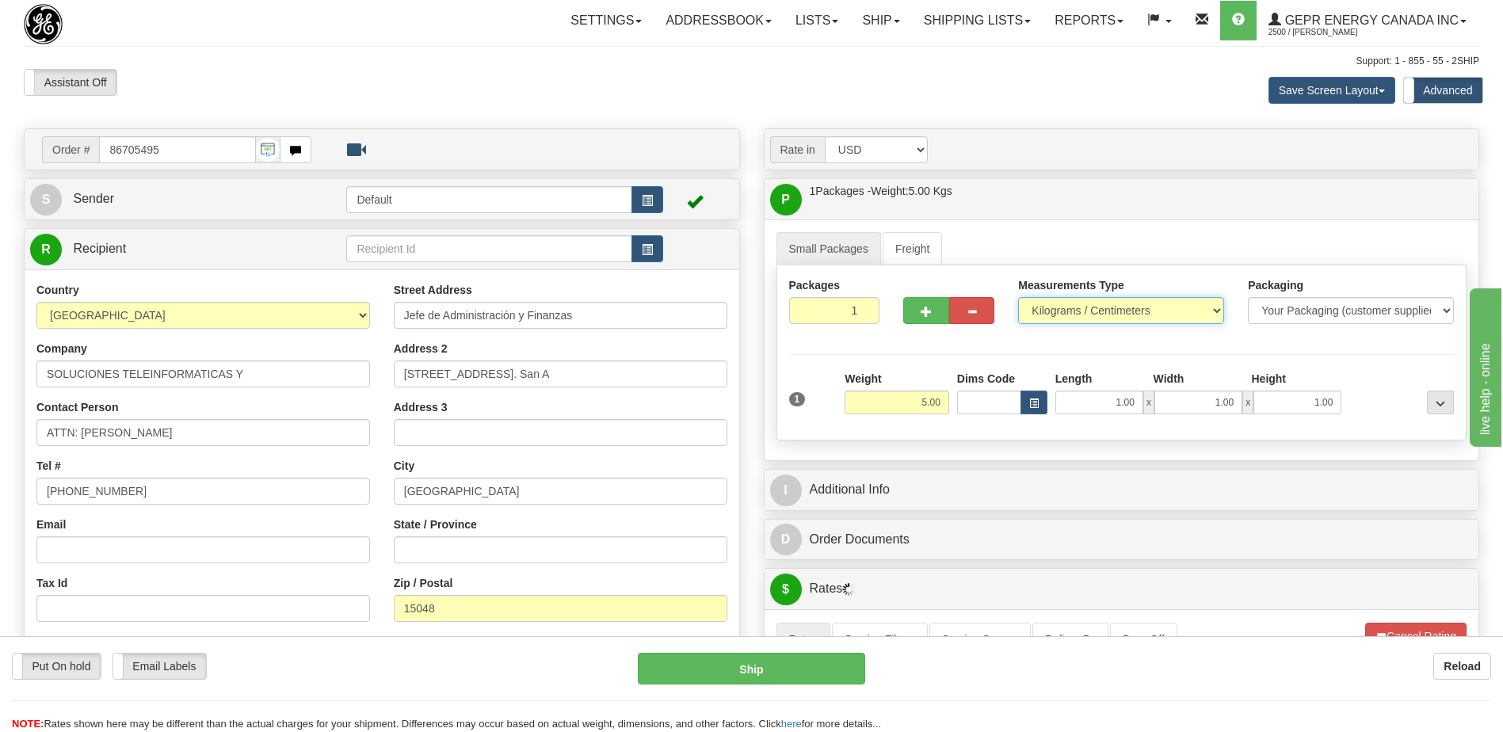
click at [1107, 303] on select "Pounds / Inches Kilograms / Centimeters" at bounding box center [1121, 310] width 206 height 27
select select "0"
click at [1018, 297] on select "Pounds / Inches Kilograms / Centimeters" at bounding box center [1121, 310] width 206 height 27
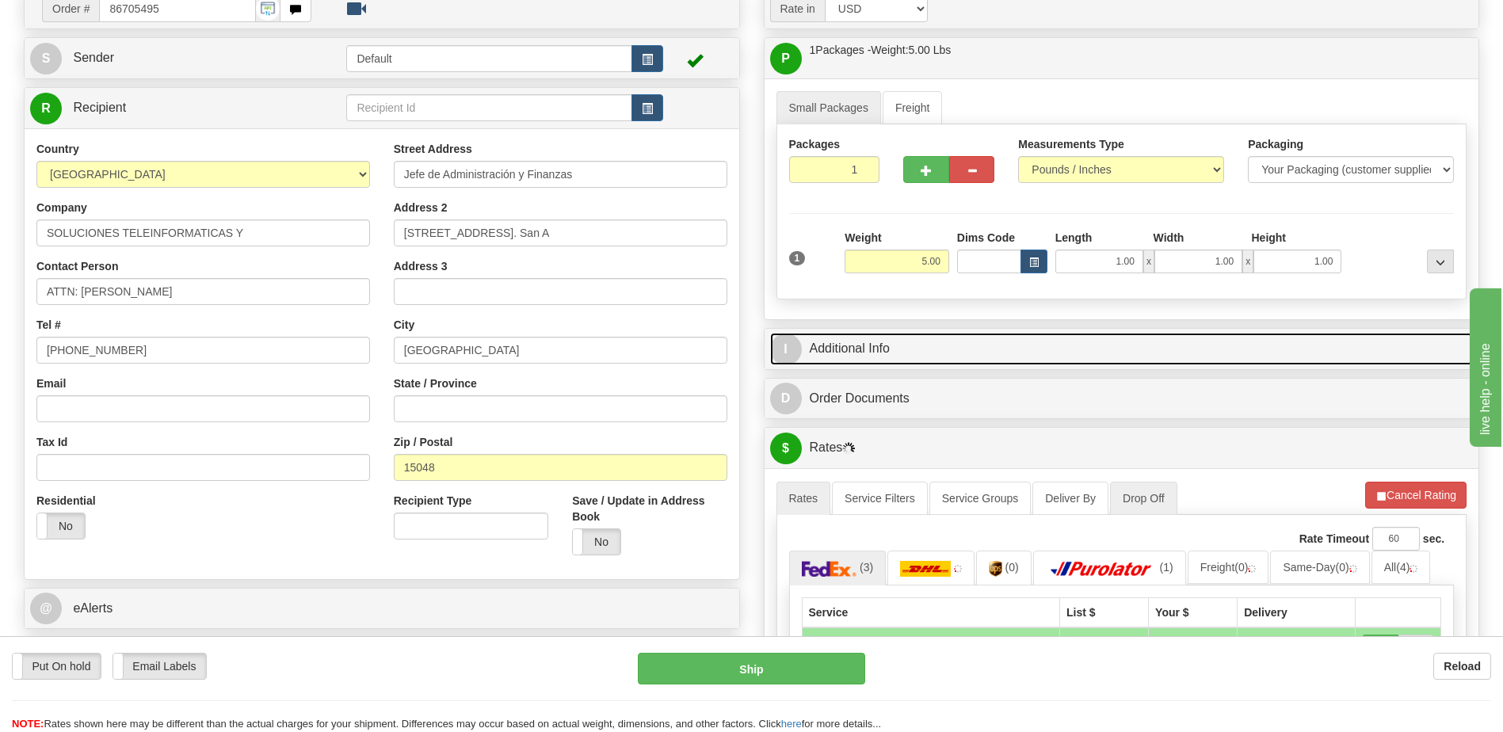
scroll to position [317, 0]
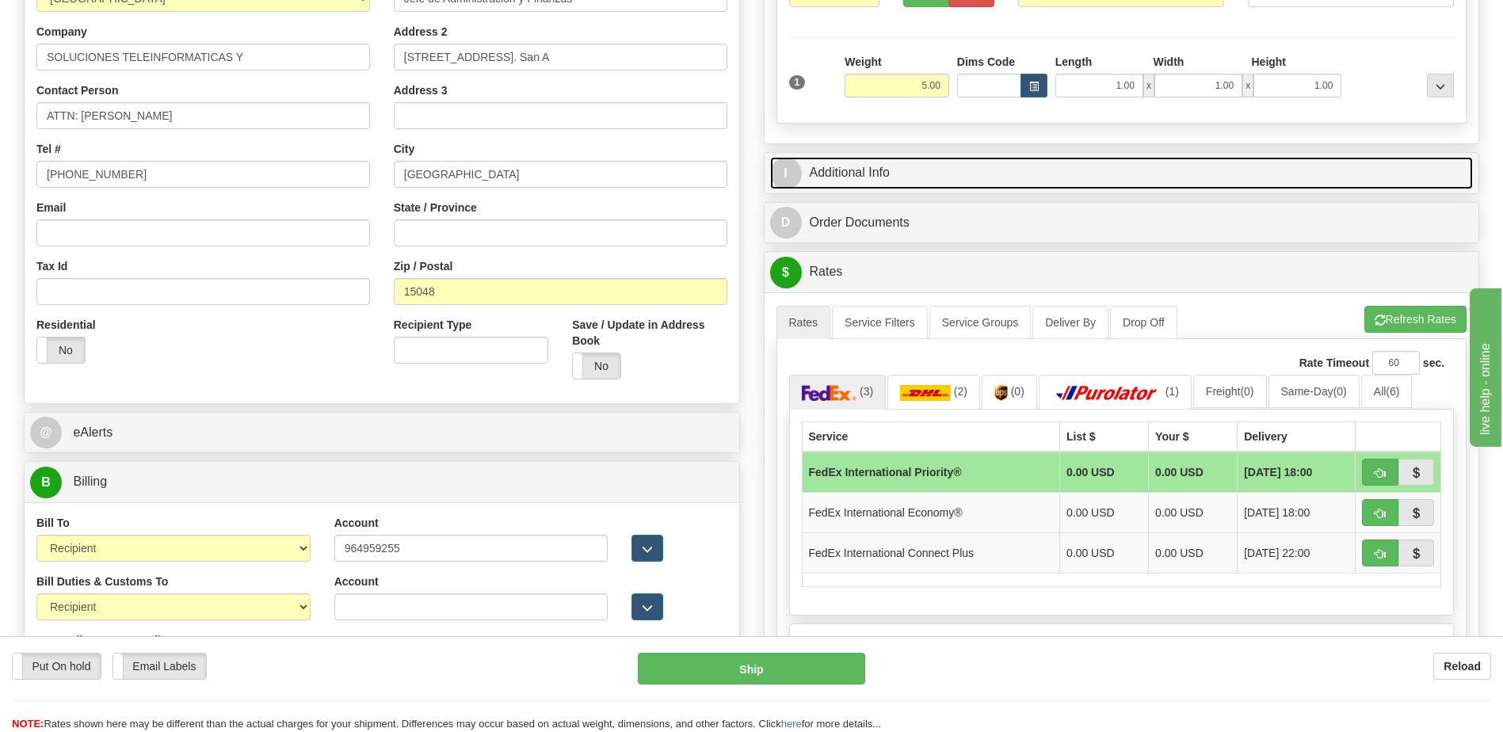
click at [870, 161] on link "I Additional Info" at bounding box center [1122, 173] width 704 height 32
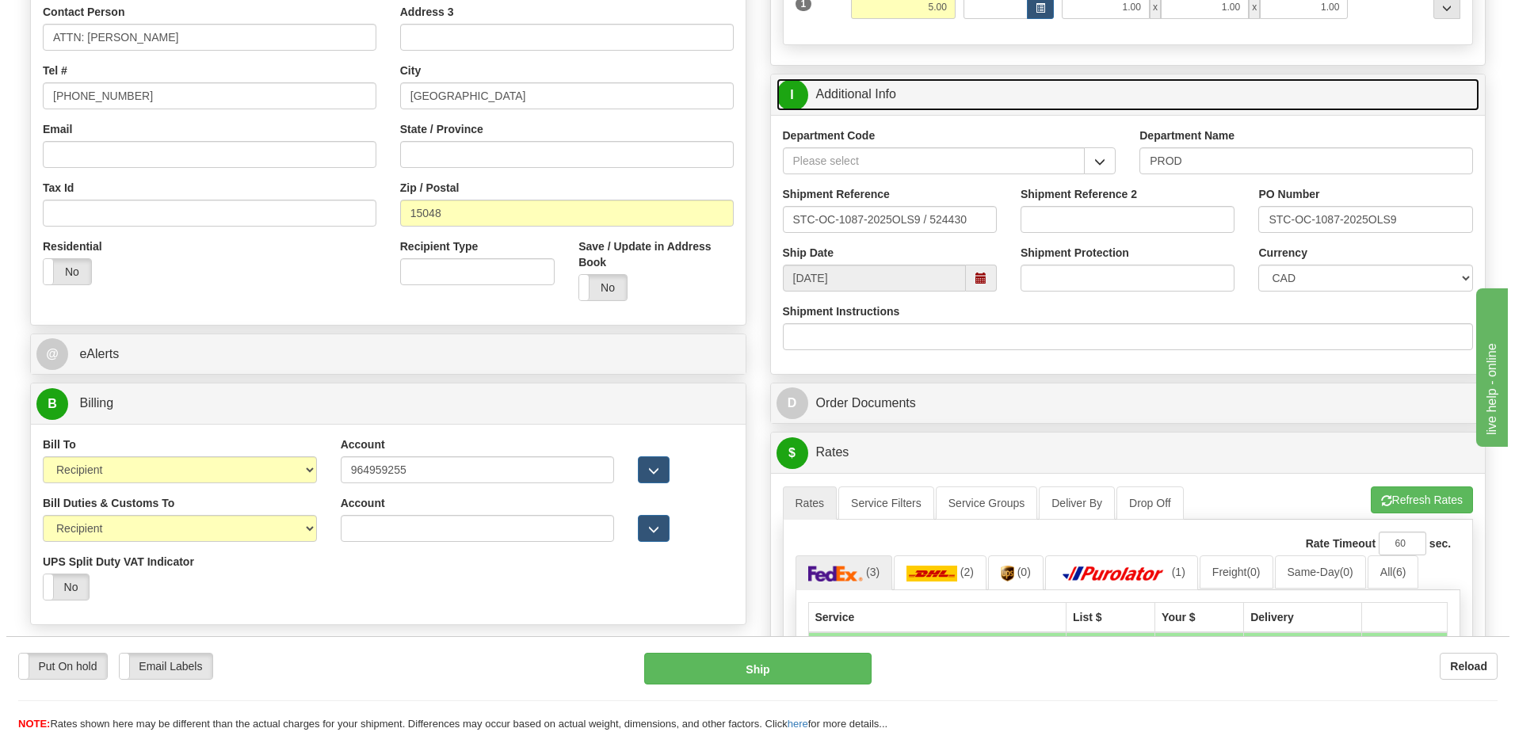
scroll to position [396, 0]
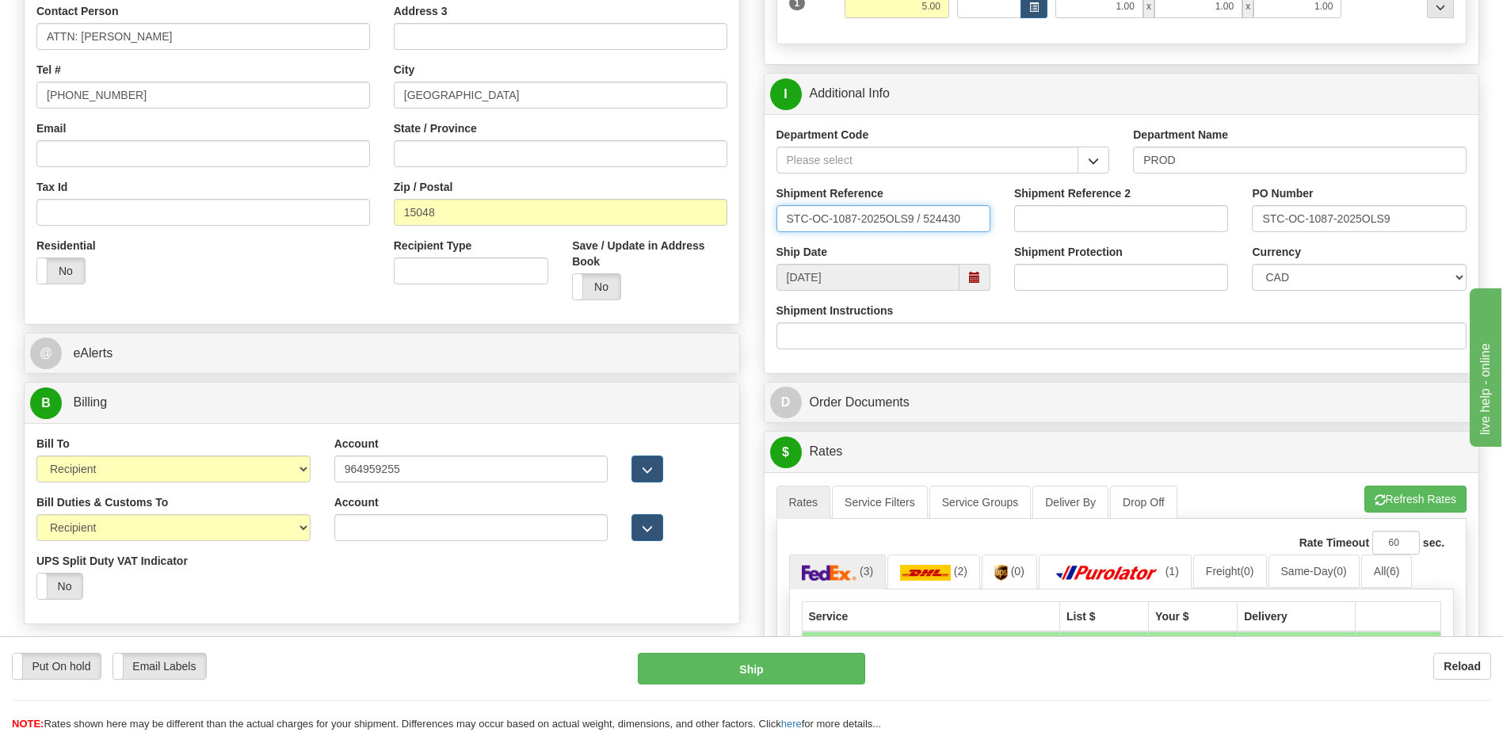
drag, startPoint x: 974, startPoint y: 219, endPoint x: 355, endPoint y: 193, distance: 619.3
type input "5399004577"
drag, startPoint x: 1409, startPoint y: 225, endPoint x: 940, endPoint y: 204, distance: 469.5
click at [959, 204] on div "Shipment Reference 5399004577 Shipment Reference 2 PO Number STC-OC-1087-2025OL…" at bounding box center [1122, 214] width 715 height 59
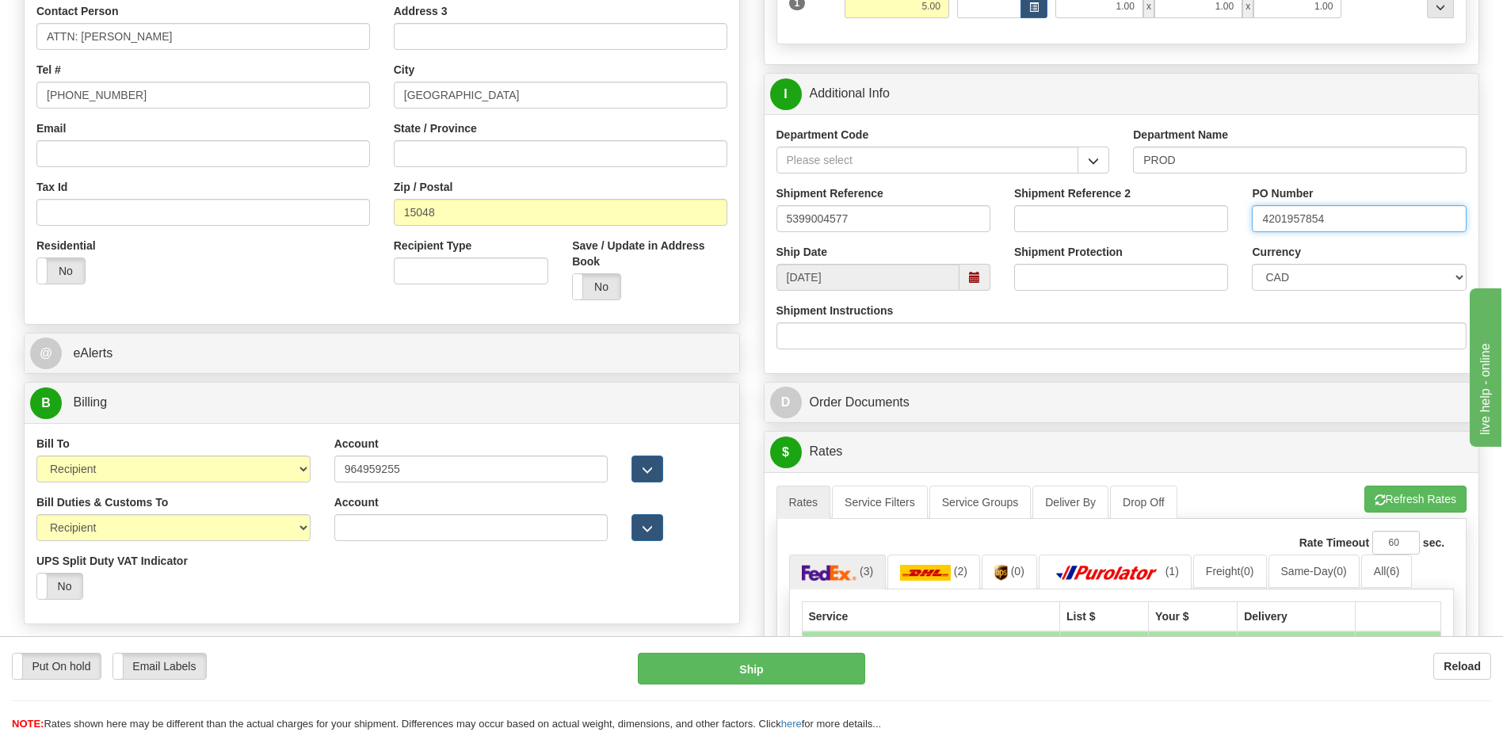
type input "4201957854"
click at [1270, 281] on select "CAD USD EUR ZAR RON ANG ARN AUD AUS AWG BBD BFR BGN BHD BMD BND BRC BRL CHP CKZ…" at bounding box center [1359, 277] width 214 height 27
select select "1"
click at [1252, 264] on select "CAD USD EUR ZAR RON ANG ARN AUD AUS AWG BBD BFR BGN BHD BMD BND BRC BRL CHP CKZ…" at bounding box center [1359, 277] width 214 height 27
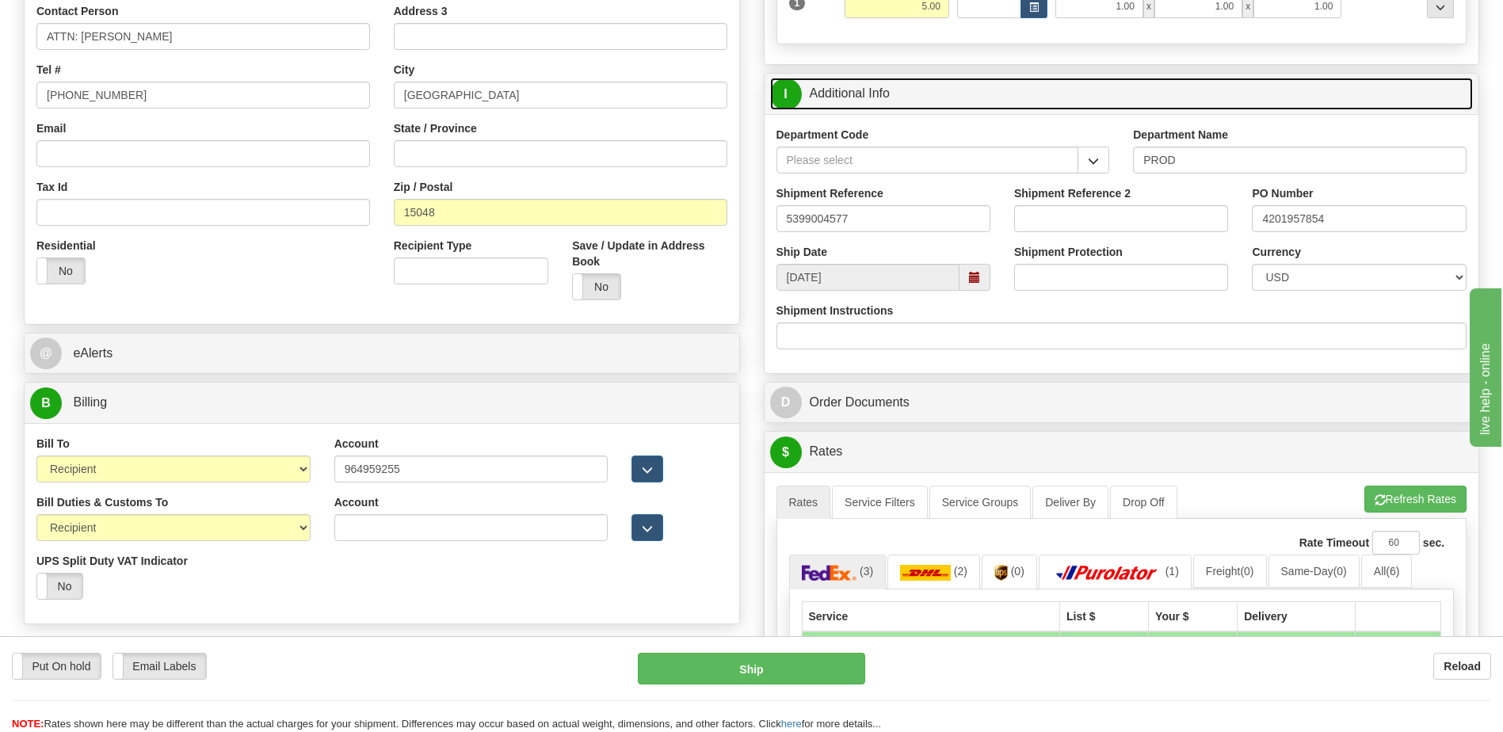
drag, startPoint x: 843, startPoint y: 90, endPoint x: 1041, endPoint y: 168, distance: 213.0
click at [843, 90] on link "I Additional Info" at bounding box center [1122, 94] width 704 height 32
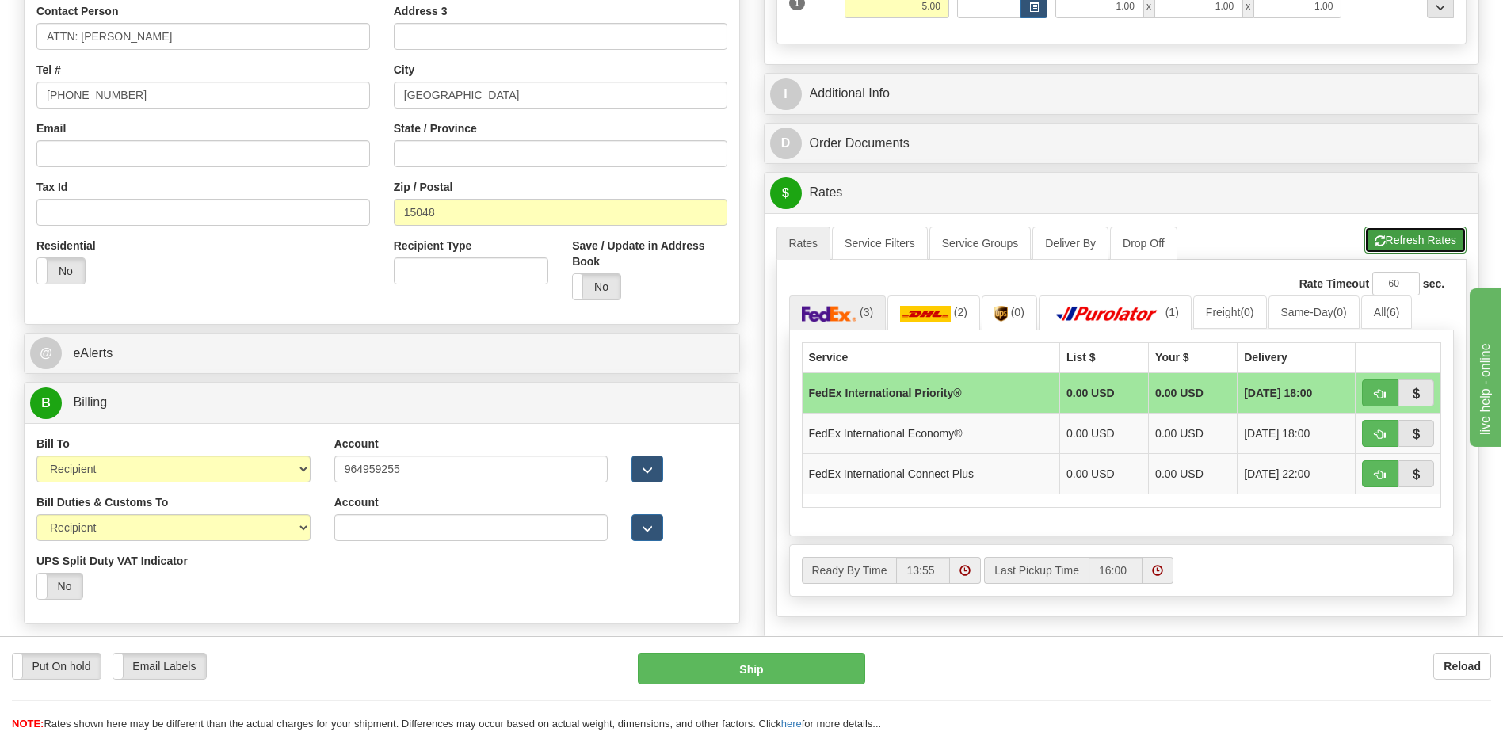
click at [1398, 240] on button "Refresh Rates" at bounding box center [1415, 240] width 102 height 27
click at [1390, 393] on button "button" at bounding box center [1380, 392] width 36 height 27
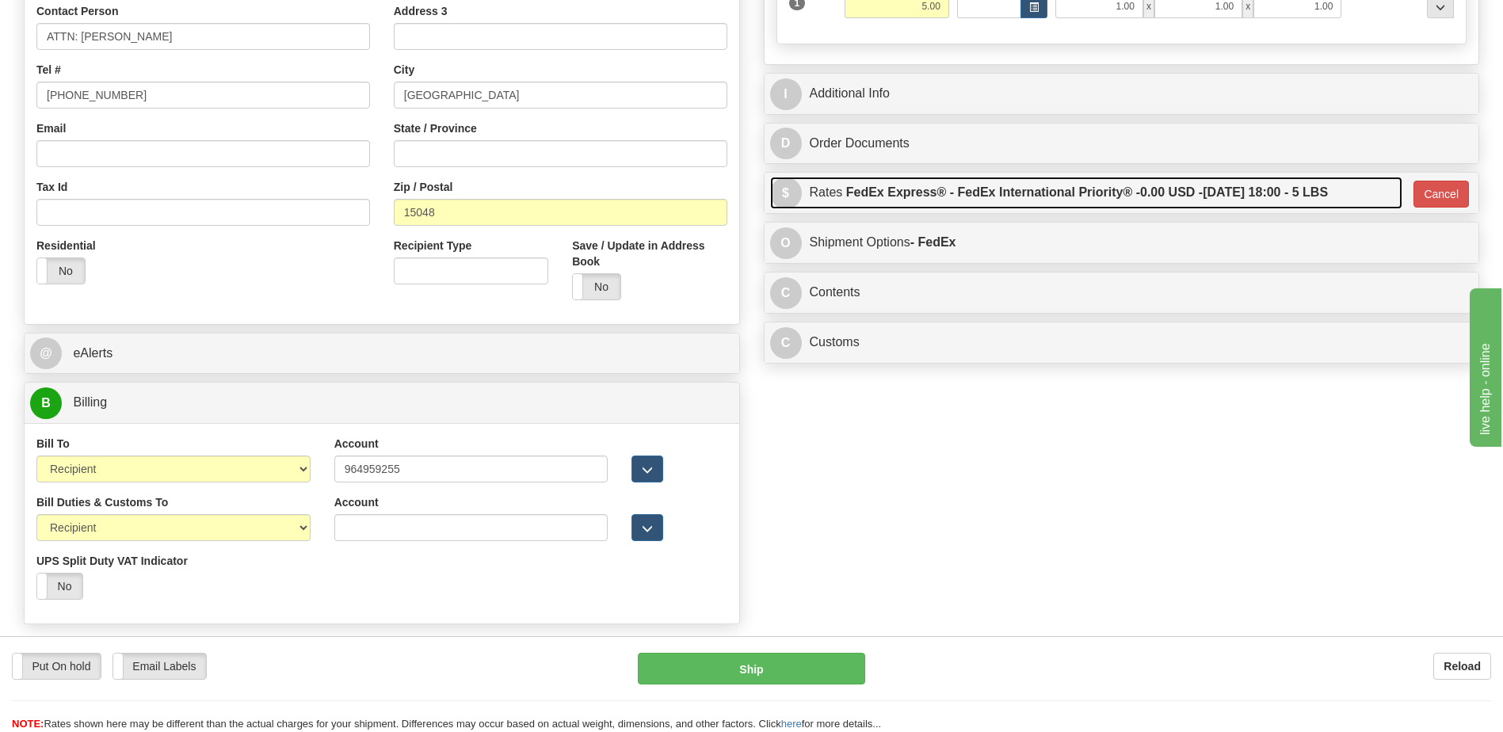
click at [989, 208] on label "FedEx Express® - FedEx International Priority® - 0.00 USD - 10/10/2025 18:00 - …" at bounding box center [1087, 193] width 482 height 32
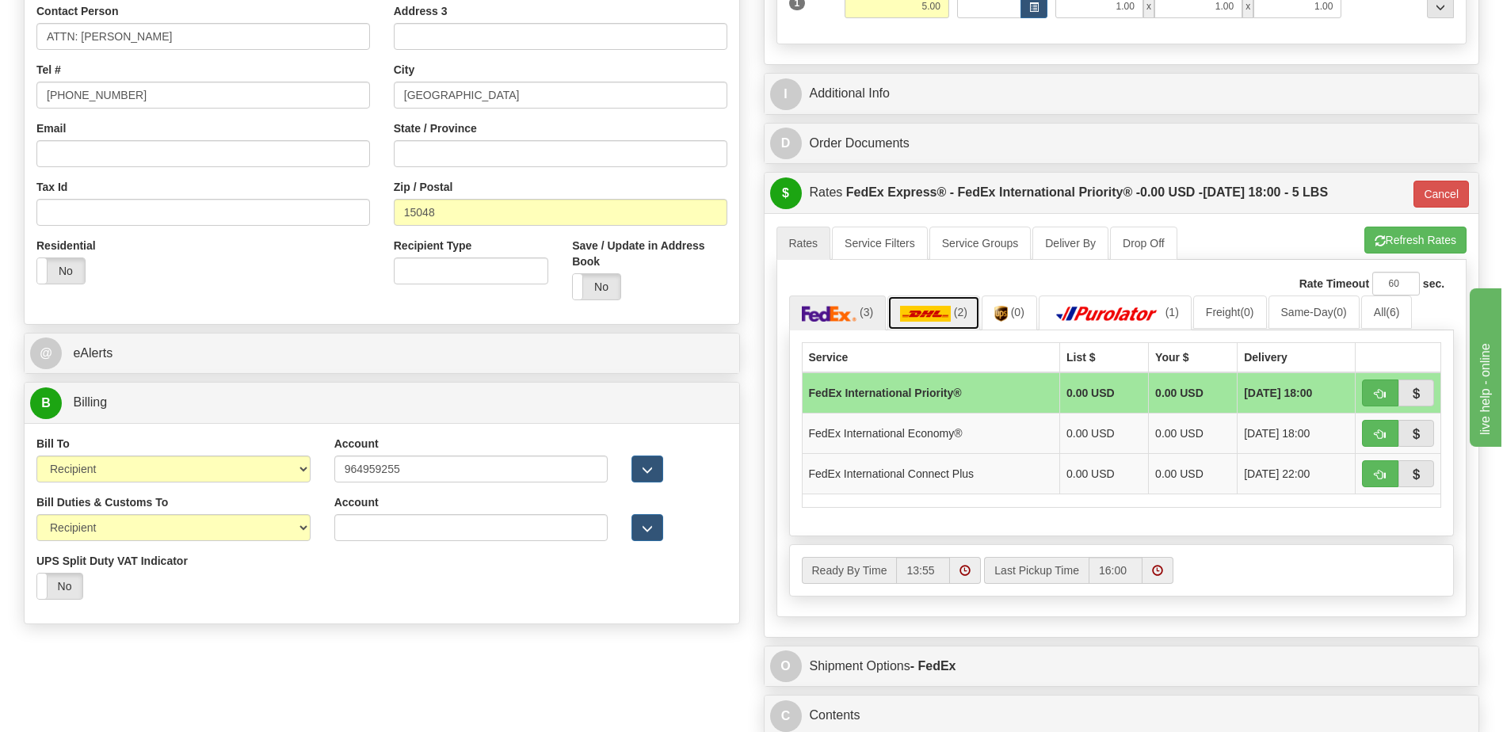
click at [929, 317] on img at bounding box center [925, 314] width 51 height 16
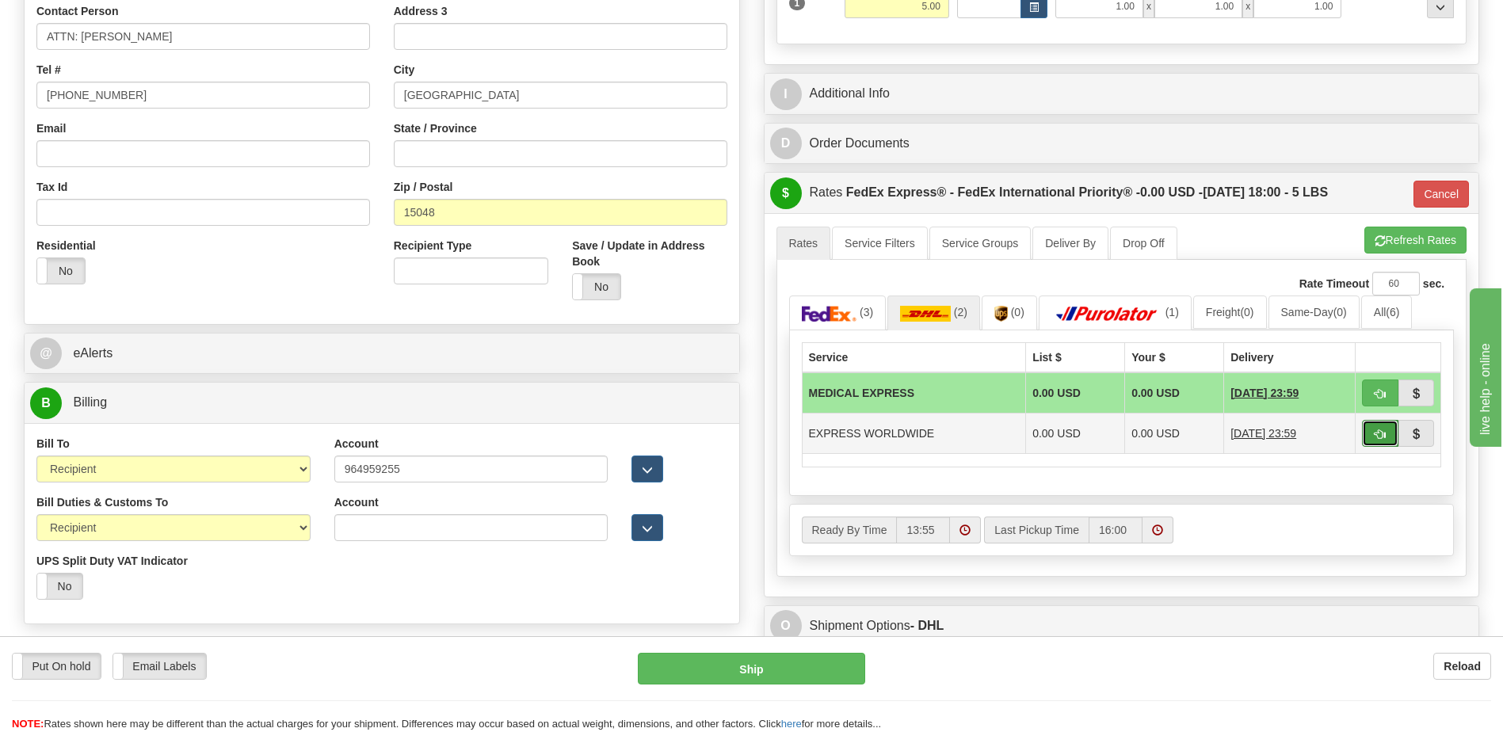
click at [1371, 433] on button "button" at bounding box center [1380, 433] width 36 height 27
type input "P"
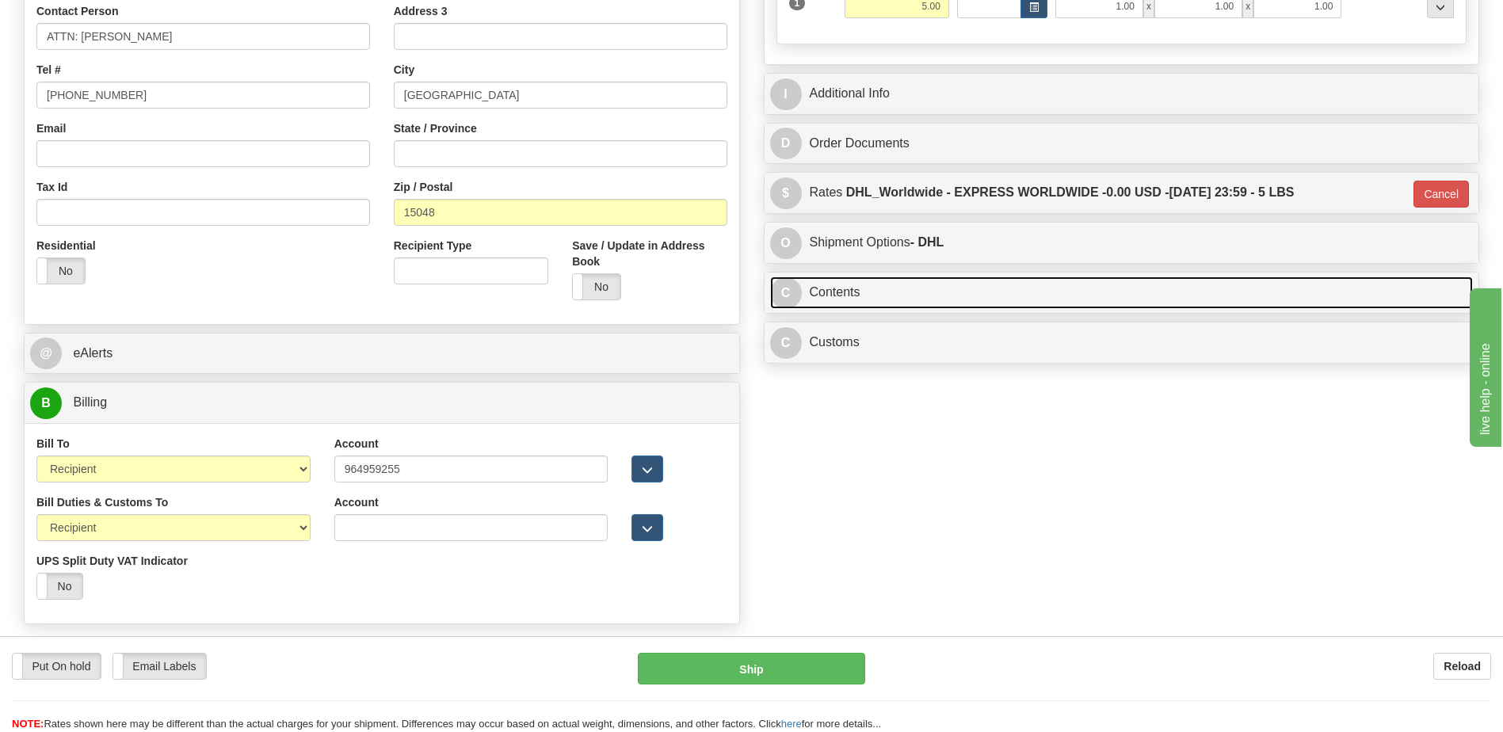
click at [874, 292] on link "C Contents" at bounding box center [1122, 293] width 704 height 32
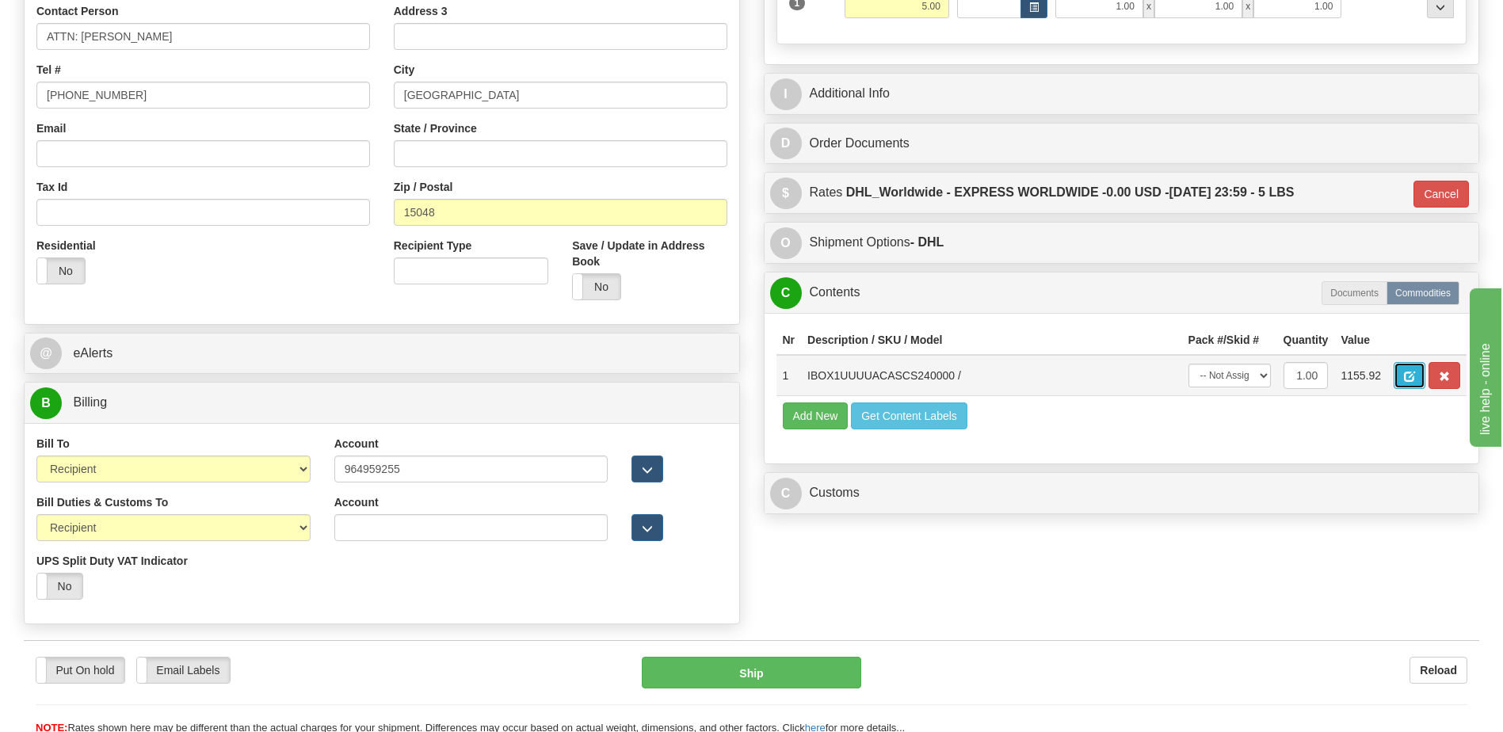
click at [1401, 375] on button "button" at bounding box center [1410, 375] width 32 height 27
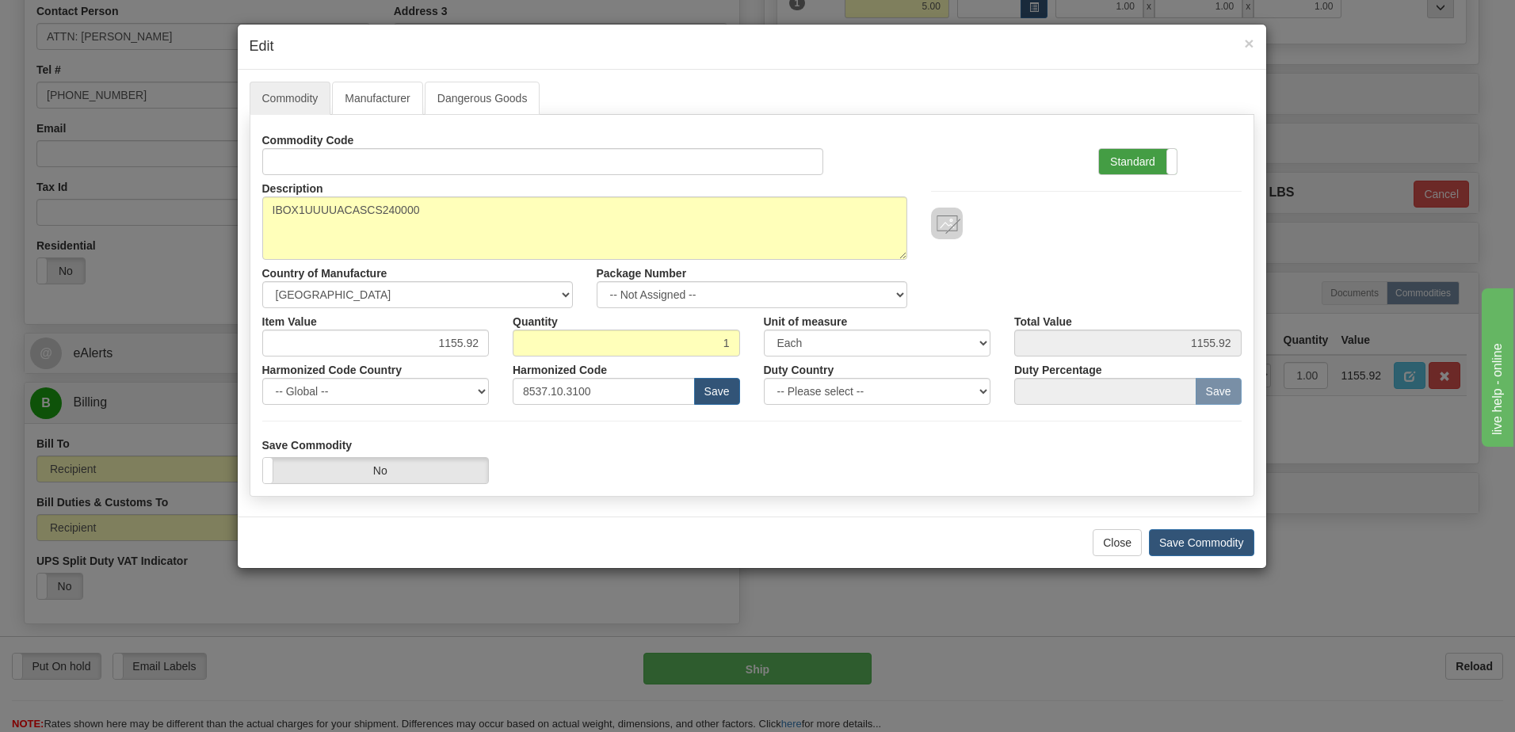
click at [1122, 162] on label "Standard" at bounding box center [1138, 161] width 78 height 25
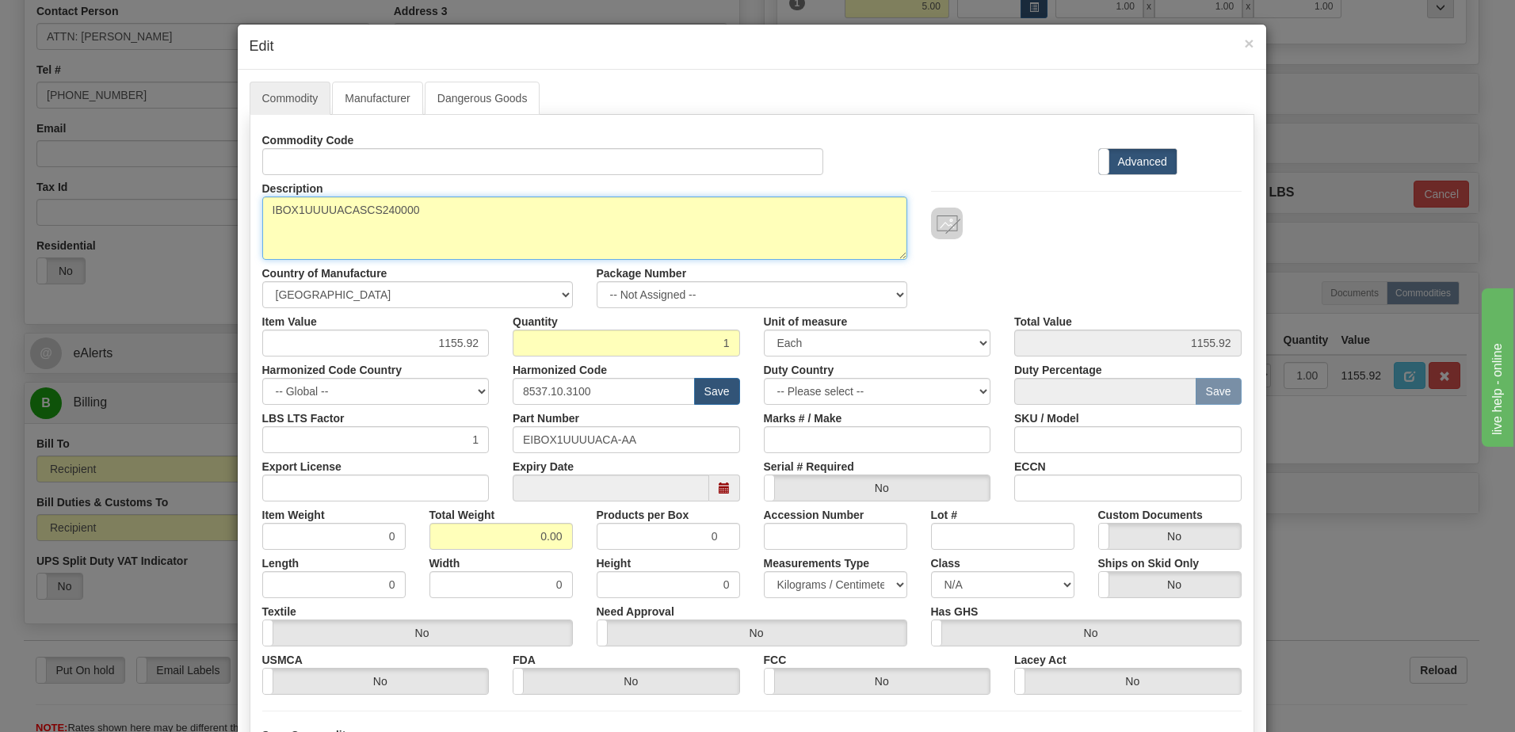
click at [262, 213] on textarea "IBOX1UUUUACASCS240000" at bounding box center [584, 227] width 645 height 63
paste textarea "IBOX SYSTEM"
type textarea "IBOX SYSTEM P/N IBOX1UUUUACASCS240000"
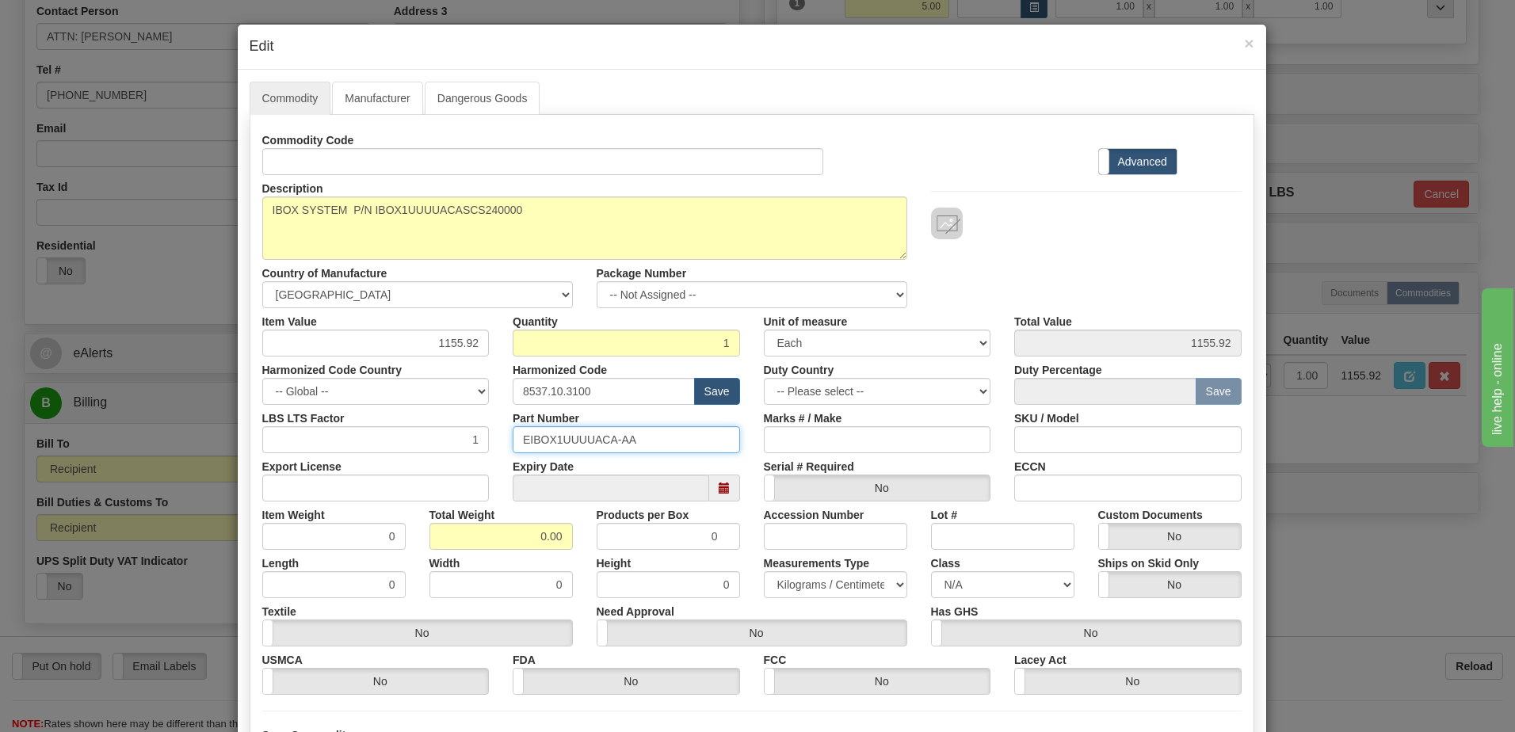
drag, startPoint x: 652, startPoint y: 444, endPoint x: 201, endPoint y: 414, distance: 451.9
click at [201, 414] on div "× Edit Commodity Manufacturer Dangerous Goods Commodity Code Standard Advanced …" at bounding box center [757, 366] width 1515 height 732
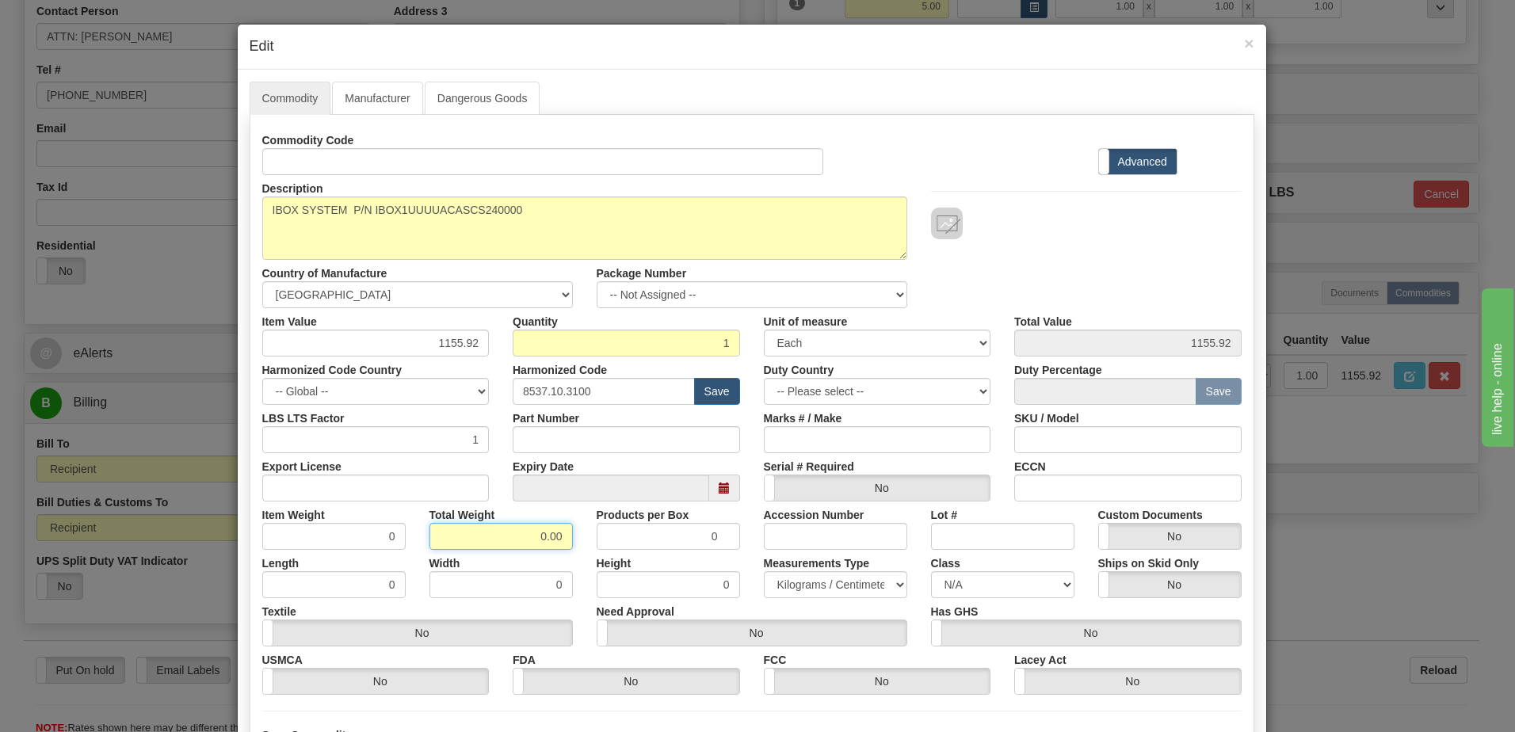
drag, startPoint x: 494, startPoint y: 537, endPoint x: 754, endPoint y: 574, distance: 263.2
click at [754, 574] on div "Commodity Code Standard Advanced Description IBOX1UUUUACASCS240000 Country of M…" at bounding box center [751, 411] width 979 height 568
type input "1"
type input "1.0000"
click at [300, 537] on input "1.0000" at bounding box center [333, 536] width 143 height 27
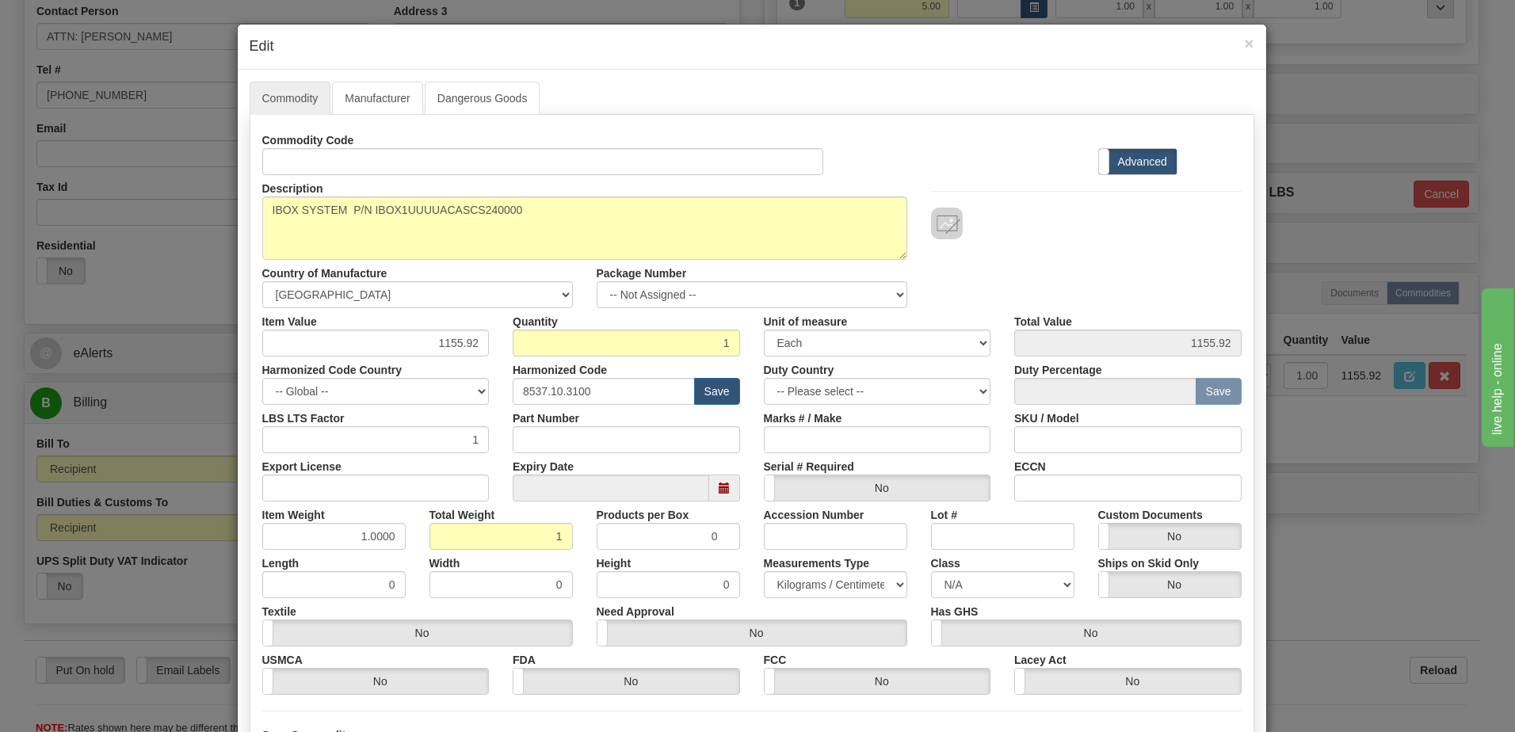
click at [1095, 244] on div "Description IBOX1UUUUACASCS240000 Country of Manufacture -- Unknown -- AFGHANIS…" at bounding box center [751, 241] width 1003 height 133
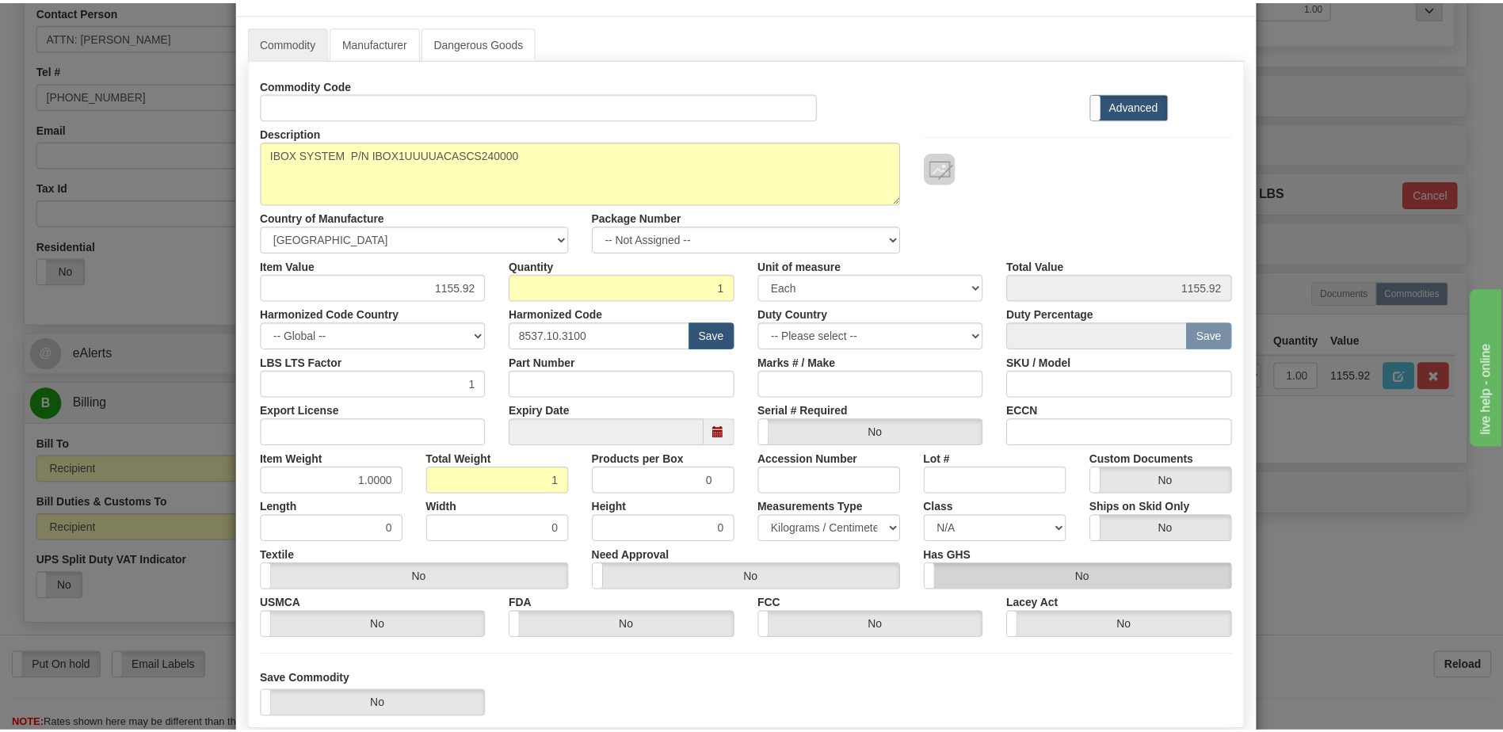
scroll to position [151, 0]
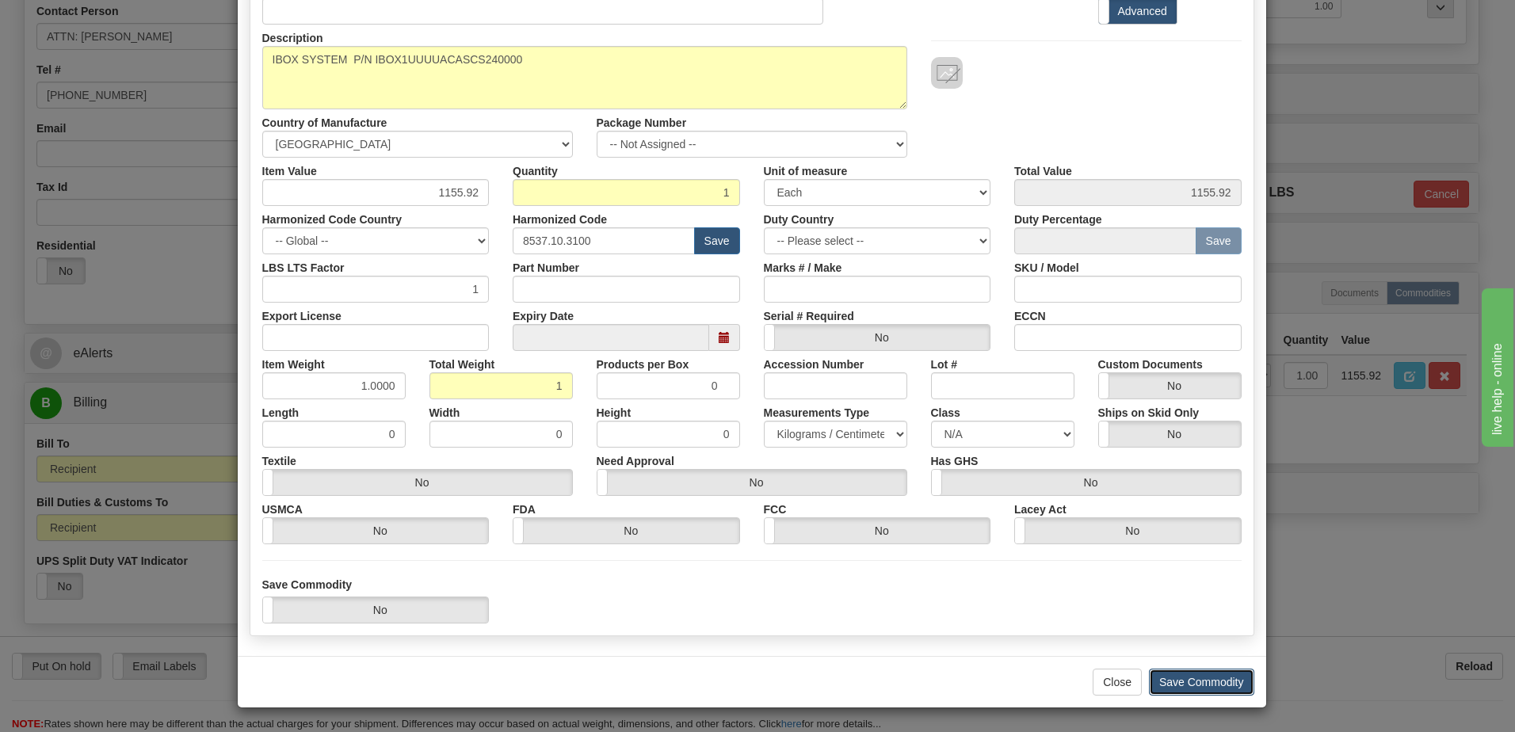
click at [1219, 681] on button "Save Commodity" at bounding box center [1201, 682] width 105 height 27
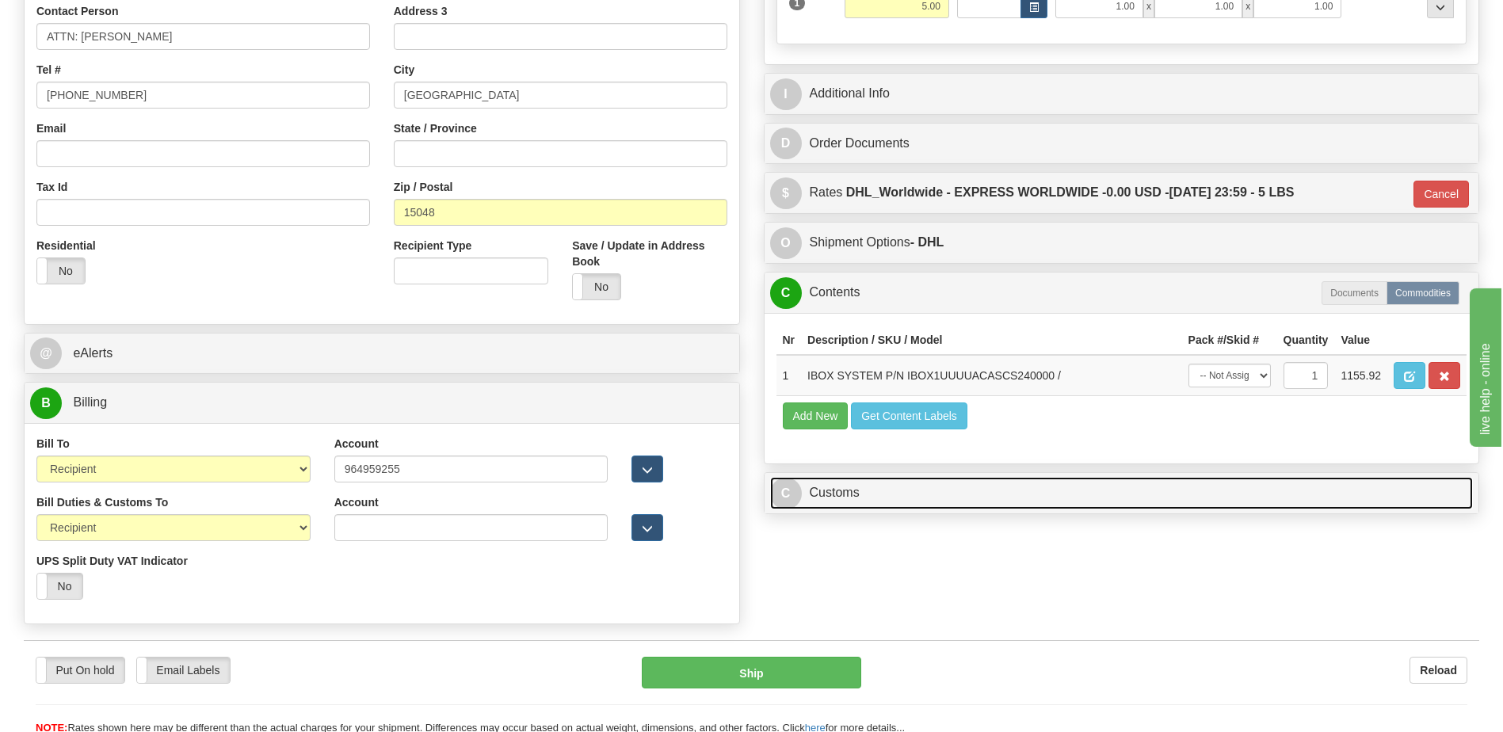
click at [857, 479] on link "C Customs" at bounding box center [1122, 493] width 704 height 32
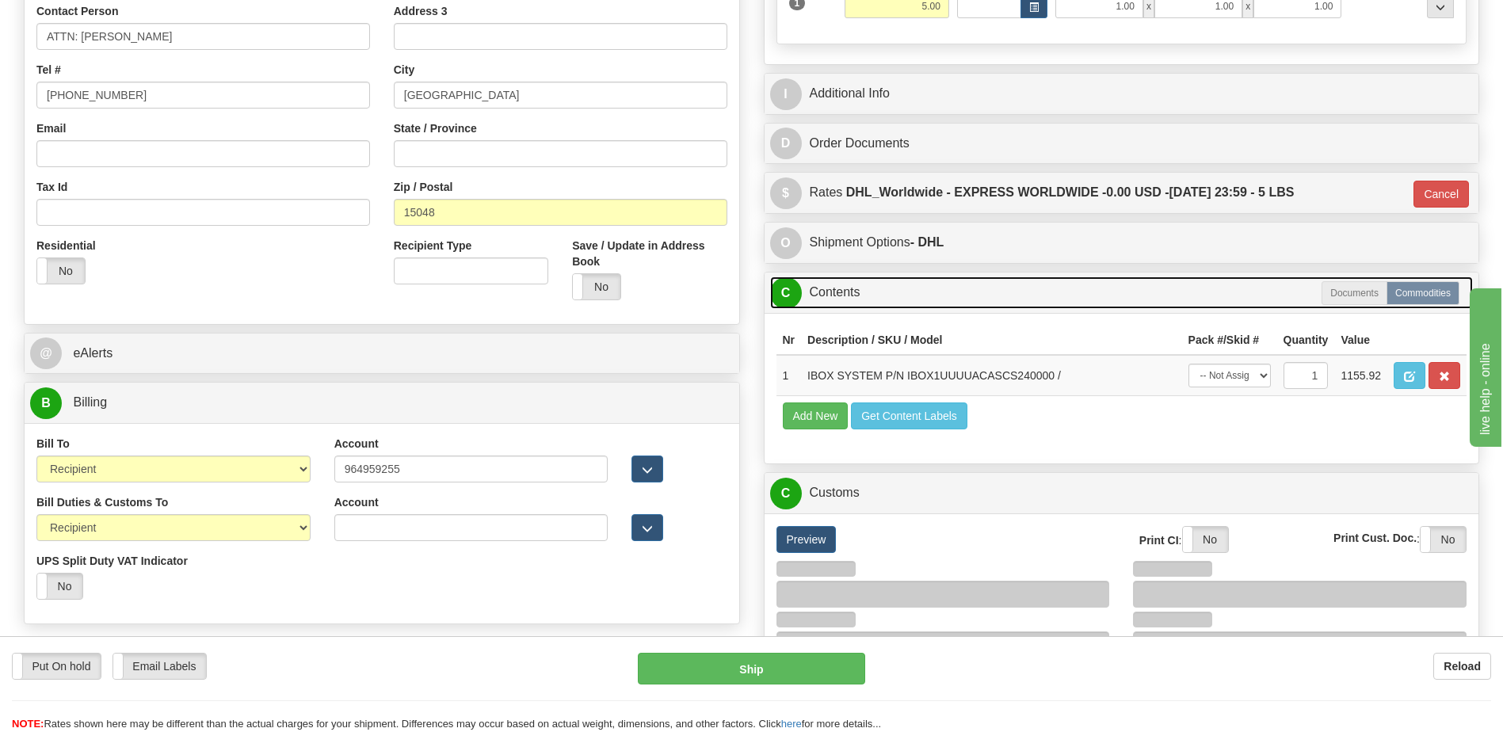
click at [843, 289] on link "C Contents" at bounding box center [1122, 293] width 704 height 32
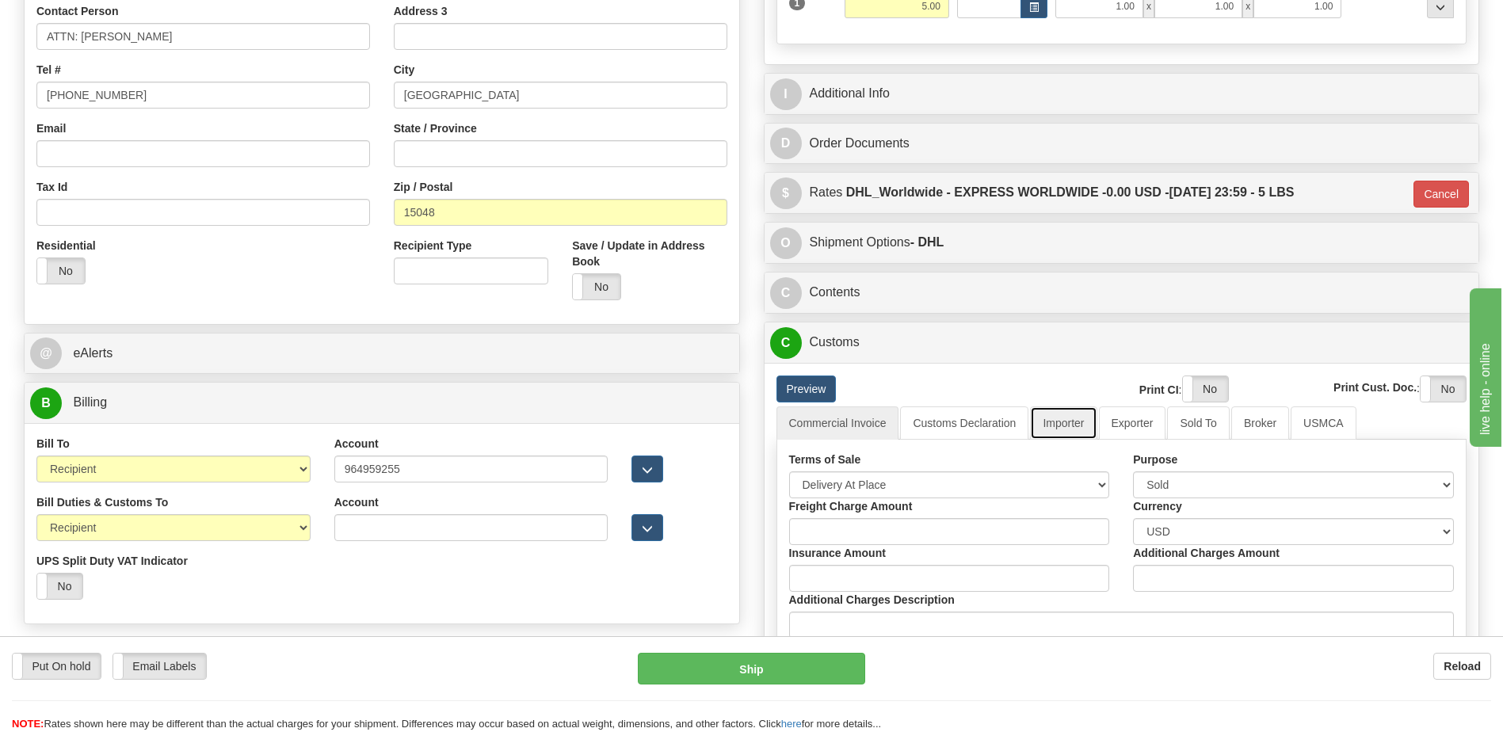
click at [1076, 412] on link "Importer" at bounding box center [1063, 422] width 67 height 33
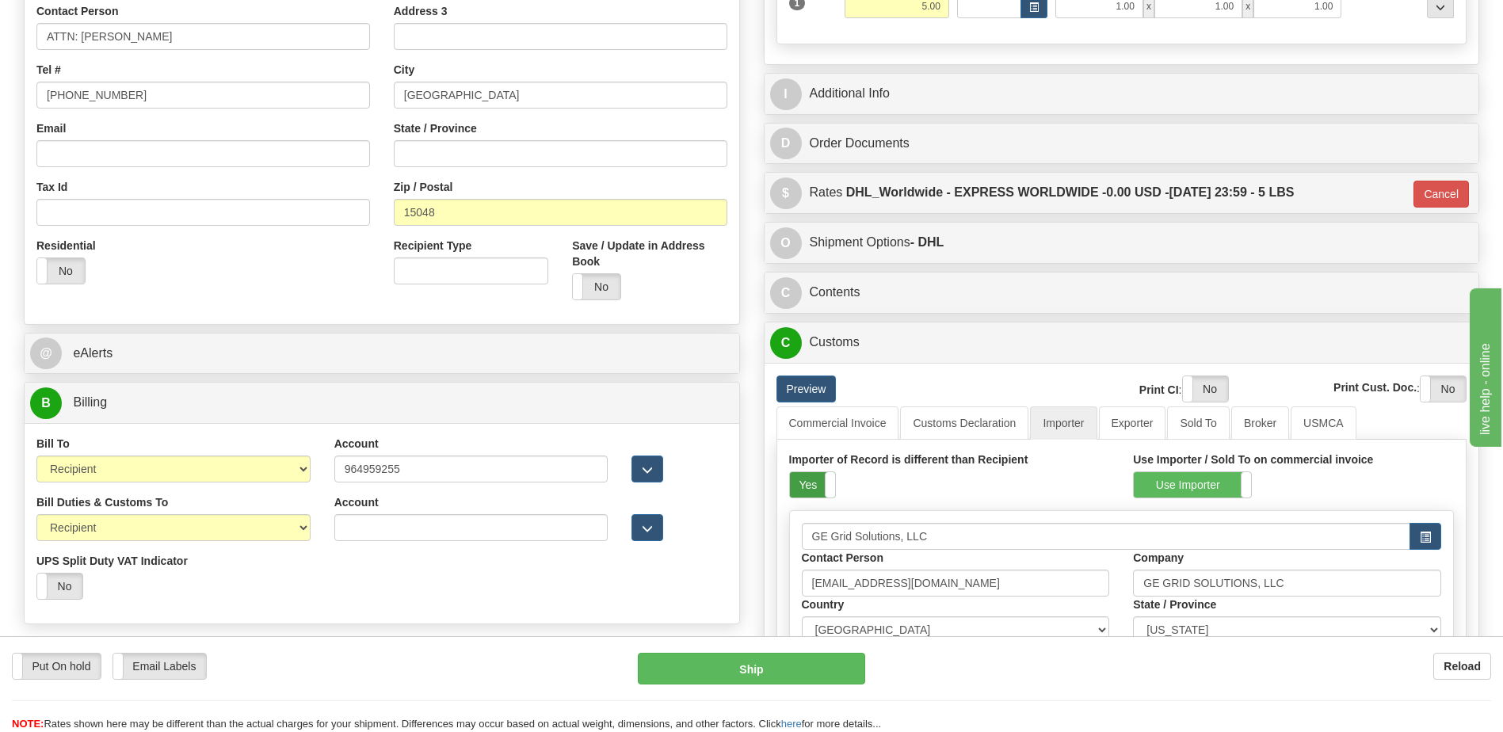
click at [802, 486] on label "Yes" at bounding box center [812, 484] width 45 height 25
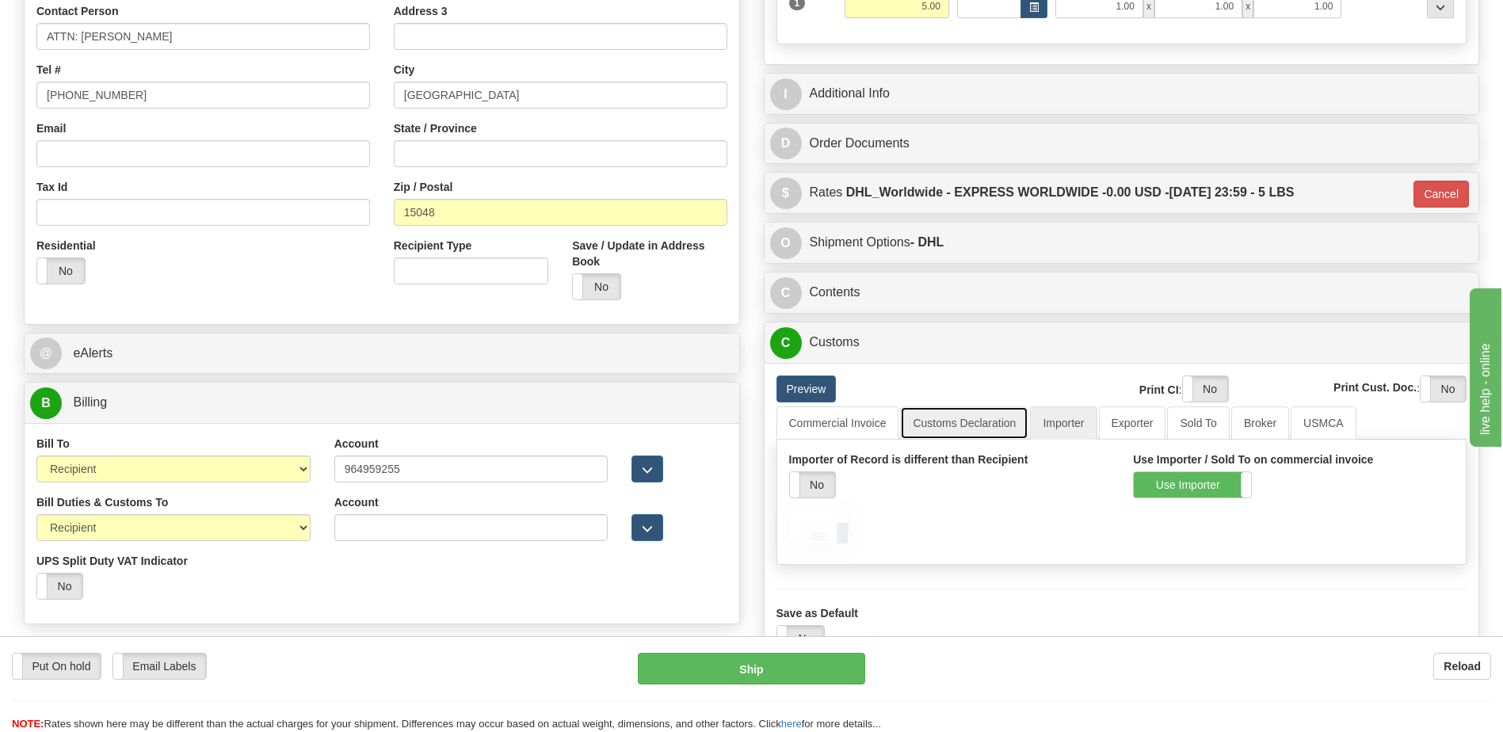
click at [941, 421] on link "Customs Declaration" at bounding box center [964, 422] width 128 height 33
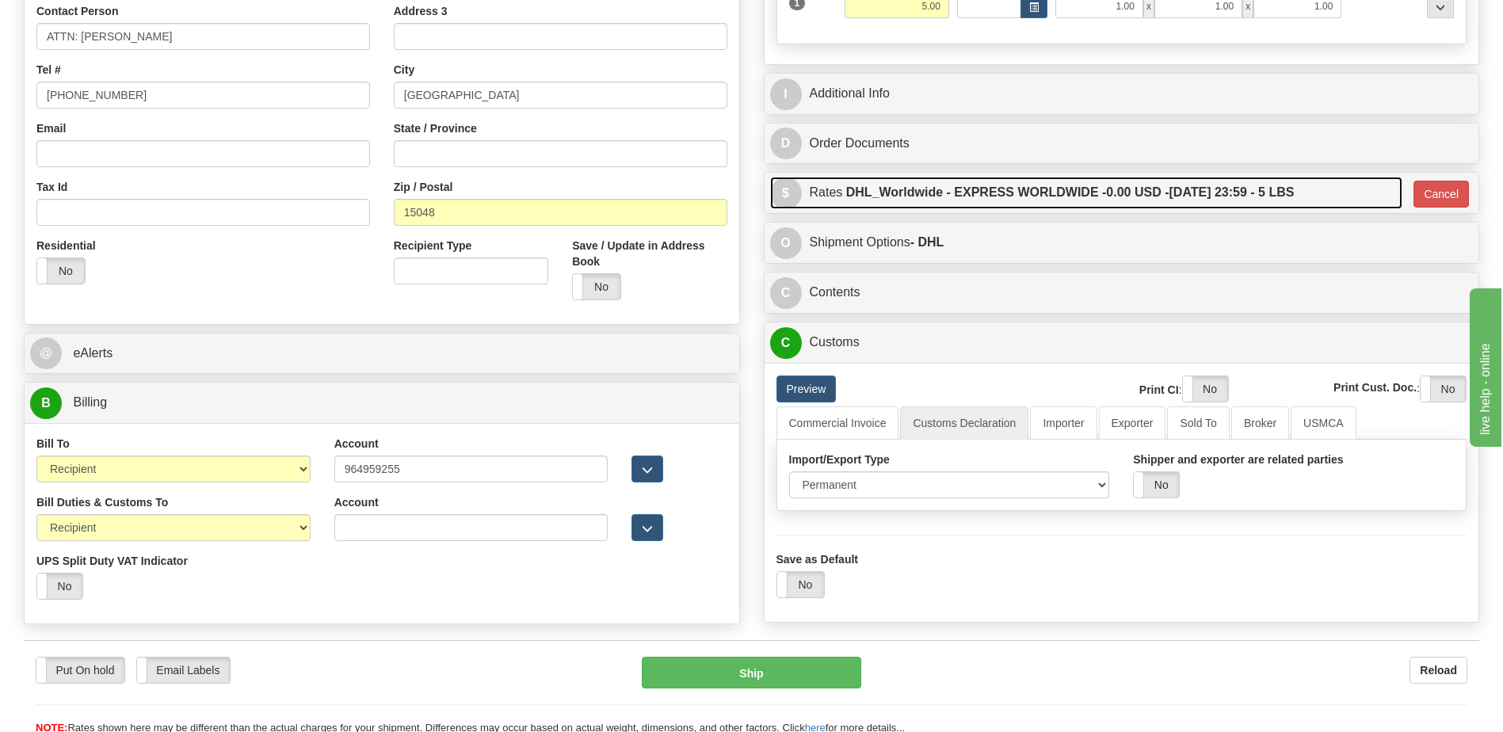
click at [1011, 201] on label "DHL_Worldwide - EXPRESS WORLDWIDE - 0.00 USD - 10/07/2025 23:59 - 5 LBS" at bounding box center [1070, 193] width 448 height 32
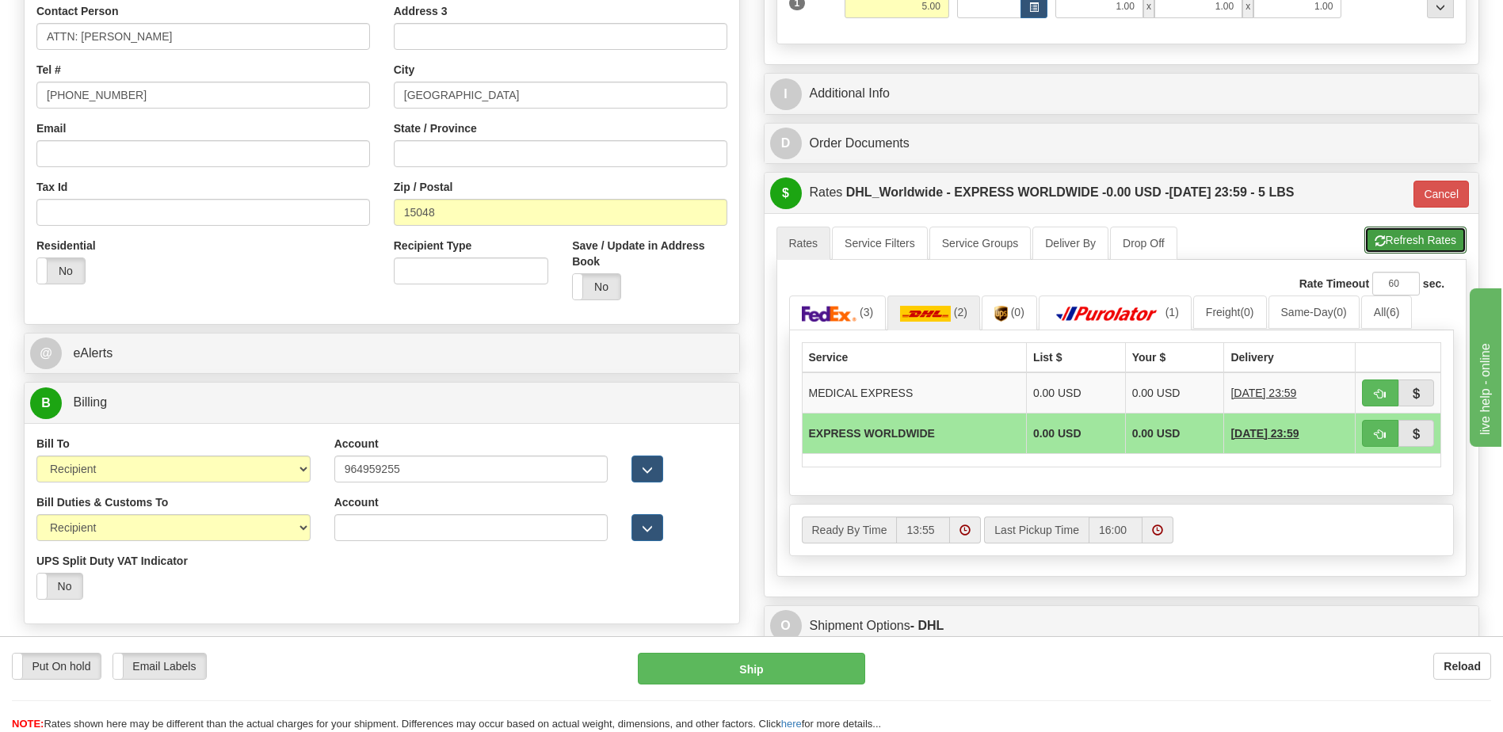
drag, startPoint x: 1381, startPoint y: 242, endPoint x: 1348, endPoint y: 239, distance: 32.6
click at [1382, 242] on span "button" at bounding box center [1380, 241] width 11 height 10
type input "P"
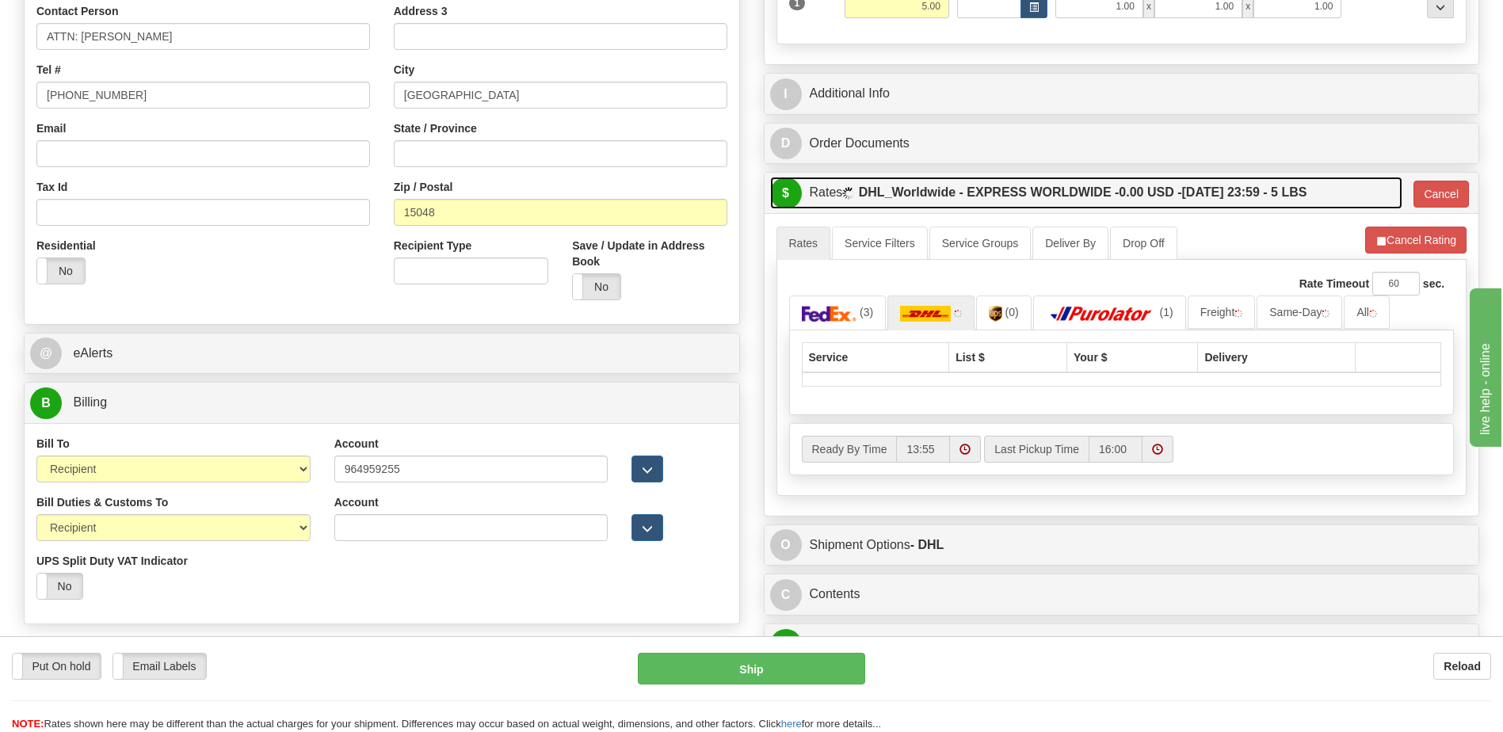
click at [1109, 200] on label "DHL_Worldwide - EXPRESS WORLDWIDE - 0.00 USD - 10/07/2025 23:59 - 5 LBS" at bounding box center [1083, 193] width 448 height 32
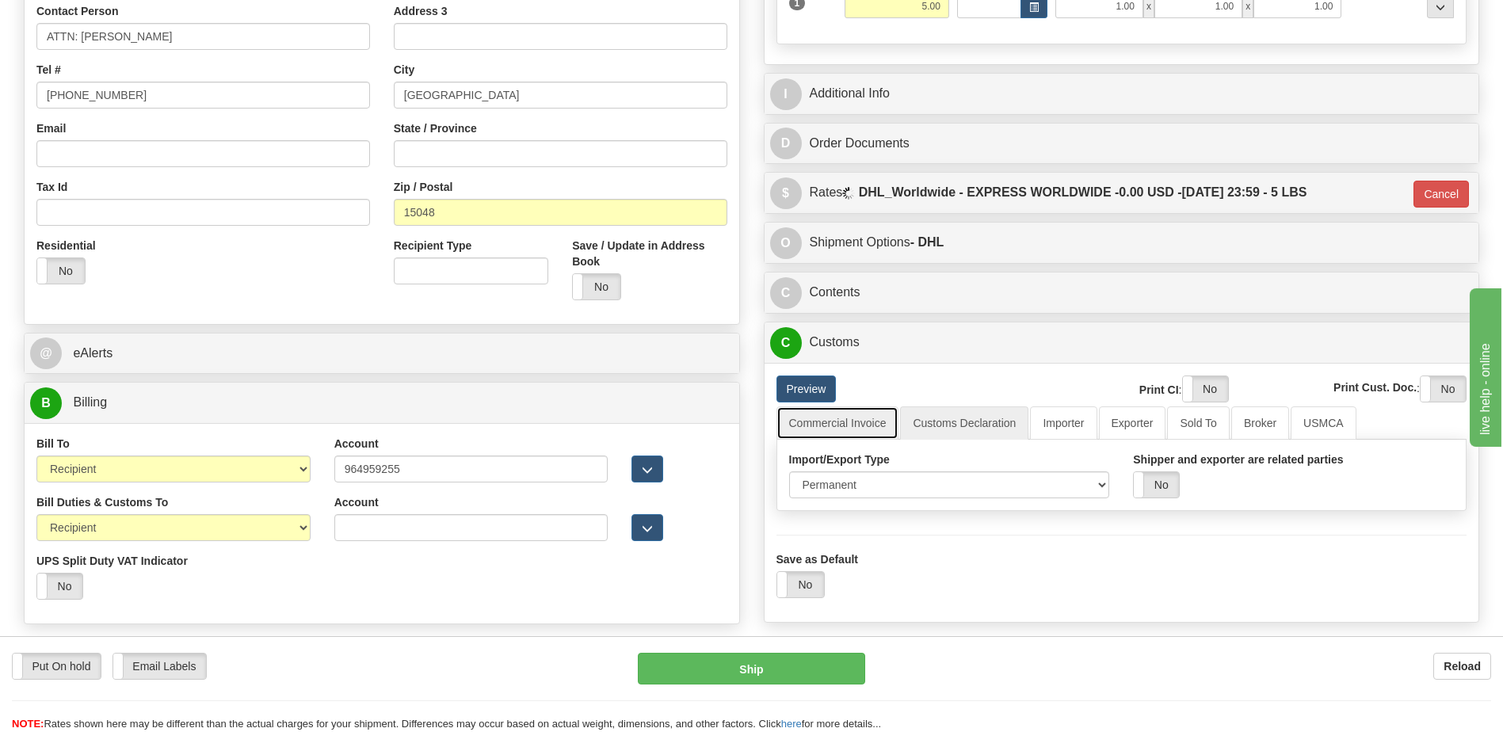
click at [864, 423] on link "Commercial Invoice" at bounding box center [837, 422] width 123 height 33
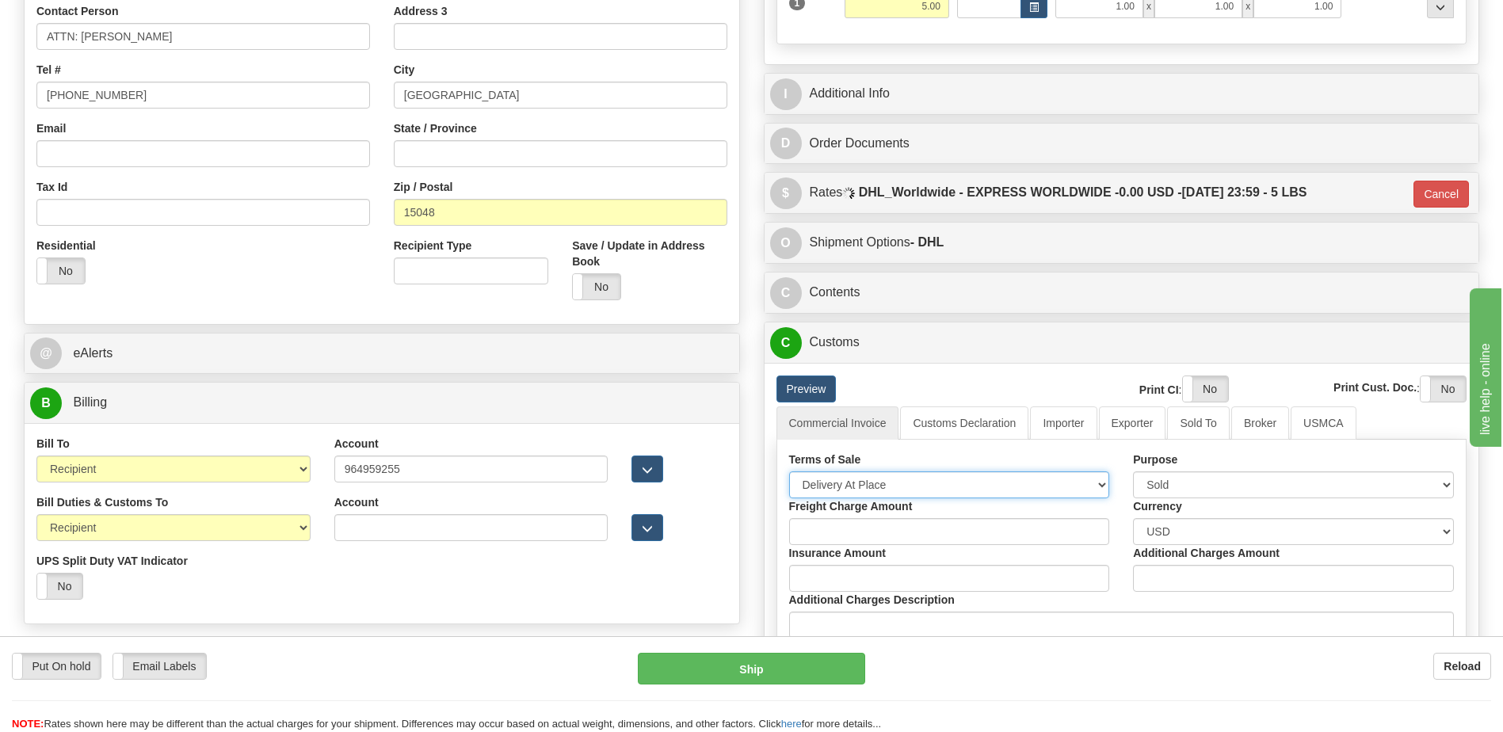
click at [863, 482] on select "Free Carrier Free On Board Ex Works Delivered Duty Unpaid Delivered Duty Paid C…" at bounding box center [949, 484] width 321 height 27
select select "7"
click at [789, 471] on select "Free Carrier Free On Board Ex Works Delivered Duty Unpaid Delivered Duty Paid C…" at bounding box center [949, 484] width 321 height 27
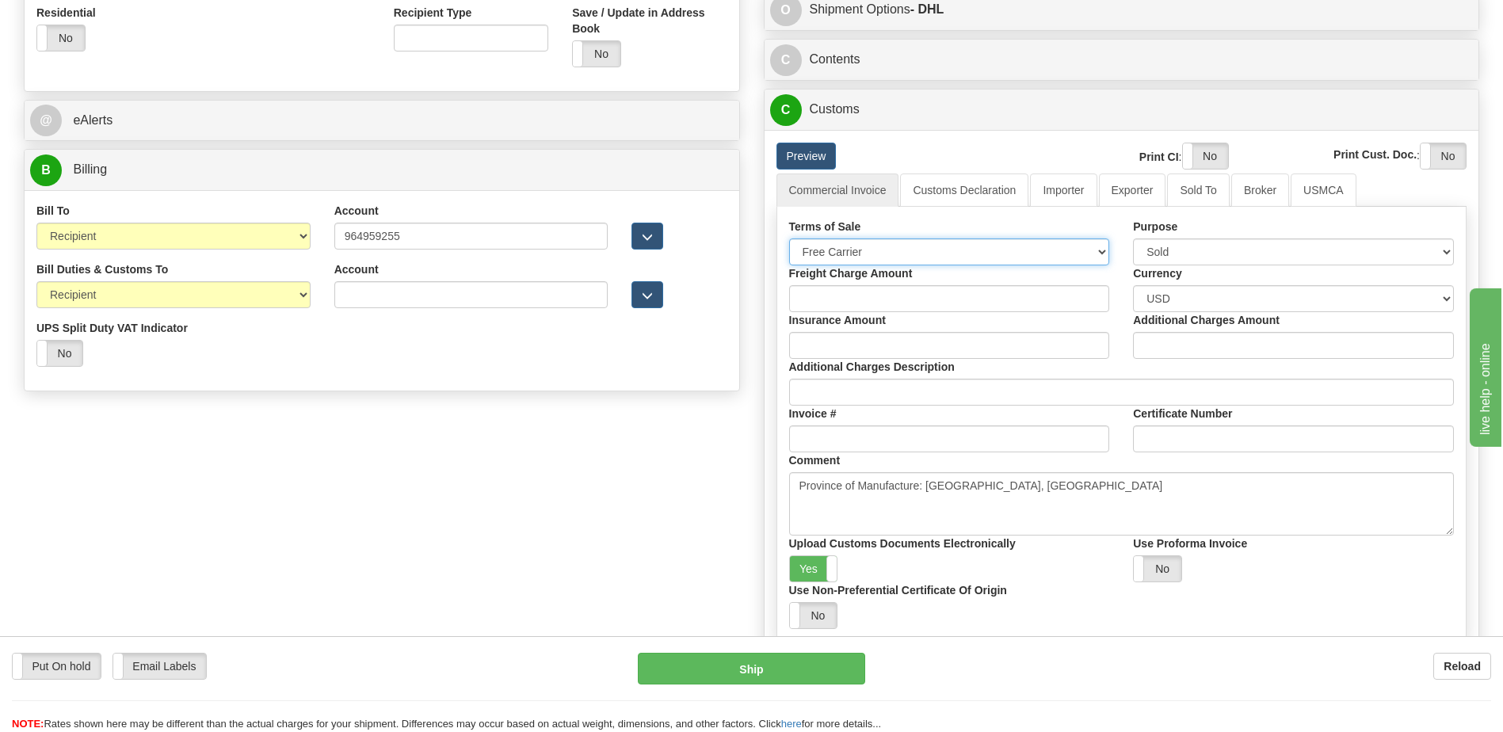
scroll to position [634, 0]
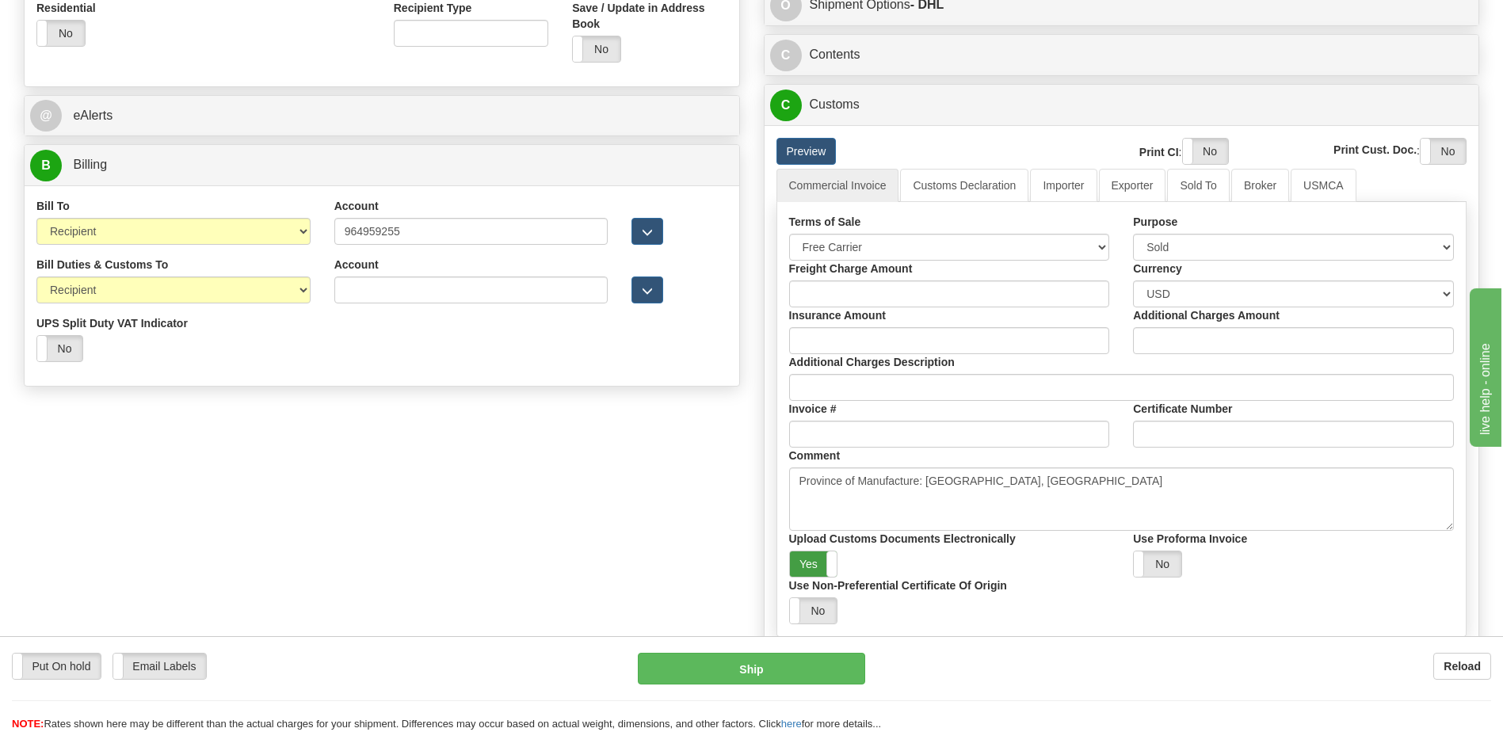
drag, startPoint x: 799, startPoint y: 566, endPoint x: 1085, endPoint y: 296, distance: 392.3
click at [799, 565] on label "Yes" at bounding box center [814, 563] width 48 height 25
click at [1211, 154] on label "Yes" at bounding box center [1205, 151] width 45 height 25
click at [1441, 151] on label "Yes" at bounding box center [1443, 151] width 45 height 25
click at [965, 197] on link "Customs Declaration" at bounding box center [964, 185] width 128 height 33
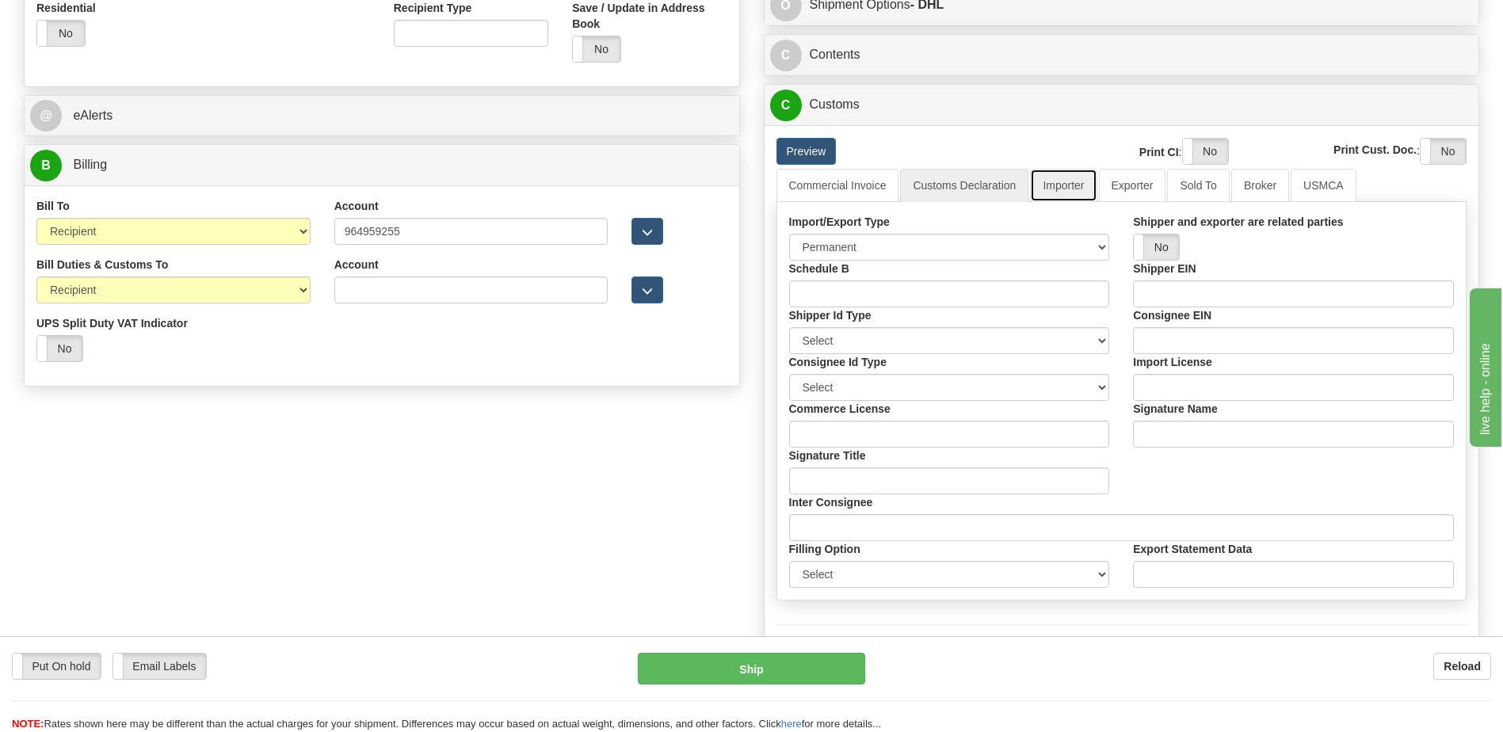
click at [1071, 187] on link "Importer" at bounding box center [1063, 185] width 67 height 33
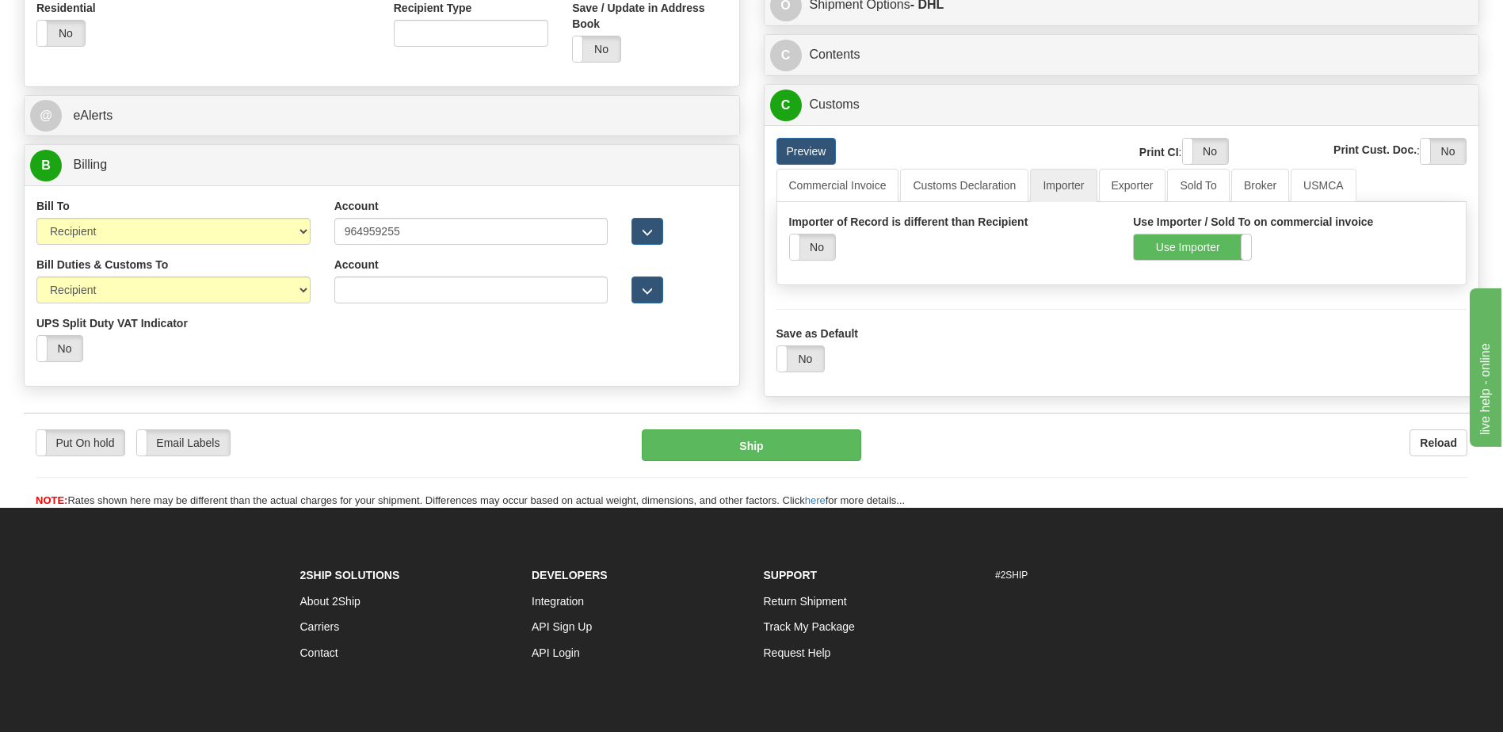
drag, startPoint x: 543, startPoint y: 368, endPoint x: 251, endPoint y: 230, distance: 323.2
click at [543, 368] on div "Bill Duties & Customs To Sender Recipient Third Party UPS Split Duty VAT Indica…" at bounding box center [382, 315] width 715 height 117
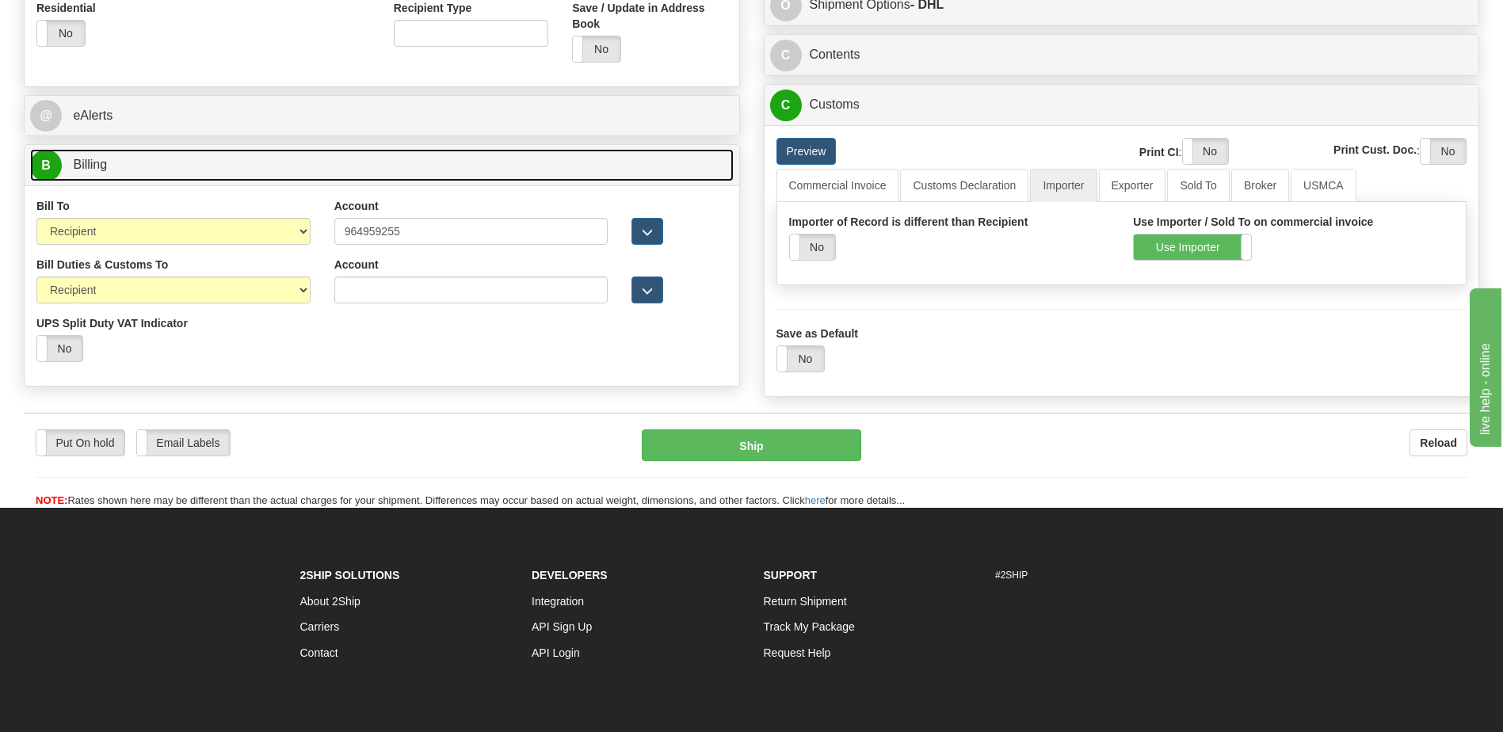
click at [147, 151] on link "B Billing" at bounding box center [382, 165] width 704 height 32
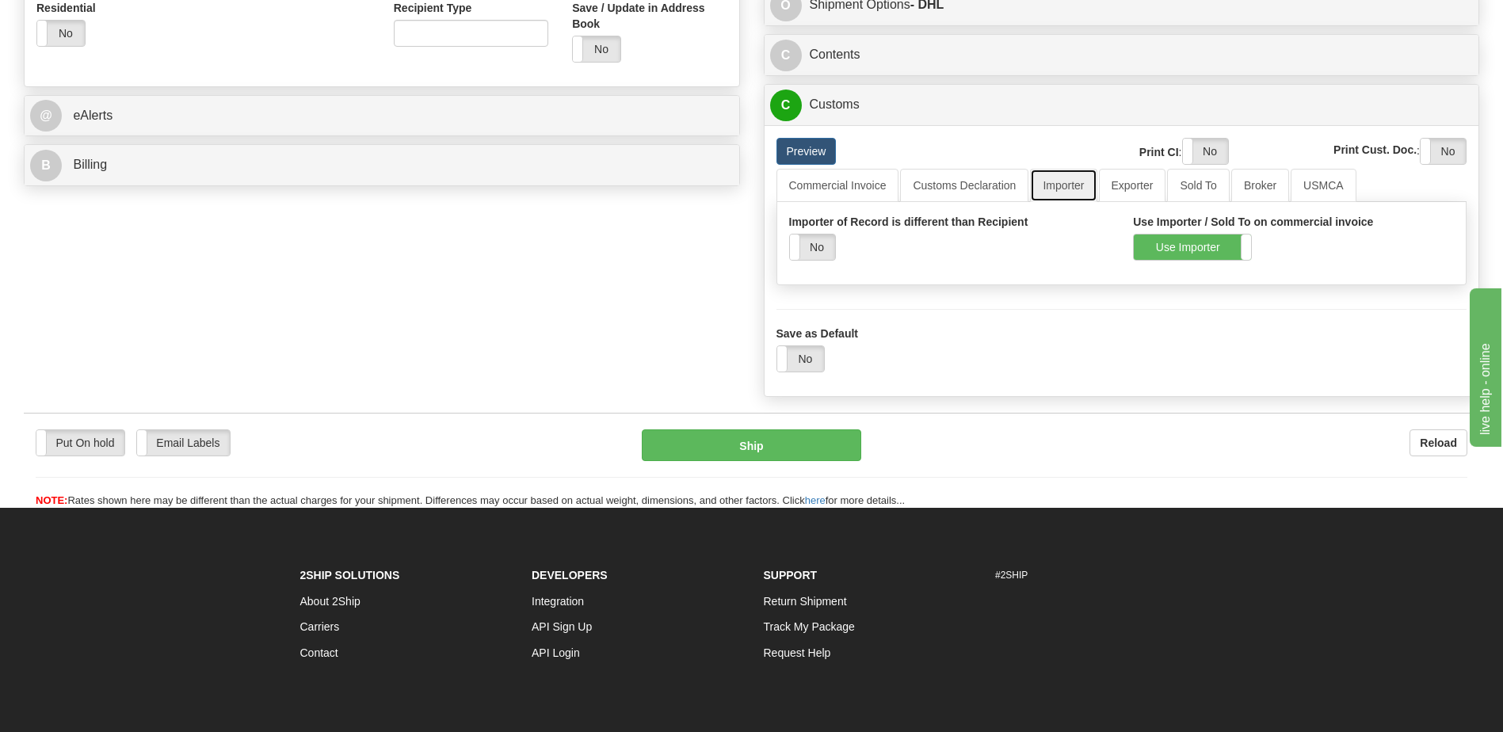
click at [1064, 186] on link "Importer" at bounding box center [1063, 185] width 67 height 33
click at [977, 191] on link "Customs Declaration" at bounding box center [964, 185] width 128 height 33
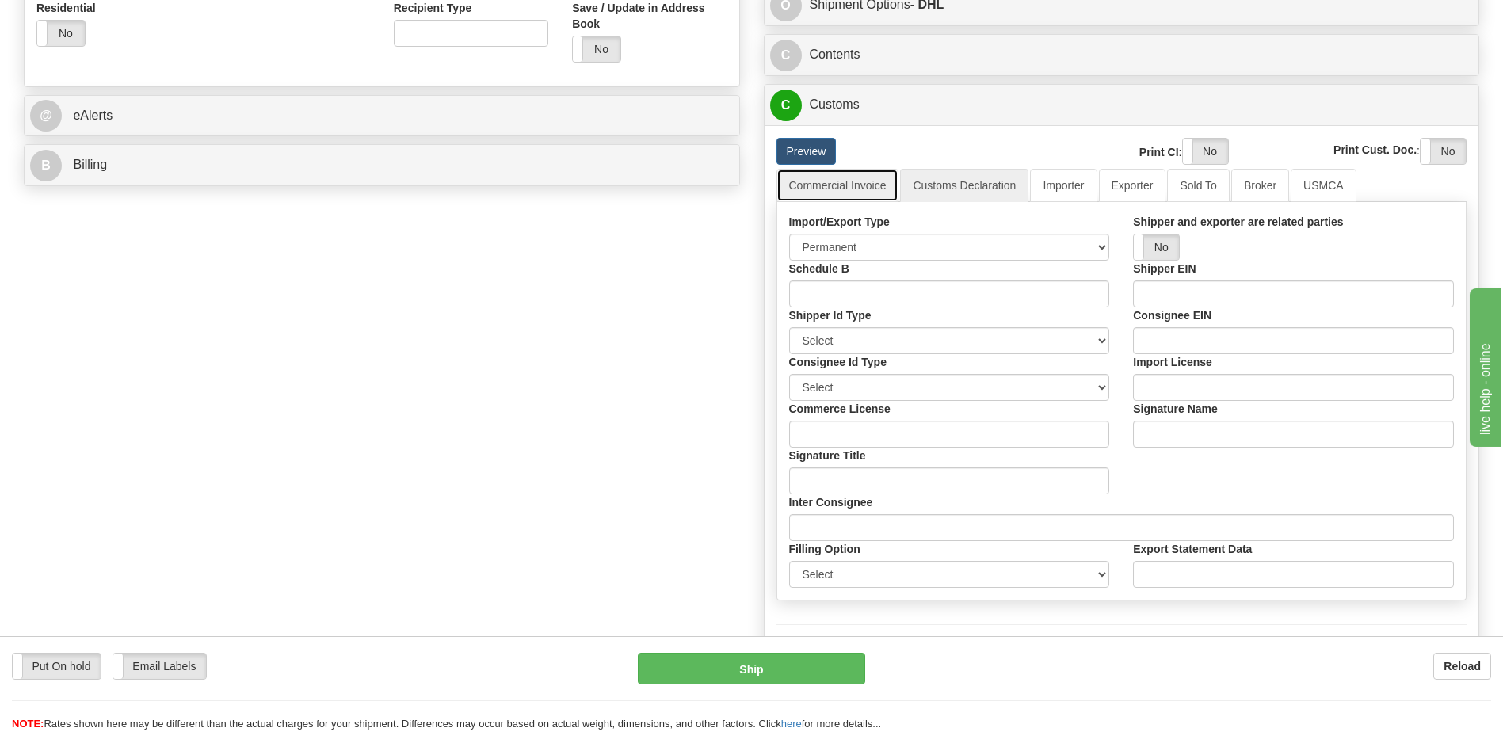
click at [879, 188] on link "Commercial Invoice" at bounding box center [837, 185] width 123 height 33
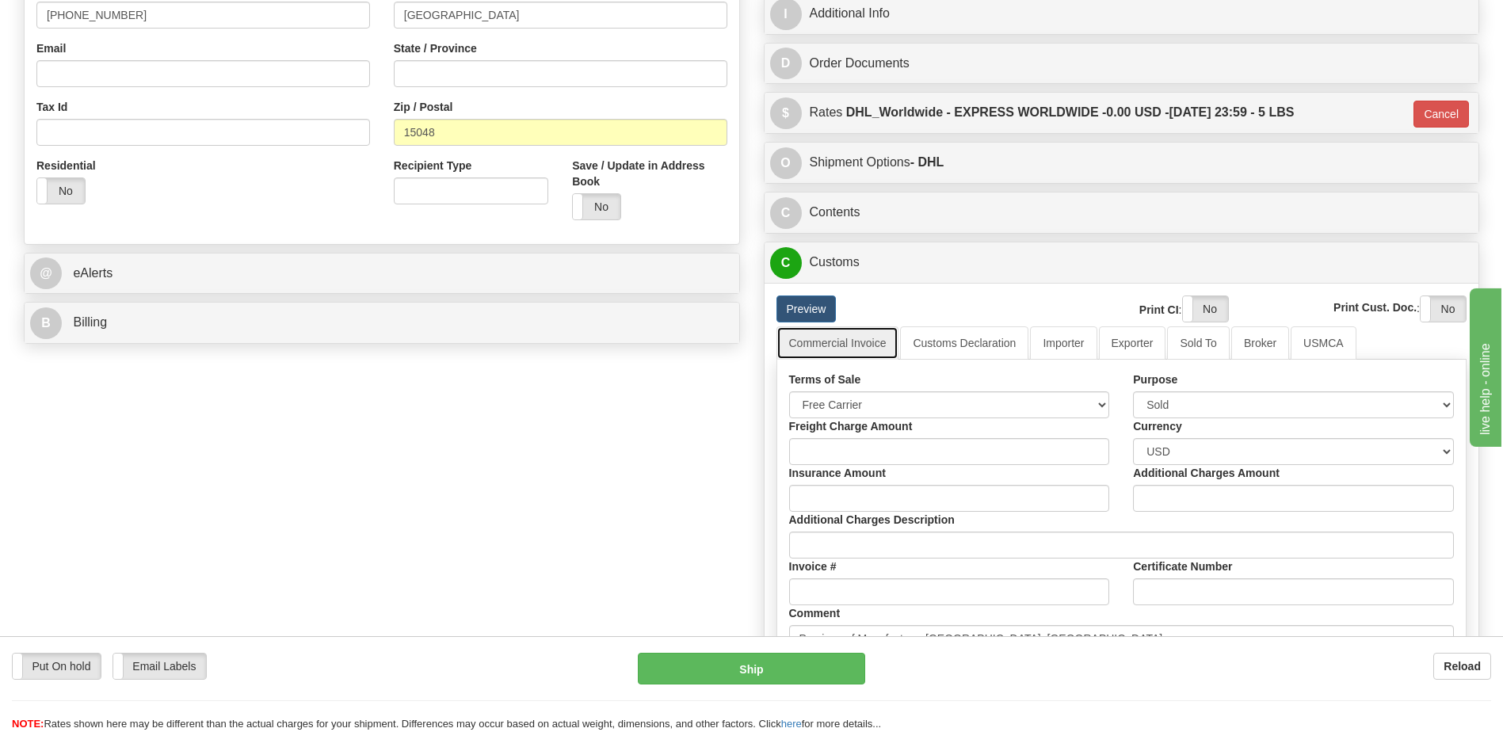
scroll to position [475, 0]
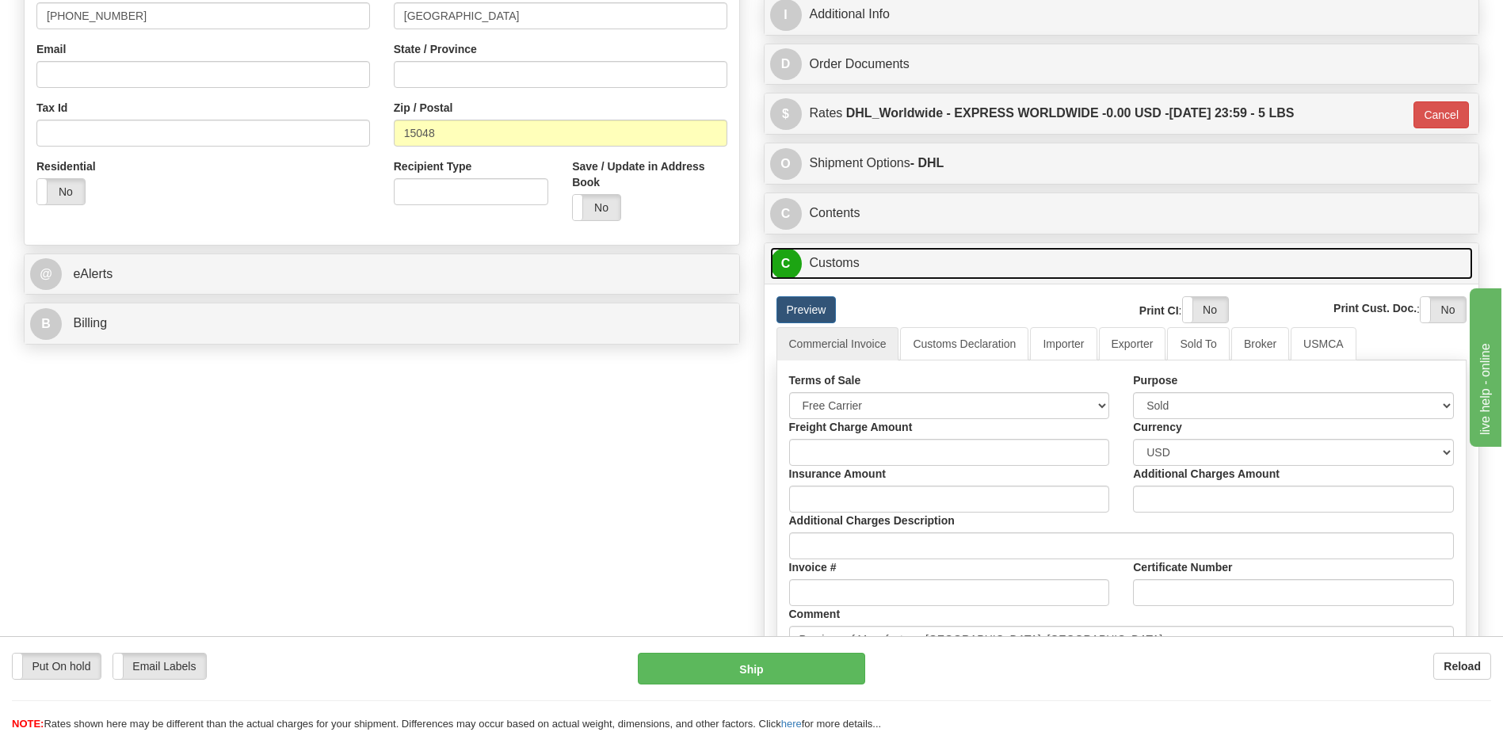
click at [914, 266] on link "C Customs" at bounding box center [1122, 263] width 704 height 32
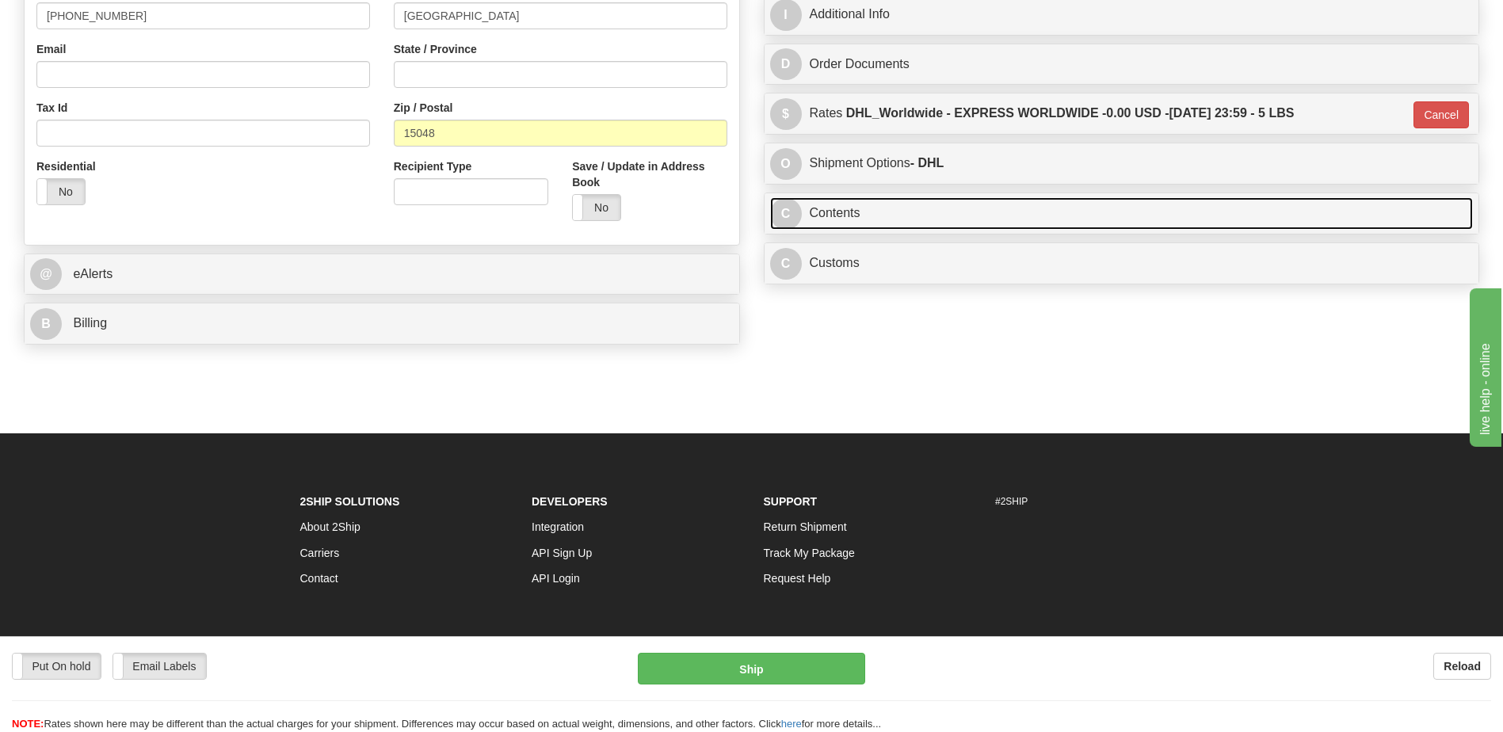
click at [895, 218] on link "C Contents" at bounding box center [1122, 213] width 704 height 32
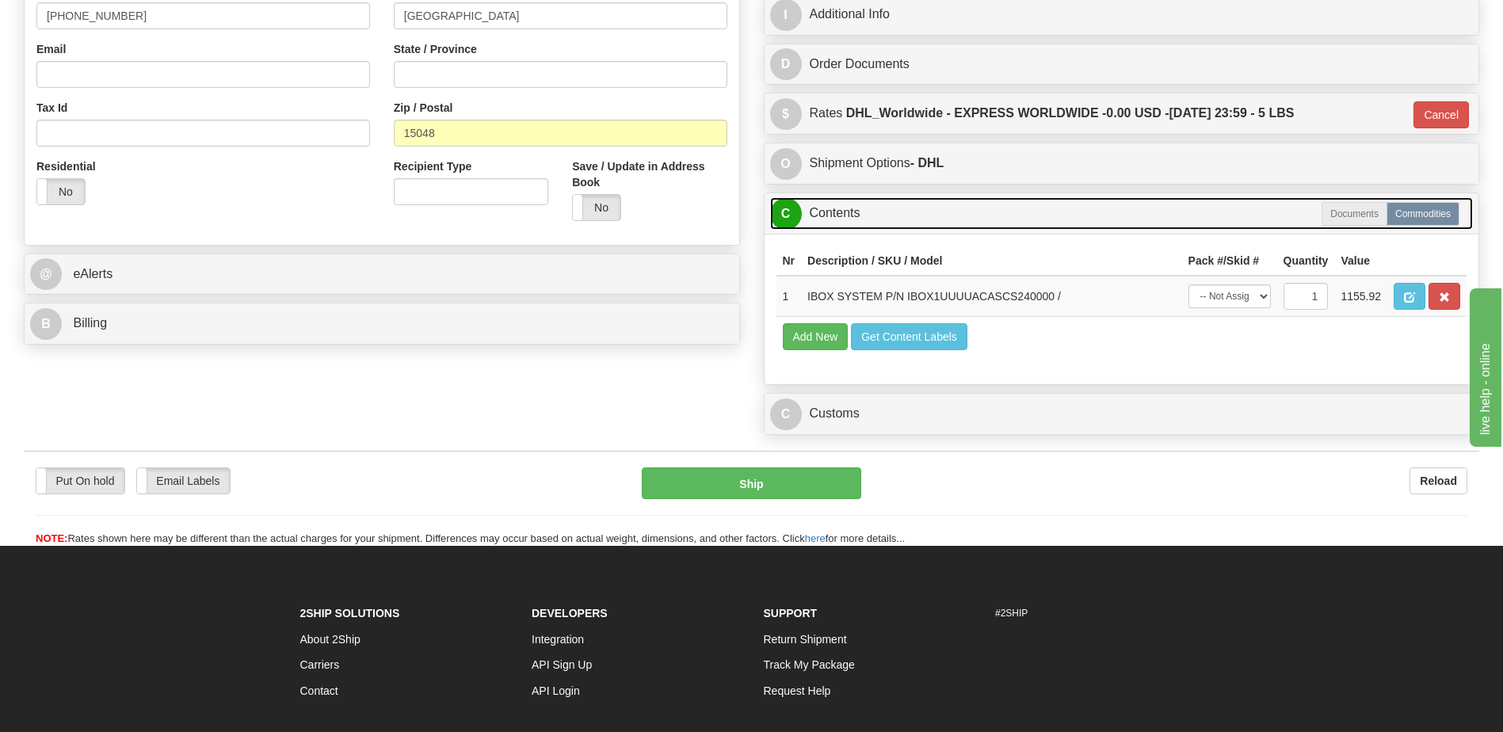
click at [895, 218] on link "C Contents" at bounding box center [1122, 213] width 704 height 32
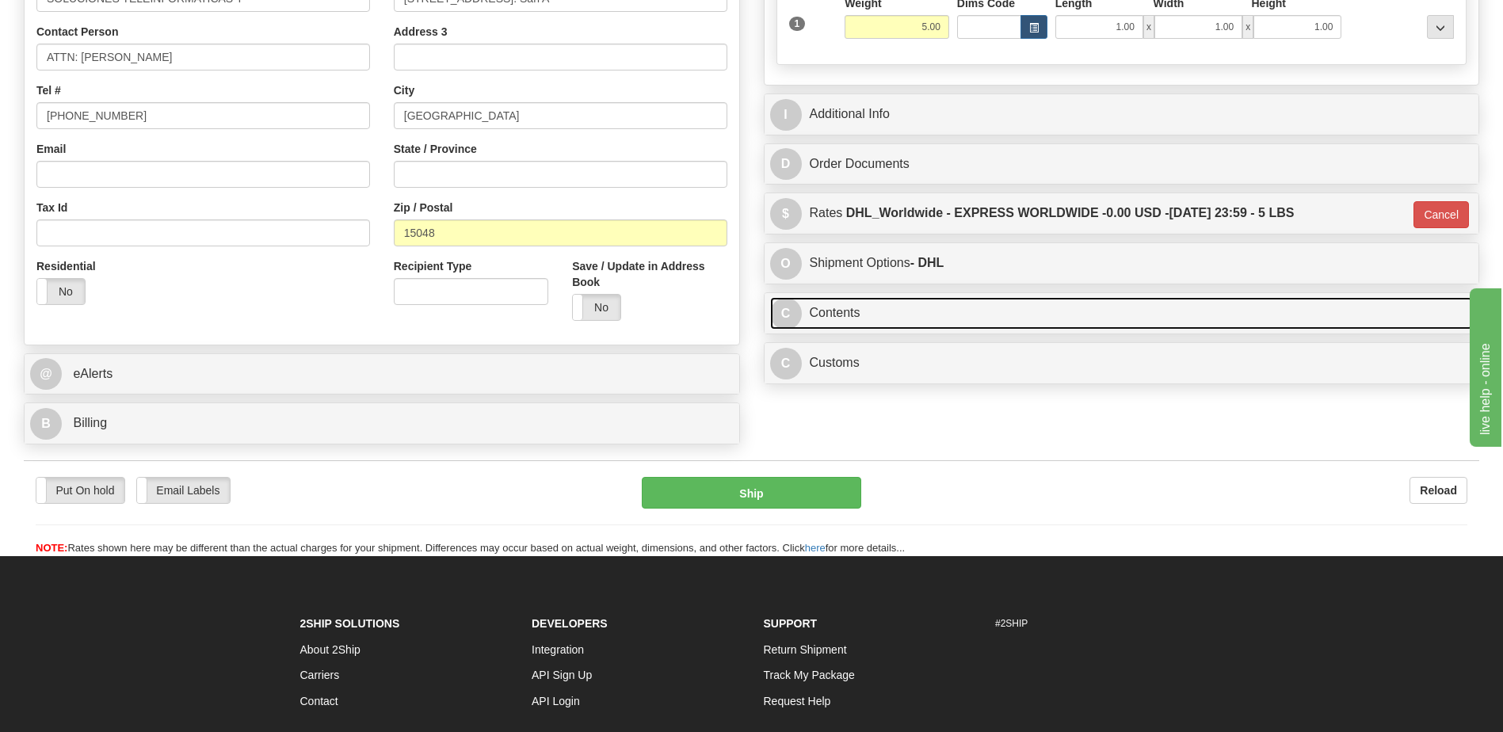
scroll to position [238, 0]
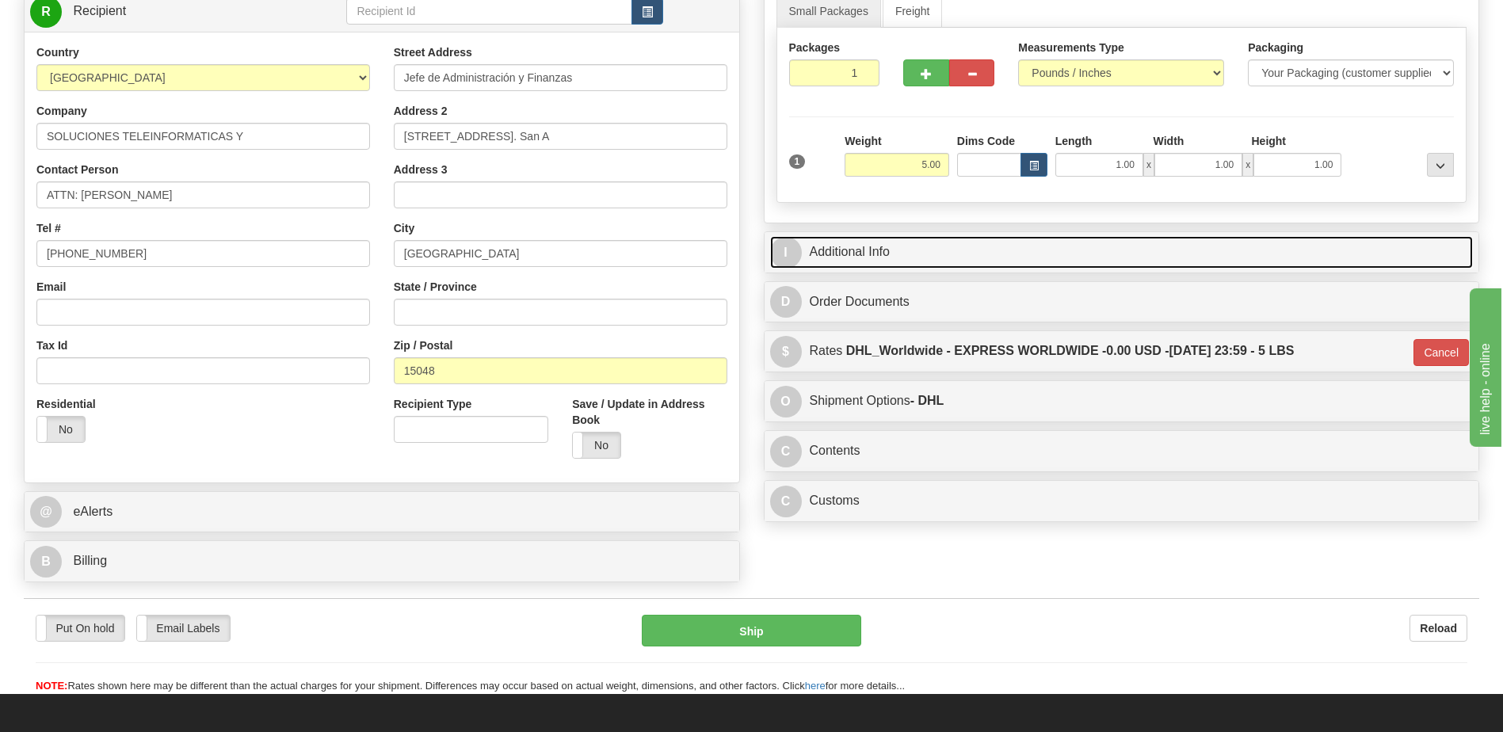
click at [924, 247] on link "I Additional Info" at bounding box center [1122, 252] width 704 height 32
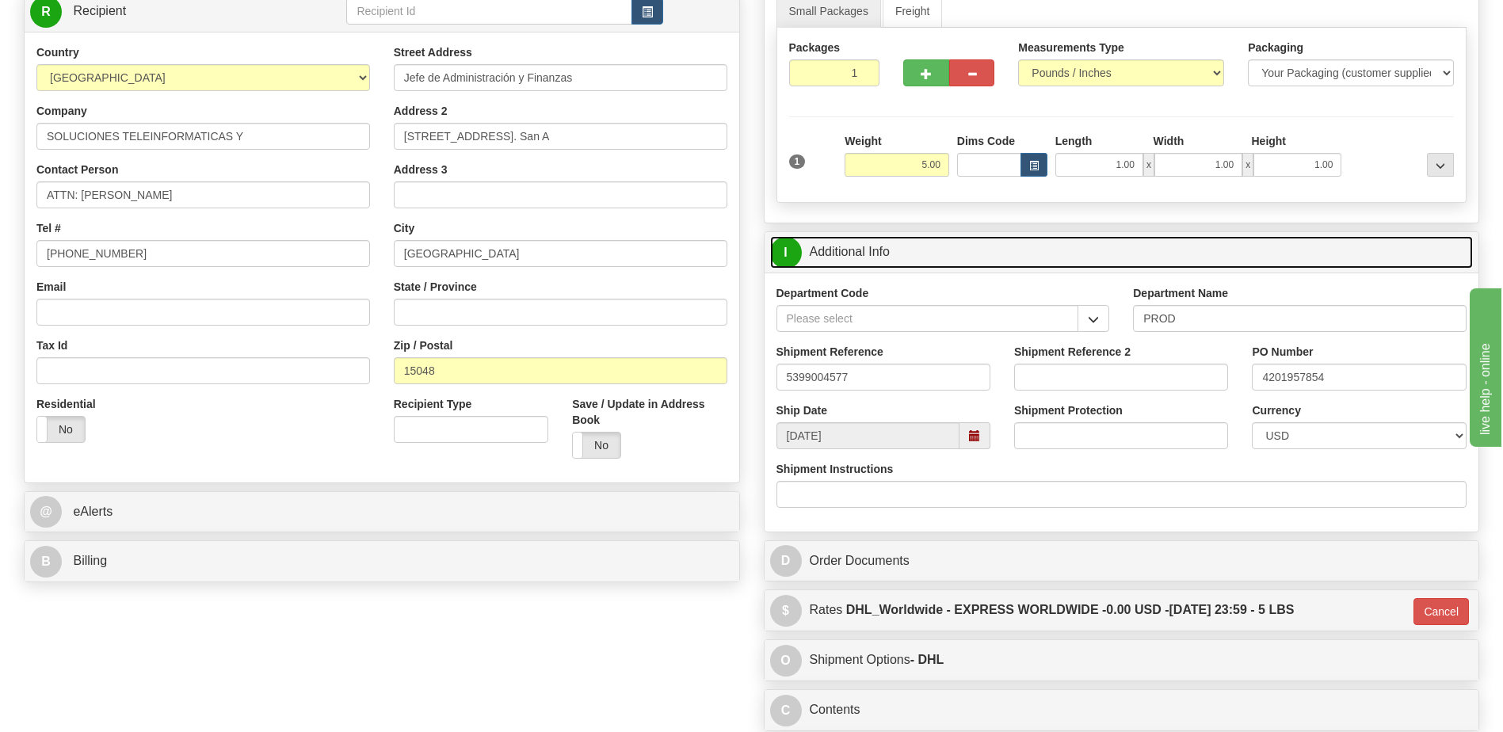
click at [924, 247] on link "I Additional Info" at bounding box center [1122, 252] width 704 height 32
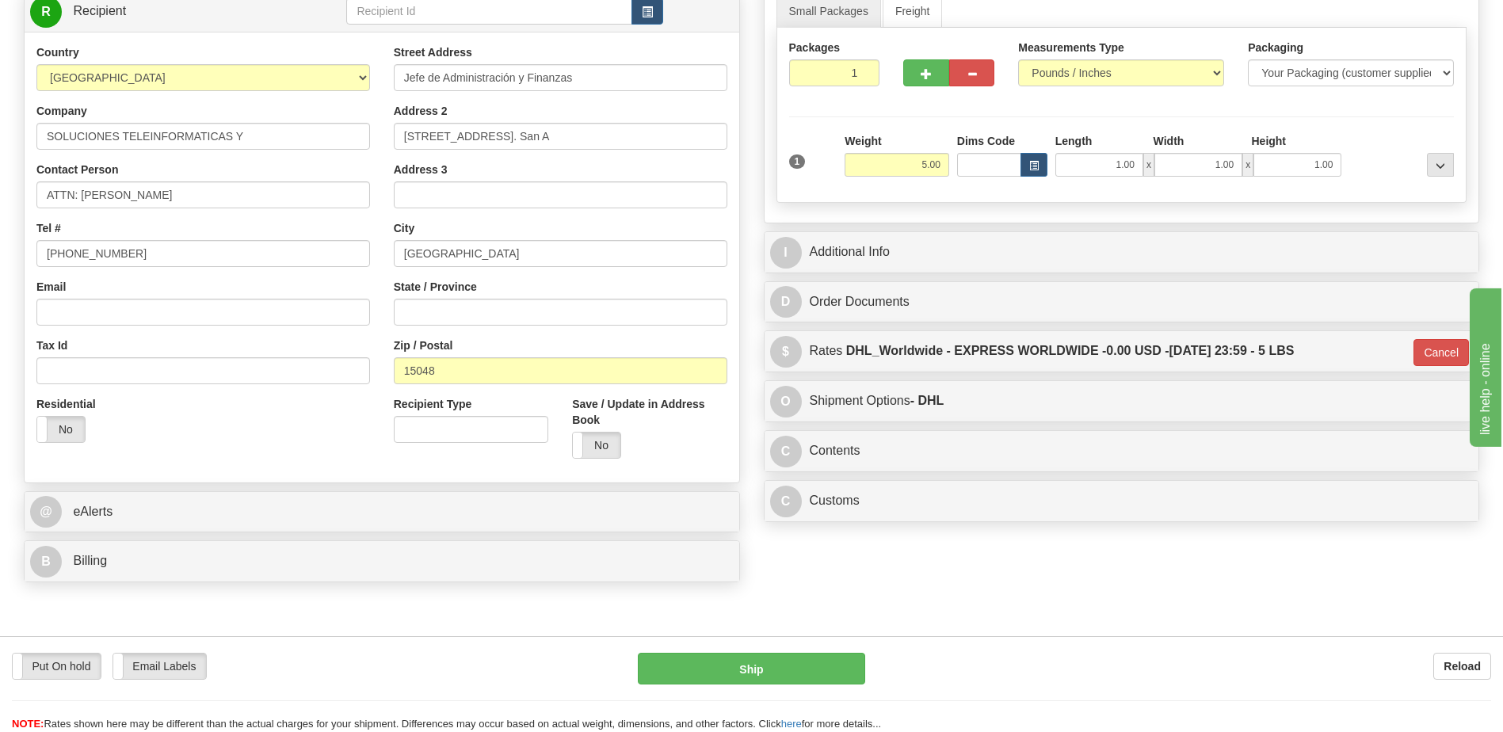
click at [208, 467] on div "Country [GEOGRAPHIC_DATA] [GEOGRAPHIC_DATA] [GEOGRAPHIC_DATA] [GEOGRAPHIC_DATA]…" at bounding box center [382, 257] width 715 height 426
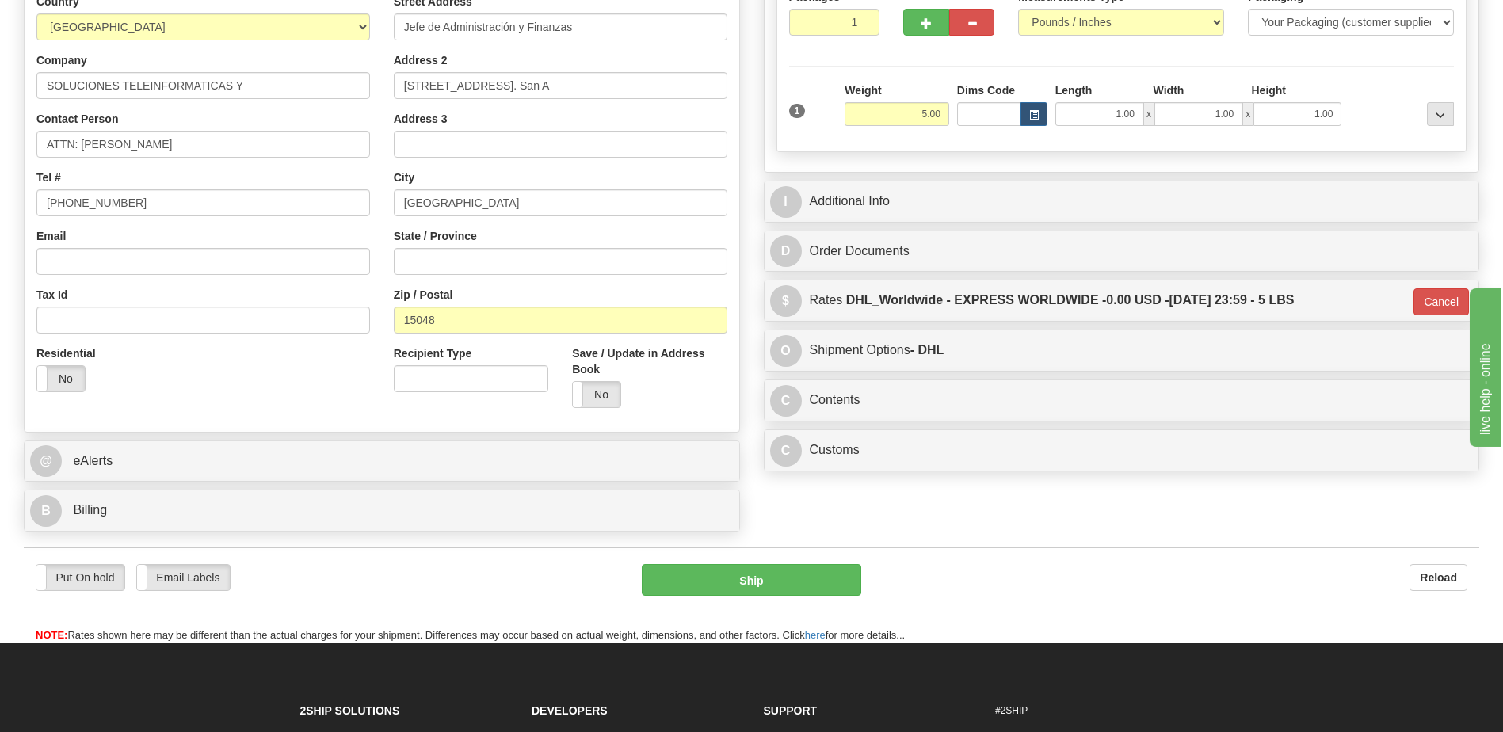
scroll to position [317, 0]
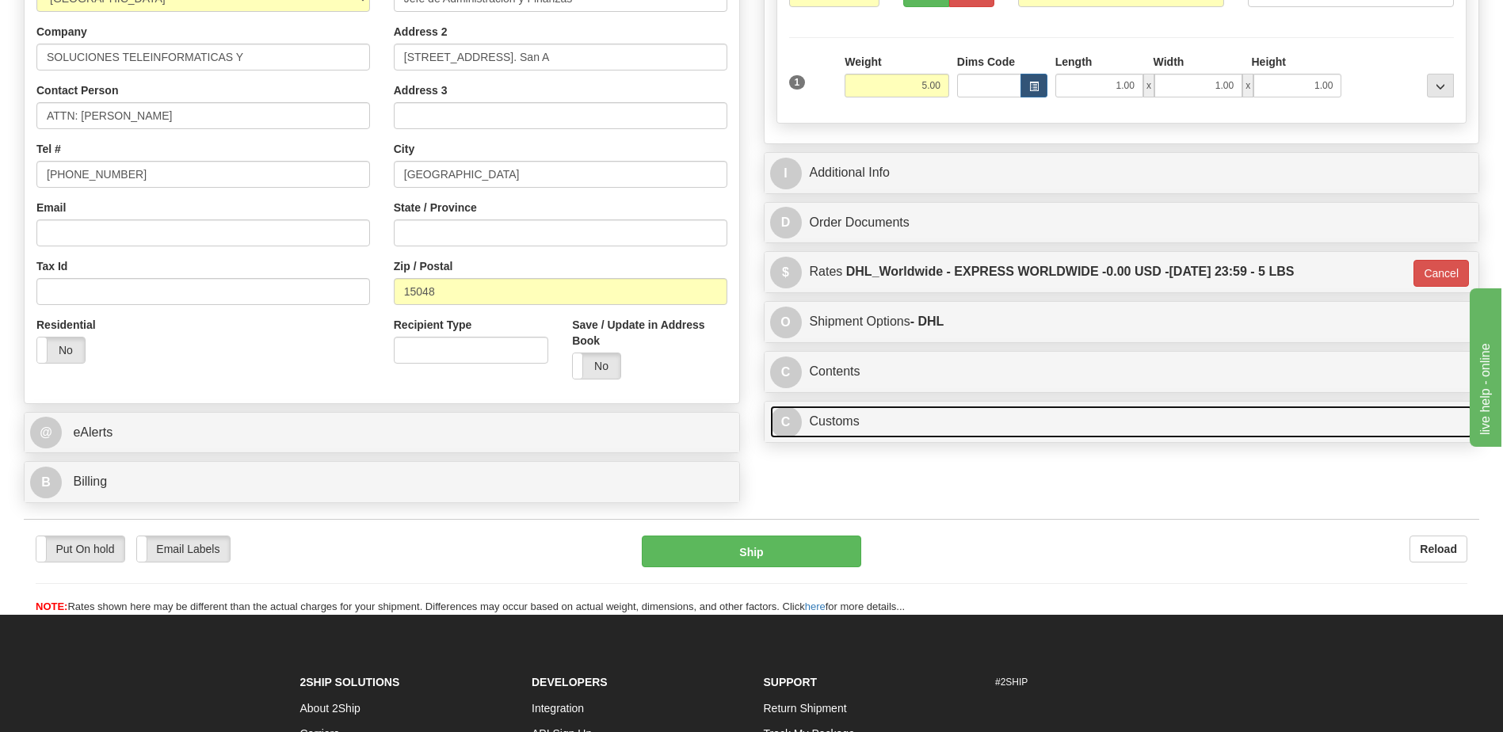
click at [853, 418] on link "C Customs" at bounding box center [1122, 422] width 704 height 32
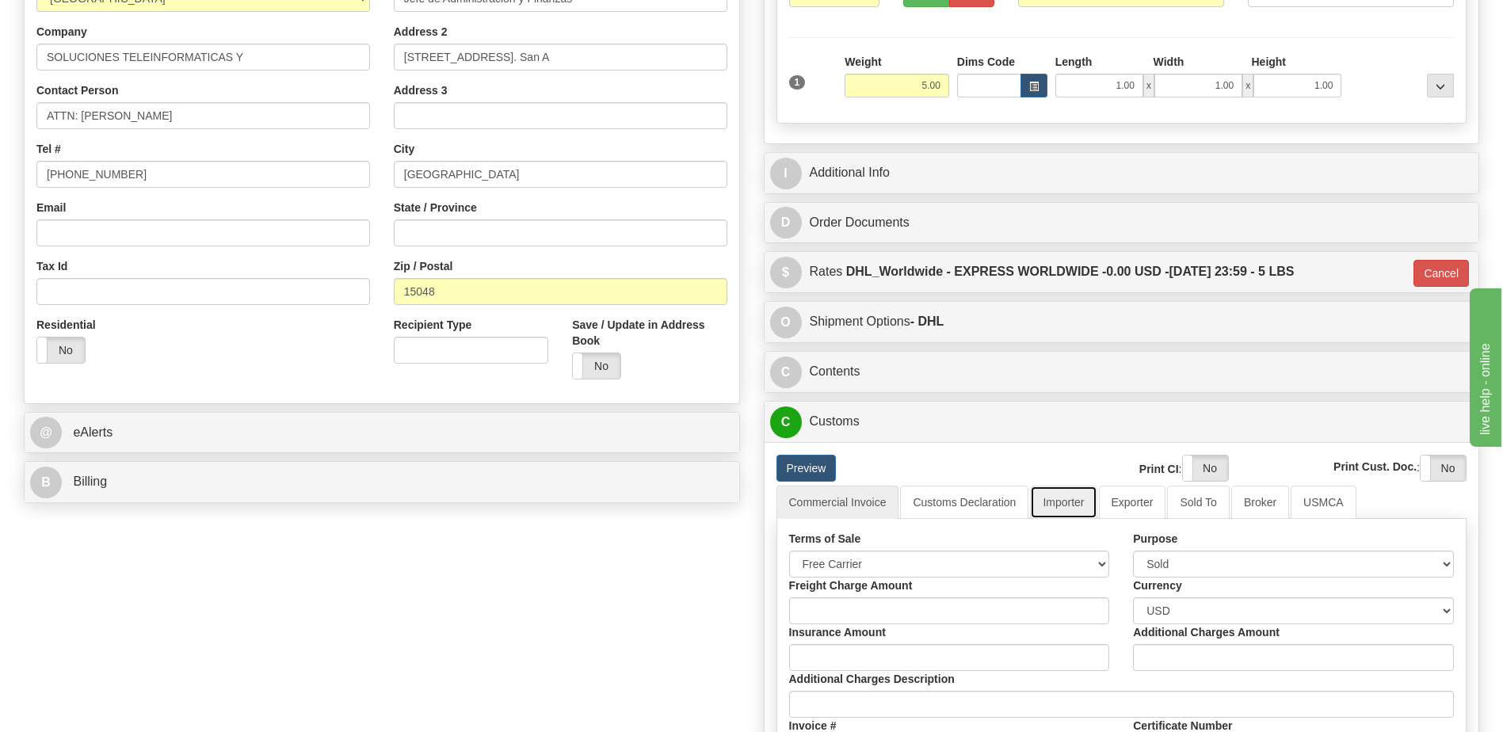
click at [1062, 504] on link "Importer" at bounding box center [1063, 502] width 67 height 33
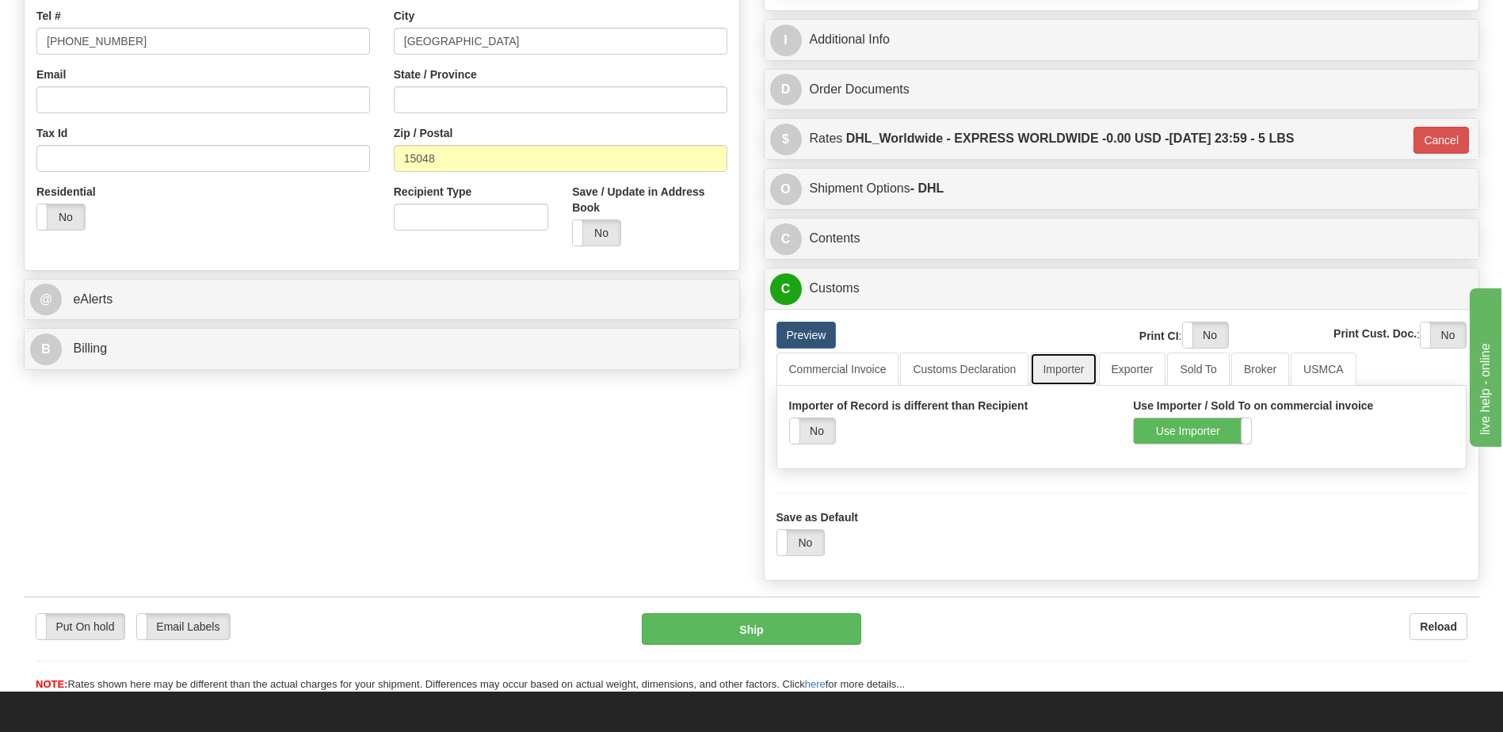
scroll to position [713, 0]
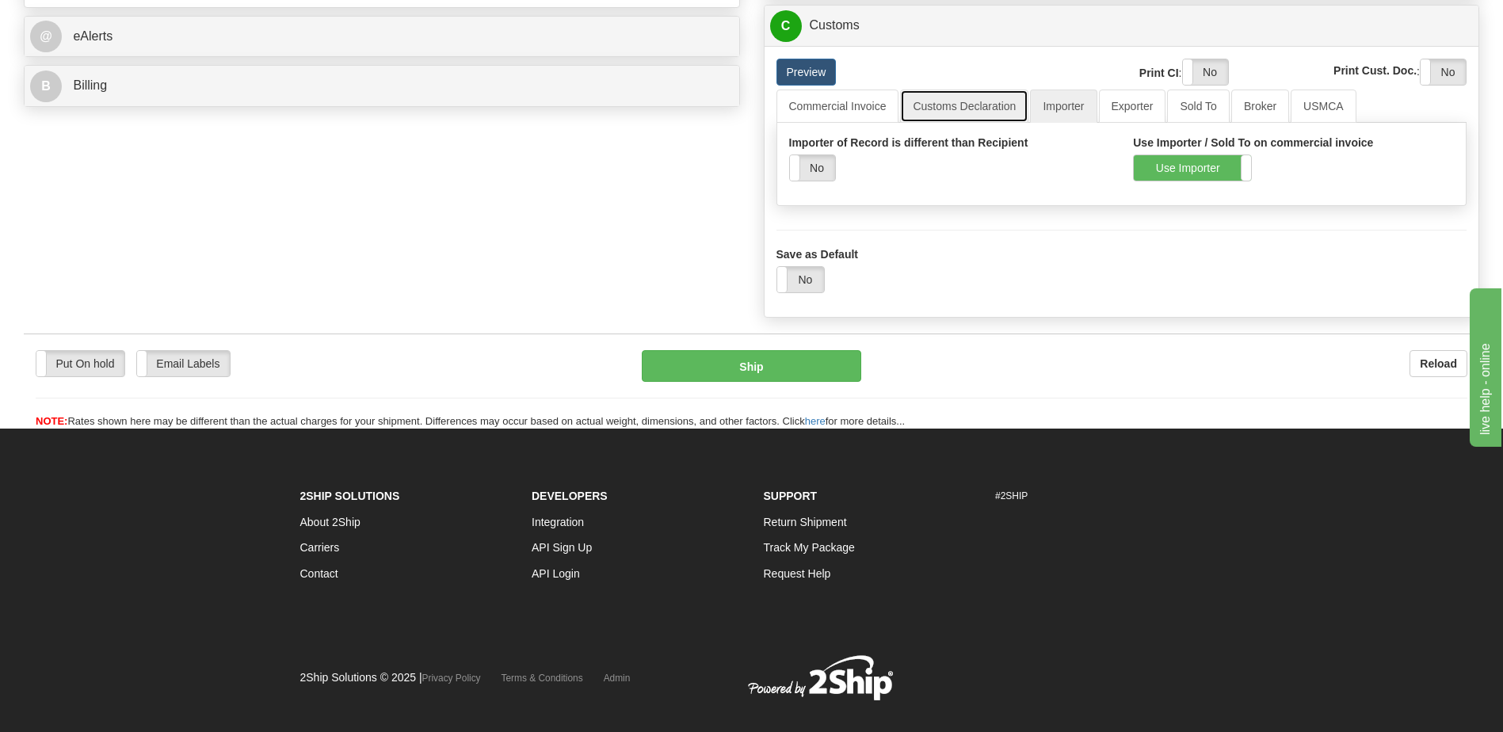
click at [986, 105] on link "Customs Declaration" at bounding box center [964, 106] width 128 height 33
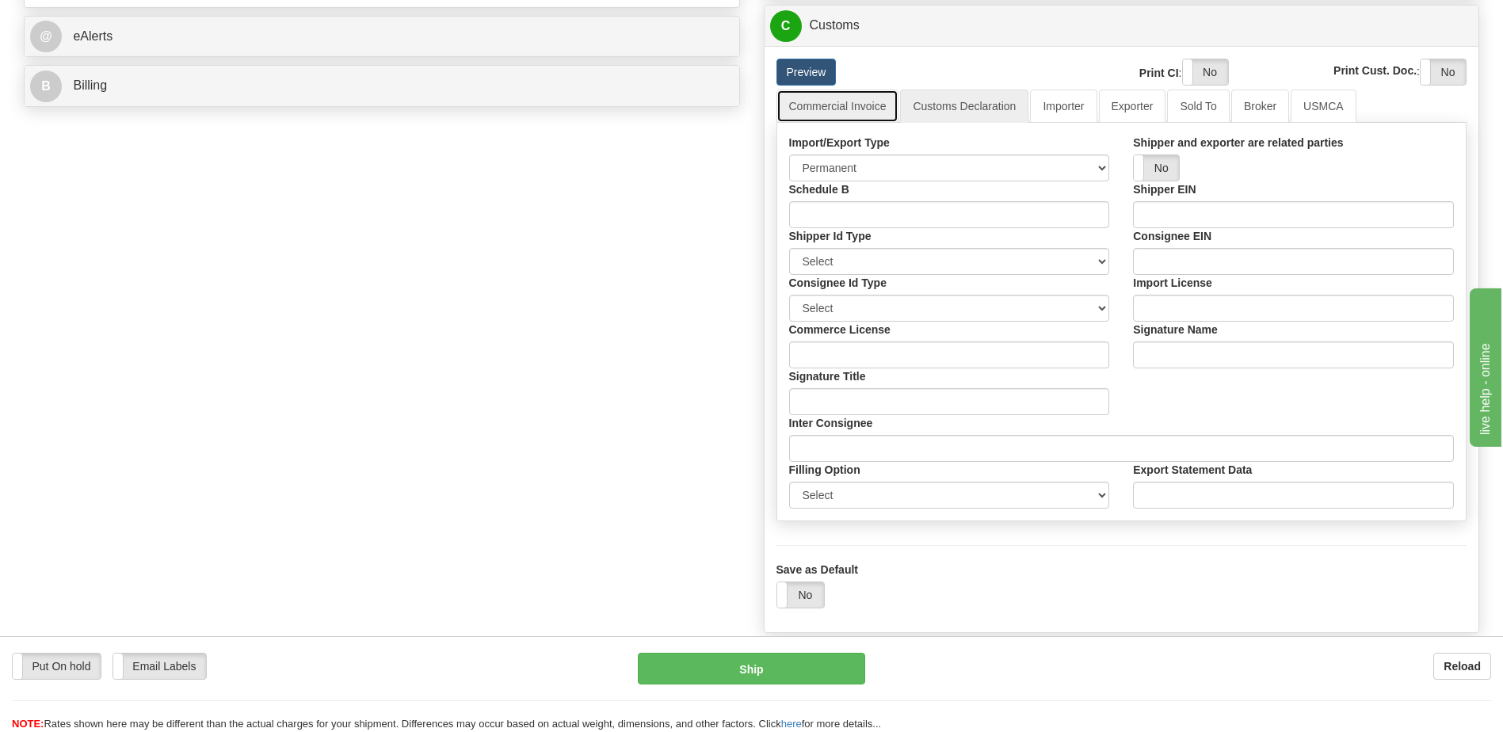
click at [849, 110] on link "Commercial Invoice" at bounding box center [837, 106] width 123 height 33
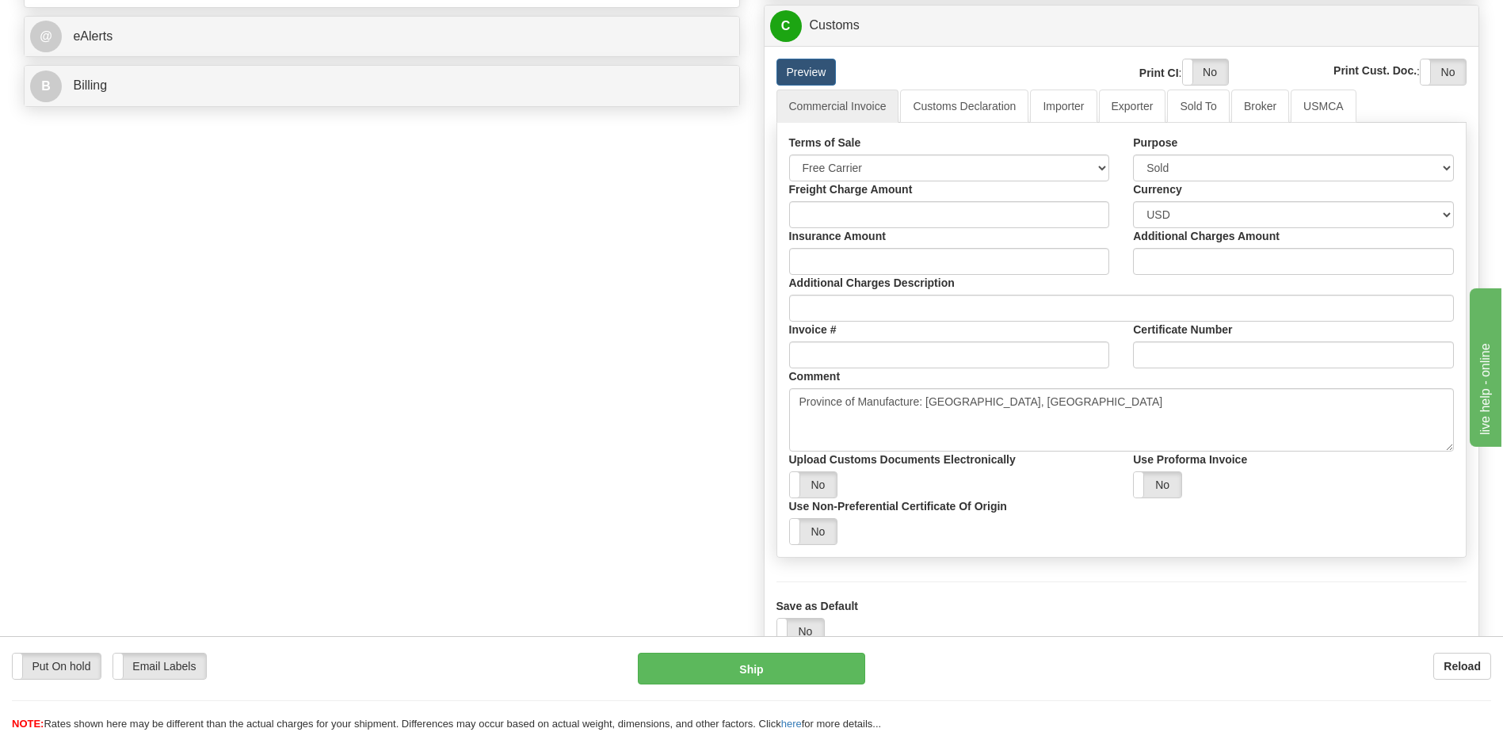
drag, startPoint x: 482, startPoint y: 462, endPoint x: 472, endPoint y: 431, distance: 32.6
click at [476, 440] on div "Order # 86705495 S Sender" at bounding box center [751, 45] width 1479 height 1261
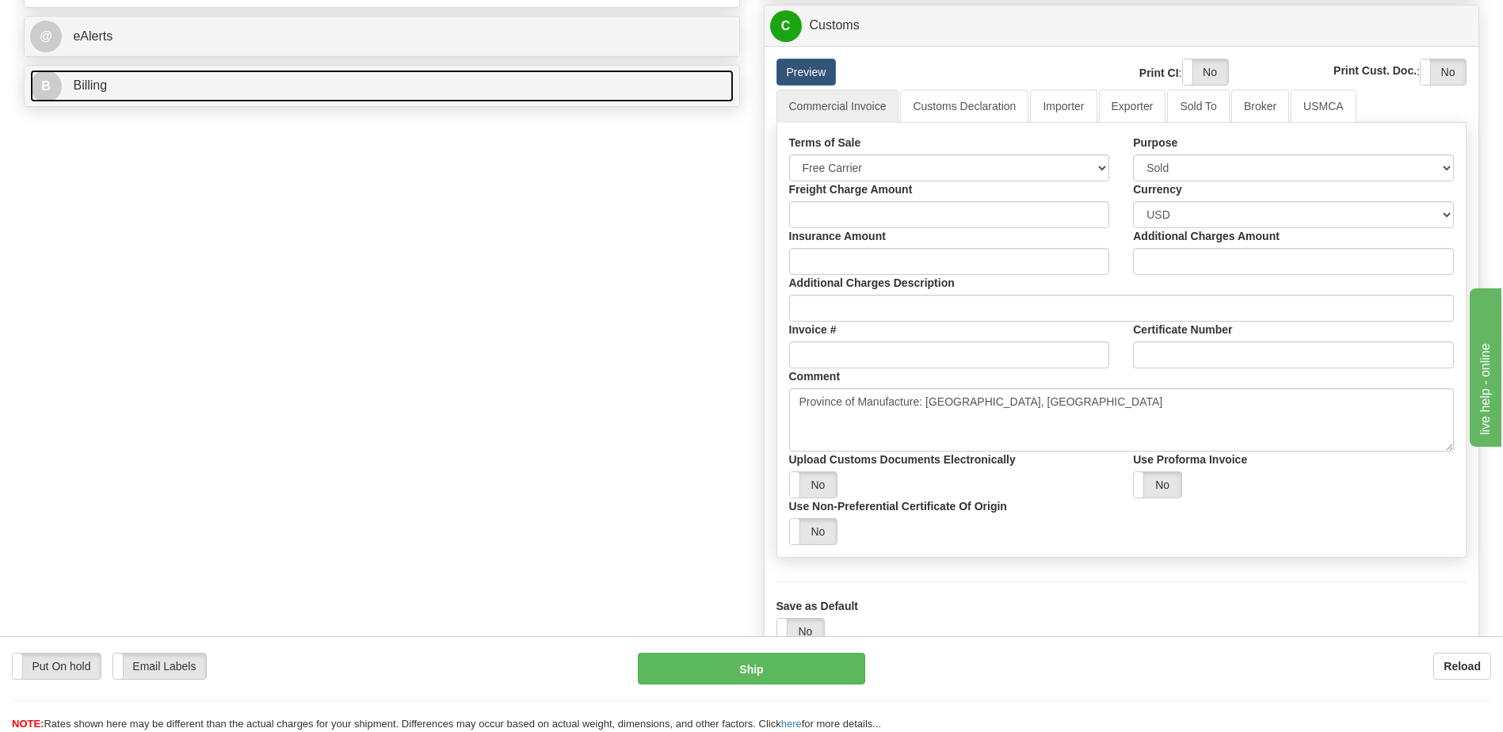
click at [181, 86] on link "B Billing" at bounding box center [382, 86] width 704 height 32
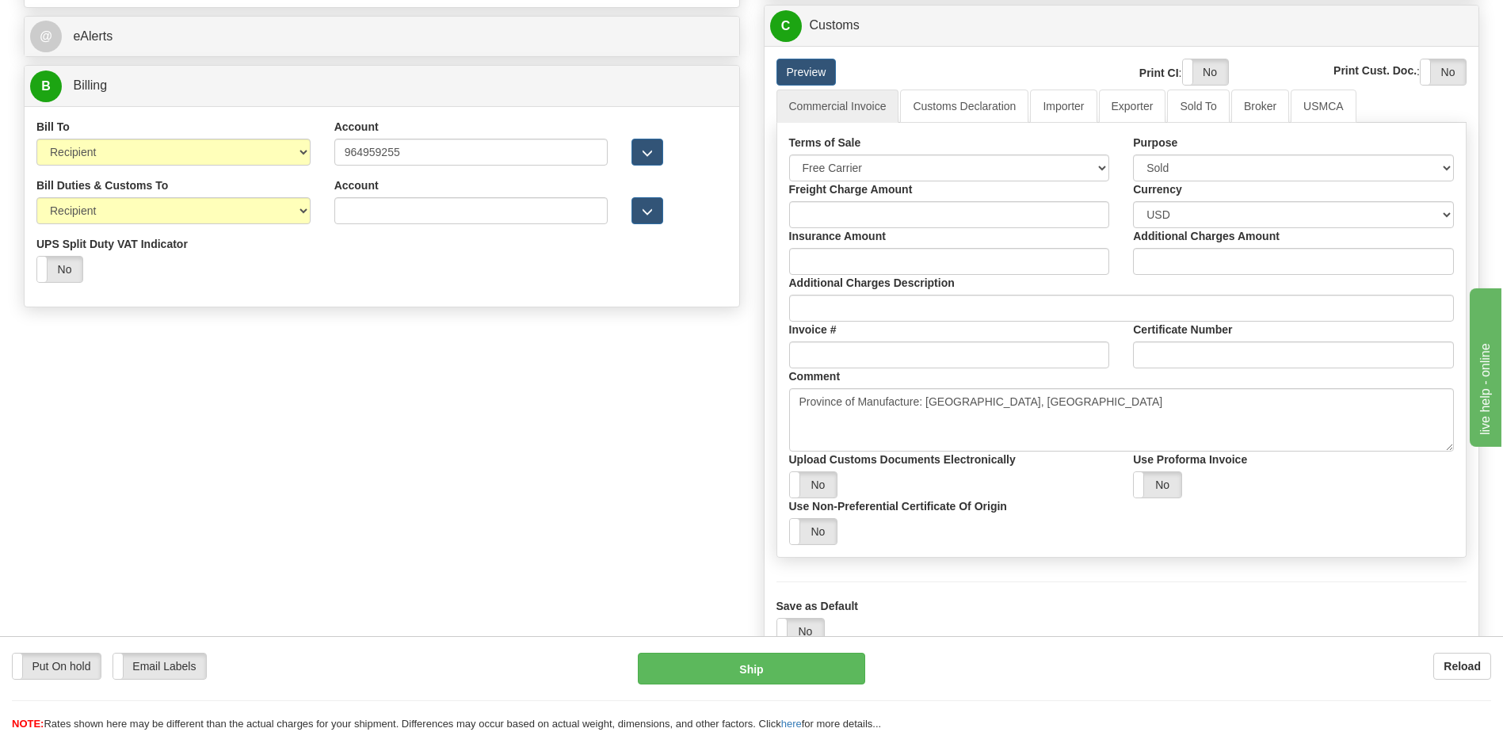
drag, startPoint x: 360, startPoint y: 420, endPoint x: 349, endPoint y: 388, distance: 33.6
click at [362, 412] on div "Order # 86705495 S Sender" at bounding box center [751, 45] width 1479 height 1261
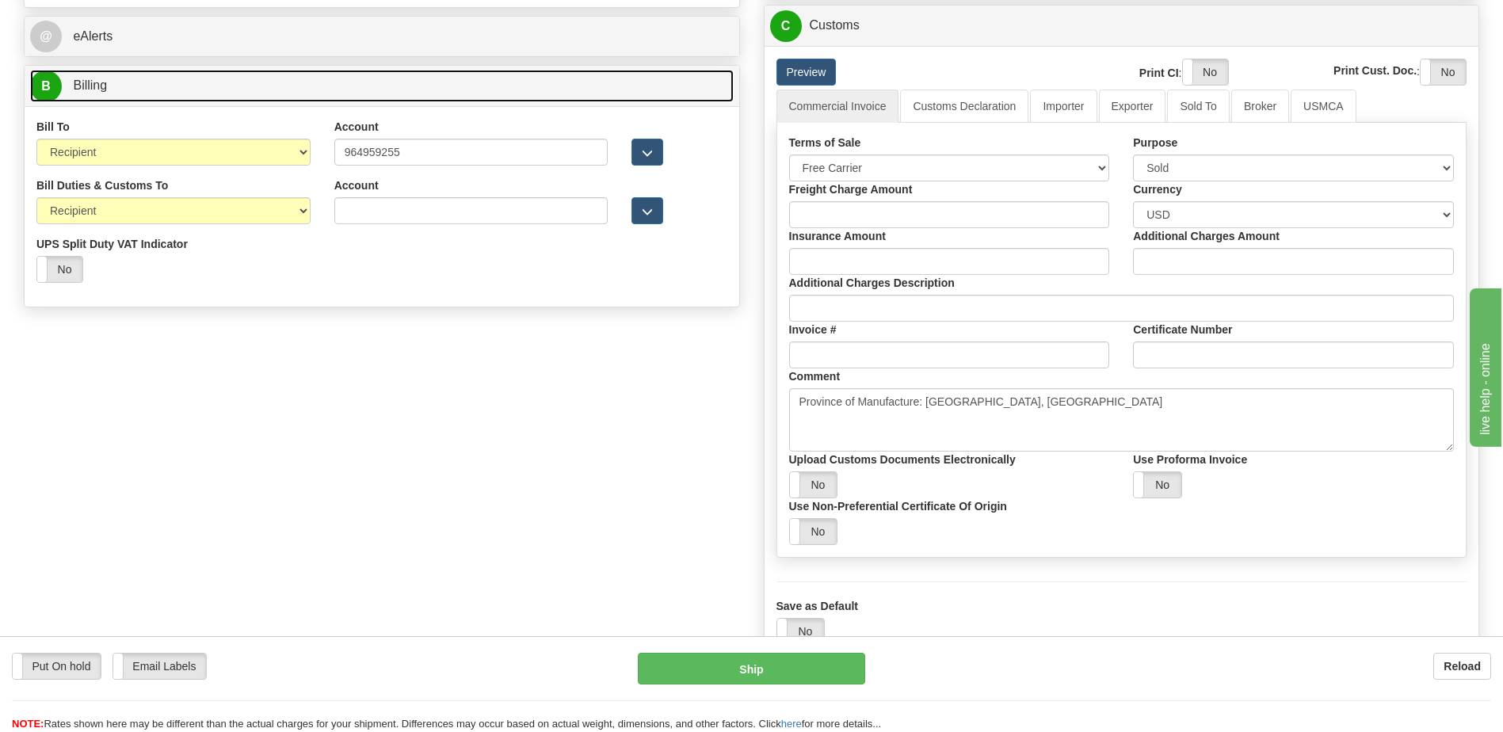
click at [137, 93] on link "B Billing" at bounding box center [382, 86] width 704 height 32
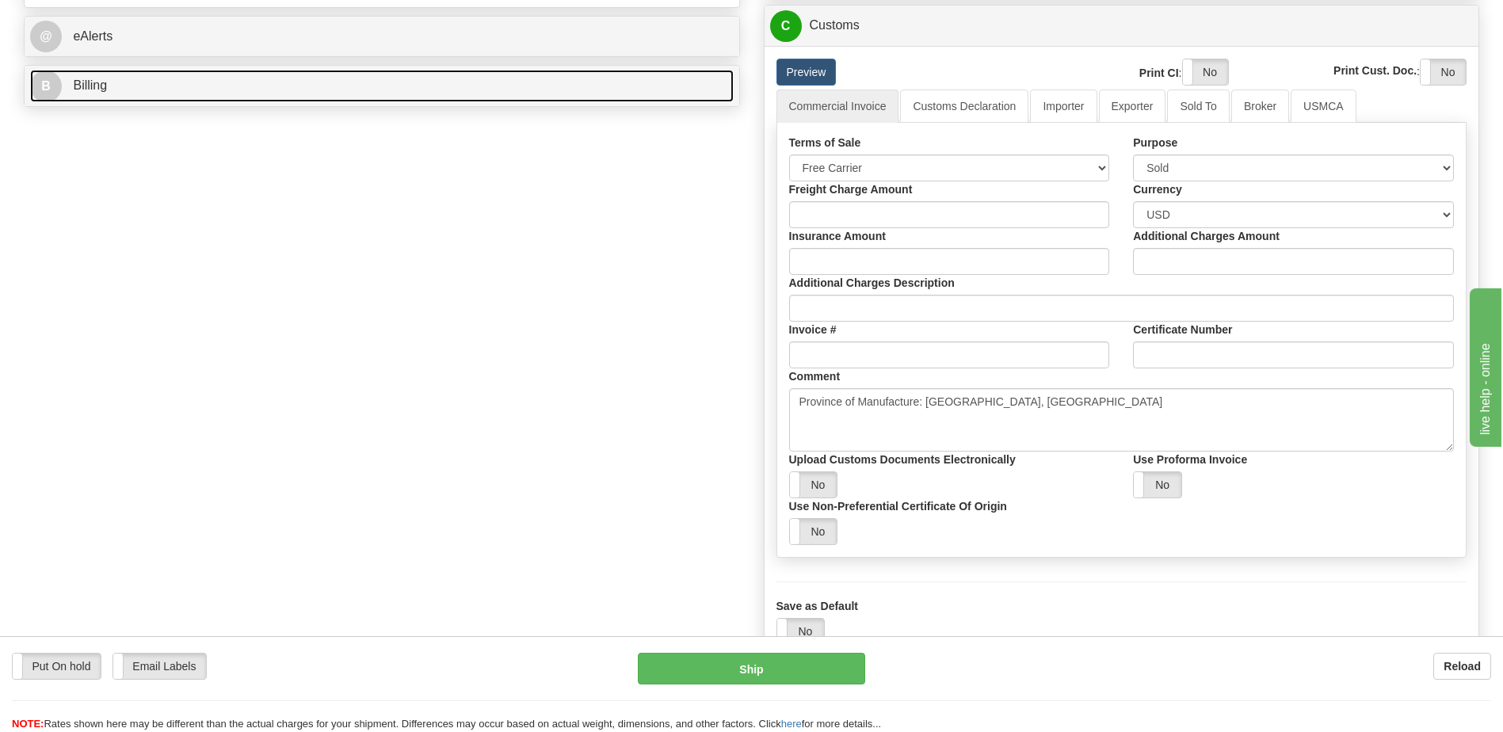
click at [138, 91] on link "B Billing" at bounding box center [382, 86] width 704 height 32
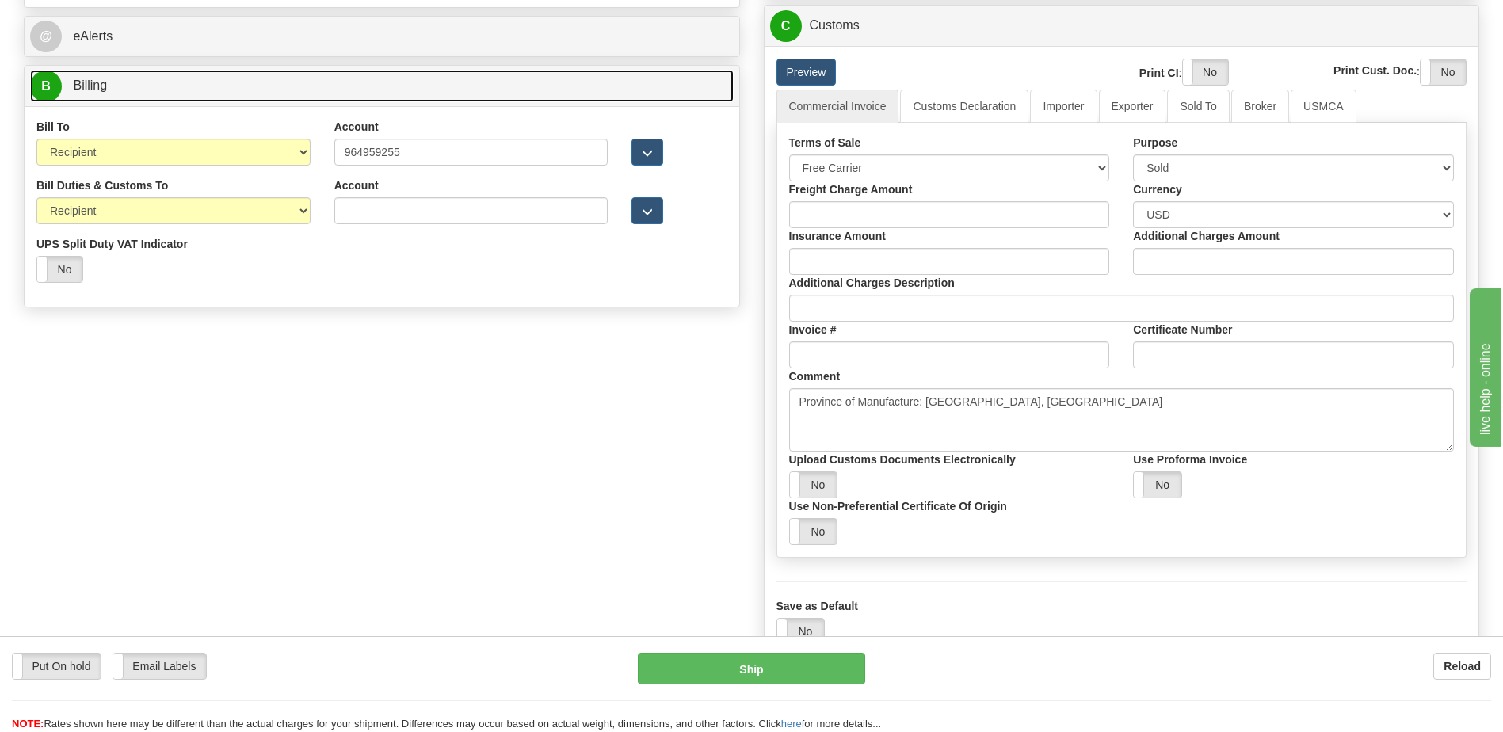
click at [138, 91] on link "B Billing" at bounding box center [382, 86] width 704 height 32
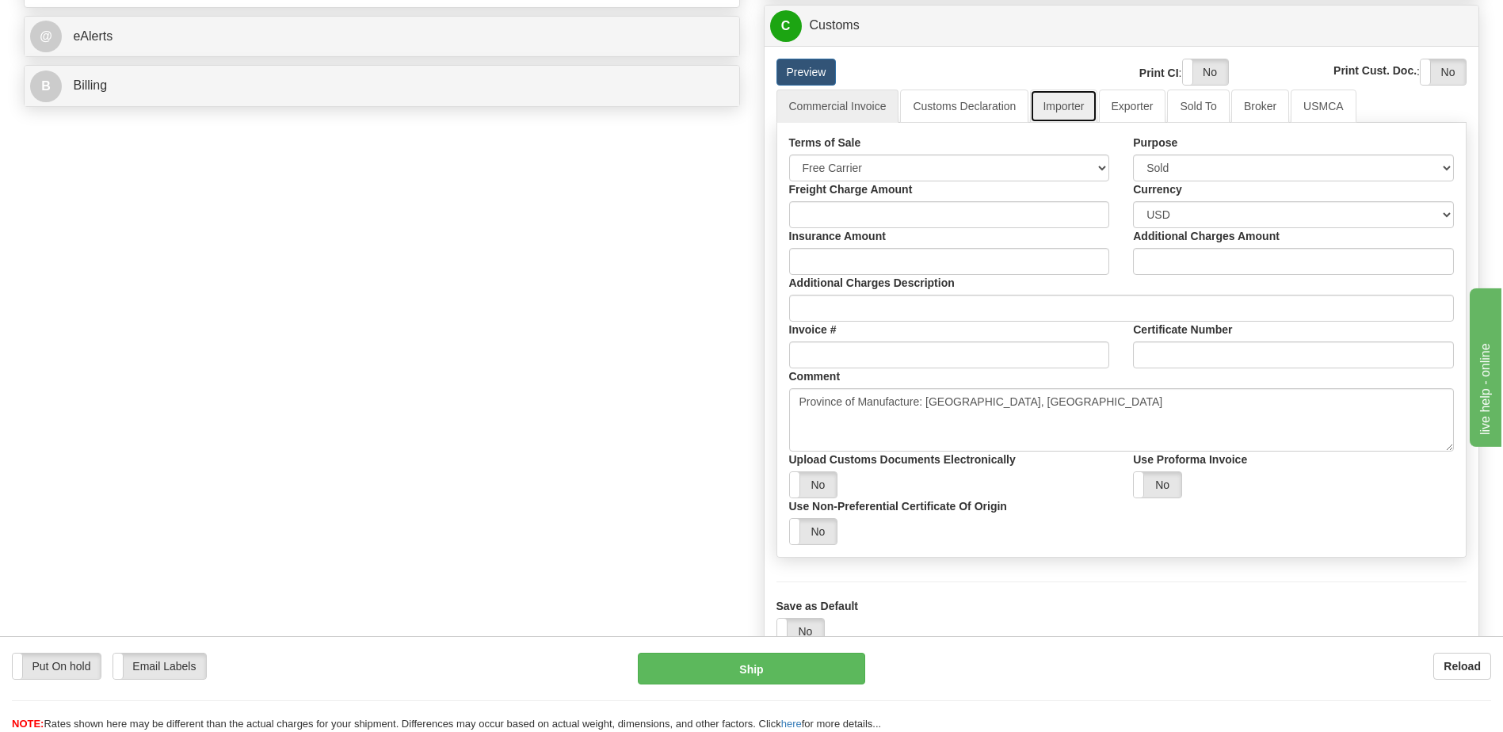
click at [1083, 107] on link "Importer" at bounding box center [1063, 106] width 67 height 33
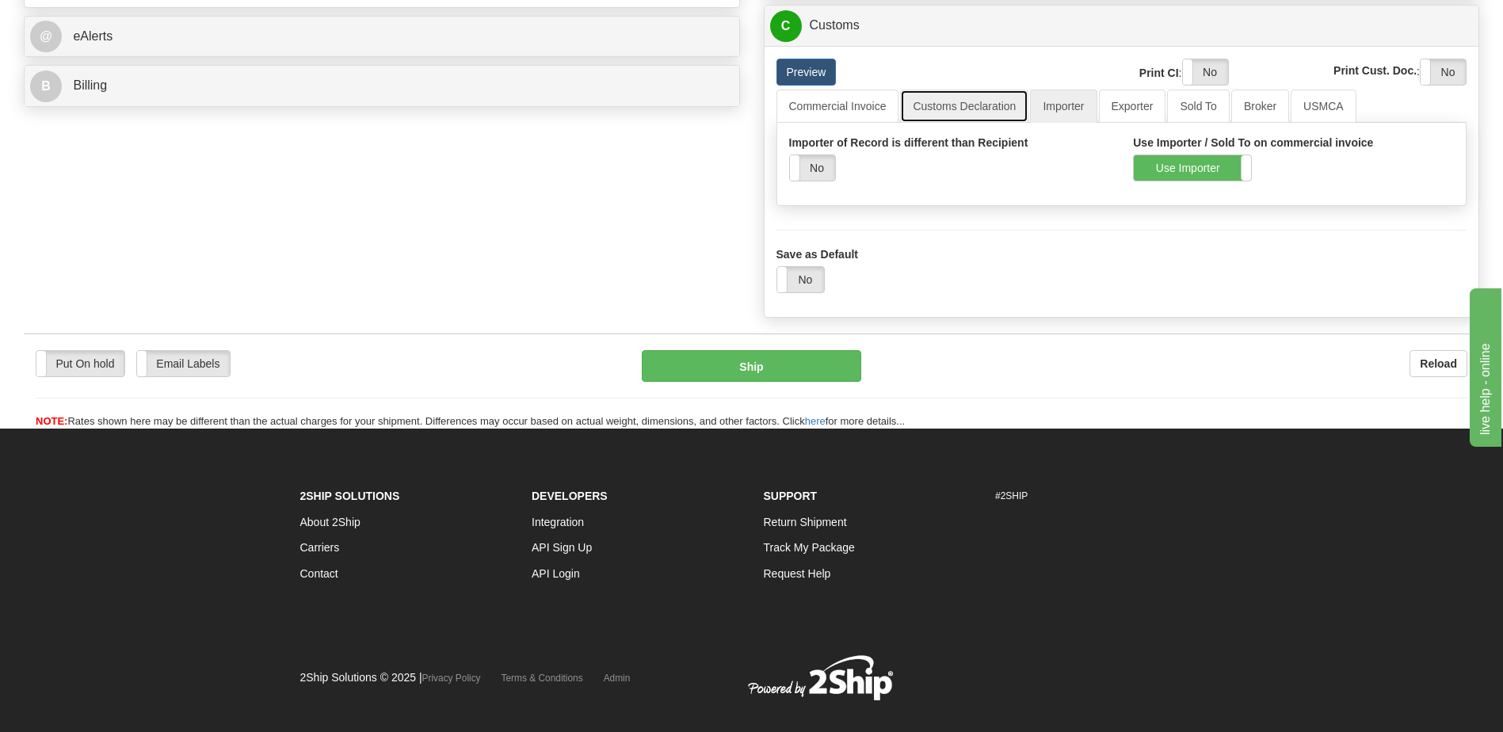
click at [969, 103] on link "Customs Declaration" at bounding box center [964, 106] width 128 height 33
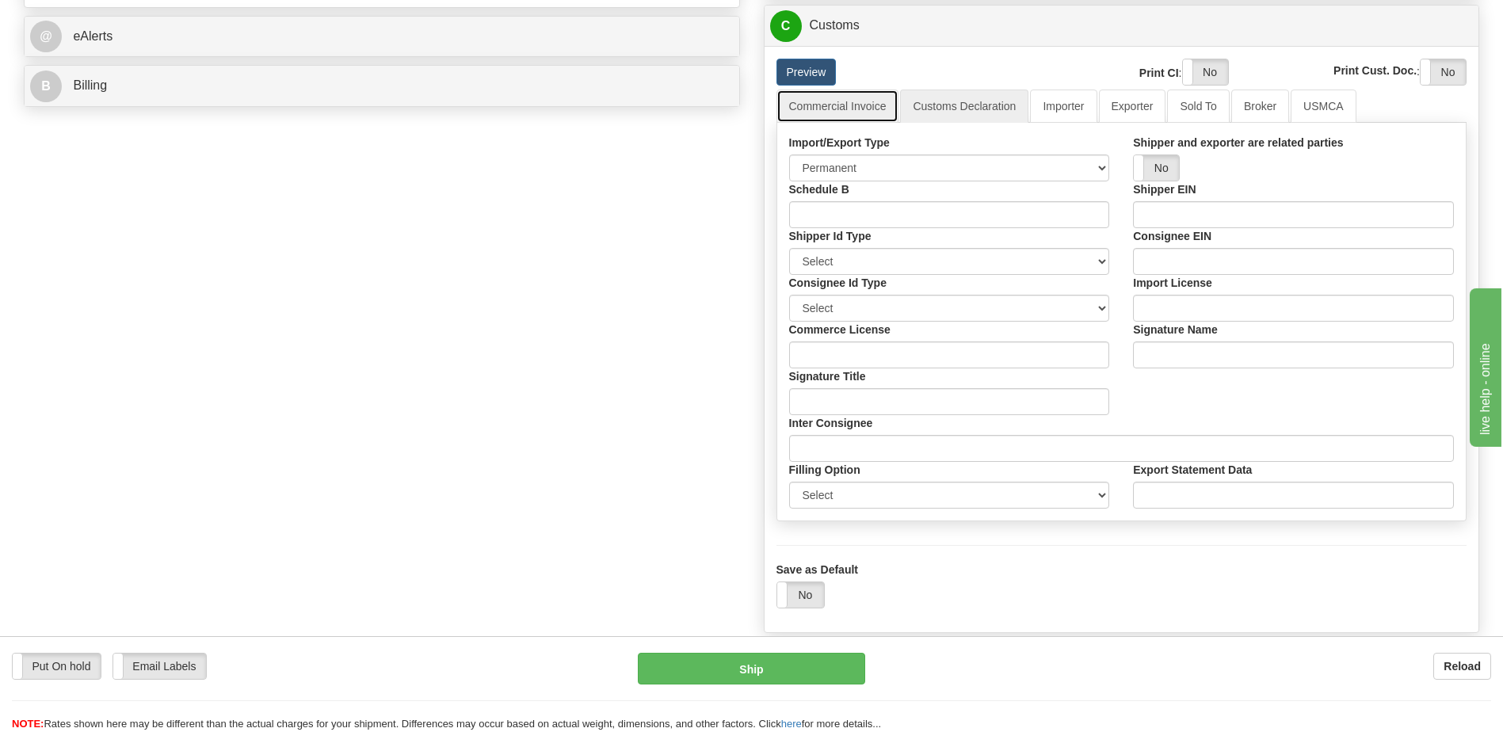
click at [850, 113] on link "Commercial Invoice" at bounding box center [837, 106] width 123 height 33
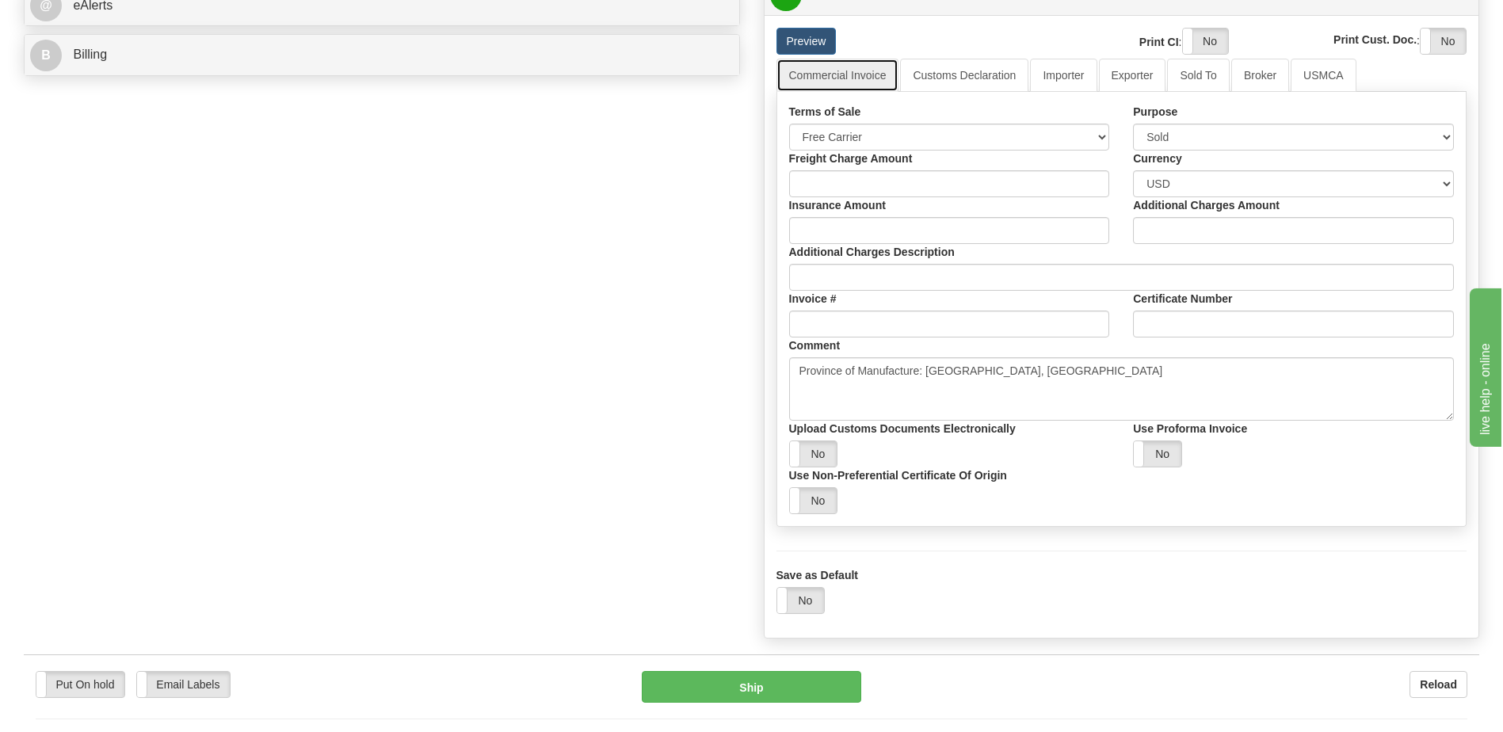
scroll to position [634, 0]
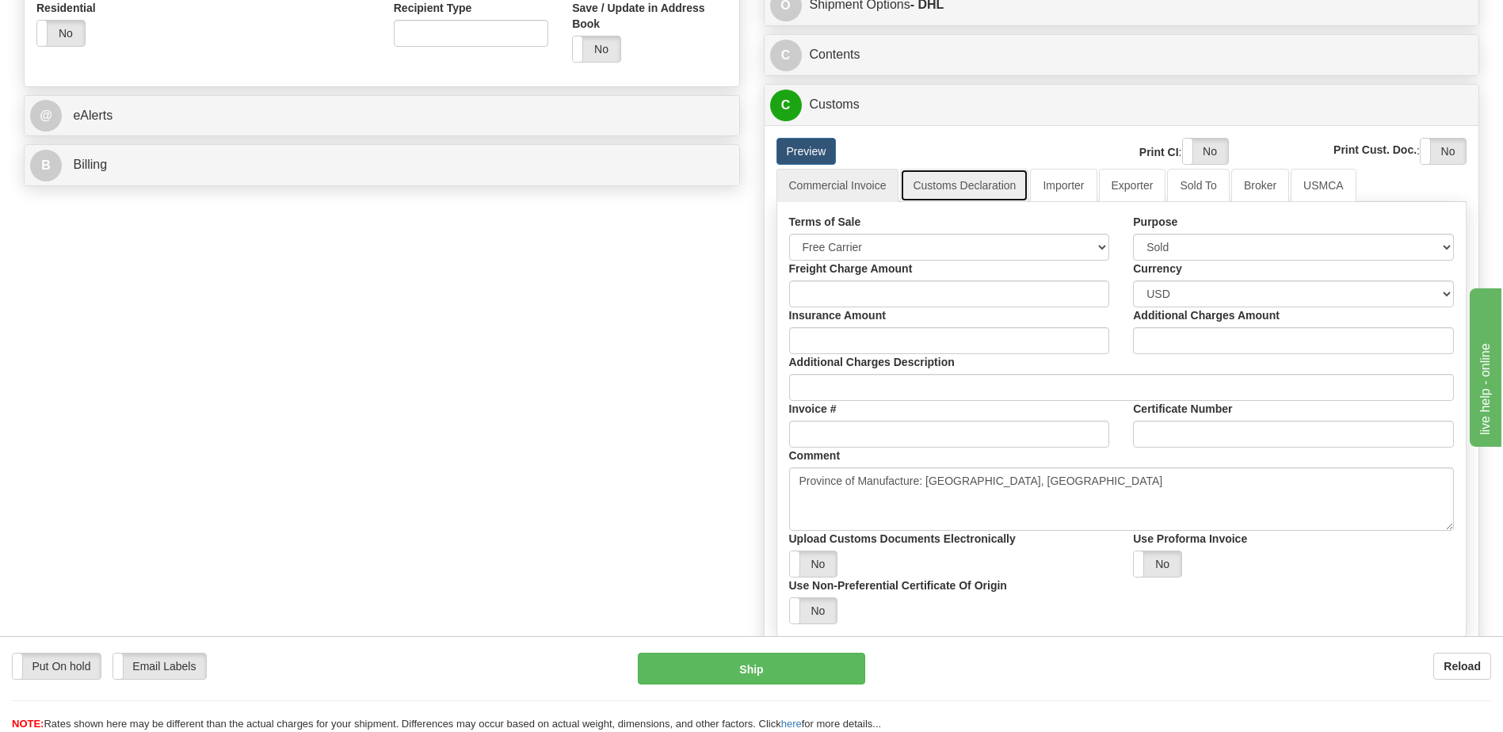
click at [945, 191] on link "Customs Declaration" at bounding box center [964, 185] width 128 height 33
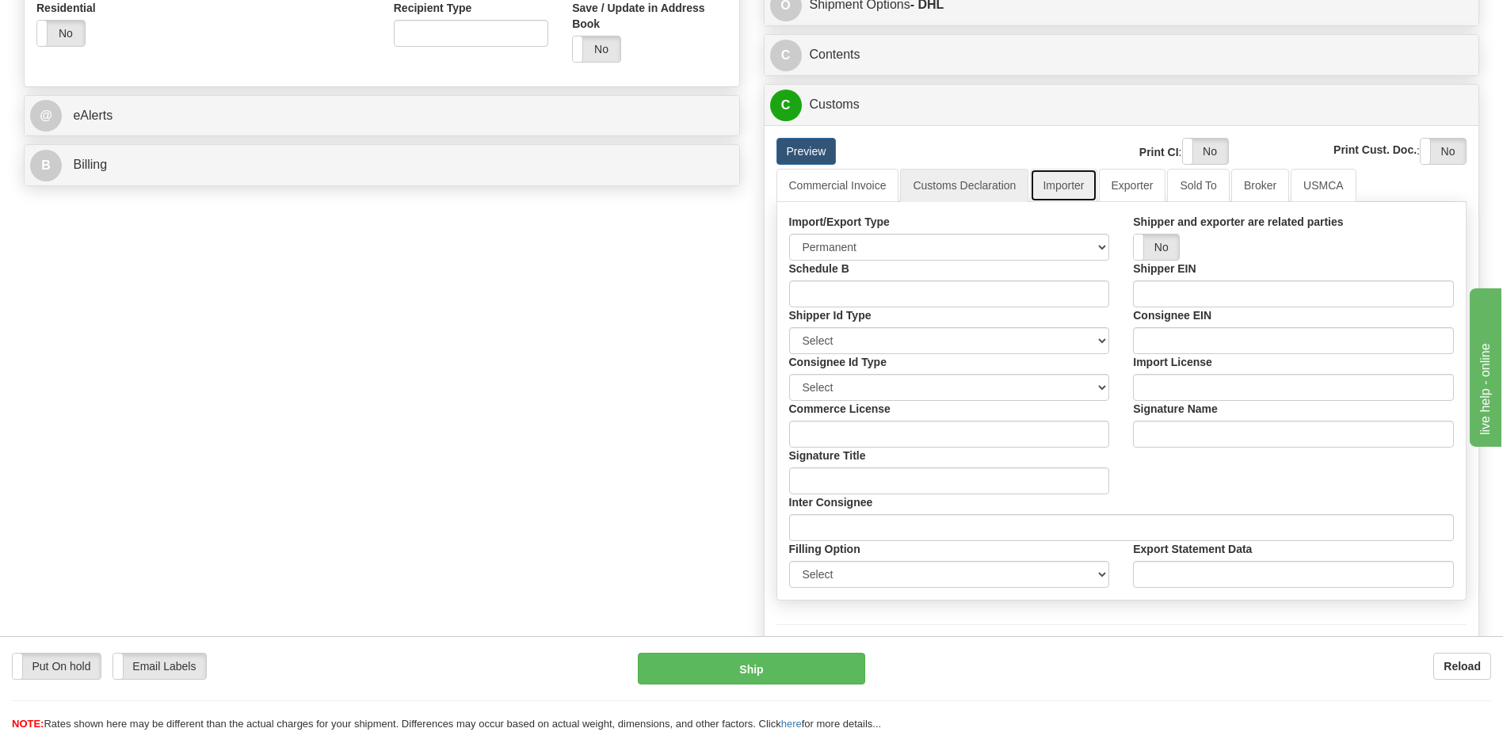
click at [1071, 191] on link "Importer" at bounding box center [1063, 185] width 67 height 33
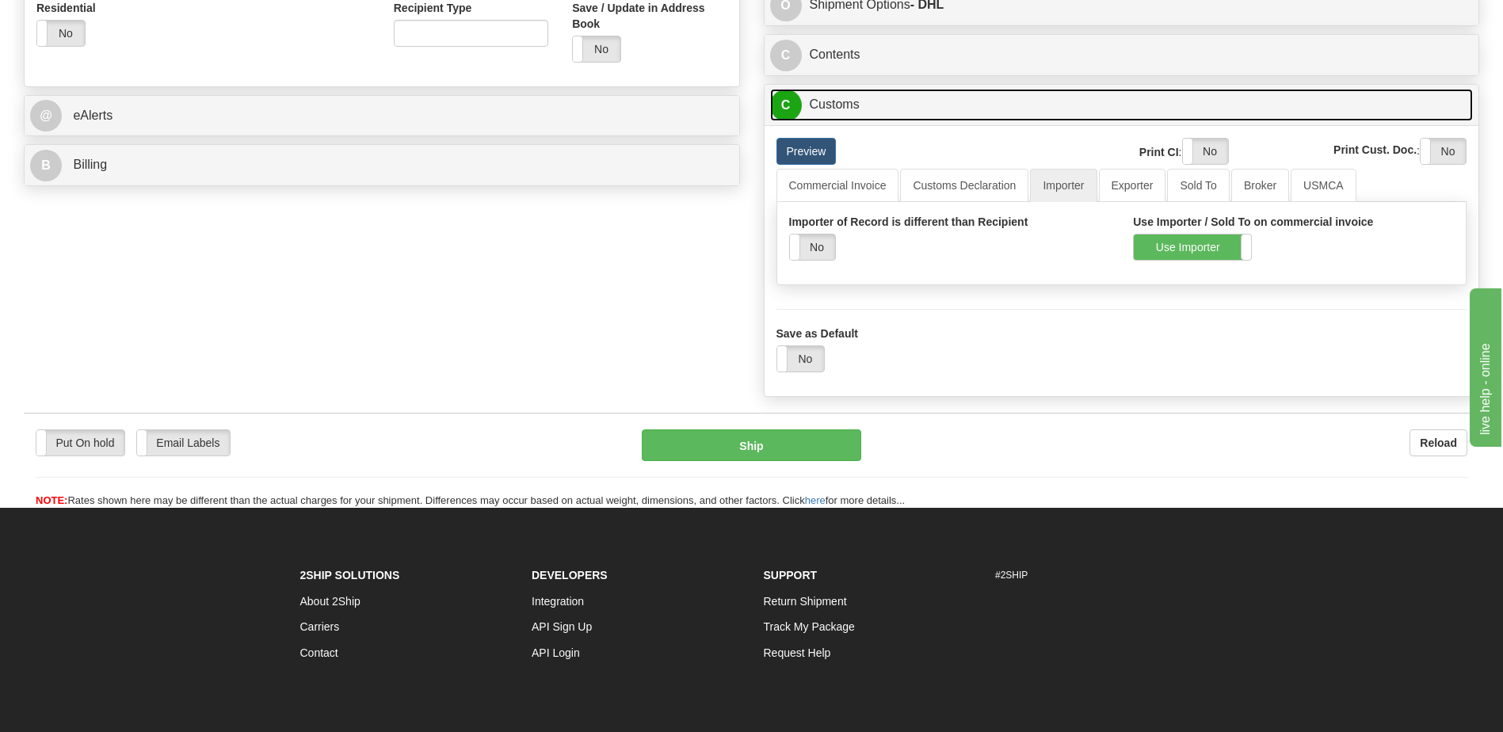
click at [888, 116] on link "C Customs" at bounding box center [1122, 105] width 704 height 32
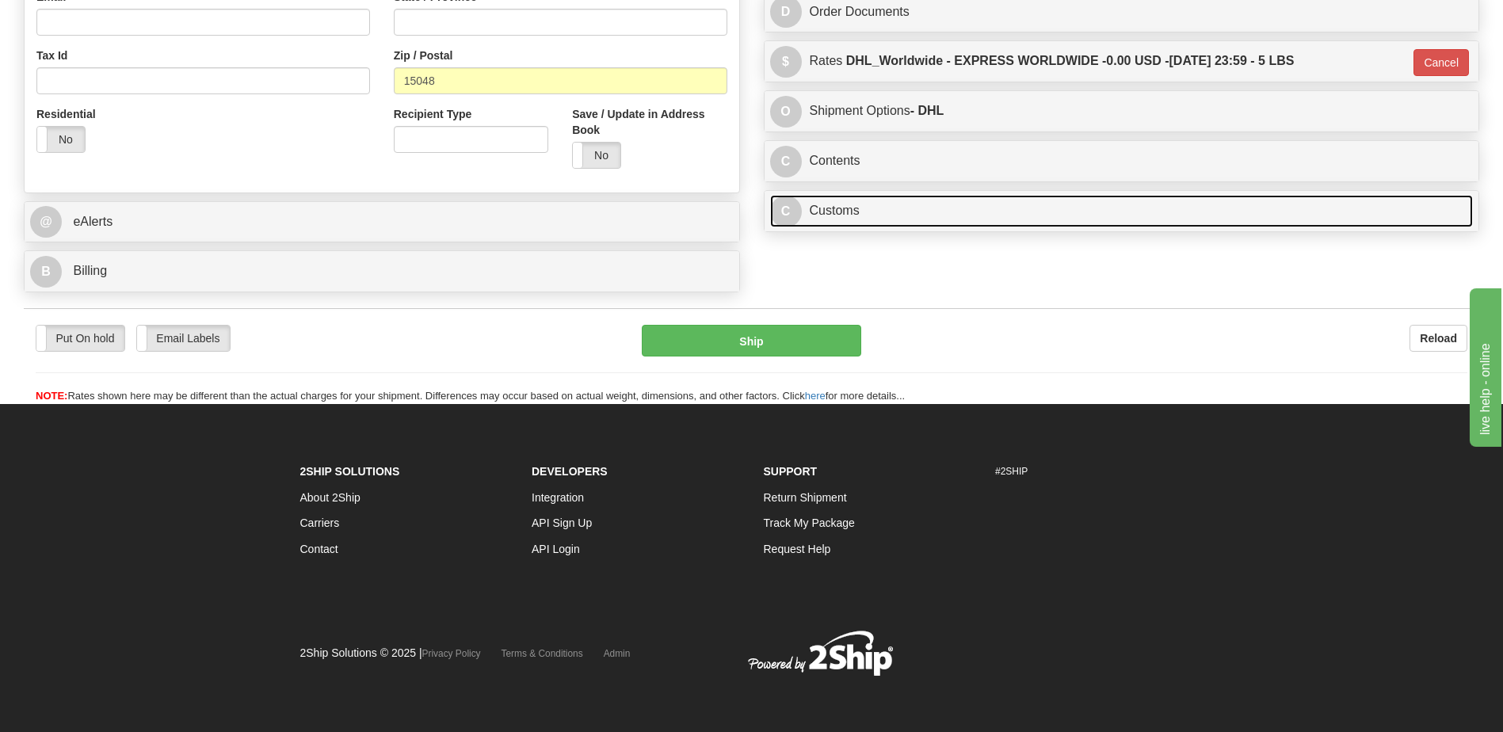
scroll to position [528, 0]
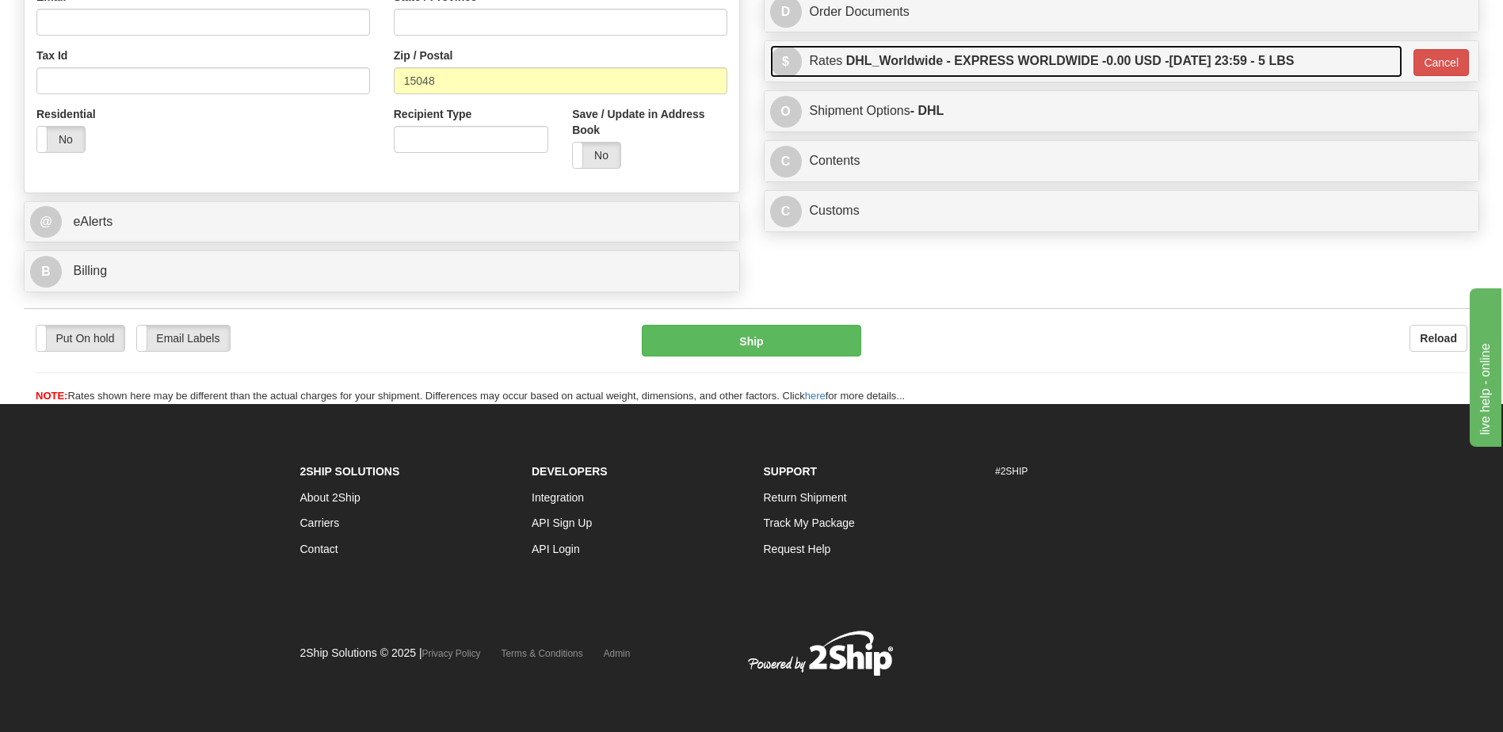
click at [867, 77] on link "$ Rates DHL_Worldwide - EXPRESS WORLDWIDE - 0.00 USD - 10/07/2025 23:59 - 5 LBS" at bounding box center [1086, 61] width 633 height 32
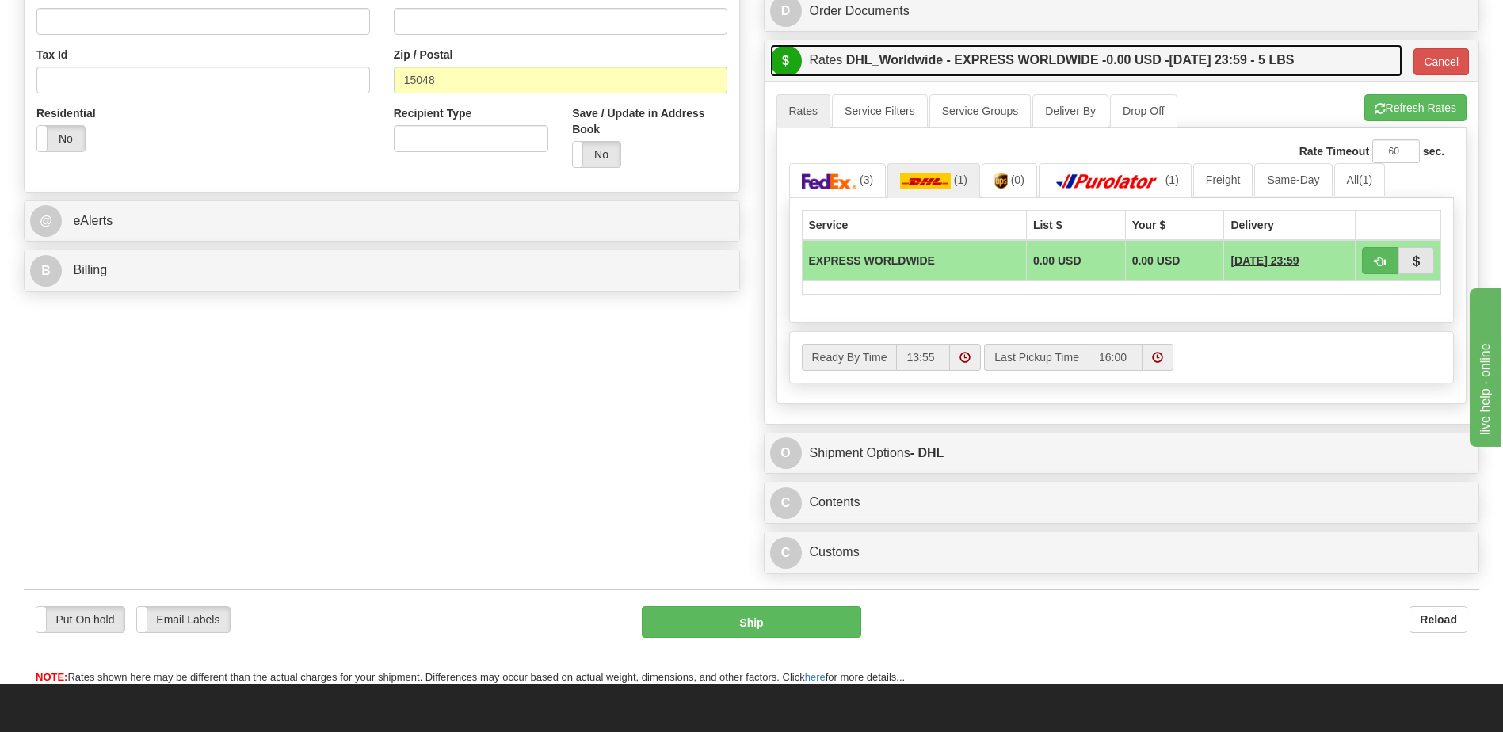
click at [867, 77] on link "$ Rates DHL_Worldwide - EXPRESS WORLDWIDE - 0.00 USD - 10/07/2025 23:59 - 5 LBS" at bounding box center [1086, 60] width 633 height 32
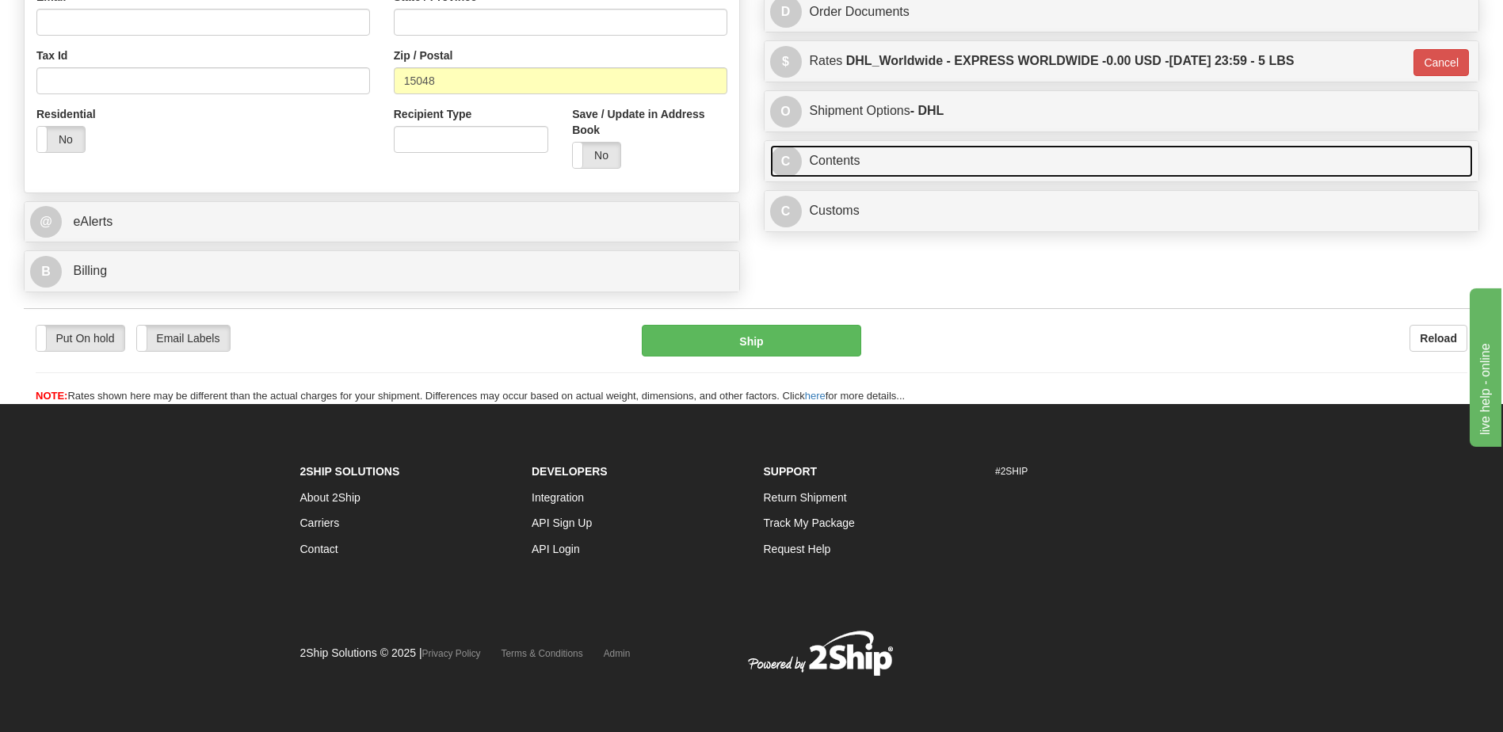
click at [850, 156] on link "C Contents" at bounding box center [1122, 161] width 704 height 32
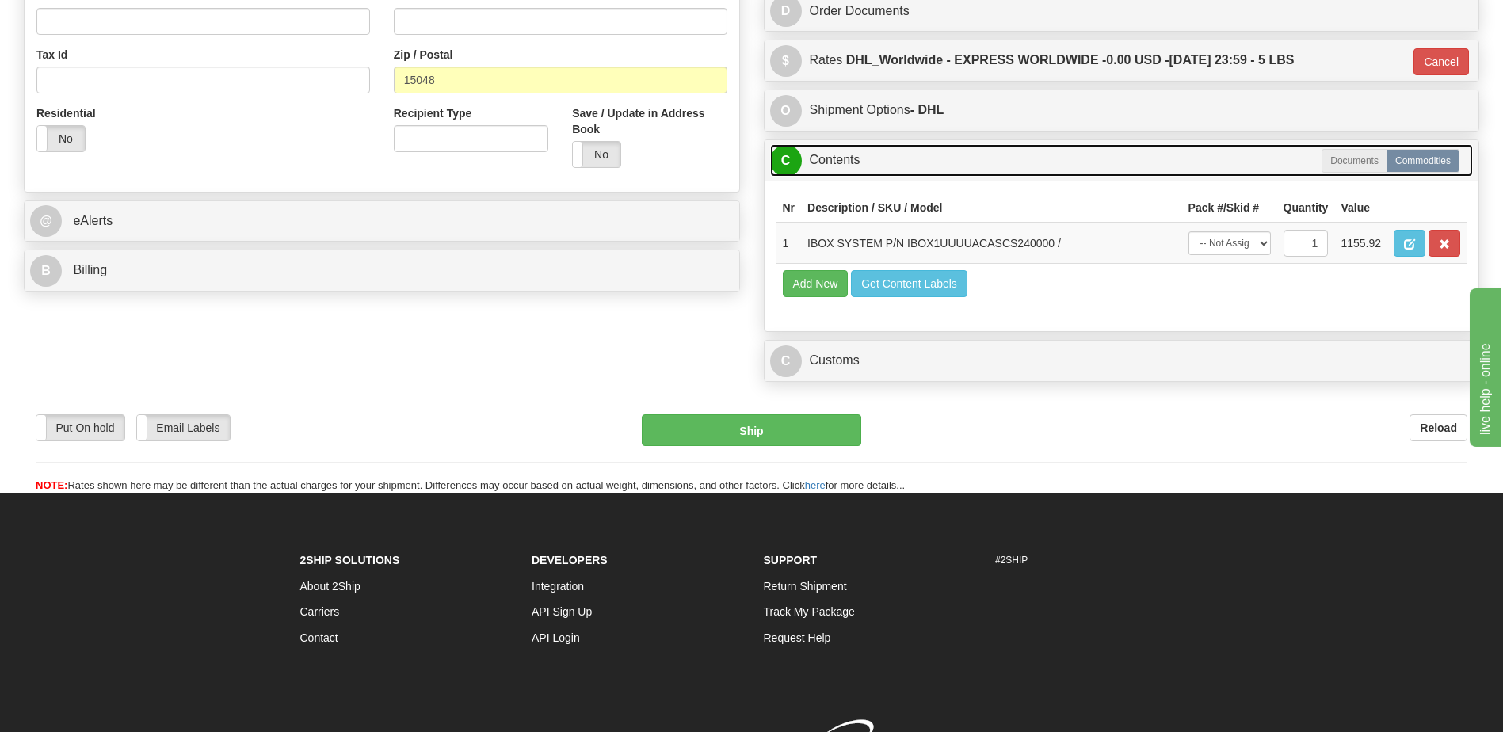
click at [851, 156] on link "C Contents" at bounding box center [1122, 160] width 704 height 32
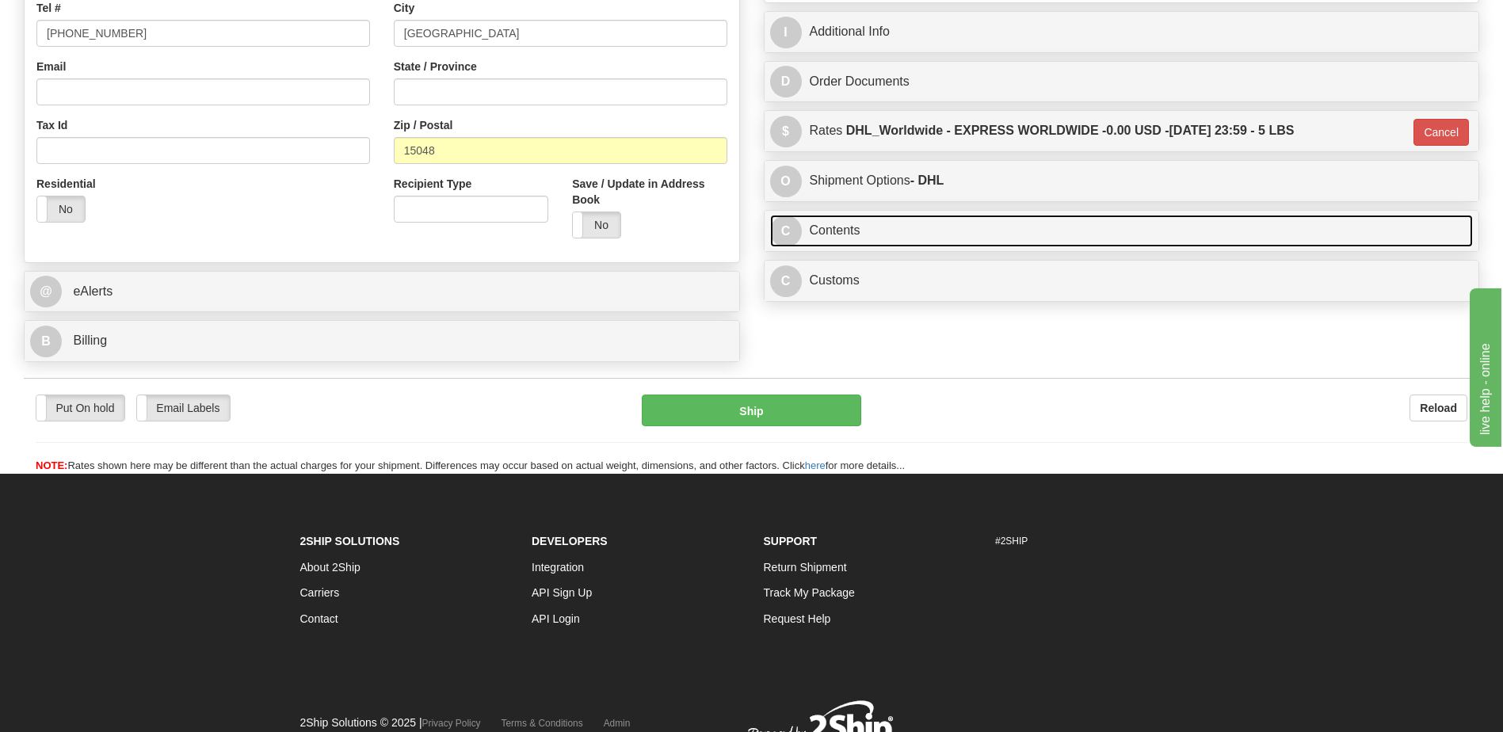
scroll to position [370, 0]
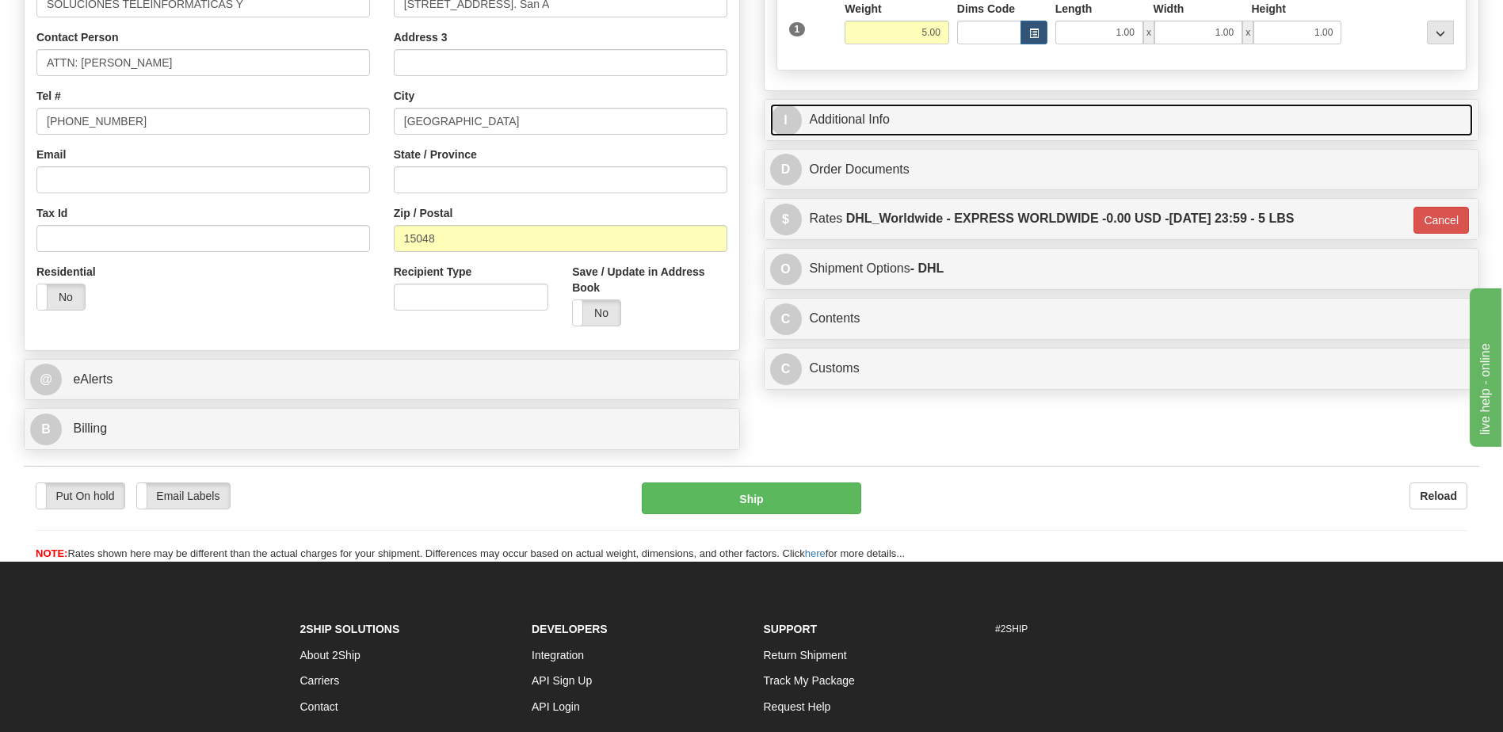
click at [860, 127] on link "I Additional Info" at bounding box center [1122, 120] width 704 height 32
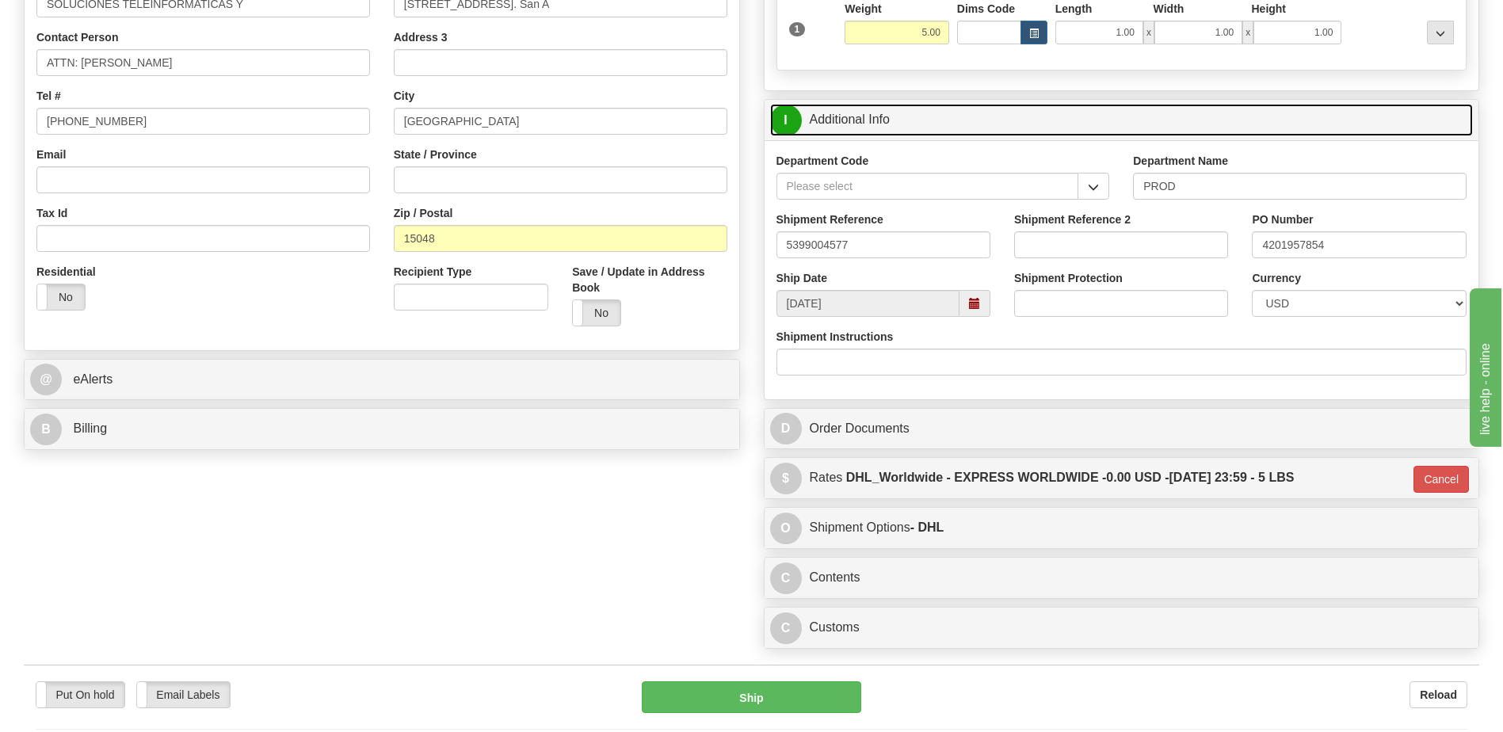
click at [860, 127] on link "I Additional Info" at bounding box center [1122, 120] width 704 height 32
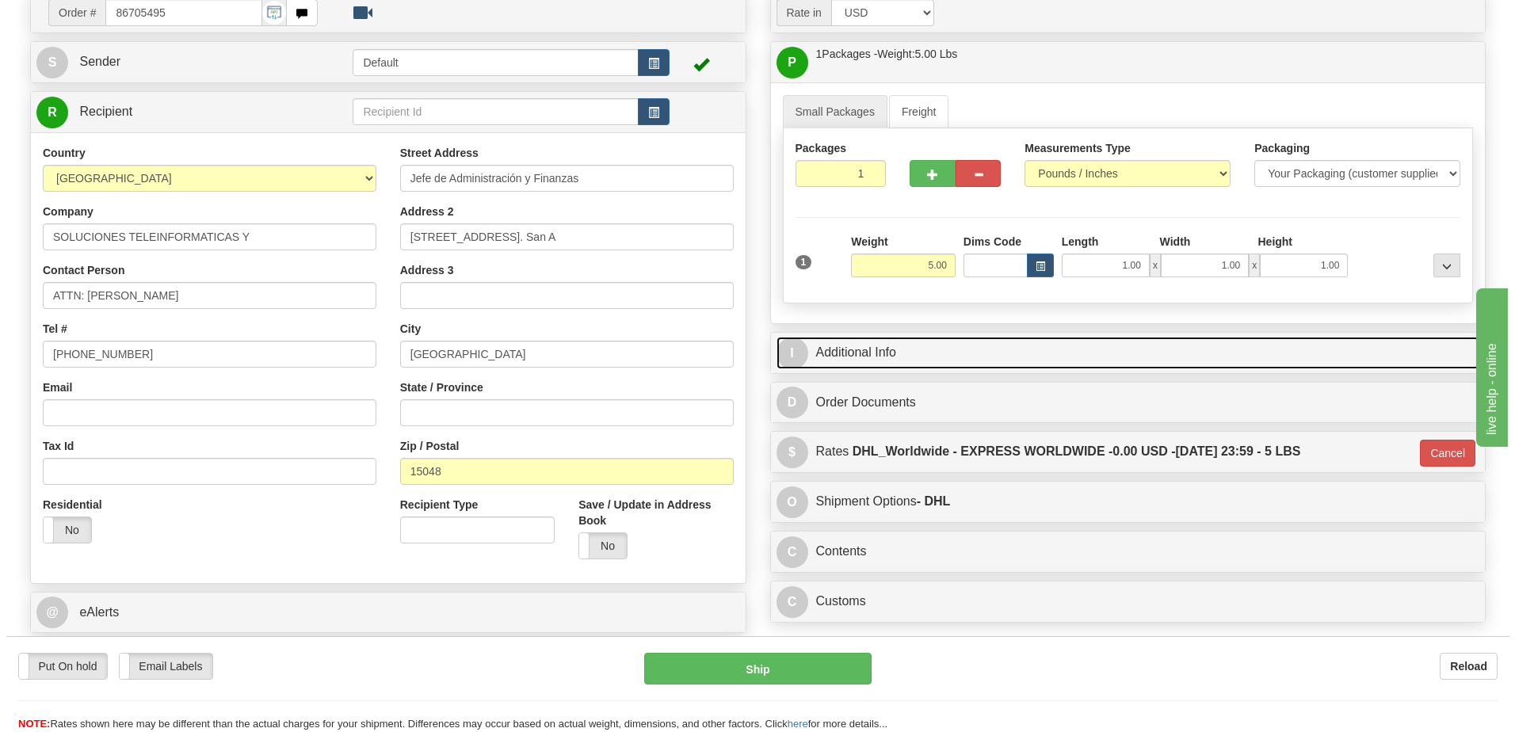
scroll to position [132, 0]
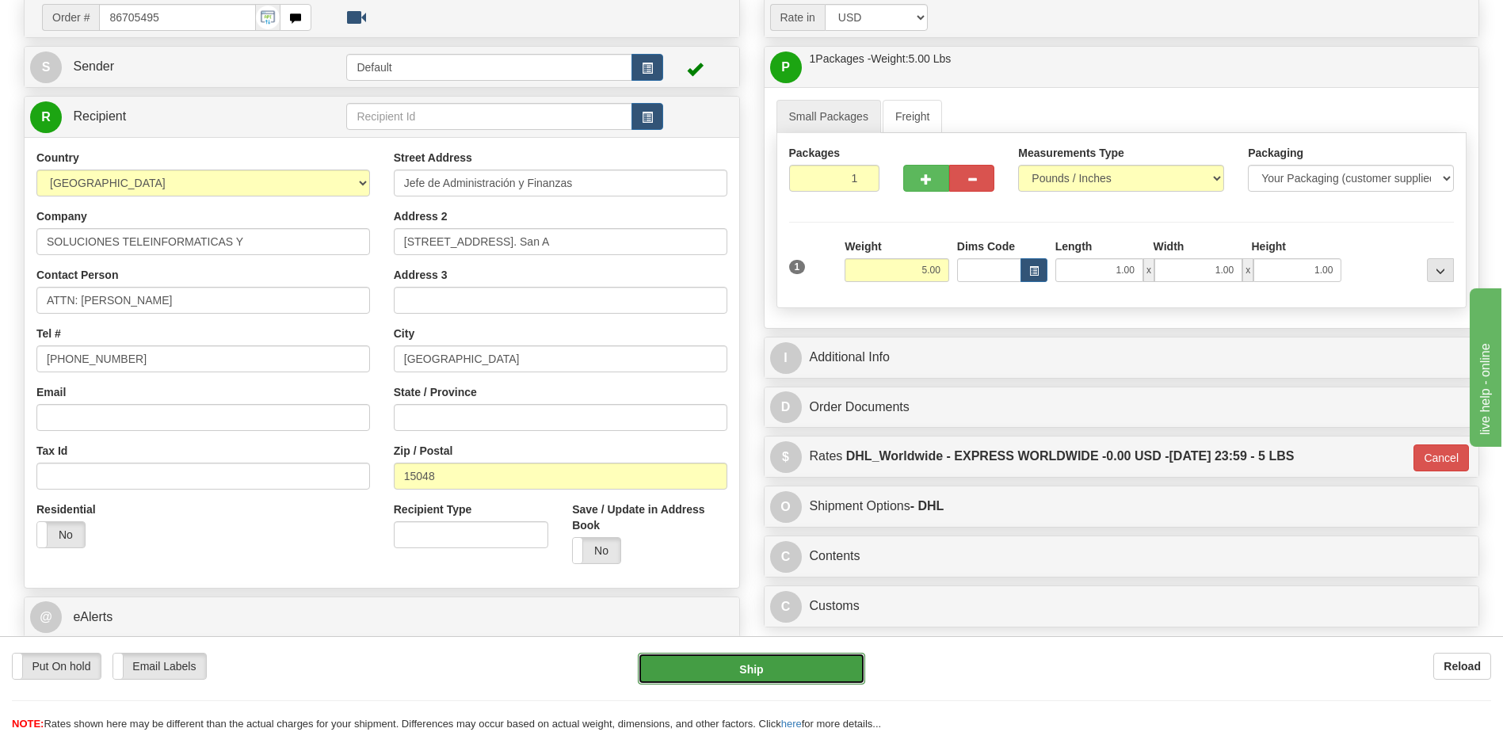
click at [675, 679] on button "Ship" at bounding box center [751, 669] width 227 height 32
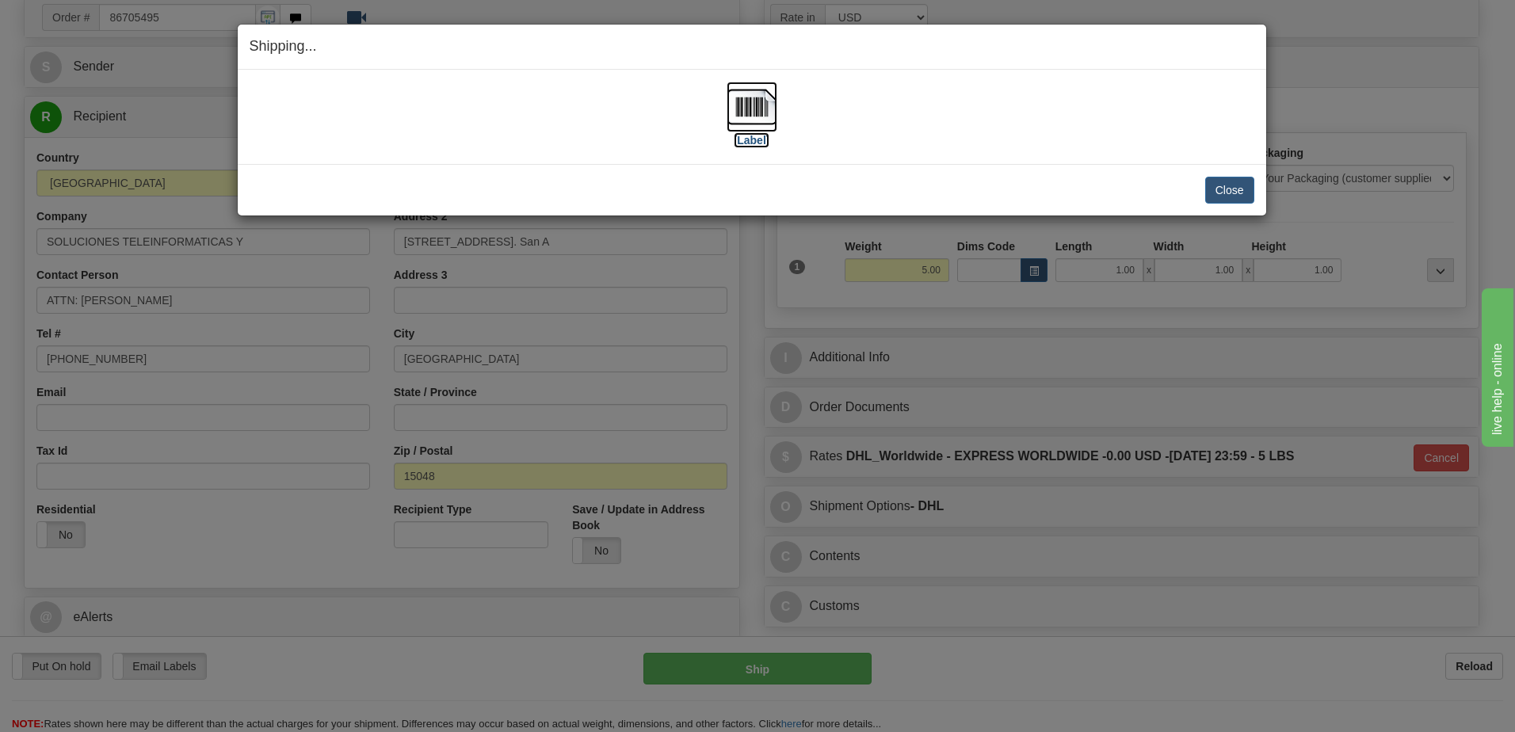
click at [741, 113] on img at bounding box center [752, 107] width 51 height 51
click at [738, 108] on img at bounding box center [752, 107] width 51 height 51
click at [1218, 190] on button "Close" at bounding box center [1229, 190] width 49 height 27
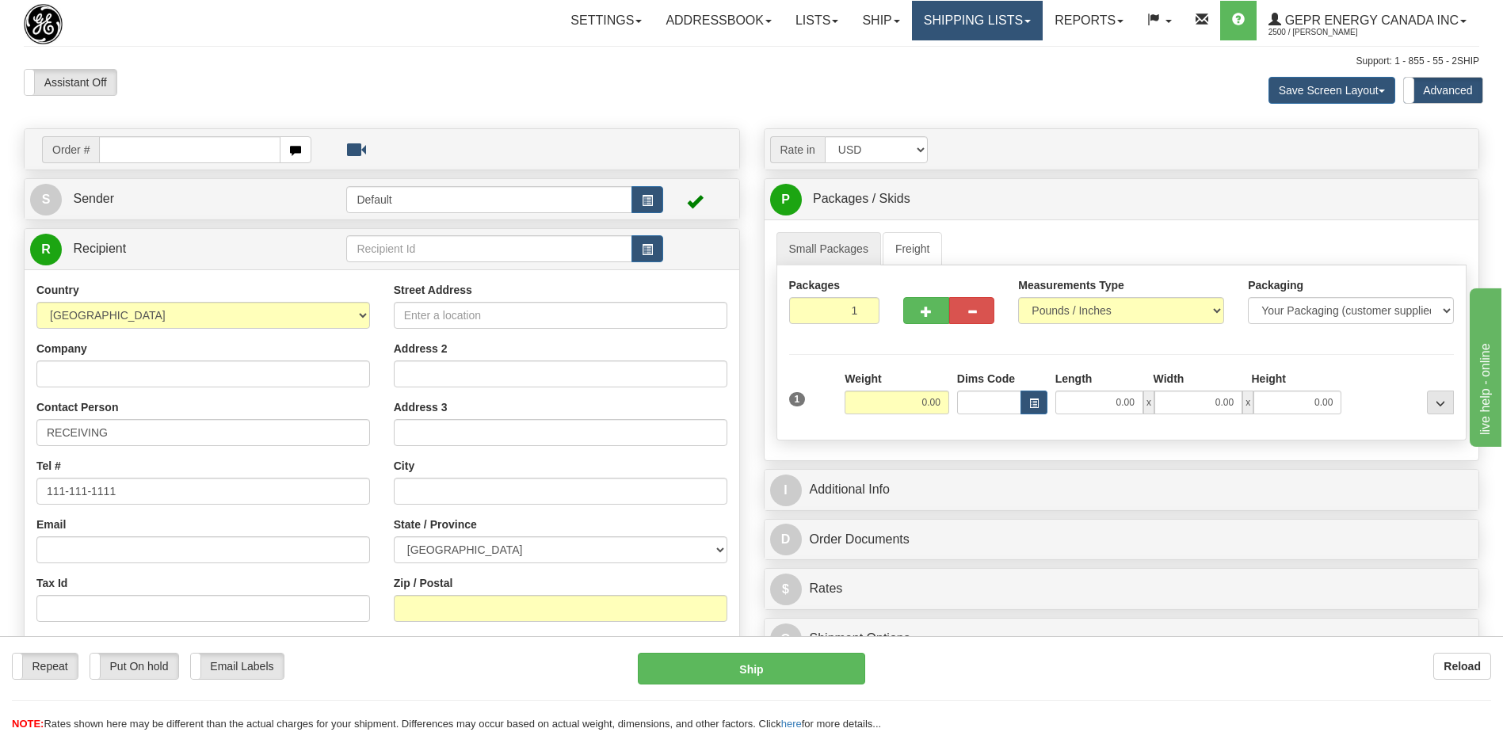
drag, startPoint x: 989, startPoint y: 13, endPoint x: 989, endPoint y: 25, distance: 11.9
click at [989, 13] on link "Shipping lists" at bounding box center [977, 21] width 131 height 40
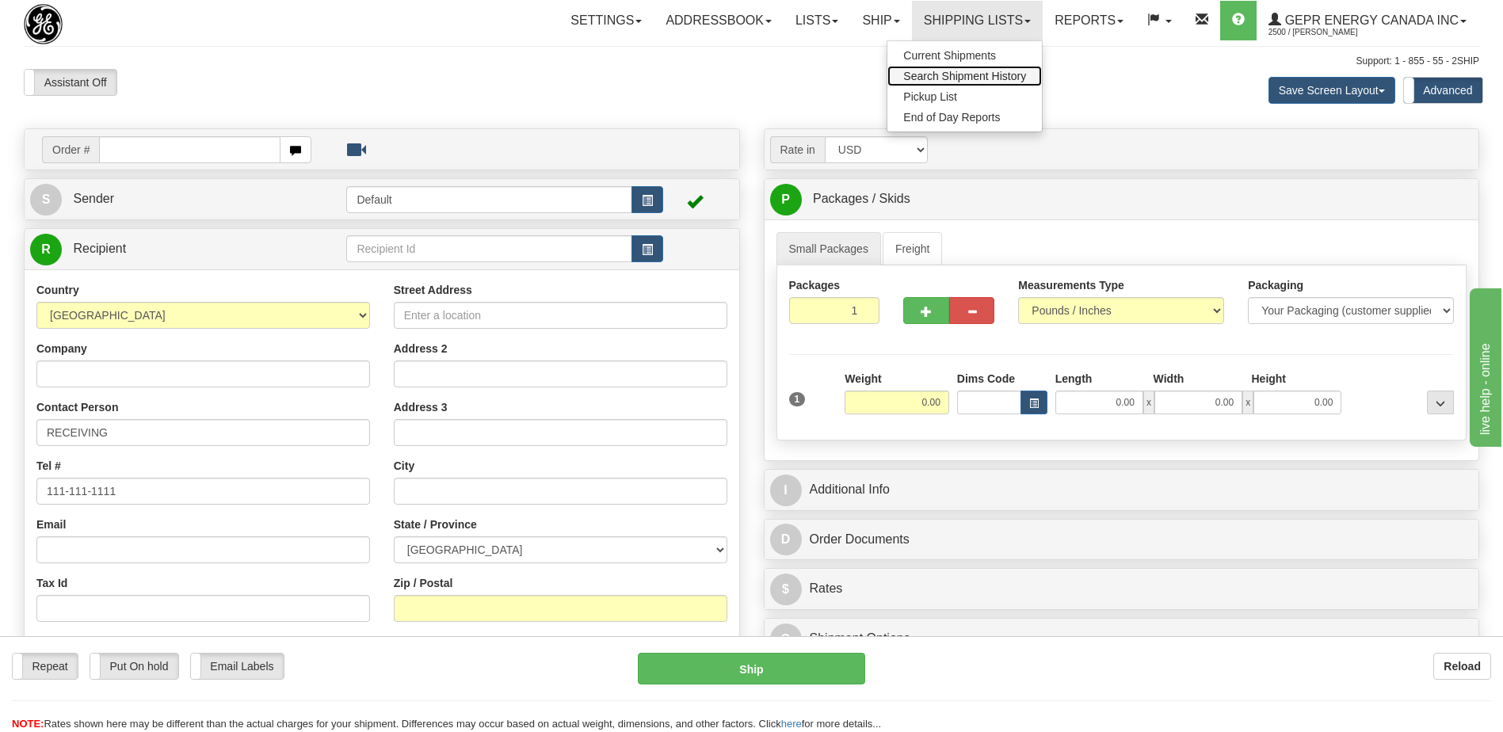
click at [947, 82] on span "Search Shipment History" at bounding box center [964, 76] width 123 height 13
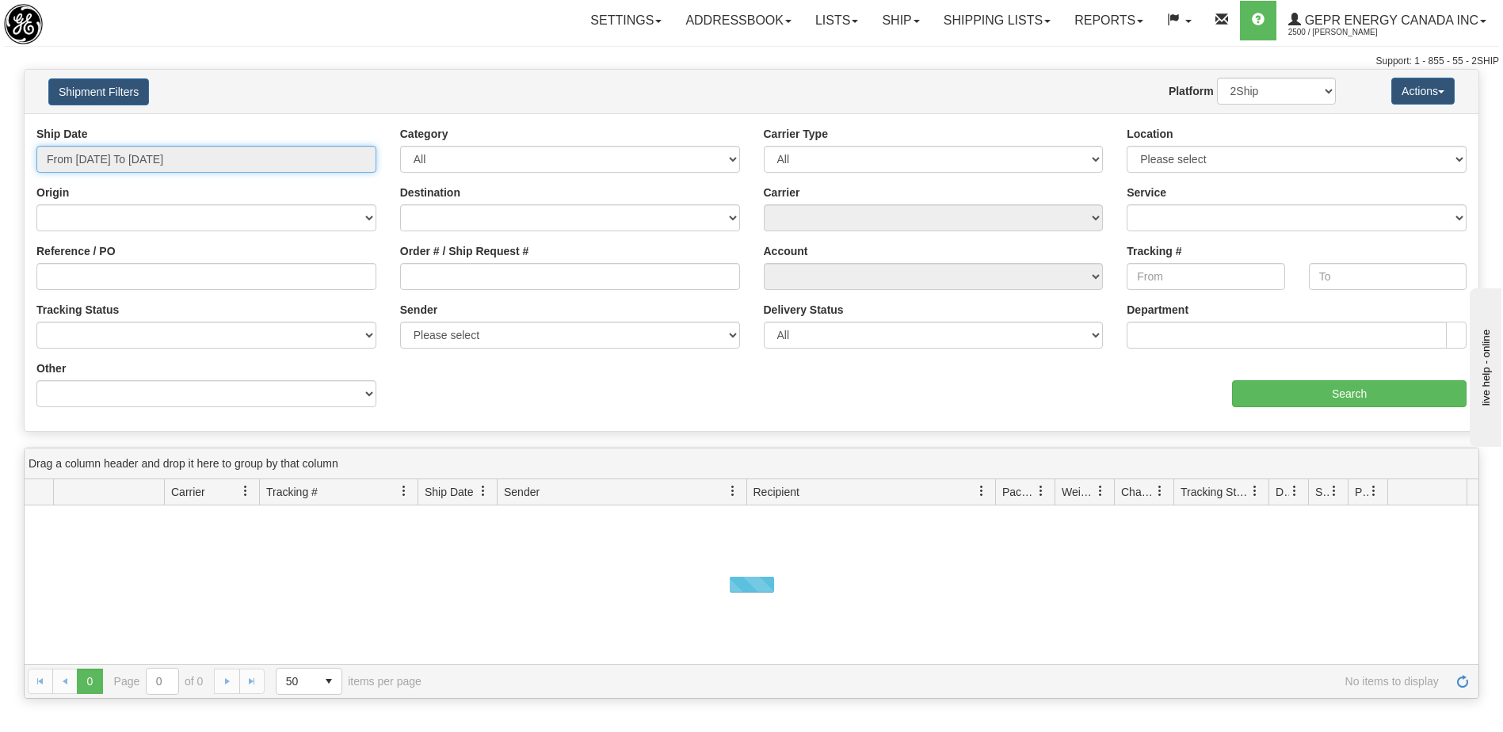
type input "[DATE]"
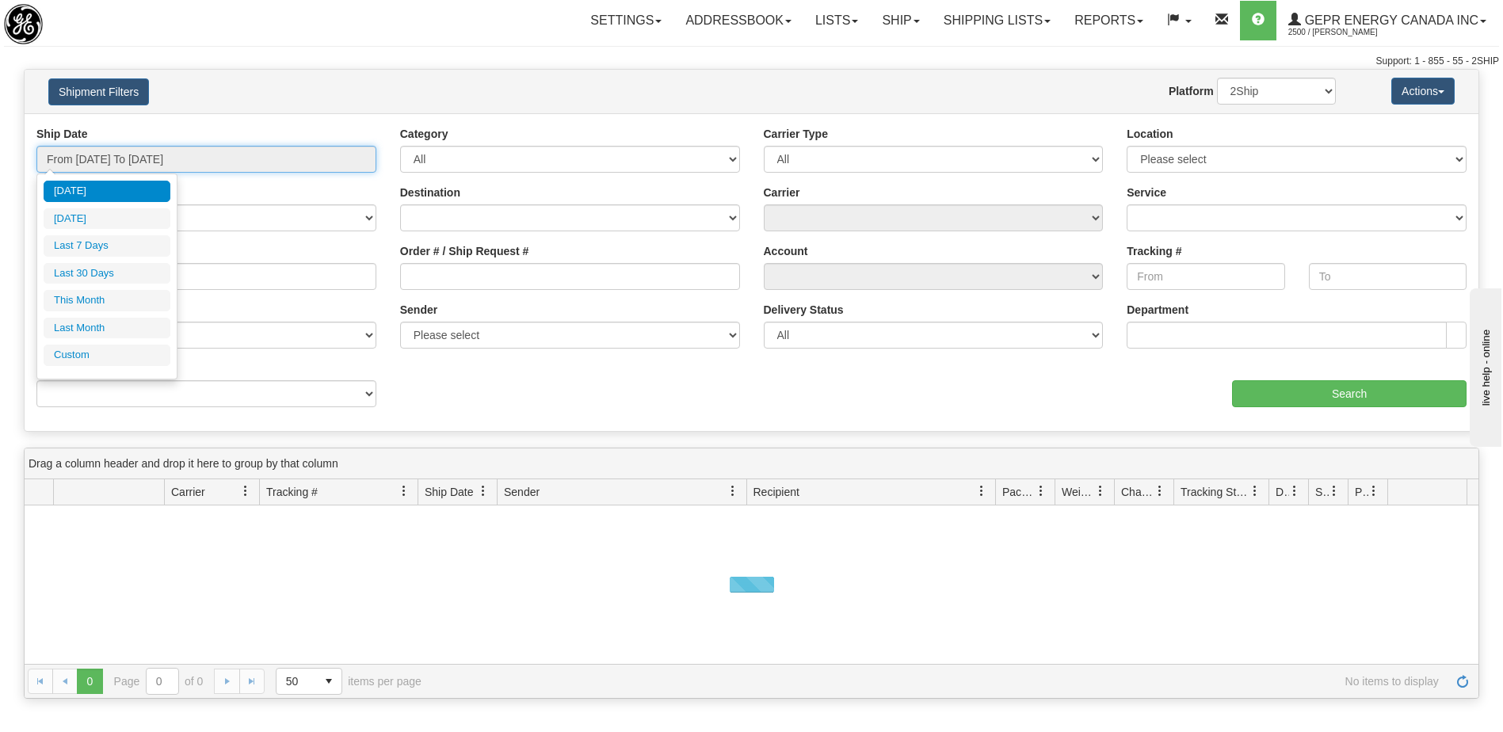
click at [135, 161] on input "From [DATE] To [DATE]" at bounding box center [206, 159] width 340 height 27
type input "[DATE]"
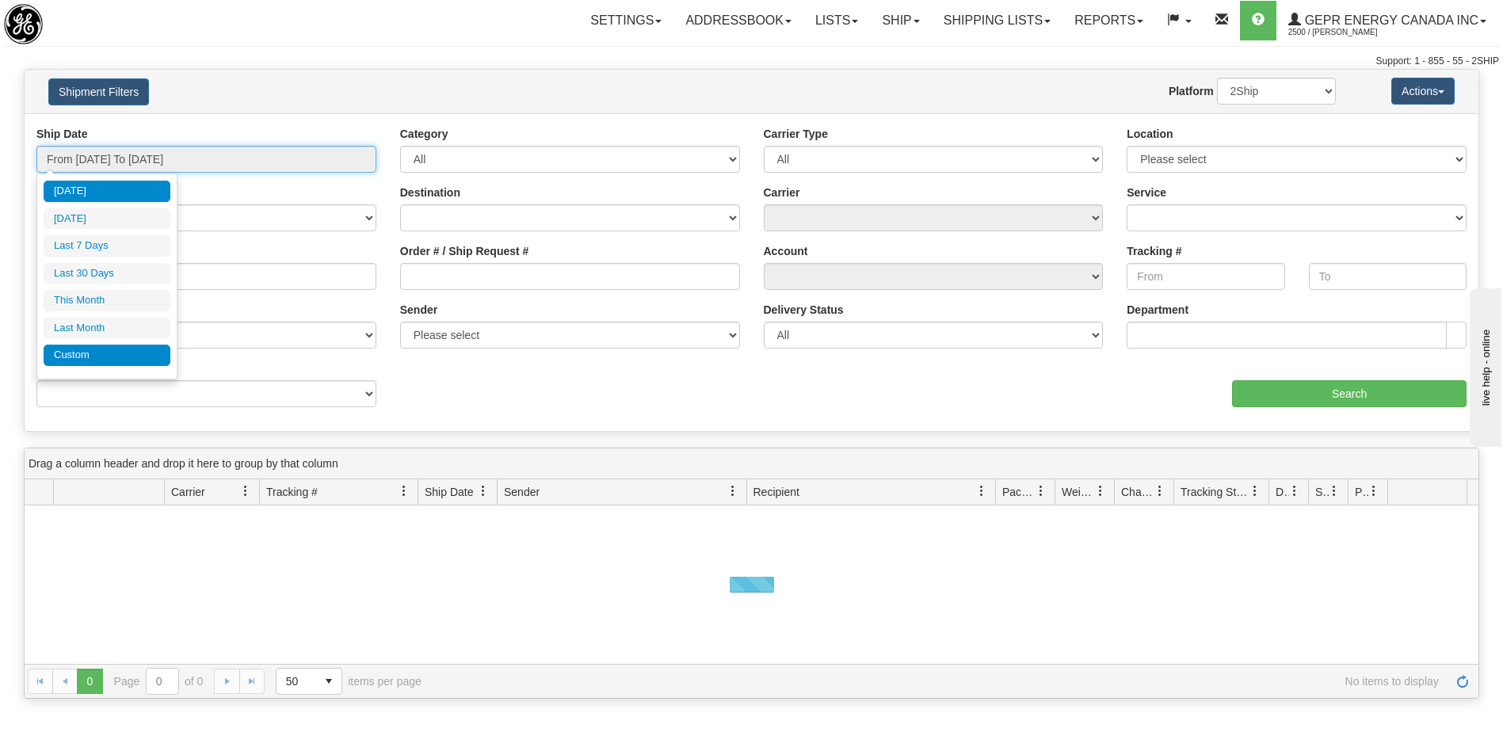
type input "[DATE]"
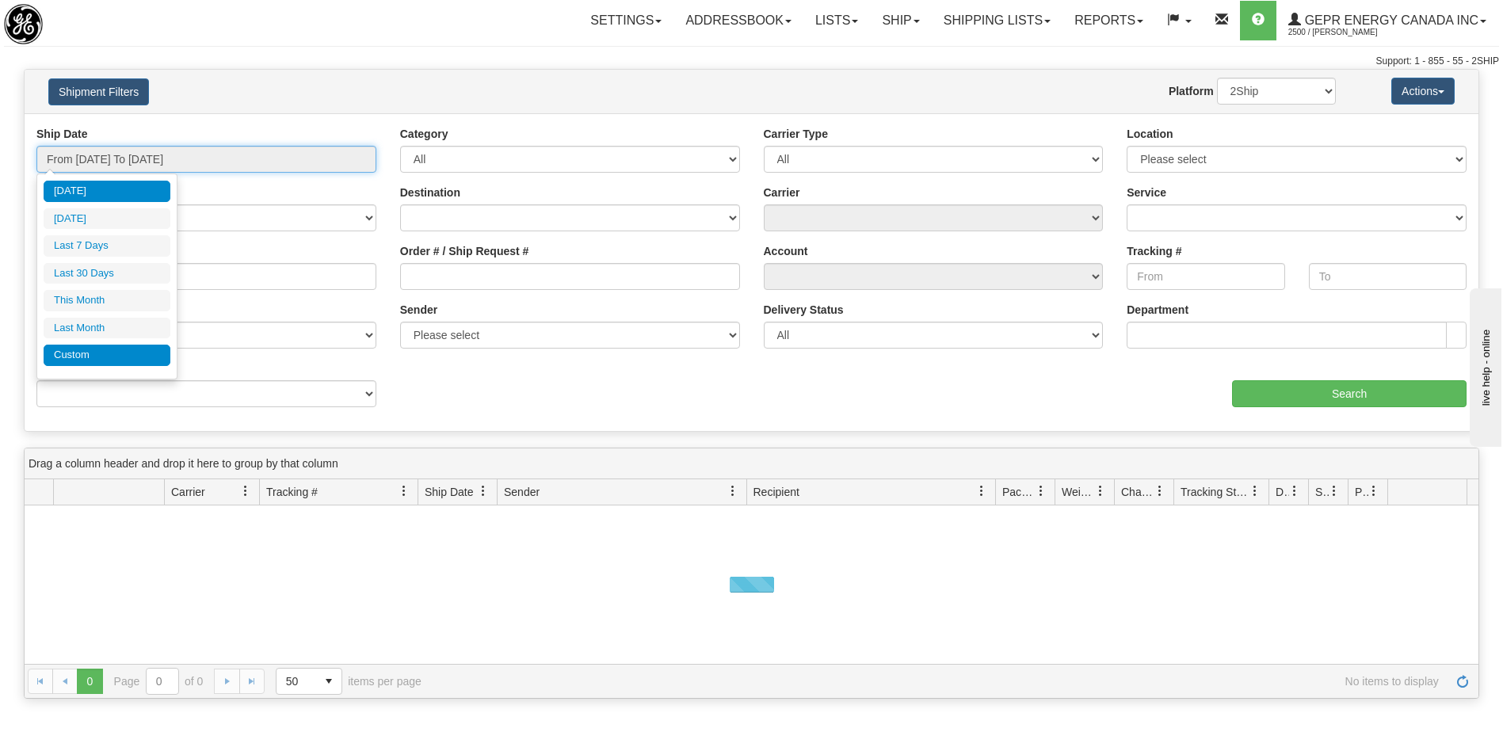
type input "[DATE]"
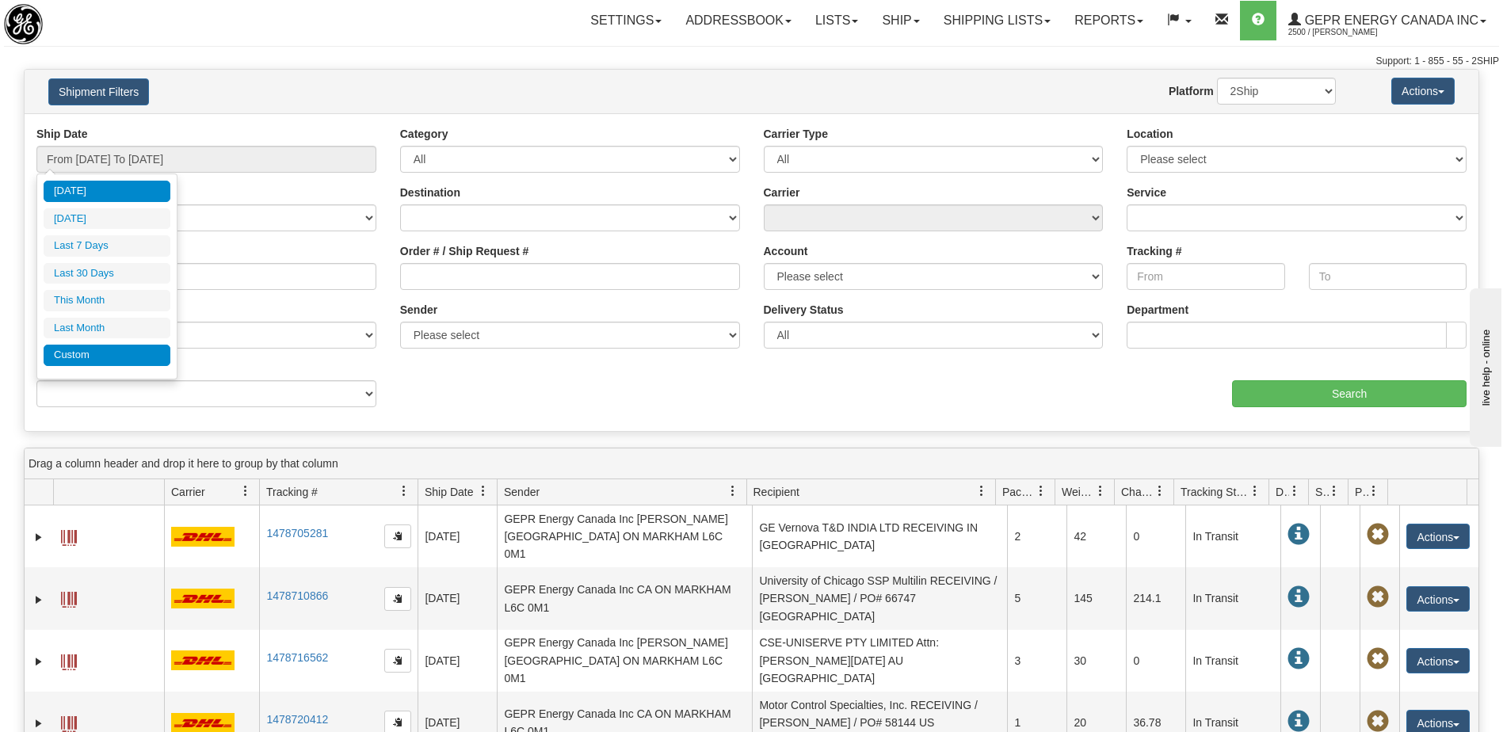
click at [93, 363] on li "Custom" at bounding box center [107, 355] width 127 height 21
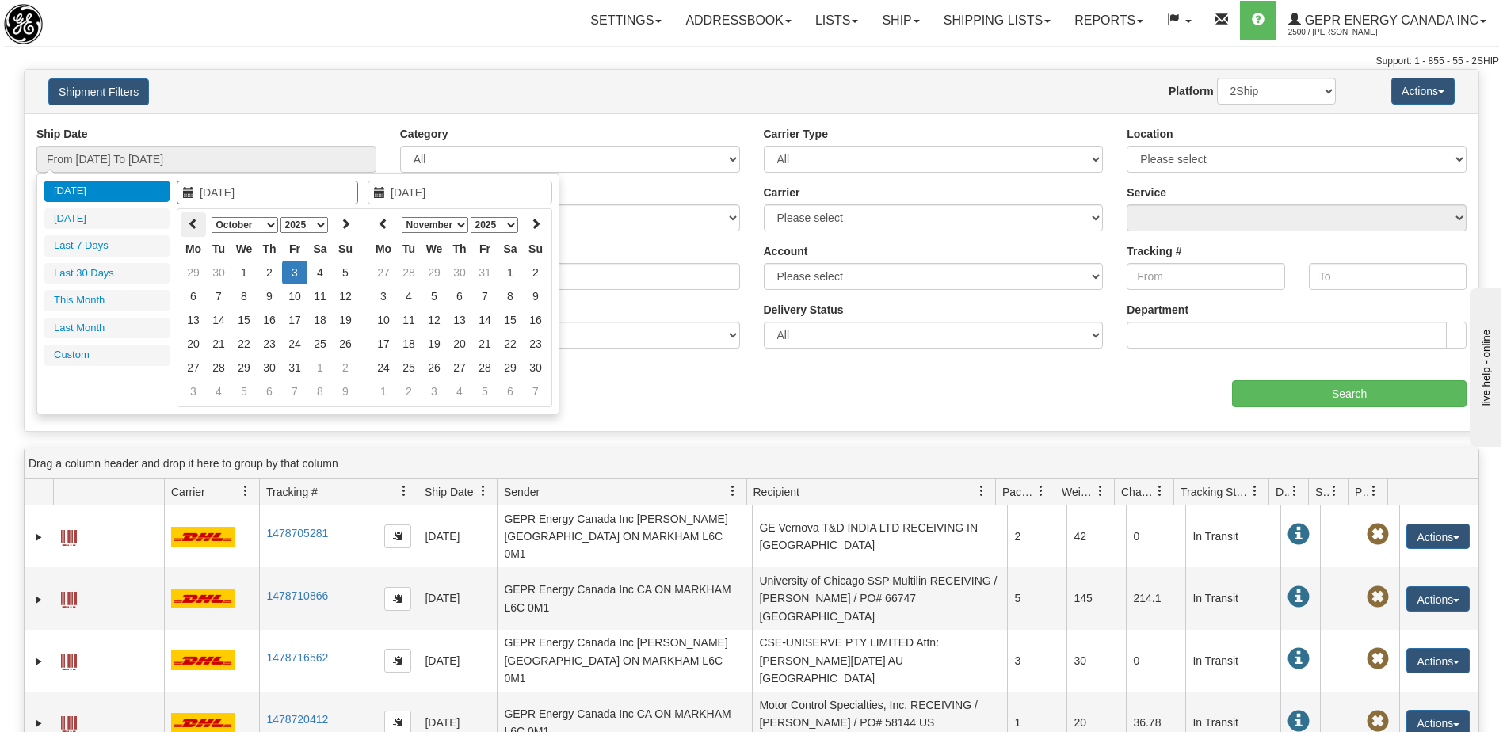
click at [192, 223] on icon at bounding box center [193, 223] width 11 height 11
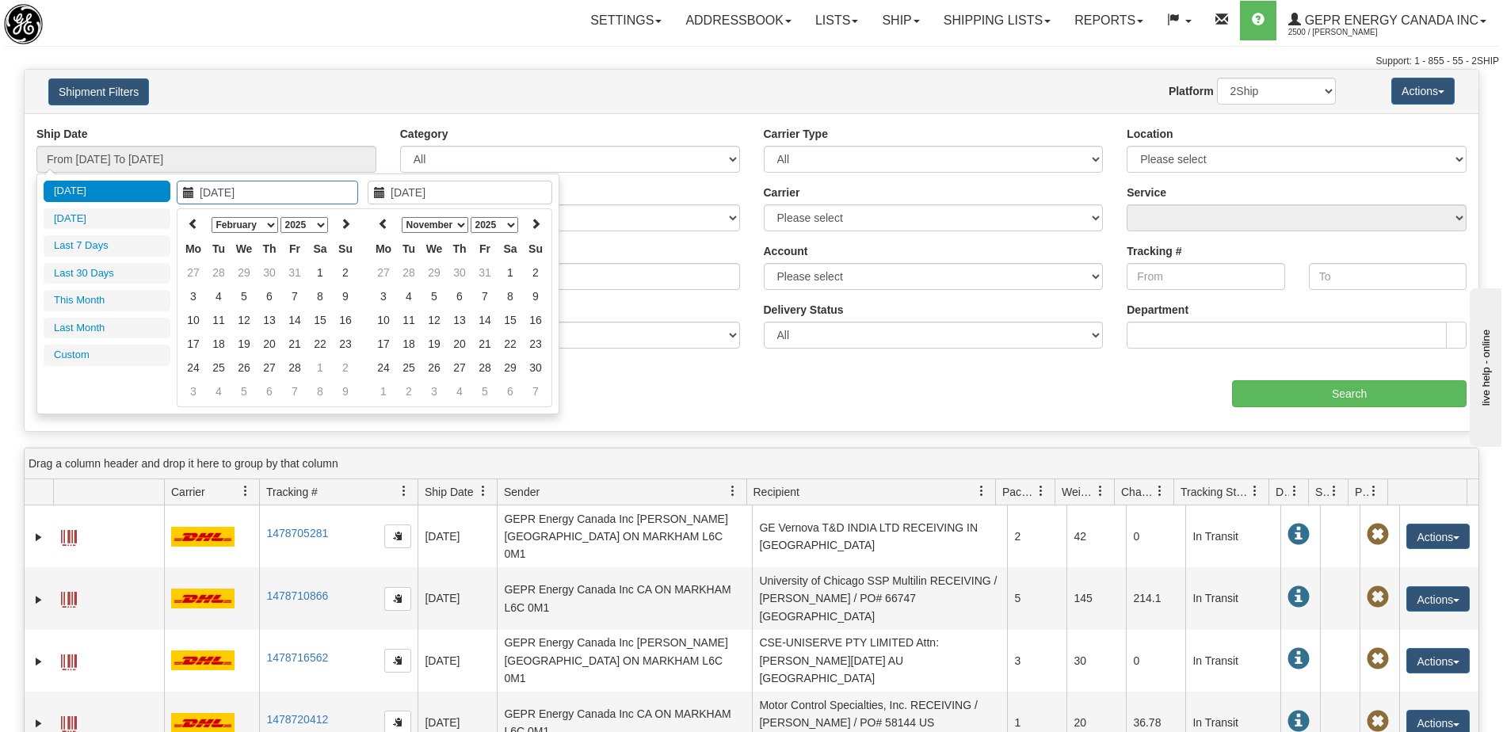
click at [192, 223] on icon at bounding box center [193, 223] width 11 height 11
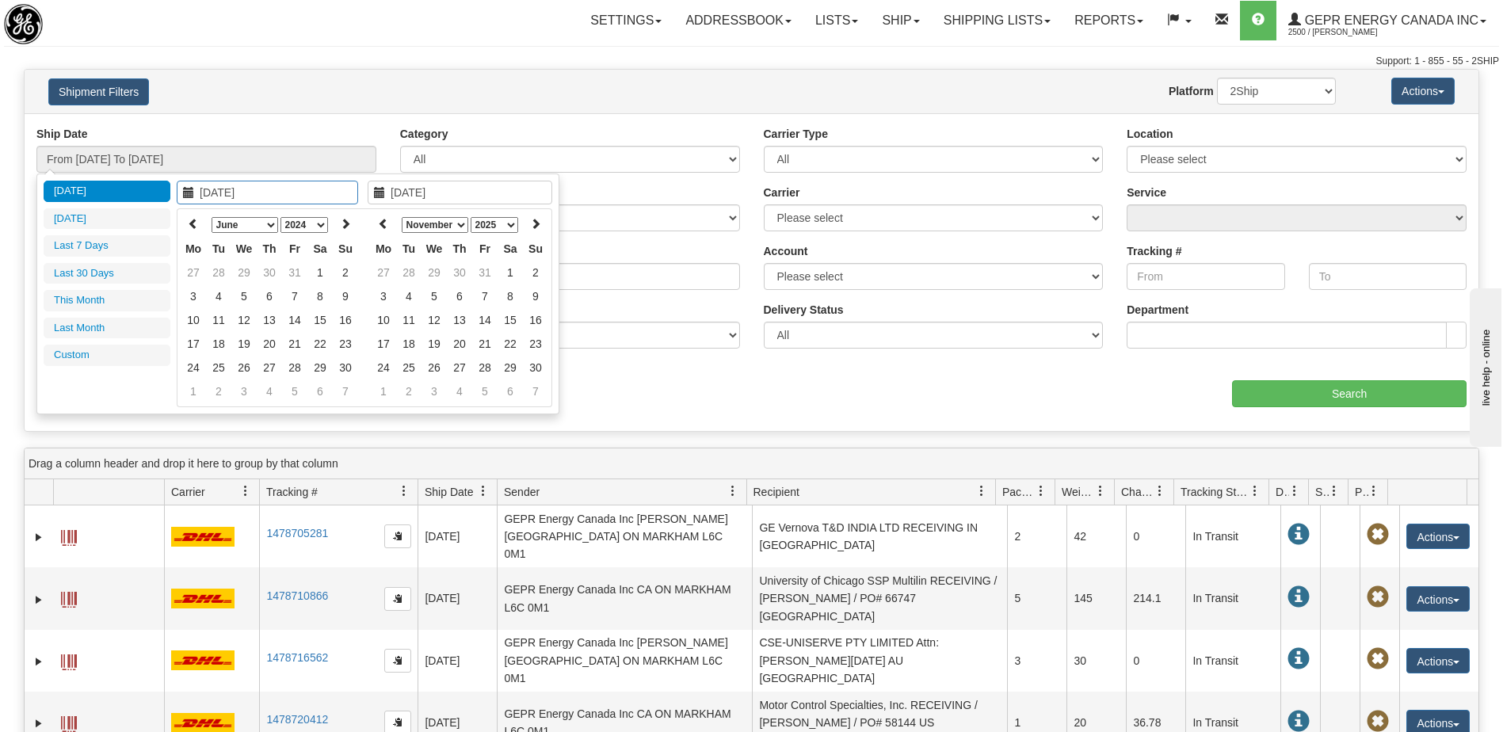
click at [193, 223] on icon at bounding box center [193, 223] width 11 height 11
type input "01/01/2024"
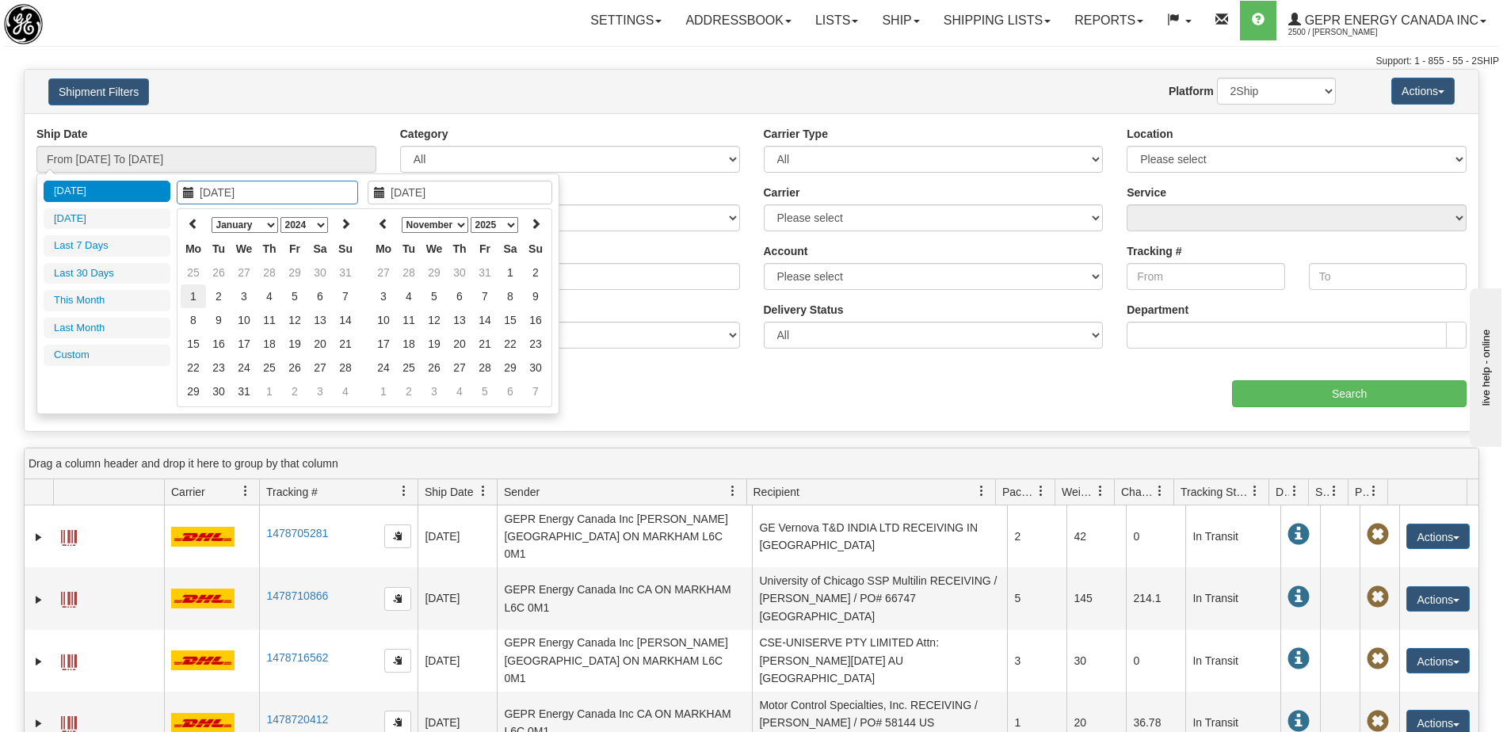
click at [195, 296] on td "1" at bounding box center [193, 296] width 25 height 24
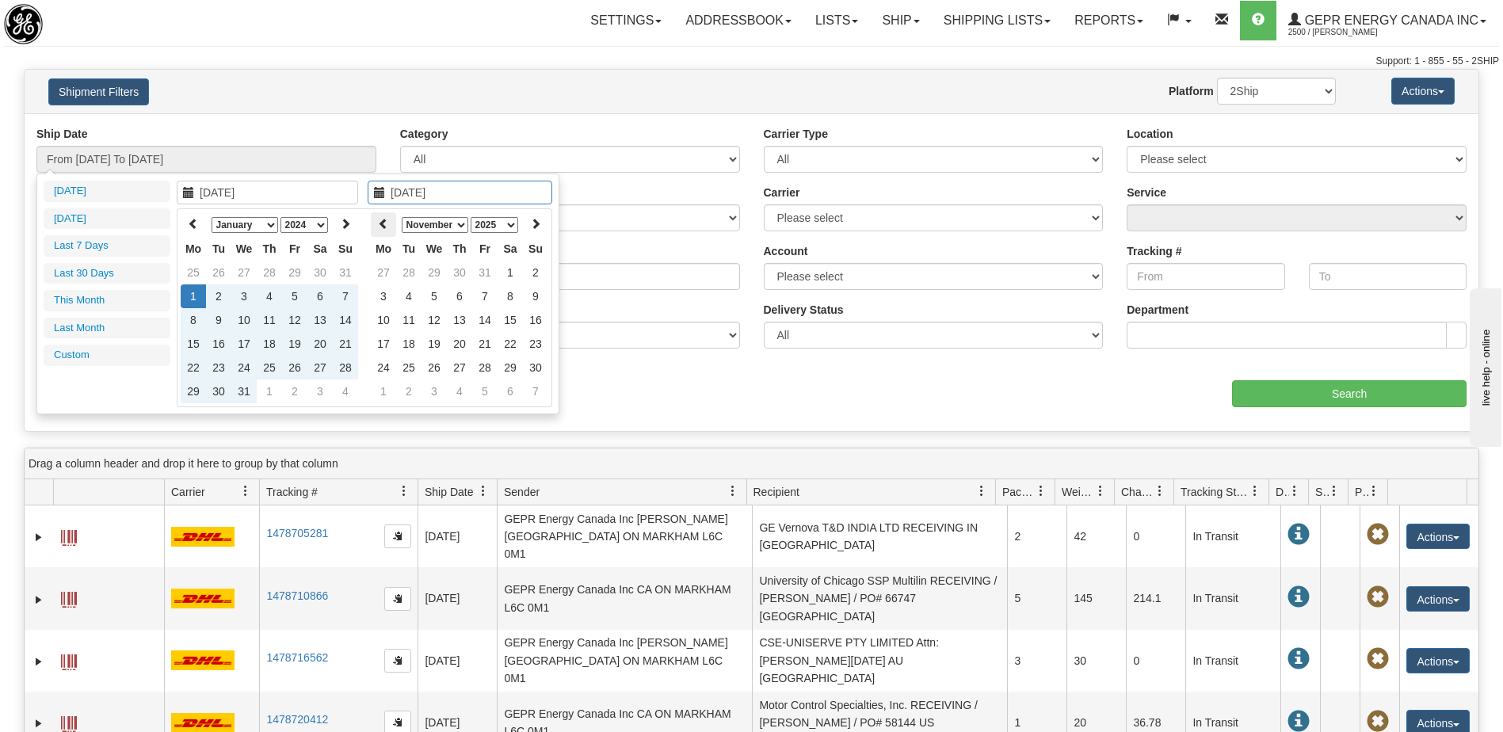
click at [391, 226] on th at bounding box center [383, 224] width 25 height 25
type input "10/01/2025"
click at [437, 277] on td "1" at bounding box center [433, 273] width 25 height 24
type input "From 01/01/2024 To 10/01/2025"
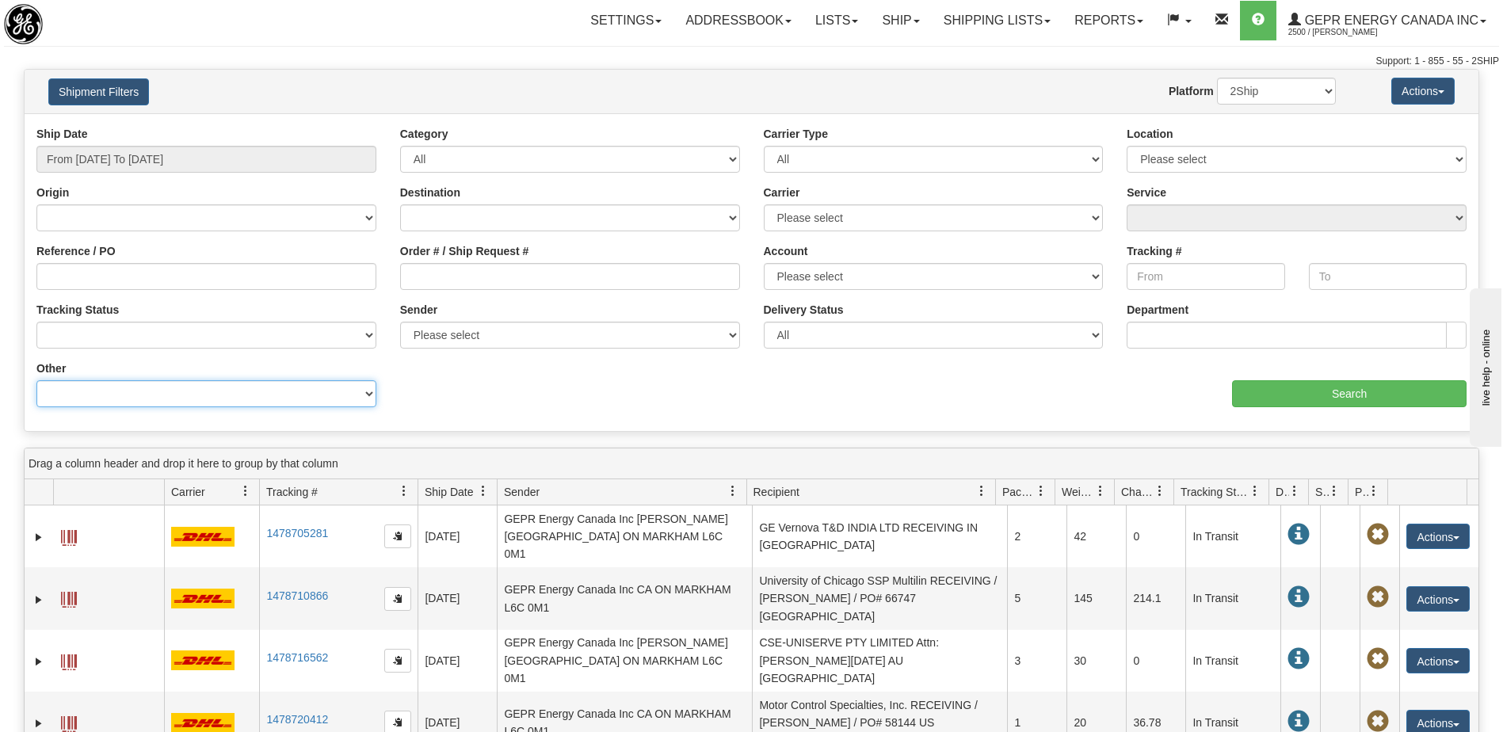
click at [244, 399] on select "Billing Account # Billing Type BOL # (LTL) Commodity Or Documents Consolidation…" at bounding box center [206, 393] width 340 height 27
select select "Recipient_ZIP"
click at [36, 380] on select "Billing Account # Billing Type BOL # (LTL) Commodity Or Documents Consolidation…" at bounding box center [206, 393] width 340 height 27
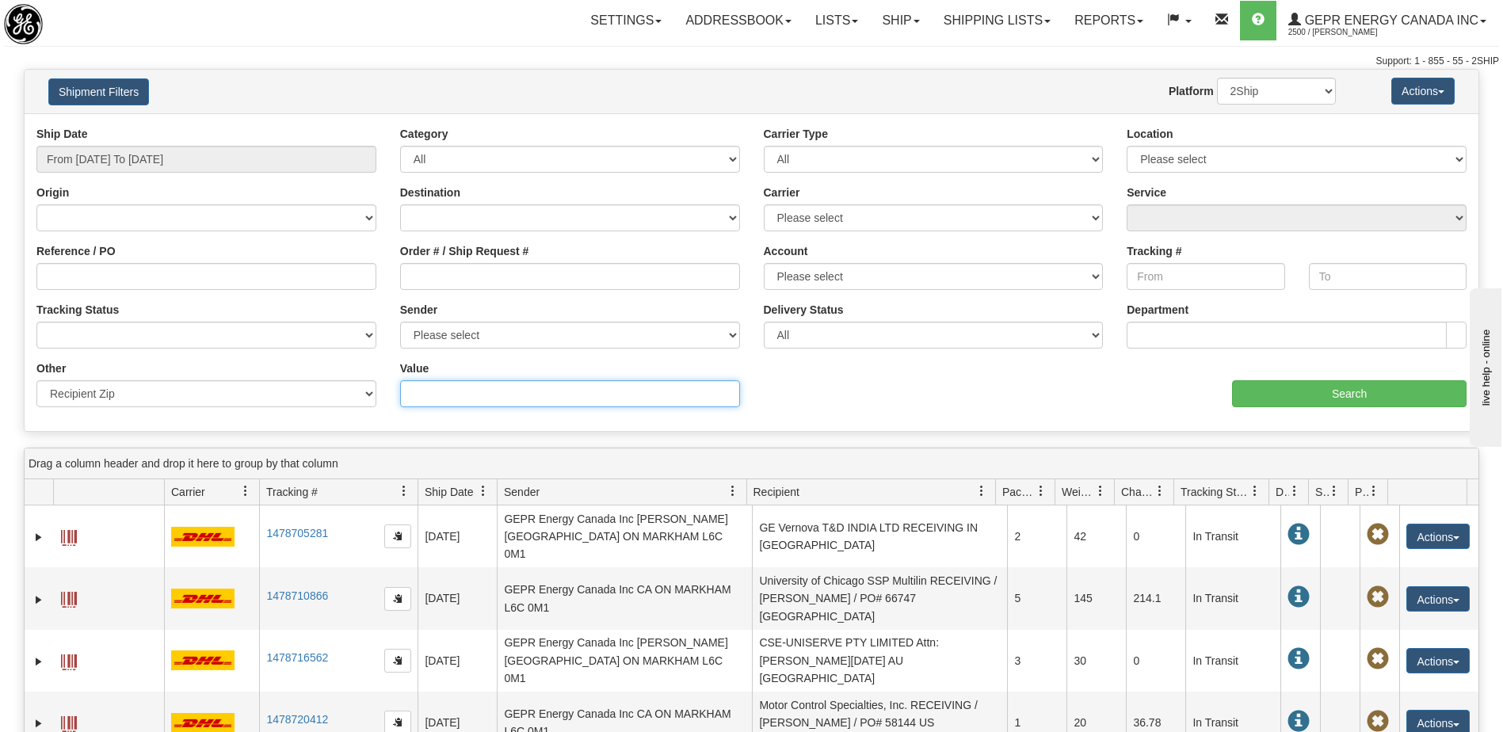
click at [417, 402] on input "Value" at bounding box center [570, 393] width 340 height 27
paste input "8661516"
type input "8661516"
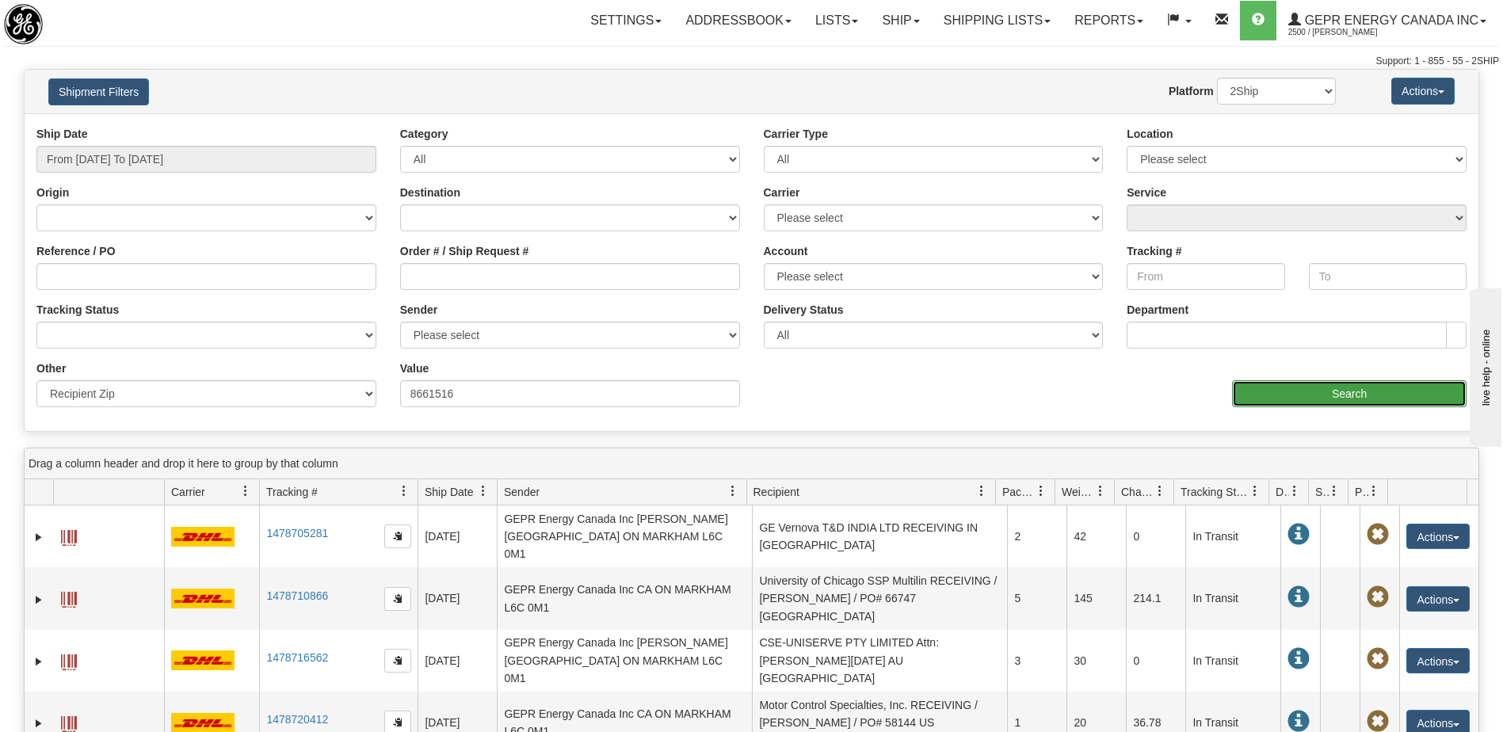
click at [1272, 392] on input "Search" at bounding box center [1349, 393] width 235 height 27
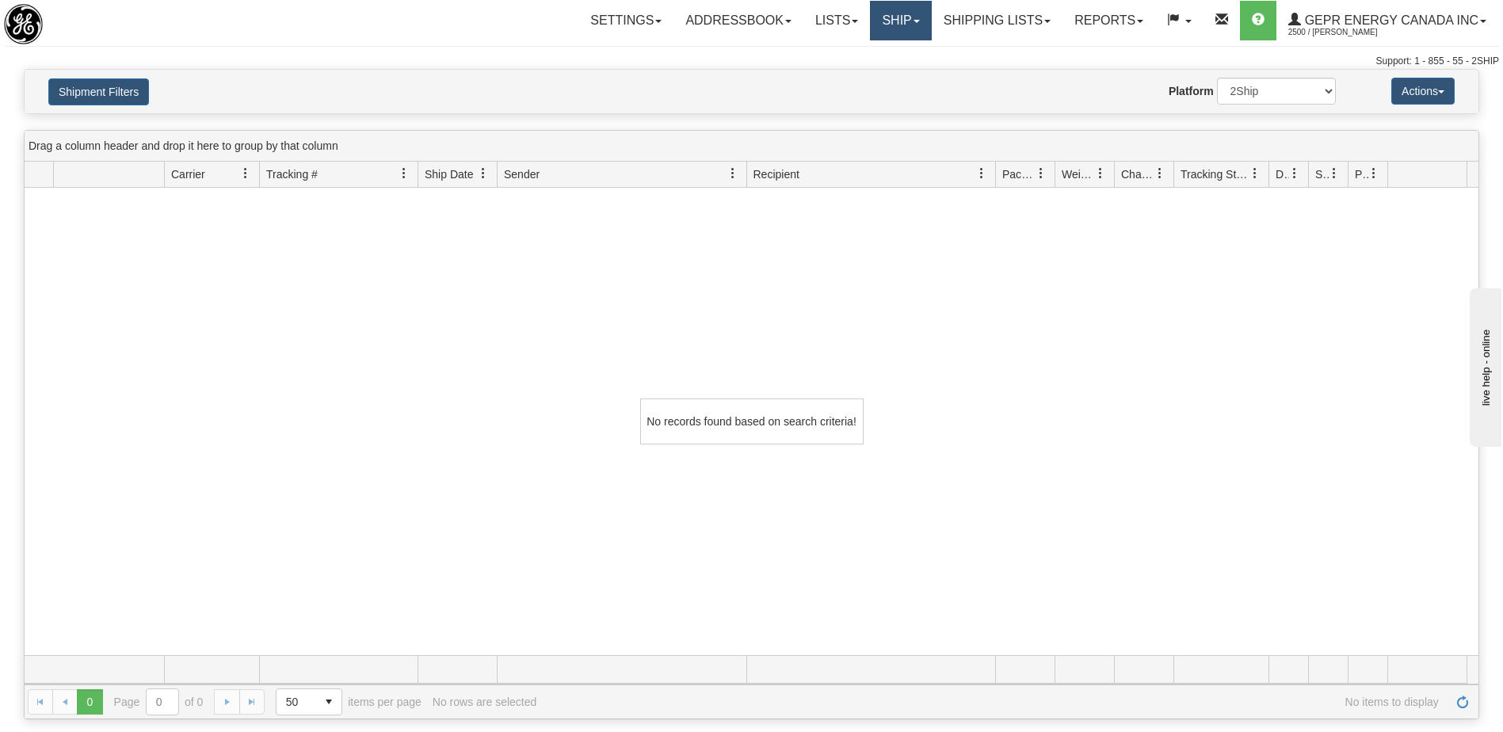
click at [872, 26] on link "Ship" at bounding box center [900, 21] width 61 height 40
click at [849, 56] on span "Ship Screen" at bounding box center [833, 55] width 60 height 13
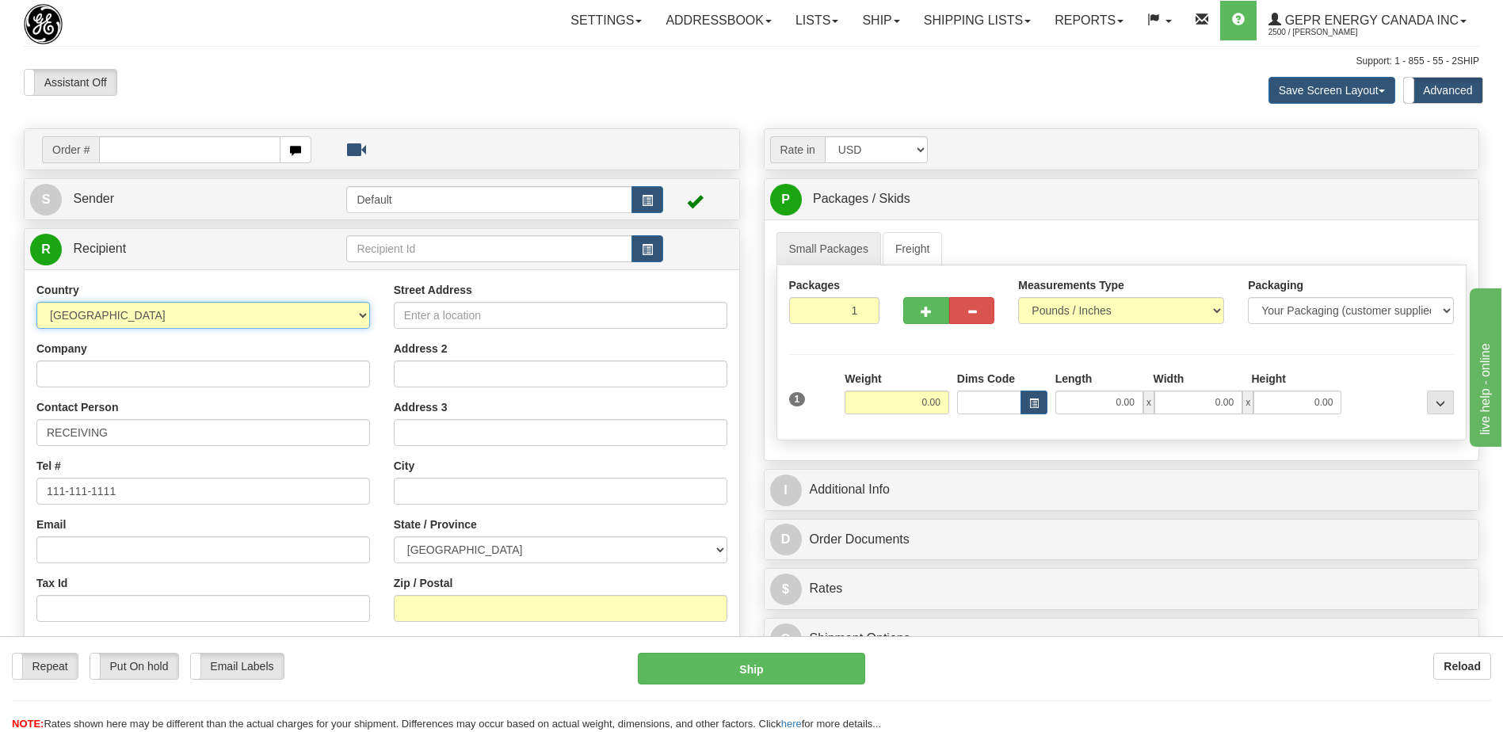
click at [148, 312] on select "[GEOGRAPHIC_DATA] [GEOGRAPHIC_DATA] [GEOGRAPHIC_DATA] [GEOGRAPHIC_DATA] [US_STA…" at bounding box center [203, 315] width 334 height 27
select select "CL"
drag, startPoint x: 150, startPoint y: 310, endPoint x: 159, endPoint y: 303, distance: 11.4
click at [155, 306] on select "[GEOGRAPHIC_DATA] [GEOGRAPHIC_DATA] [GEOGRAPHIC_DATA] [GEOGRAPHIC_DATA] [US_STA…" at bounding box center [203, 315] width 334 height 27
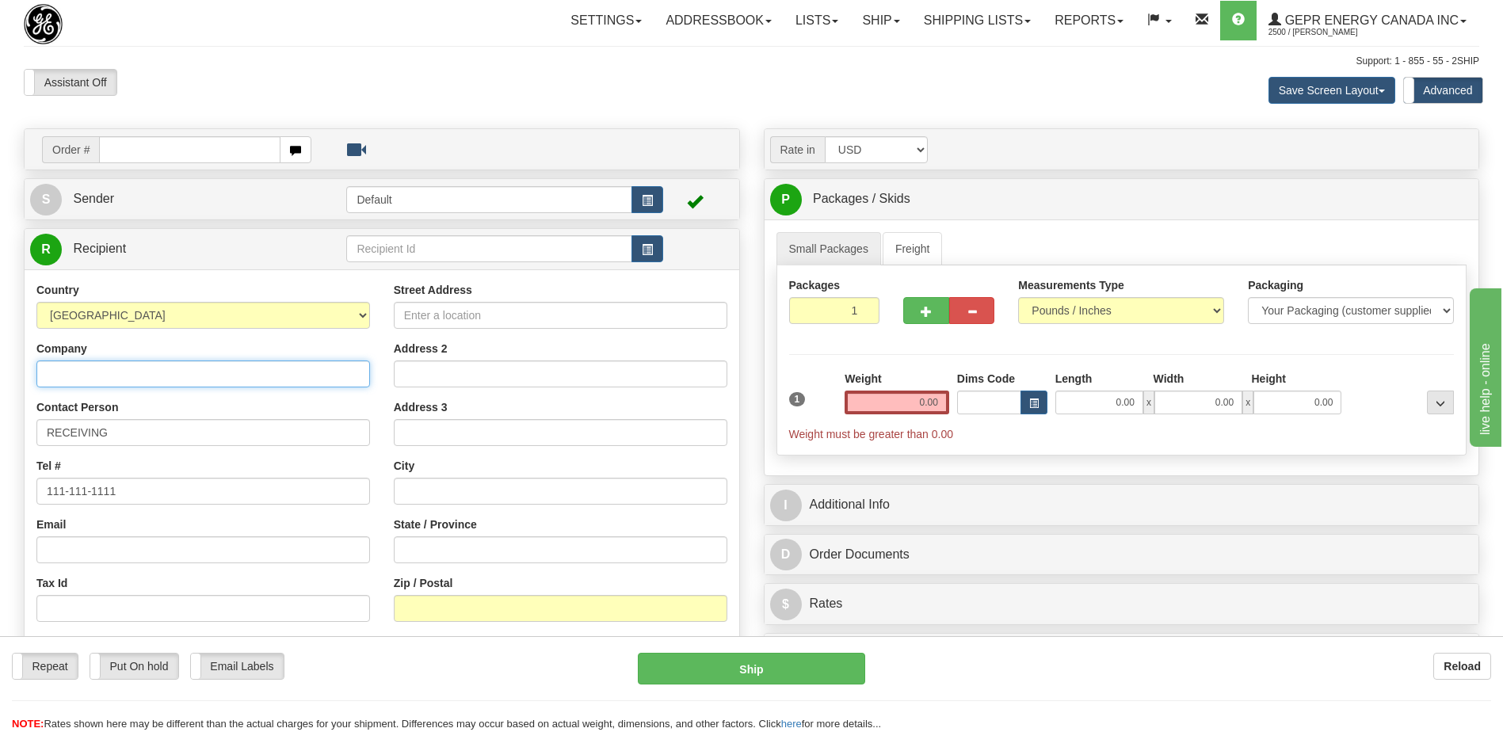
click at [112, 368] on input "Company" at bounding box center [203, 373] width 334 height 27
paste input "OEG Outsourcing Electrical Group S.p.A."
type input "OEG Outsourcing Electrical Group S.p.A."
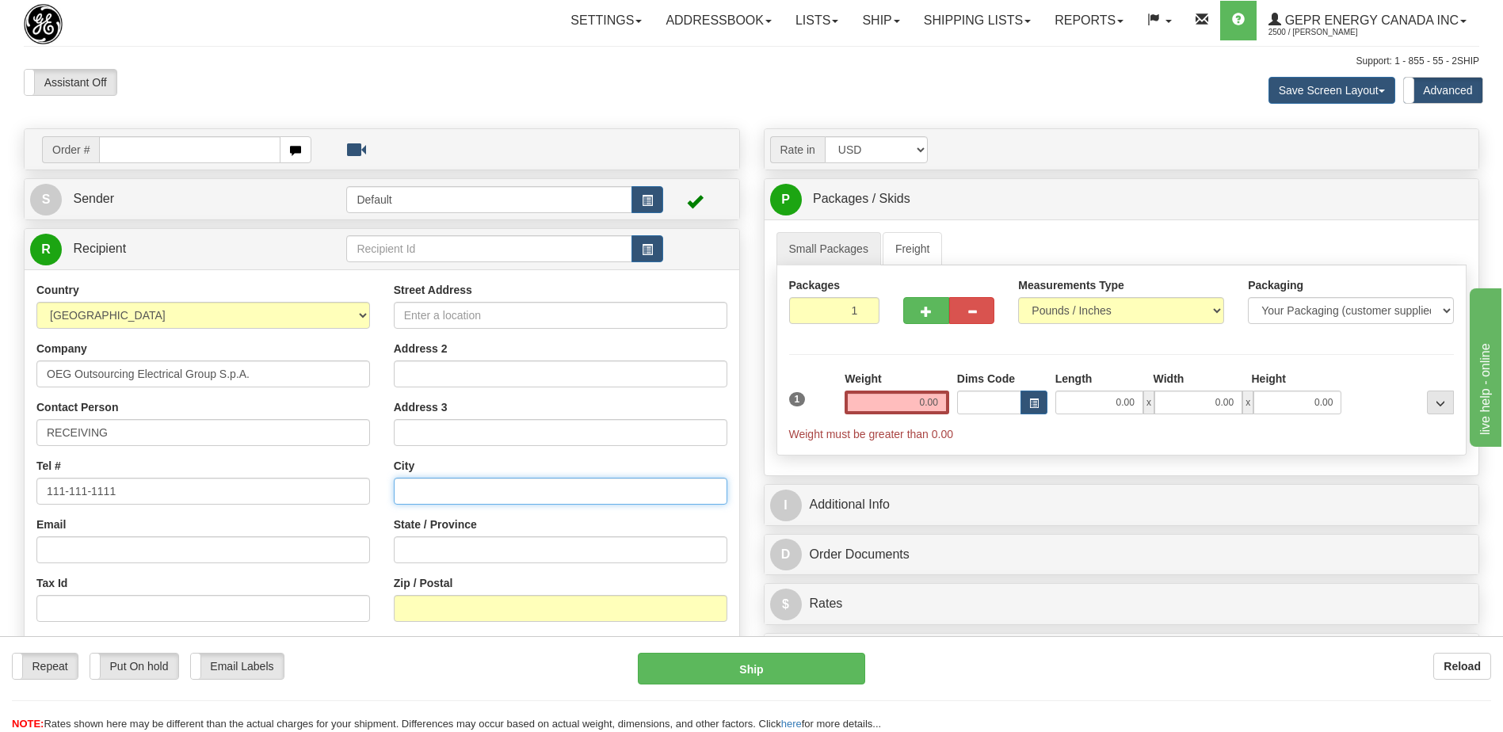
click at [405, 497] on input "text" at bounding box center [561, 491] width 334 height 27
paste input "[PERSON_NAME]-RENCA"
type input "[PERSON_NAME]-RENCA"
click at [425, 612] on input "Zip / Postal" at bounding box center [561, 608] width 334 height 27
paste input "8661516"
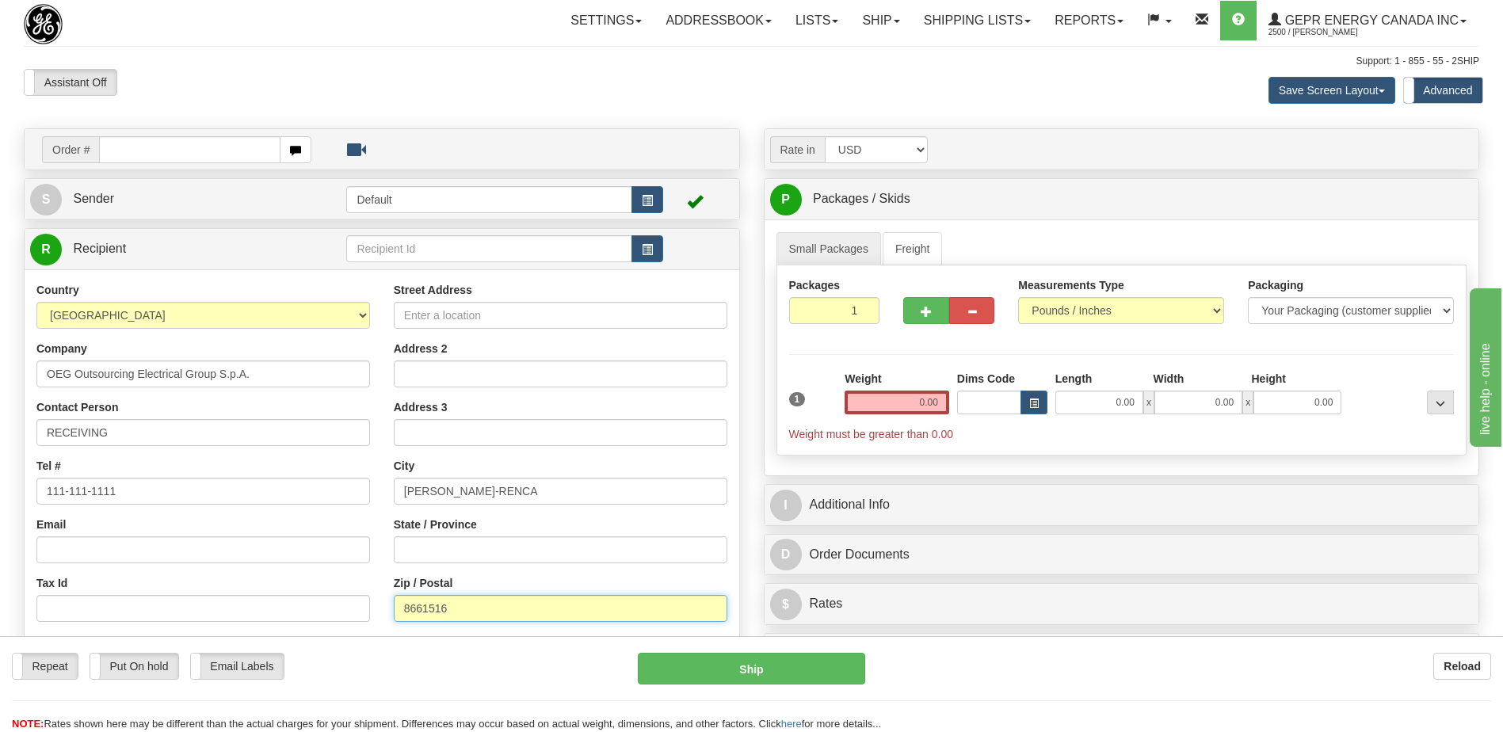
type input "8661516"
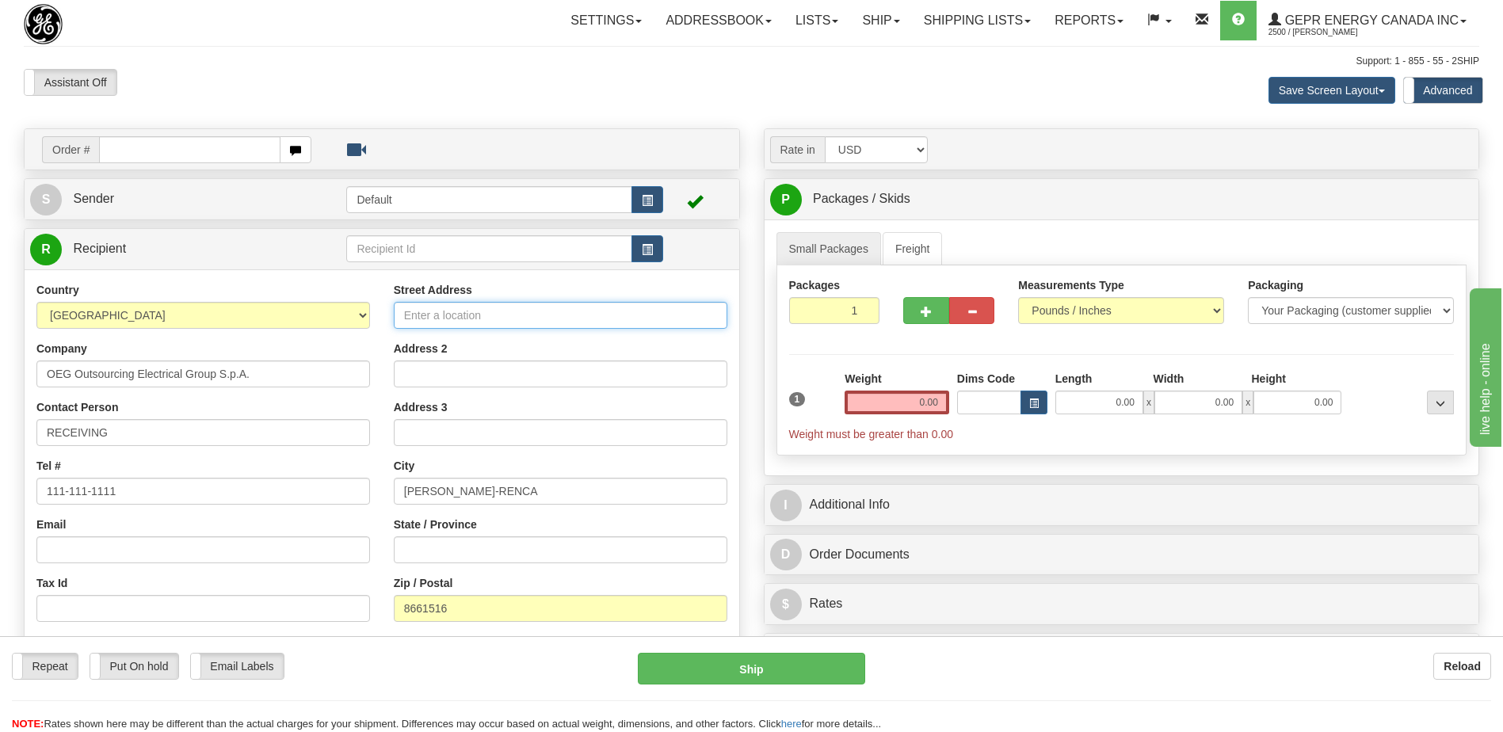
click at [409, 319] on input "Street Address" at bounding box center [561, 315] width 334 height 27
paste input "Av. [STREET_ADDRESS]"
click at [460, 318] on input "Av. [STREET_ADDRESS]" at bounding box center [561, 315] width 334 height 27
type input "Av. [STREET_ADDRESS]"
click at [480, 87] on div "Assistant On Assistant Off Do a return Do a return" at bounding box center [320, 82] width 616 height 27
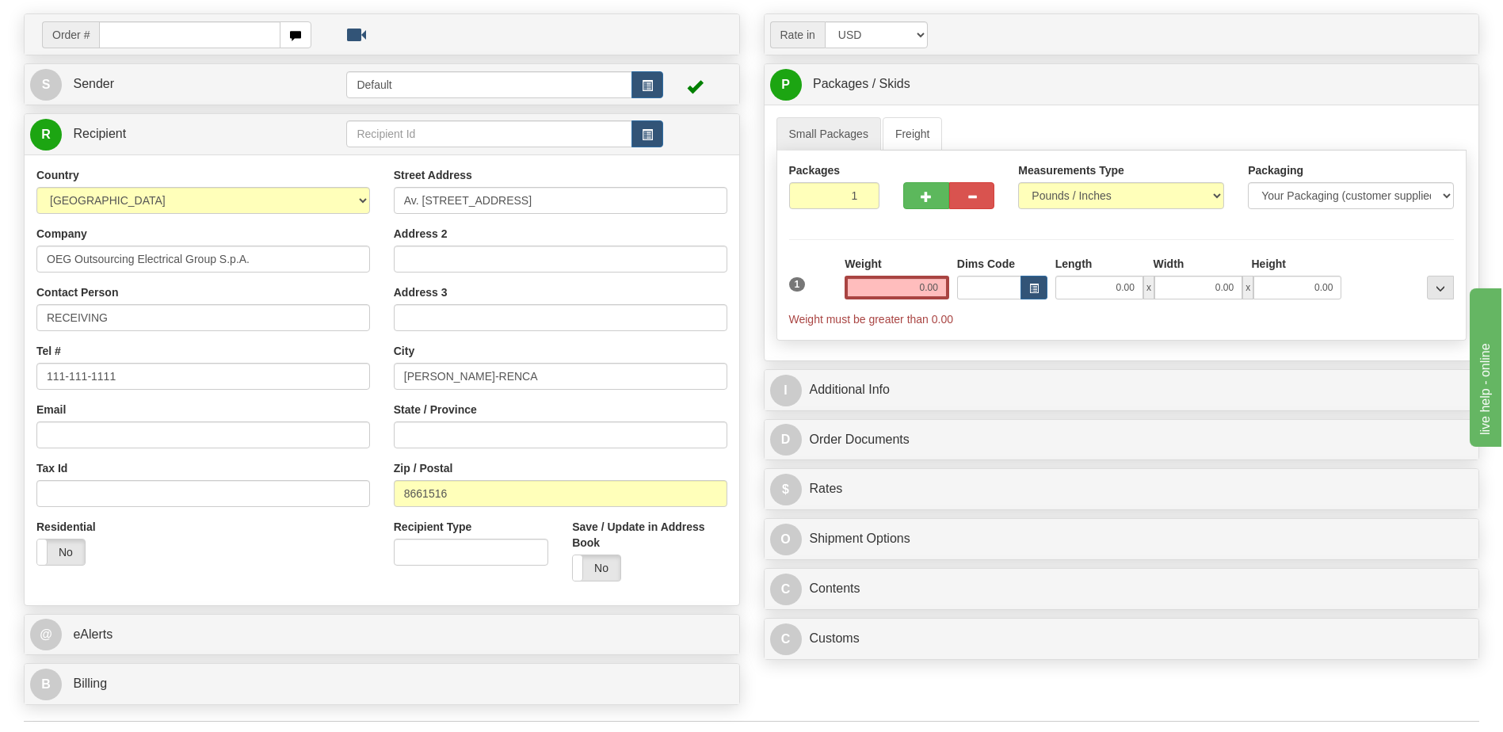
scroll to position [396, 0]
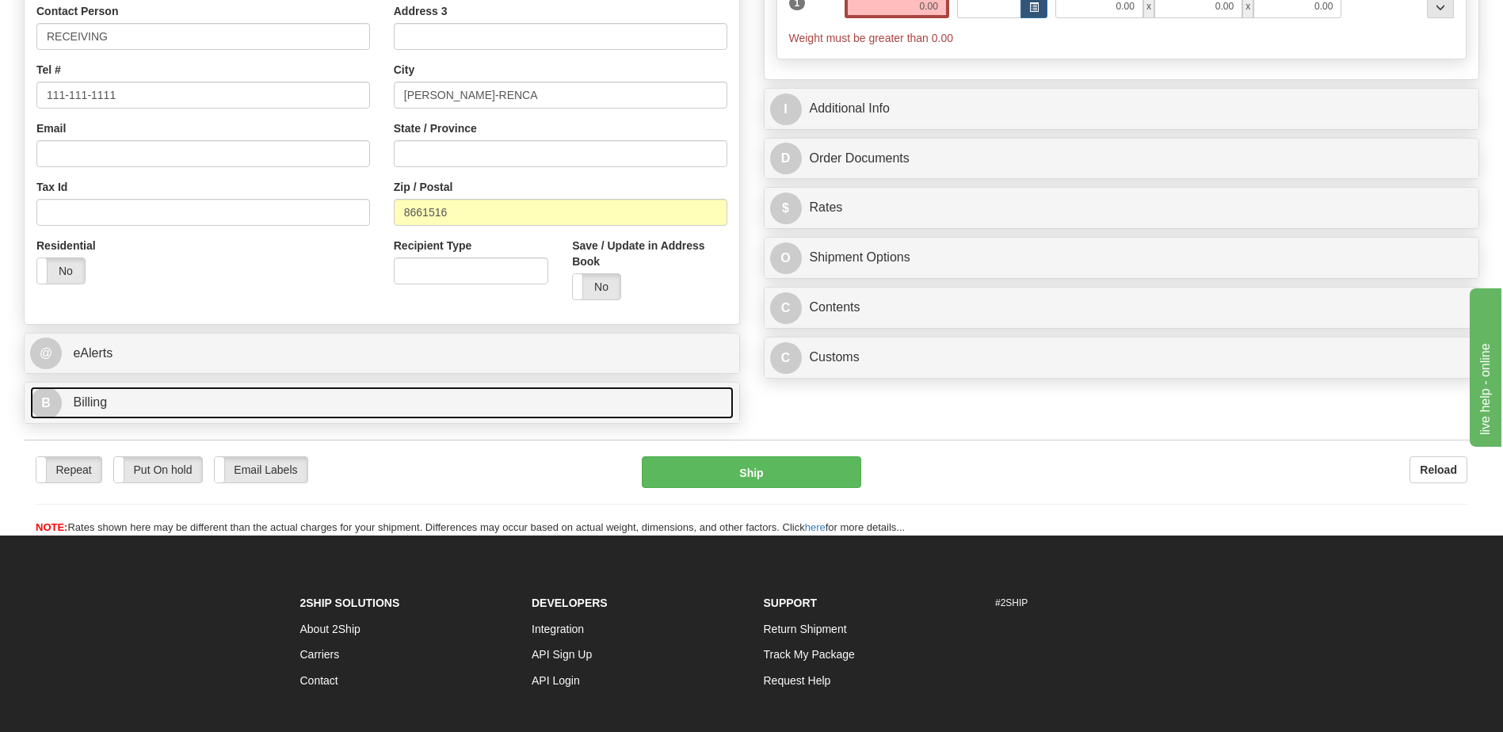
click at [357, 402] on link "B Billing" at bounding box center [382, 403] width 704 height 32
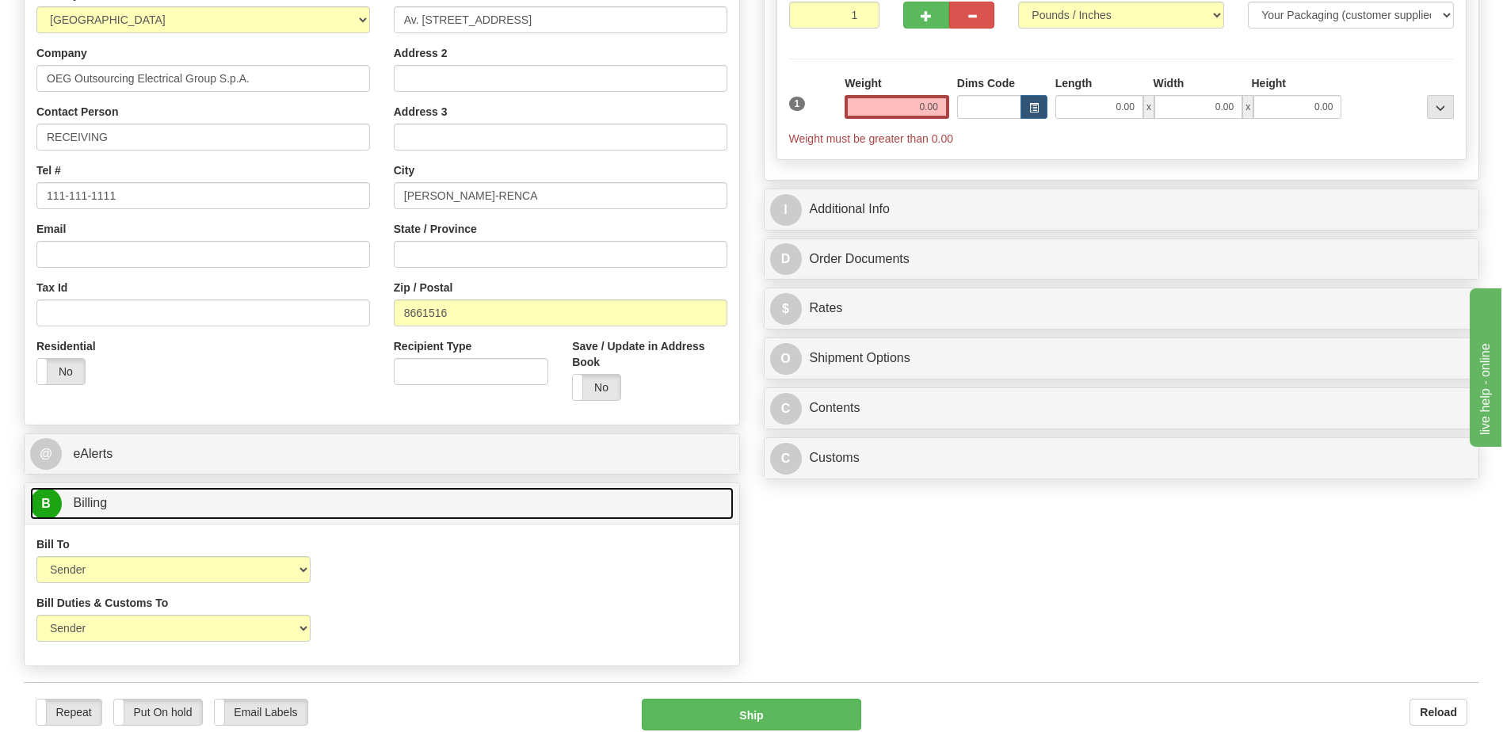
scroll to position [238, 0]
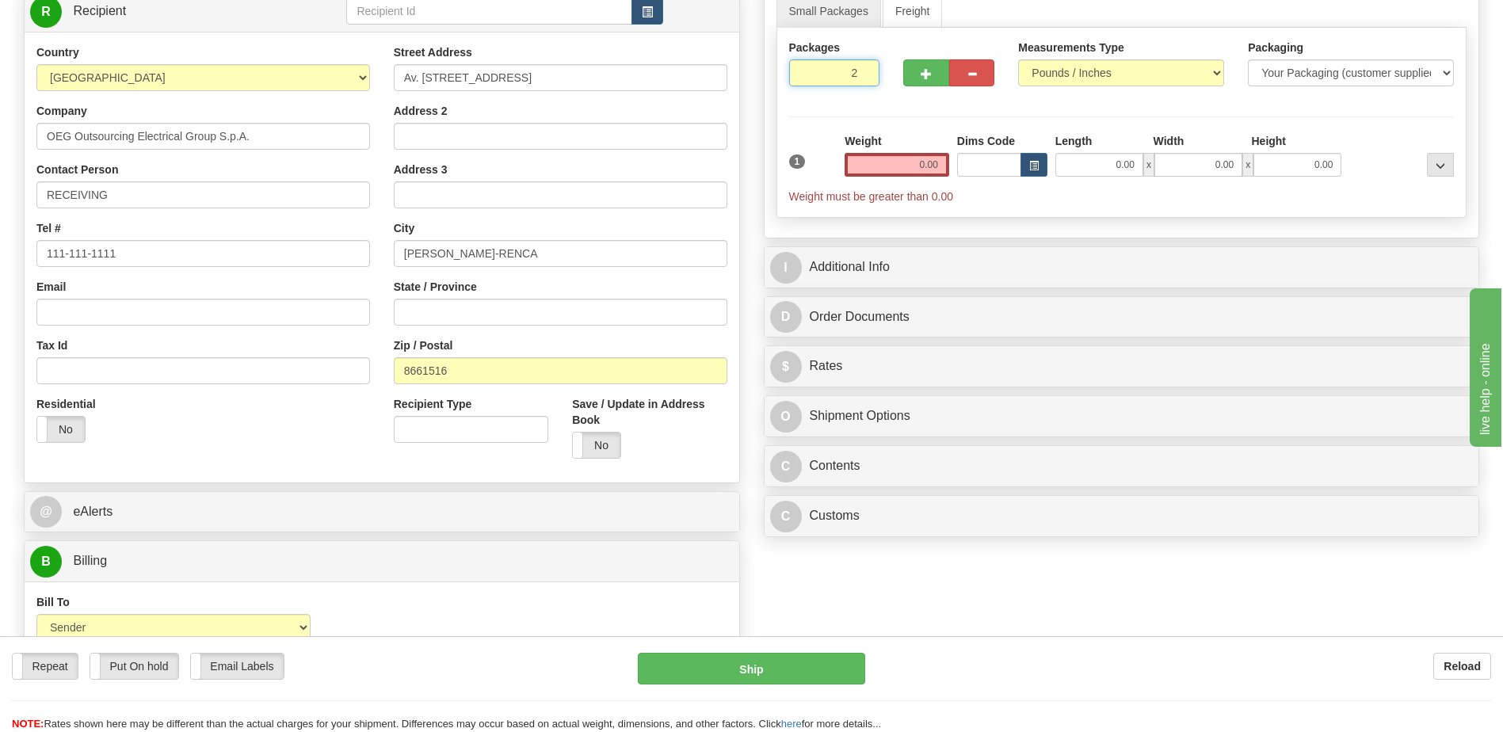
type input "2"
click at [866, 70] on input "2" at bounding box center [834, 72] width 91 height 27
click at [923, 162] on input "0.00" at bounding box center [897, 165] width 105 height 24
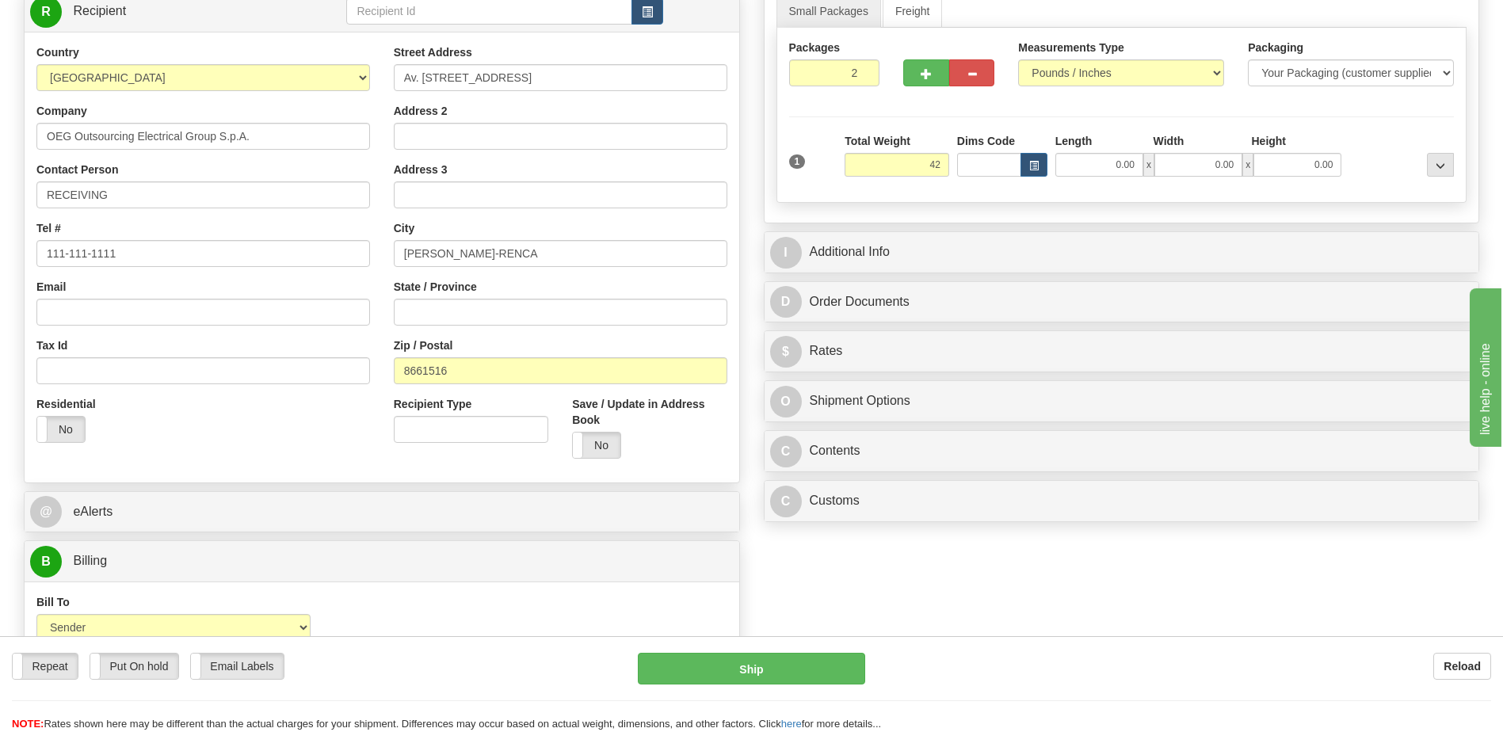
type input "42.00"
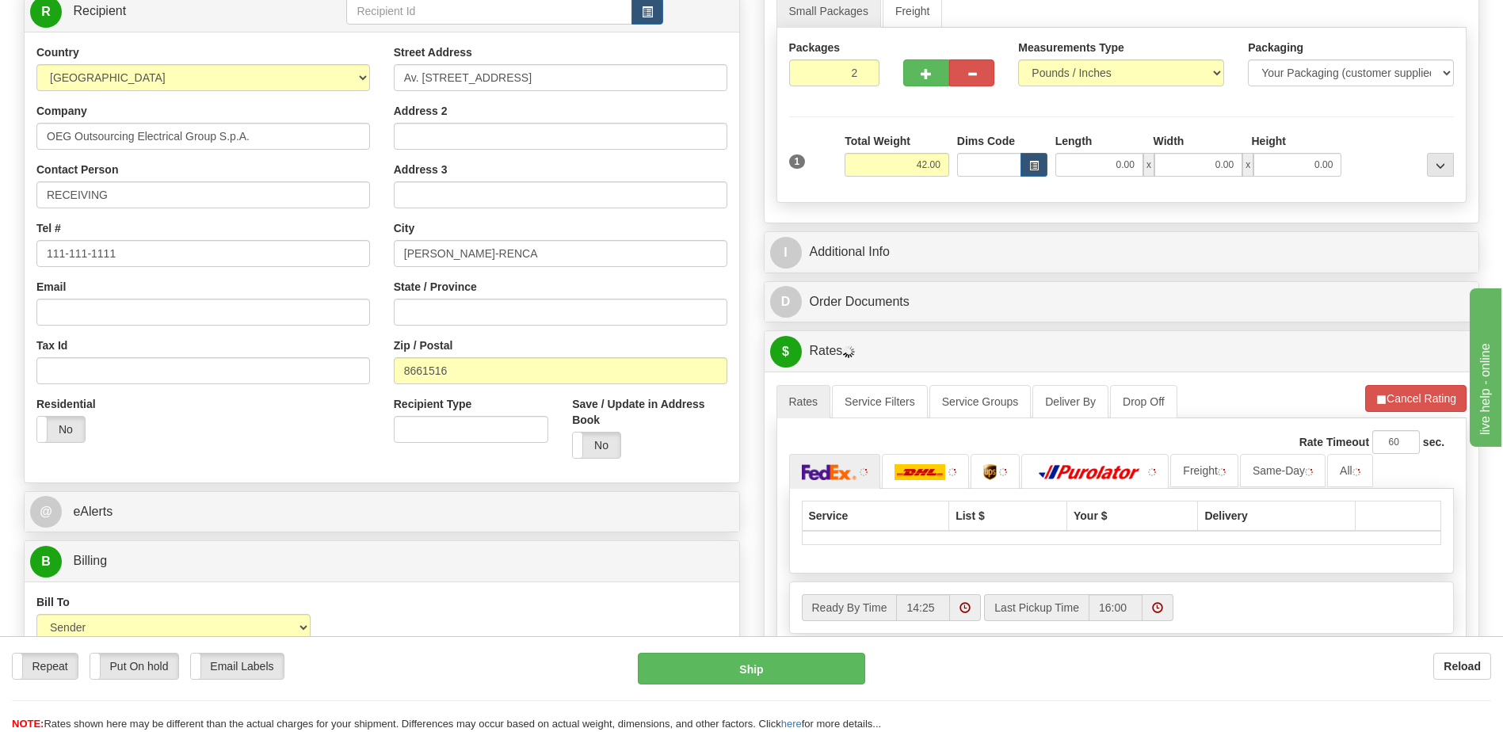
click at [876, 557] on div "Order # S Sender Default" at bounding box center [751, 361] width 1479 height 940
click at [918, 471] on img at bounding box center [919, 472] width 51 height 16
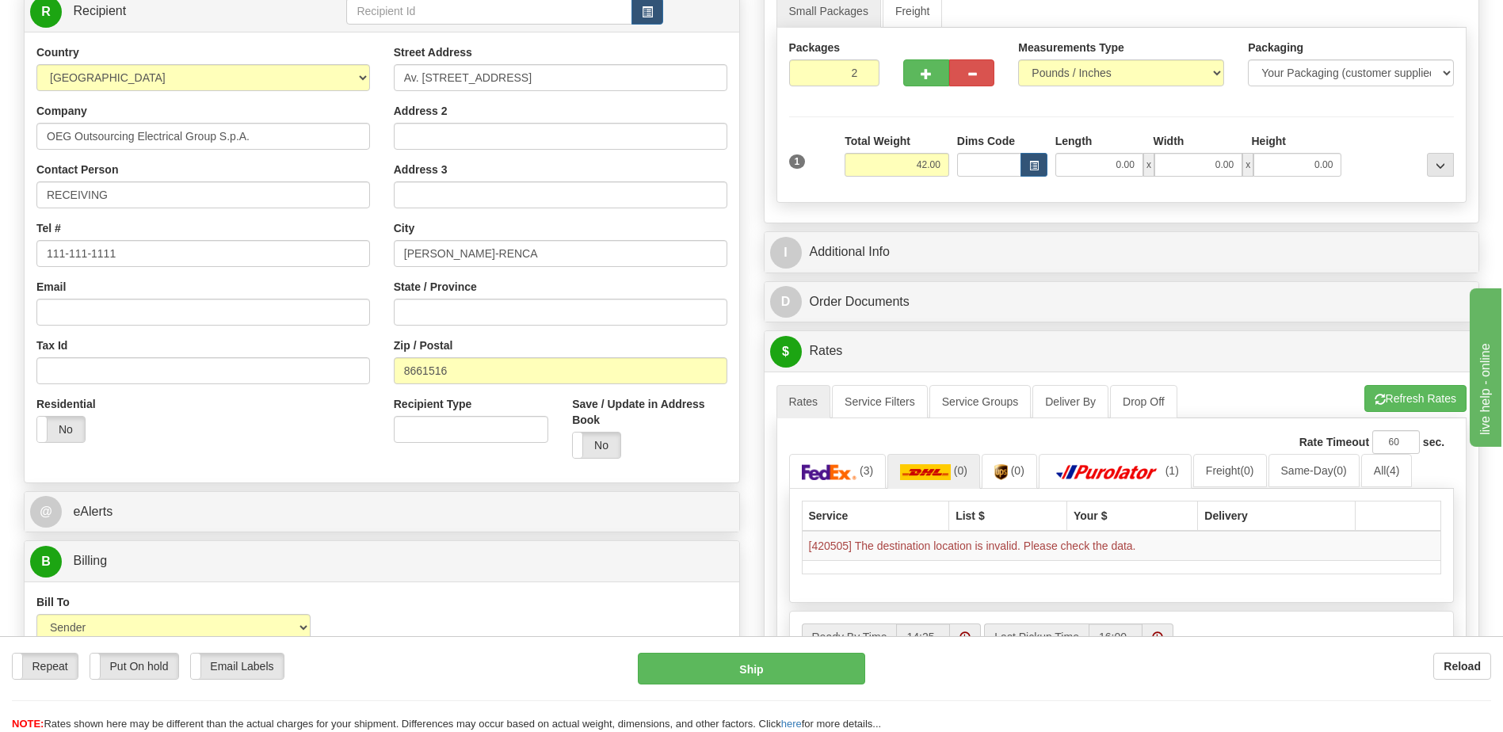
drag, startPoint x: 200, startPoint y: 437, endPoint x: 220, endPoint y: 432, distance: 20.4
click at [200, 436] on div "Residential Yes No" at bounding box center [203, 425] width 357 height 59
click at [521, 250] on input "[PERSON_NAME]-RENCA" at bounding box center [561, 253] width 334 height 27
type input "[PERSON_NAME]"
click at [1408, 405] on button "Refresh Rates" at bounding box center [1415, 398] width 102 height 27
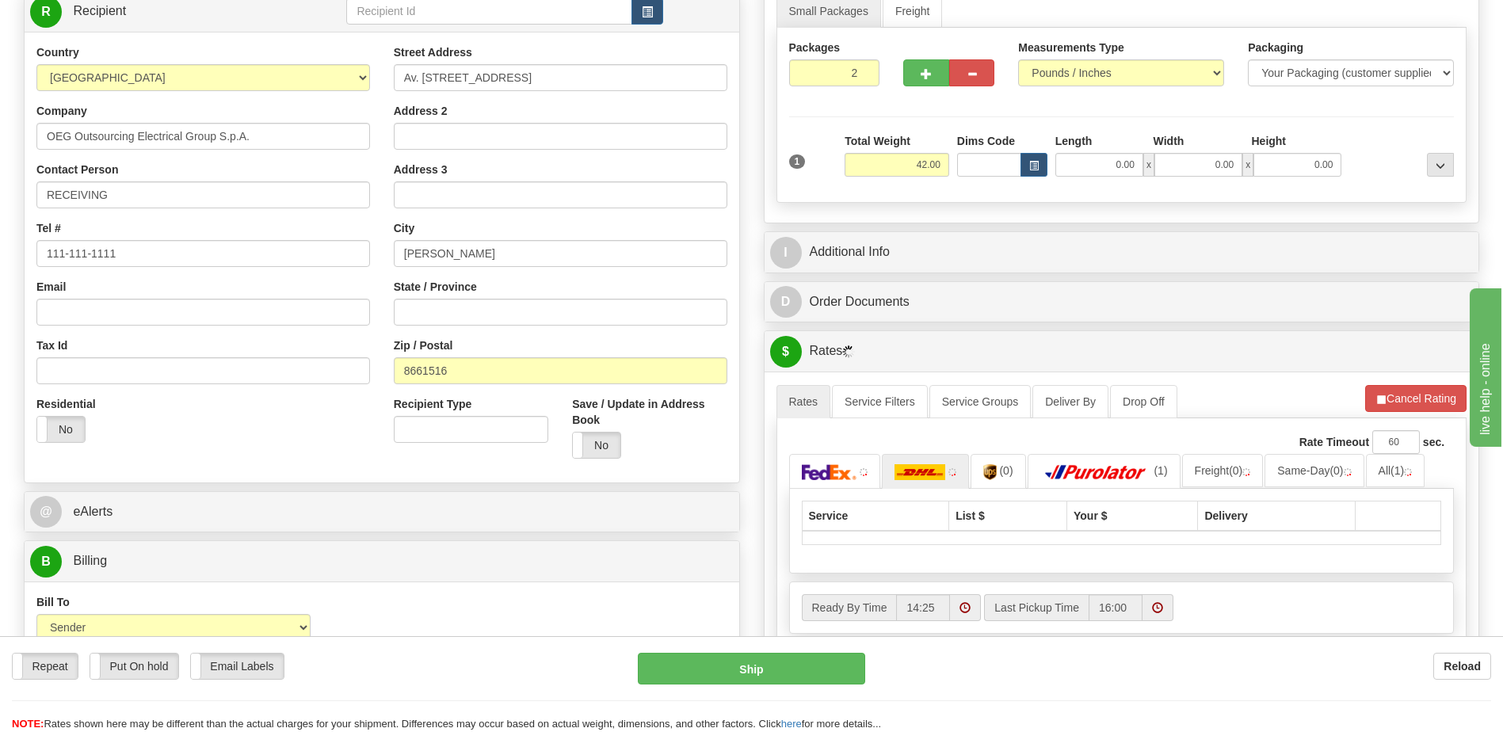
drag, startPoint x: 333, startPoint y: 437, endPoint x: 570, endPoint y: 479, distance: 240.6
click at [336, 436] on div "Residential Yes No" at bounding box center [203, 425] width 357 height 59
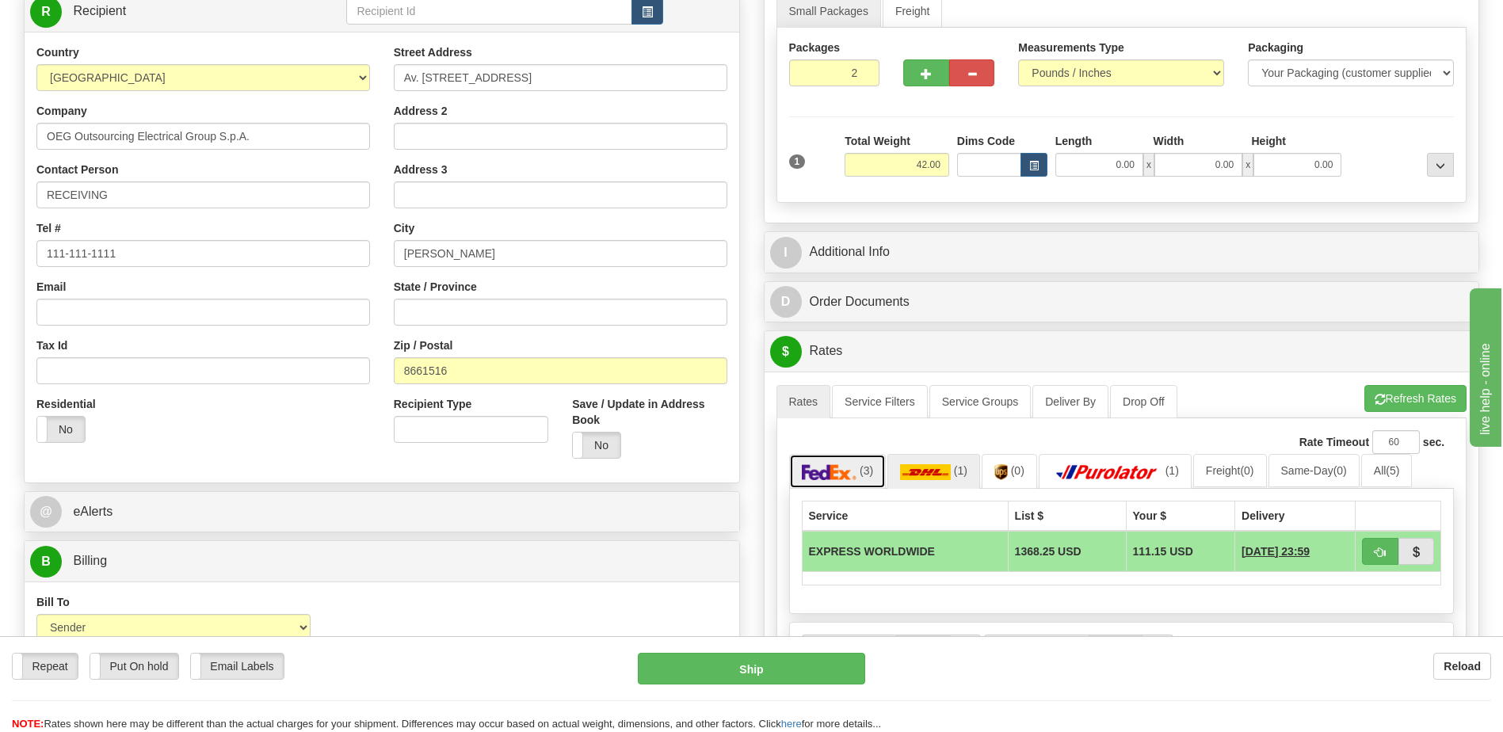
click at [822, 471] on img at bounding box center [829, 472] width 55 height 16
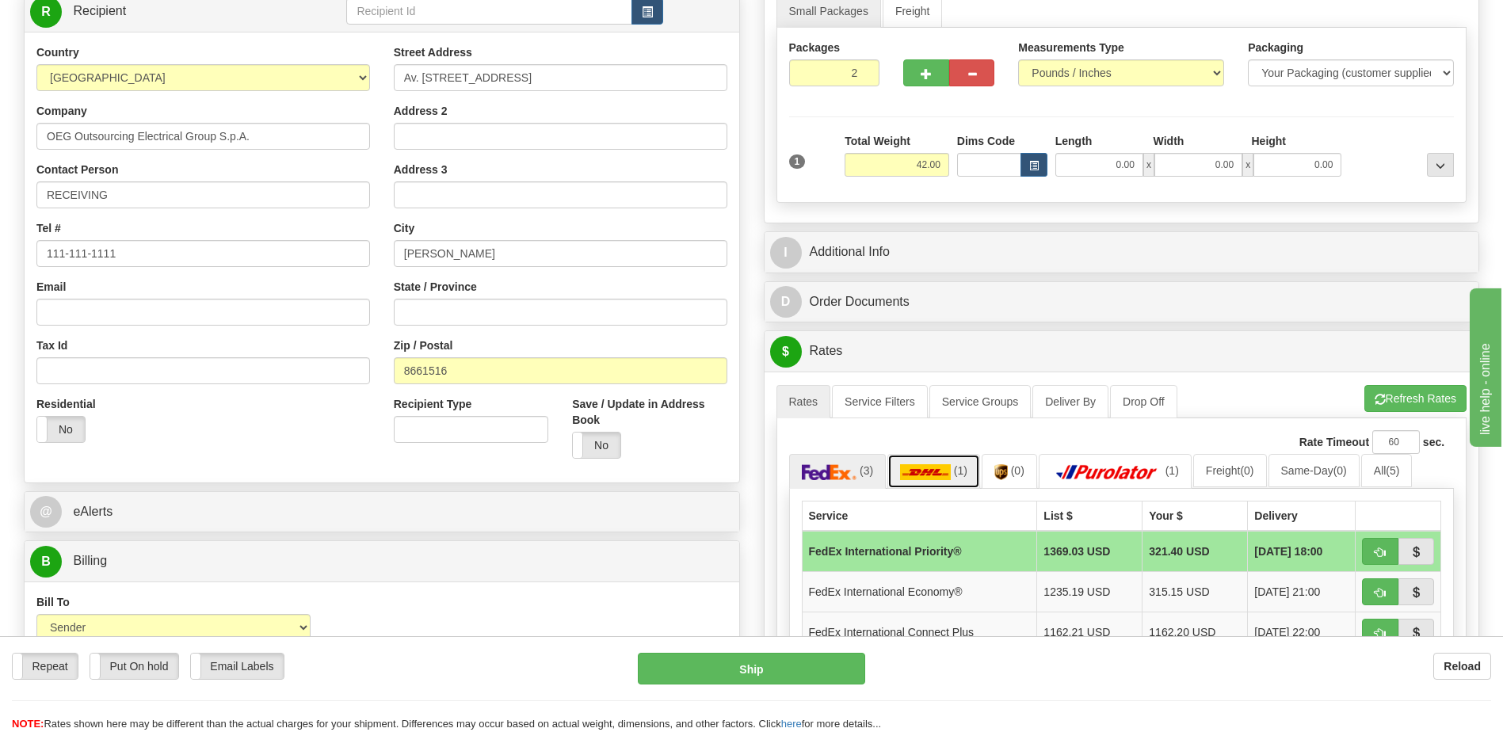
click at [944, 471] on img at bounding box center [925, 472] width 51 height 16
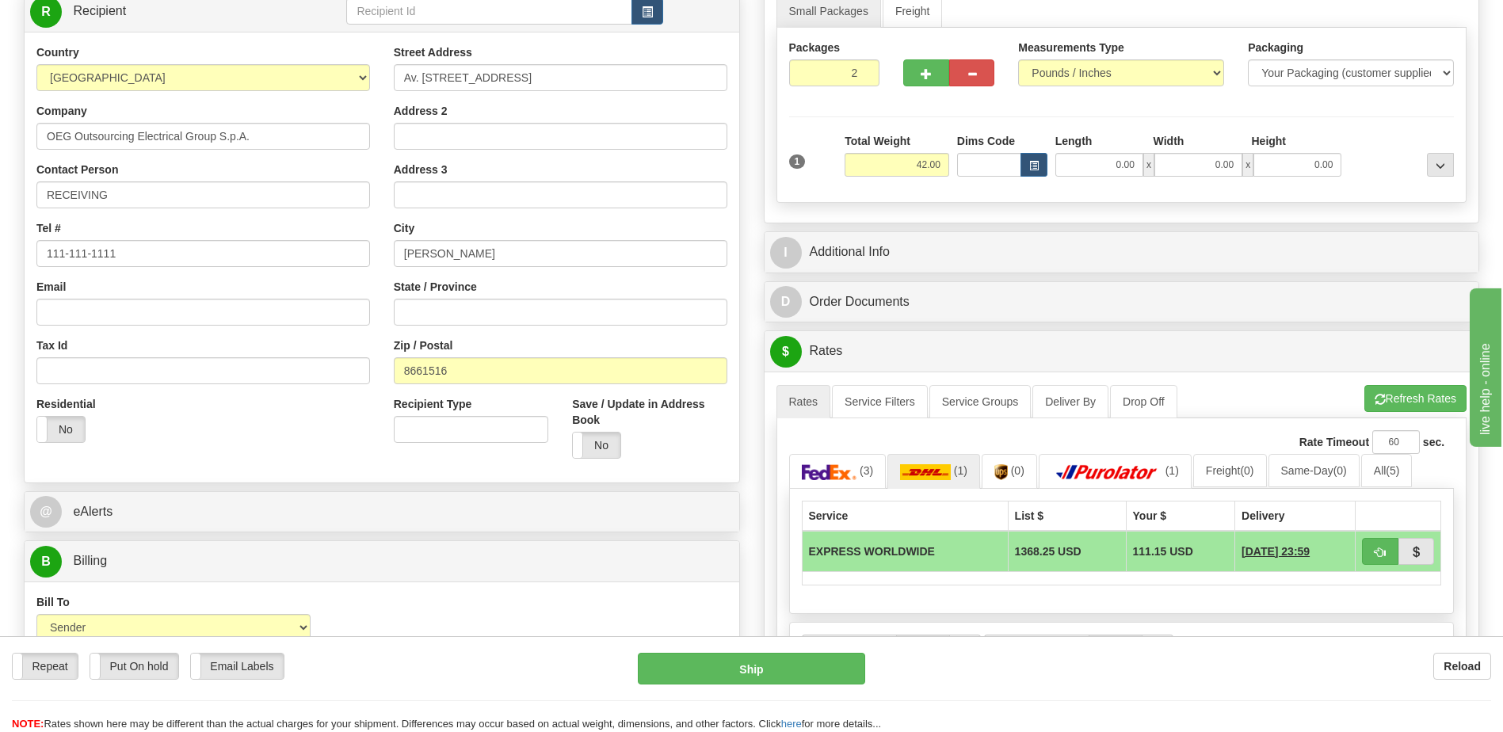
click at [220, 458] on div "Country [GEOGRAPHIC_DATA] [GEOGRAPHIC_DATA] [GEOGRAPHIC_DATA] [GEOGRAPHIC_DATA]…" at bounding box center [382, 257] width 715 height 426
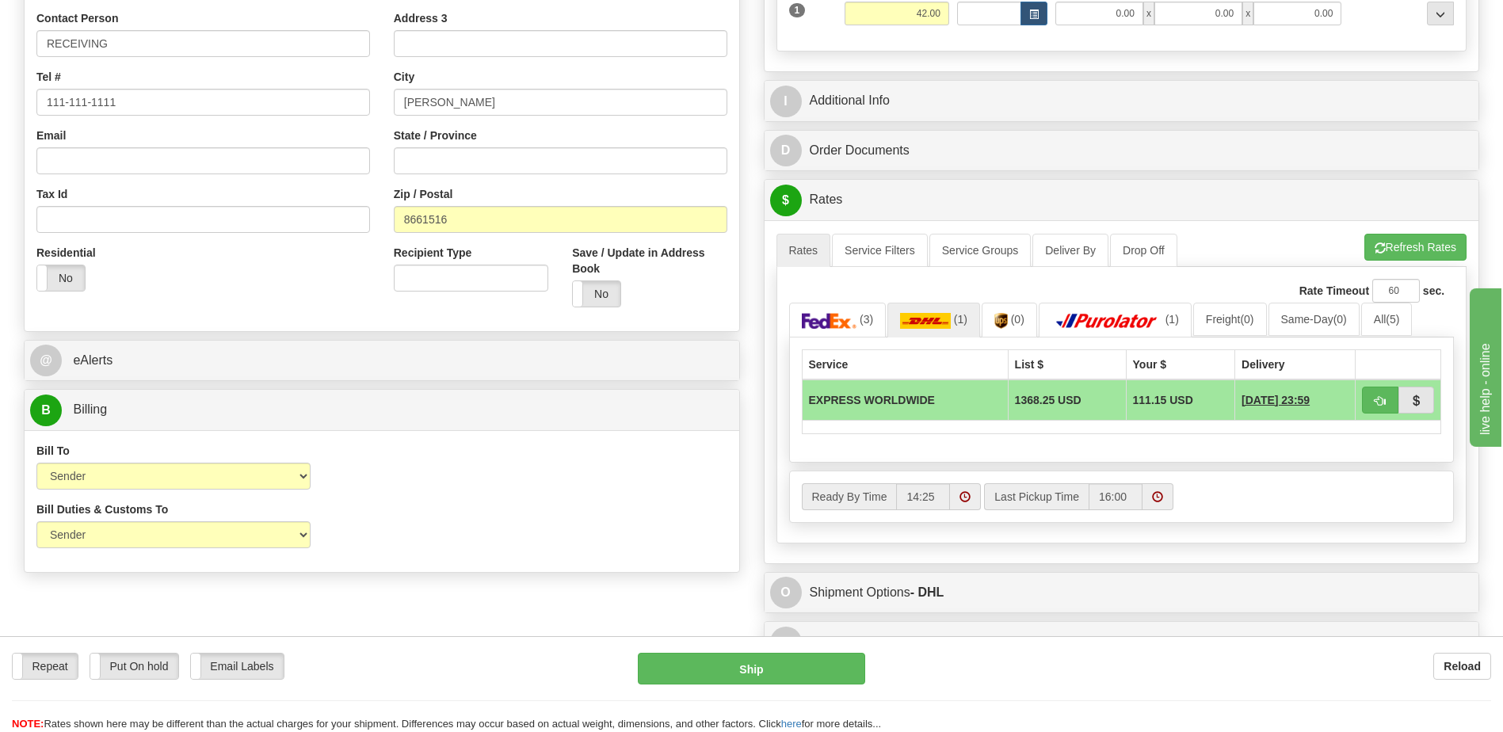
scroll to position [475, 0]
